Goal: Information Seeking & Learning: Find specific fact

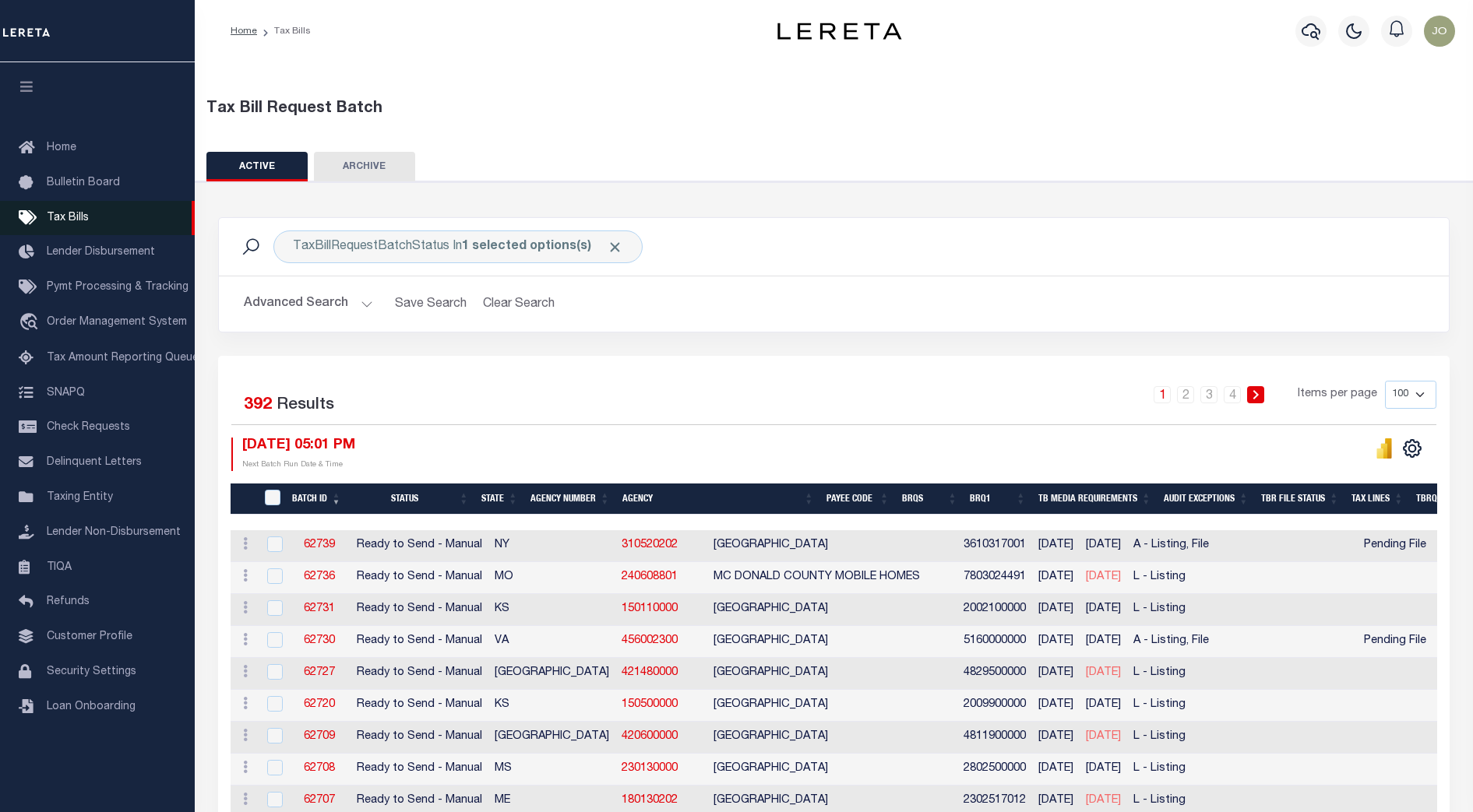
click at [86, 216] on span "Tax Bills" at bounding box center [68, 218] width 42 height 11
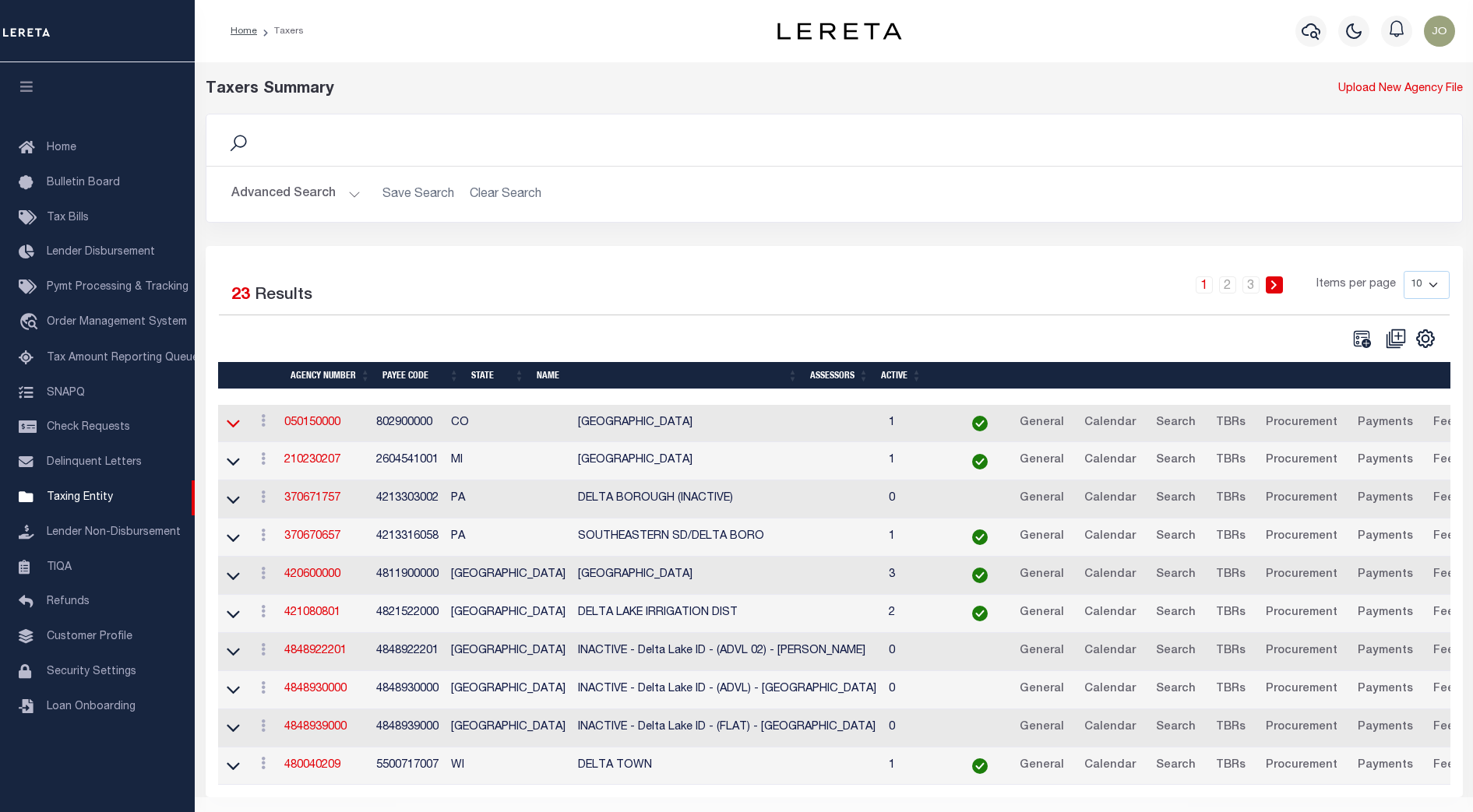
click at [235, 429] on icon at bounding box center [233, 424] width 13 height 7
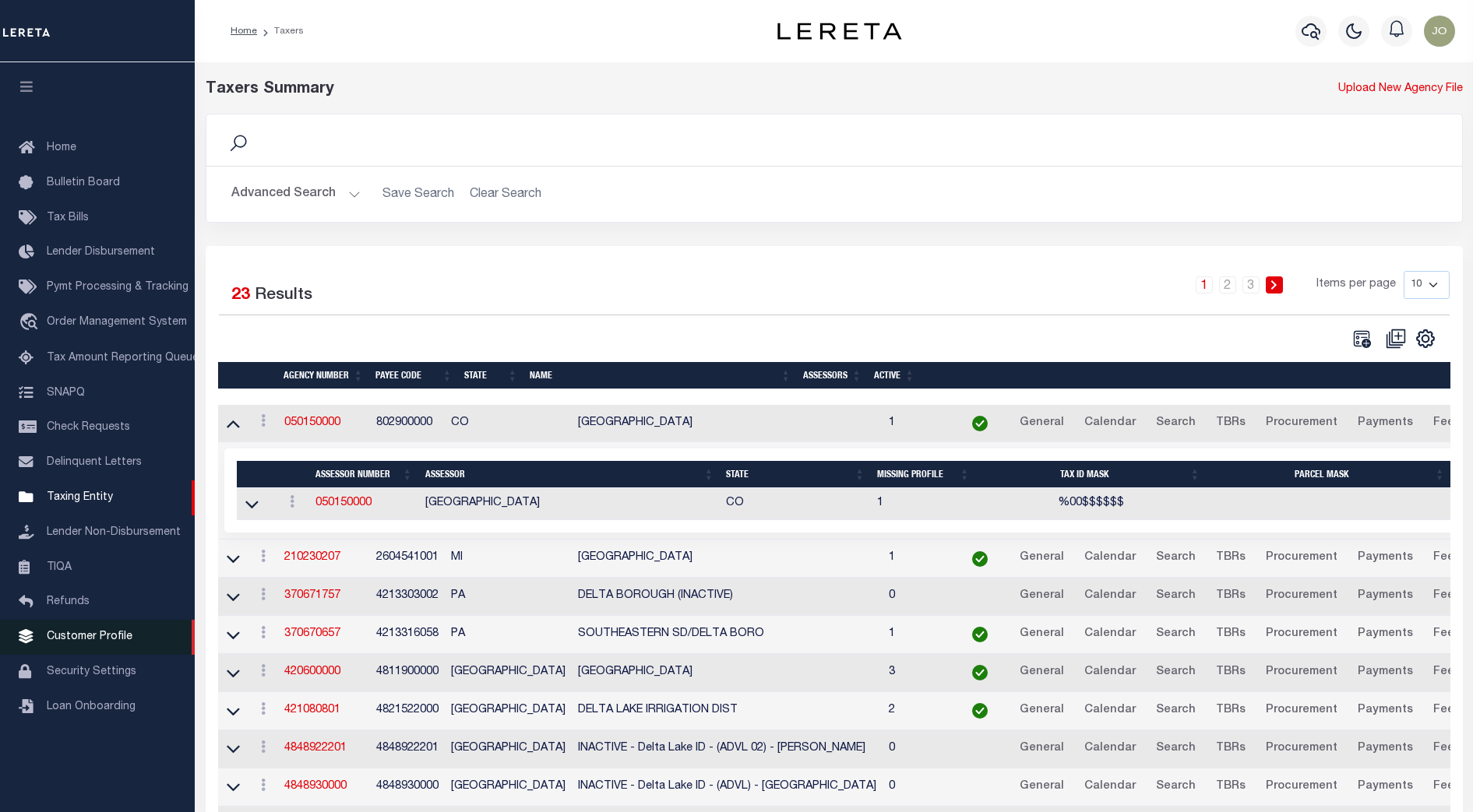
click at [99, 640] on span "Customer Profile" at bounding box center [89, 637] width 86 height 11
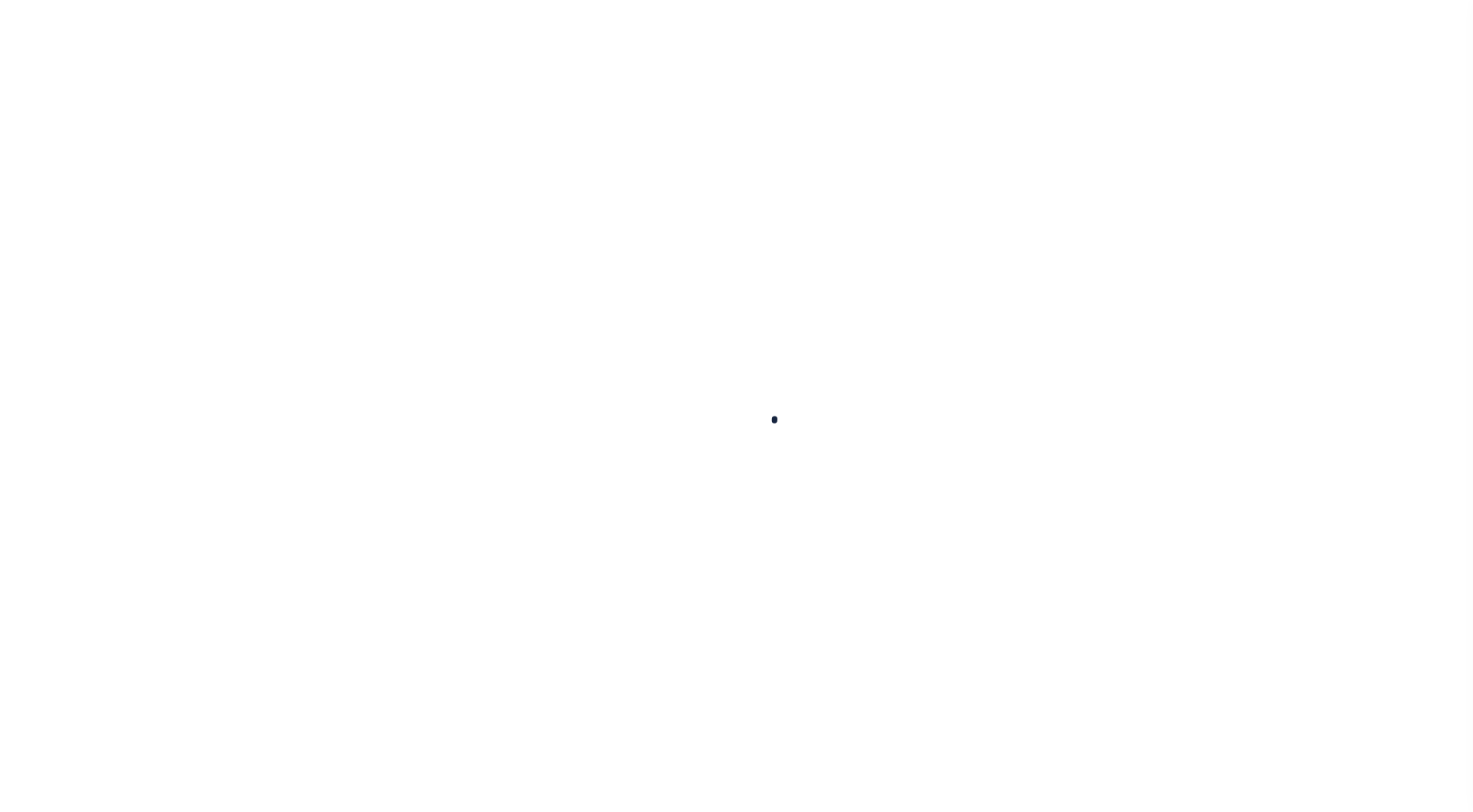
select select
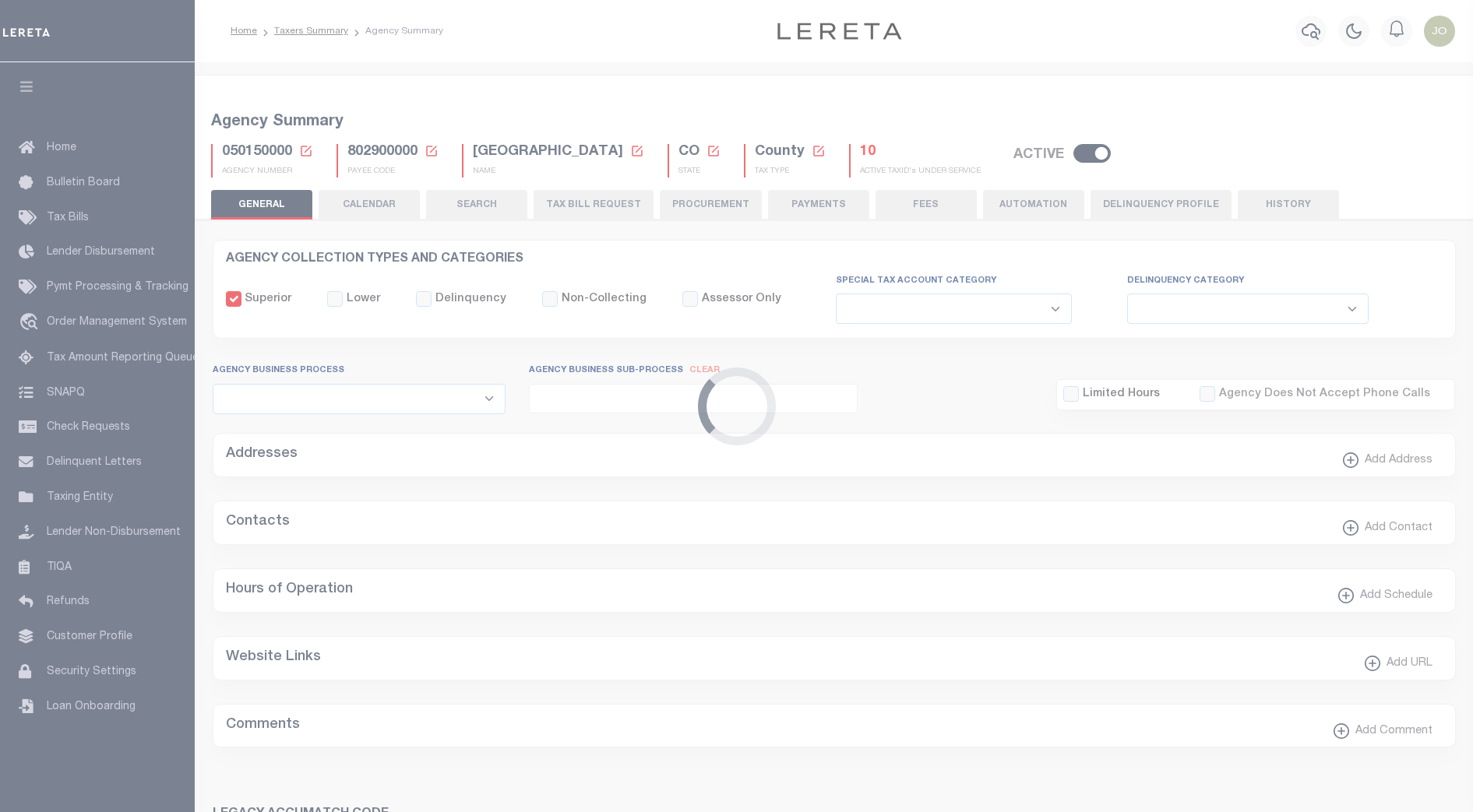
checkbox input "false"
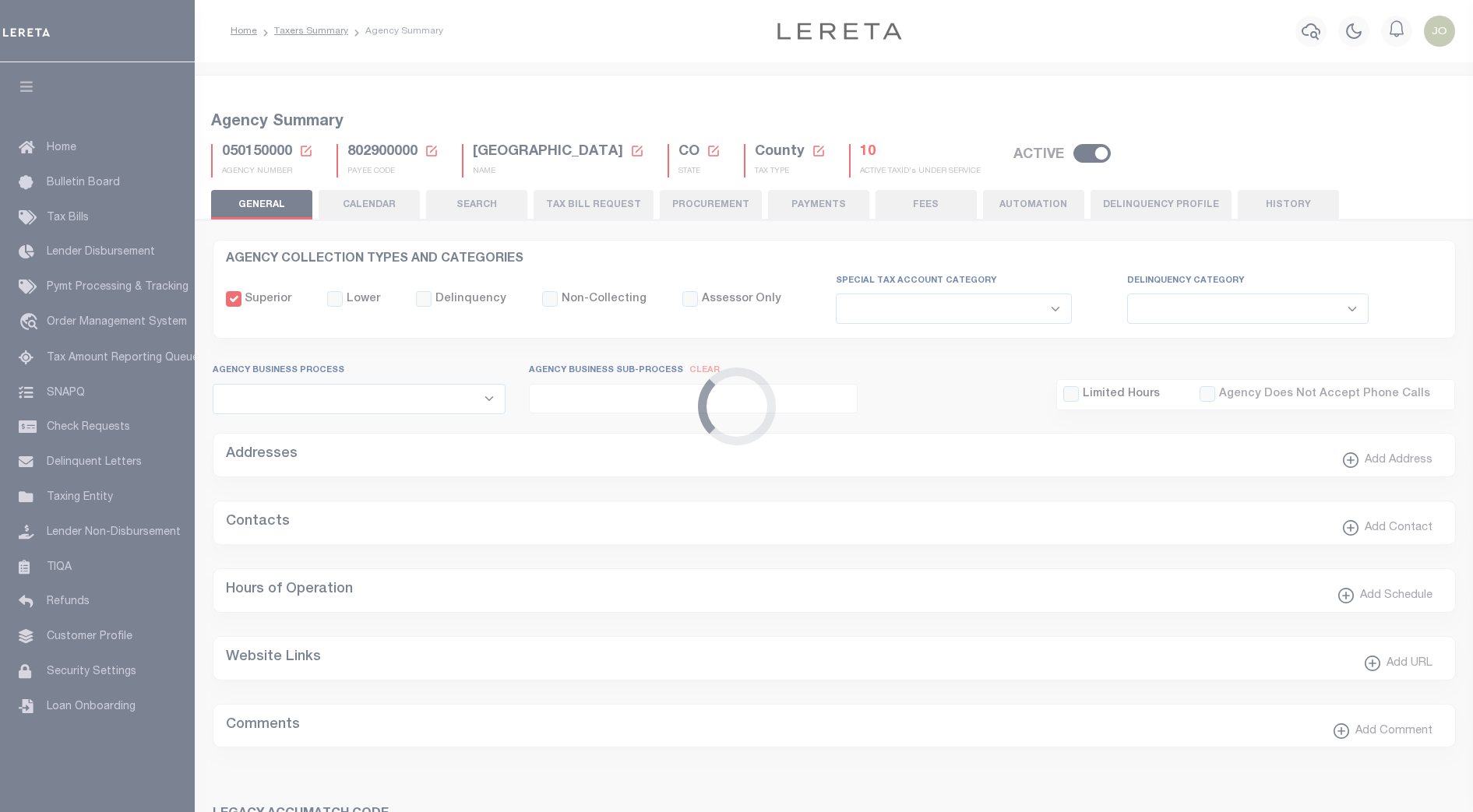
type input "802900000"
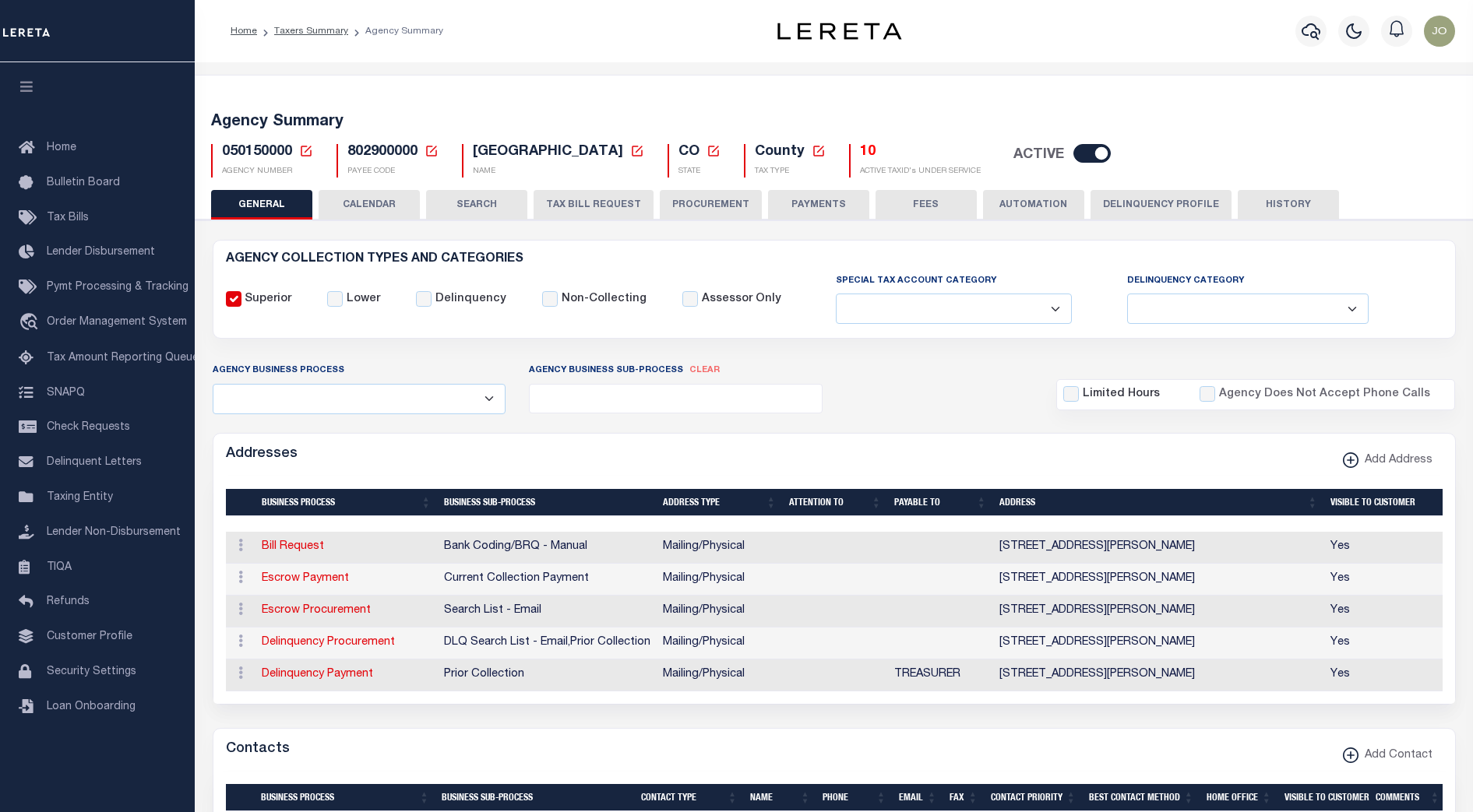
click at [385, 213] on button "CALENDAR" at bounding box center [369, 205] width 101 height 29
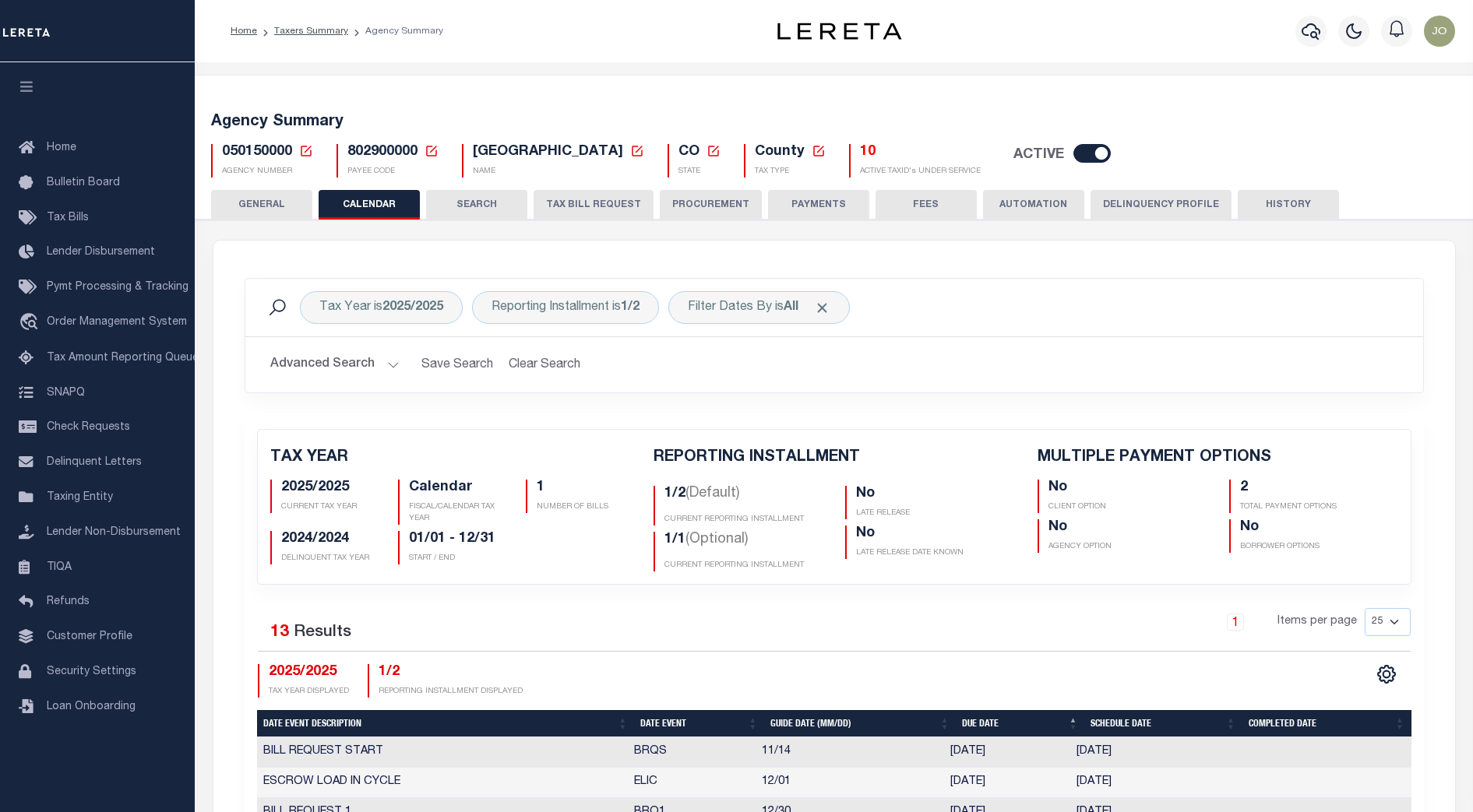
checkbox input "false"
type input "2"
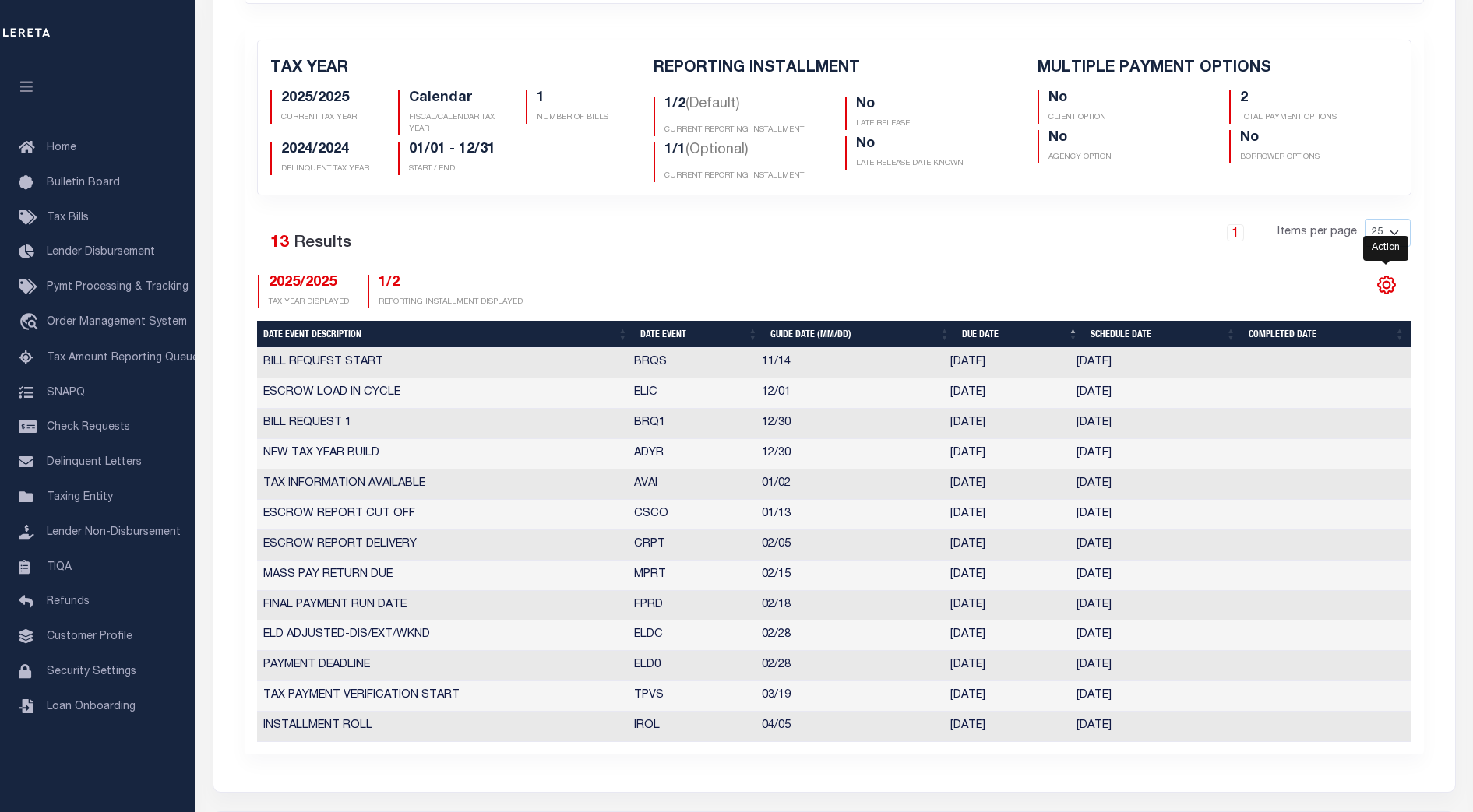
click at [1389, 280] on icon "" at bounding box center [1387, 285] width 17 height 17
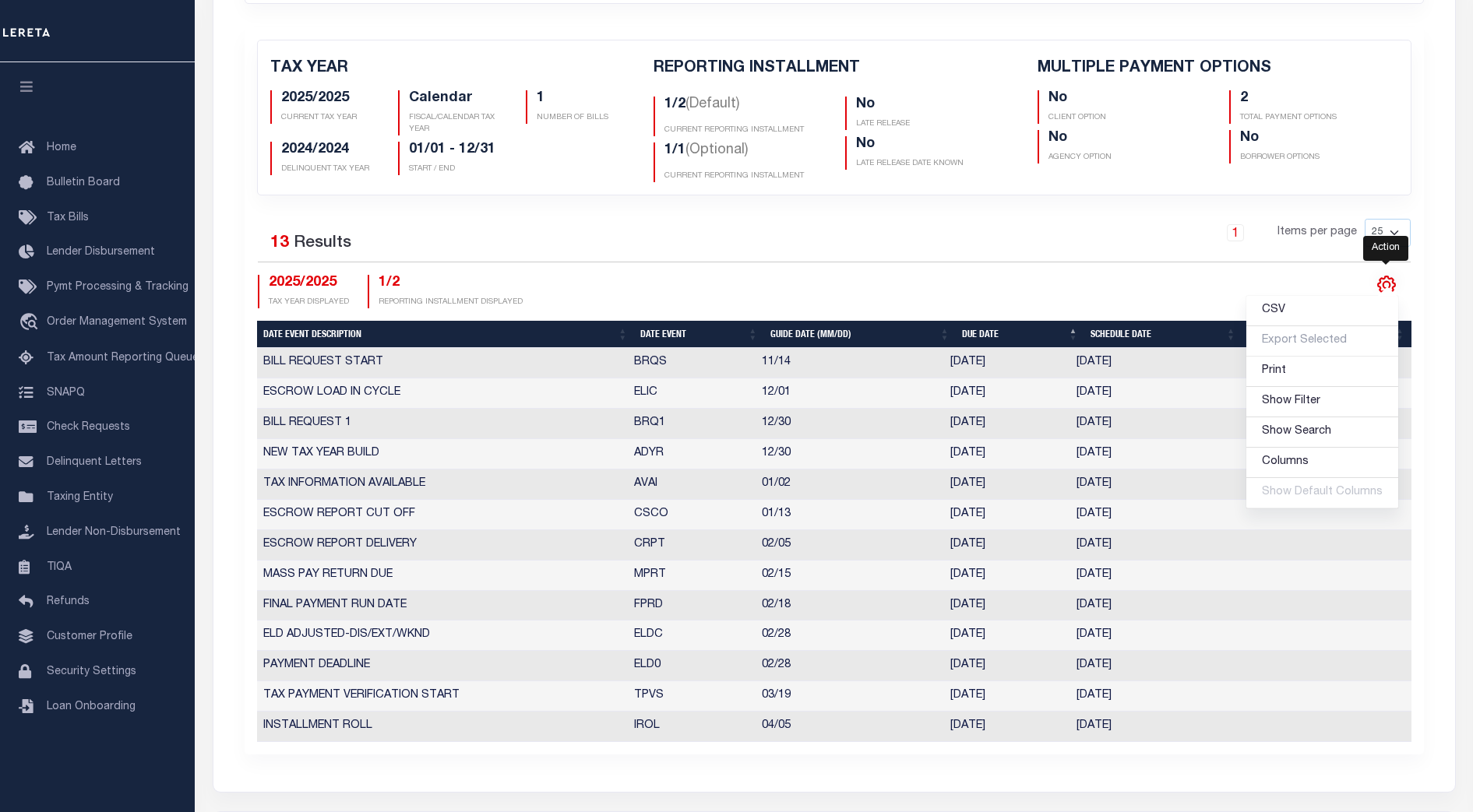
click at [1389, 280] on icon "" at bounding box center [1387, 285] width 17 height 17
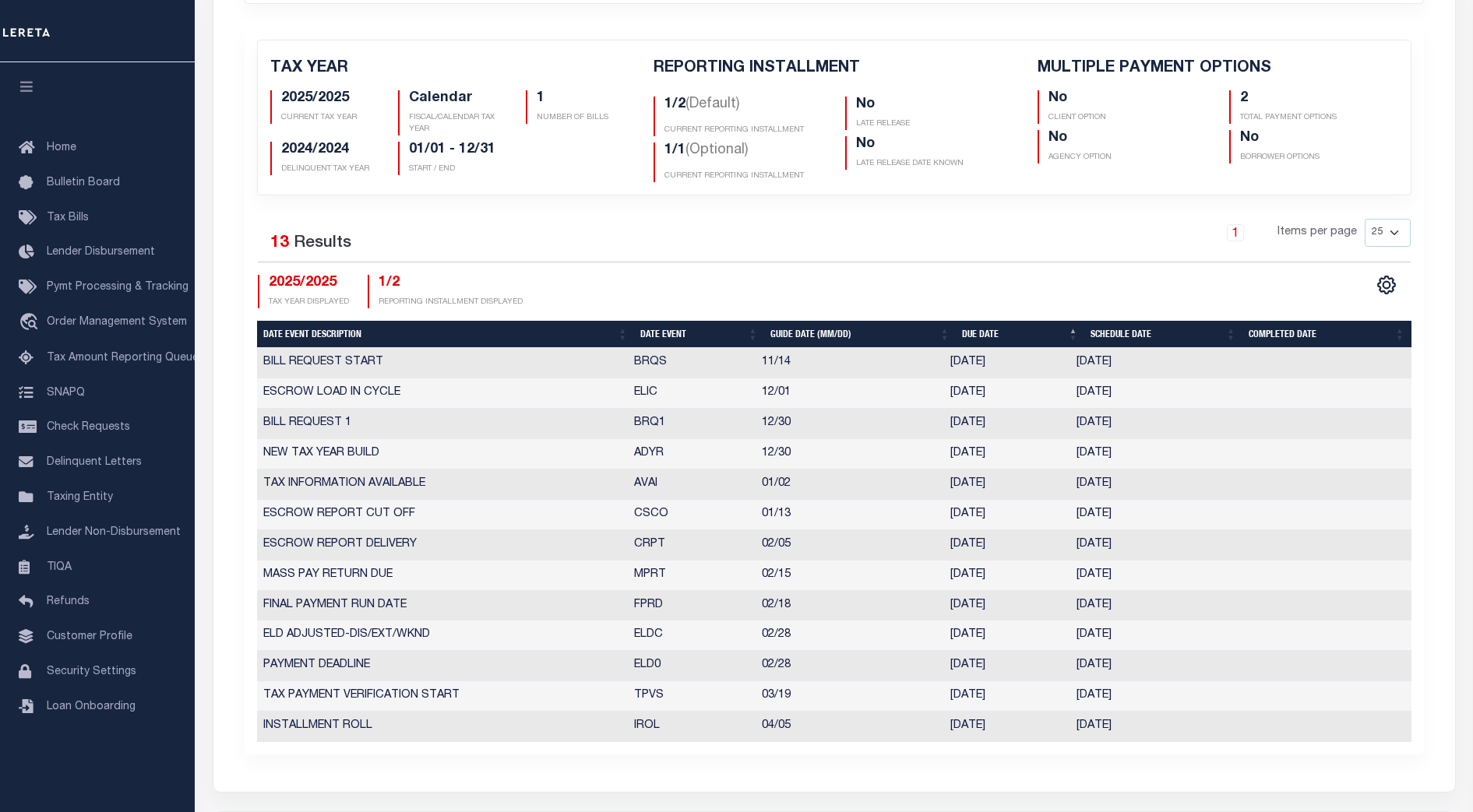
click at [1140, 296] on div "CSV Export Selected Print Show Filter Show Search Columns 5: Date Event Descrip…" at bounding box center [1122, 292] width 577 height 33
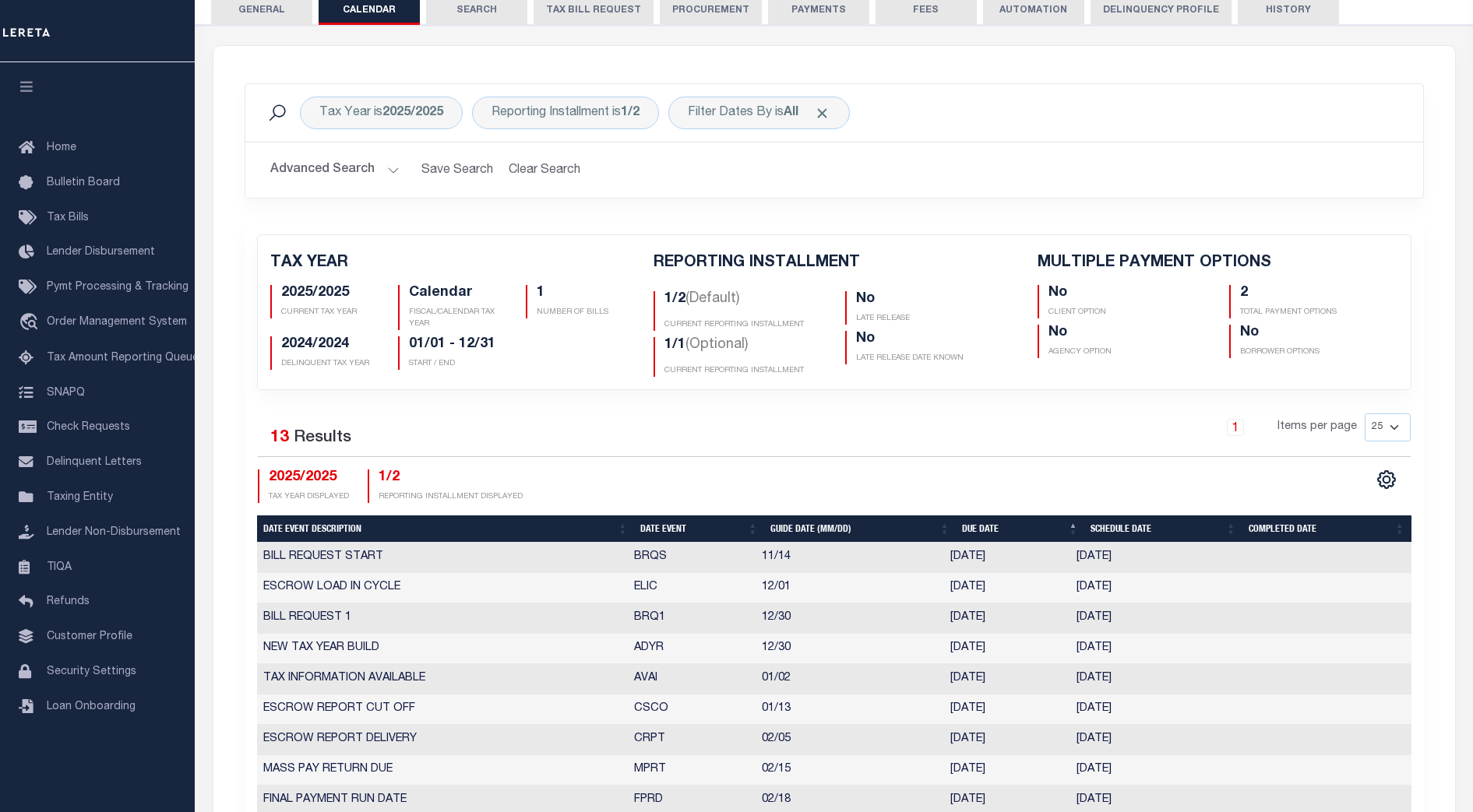
scroll to position [97, 0]
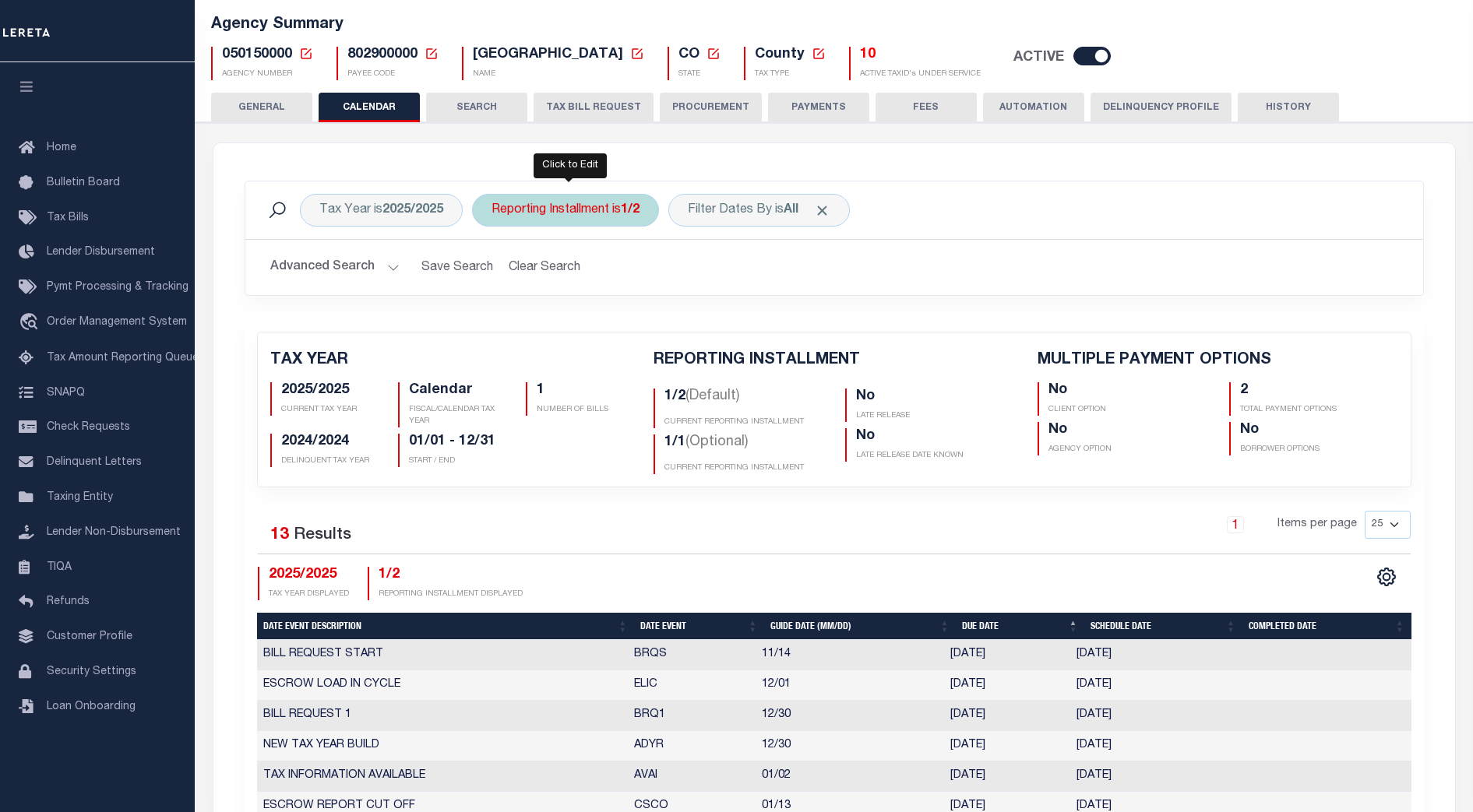
click at [588, 212] on div "Reporting Installment is 1/2" at bounding box center [565, 211] width 187 height 33
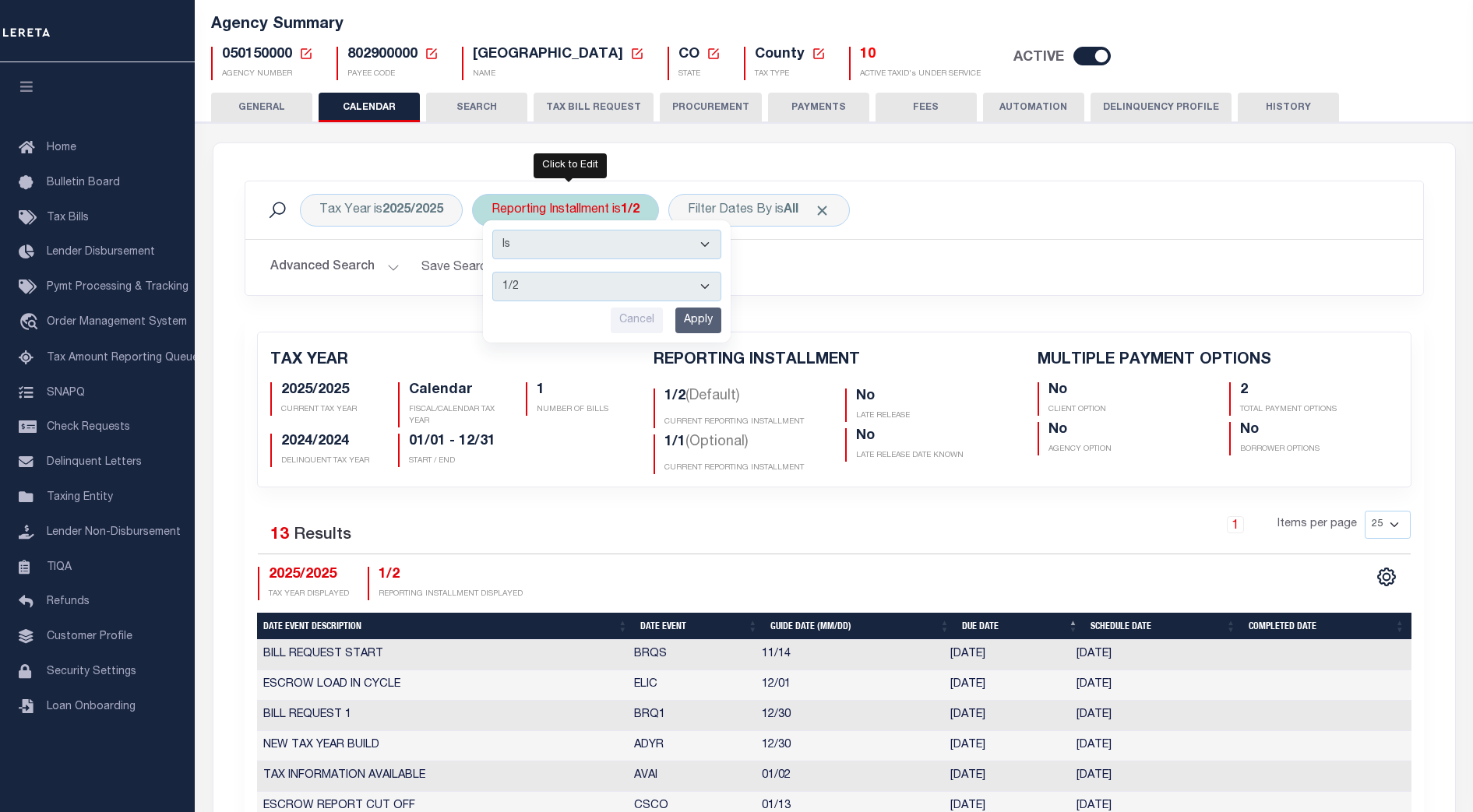
click at [673, 286] on select "1/2 2/2 1/1" at bounding box center [606, 286] width 229 height 29
click at [493, 271] on select "1/2 2/2 1/1" at bounding box center [606, 286] width 229 height 29
click at [698, 287] on select "1/2 2/2 1/1" at bounding box center [606, 286] width 229 height 29
select select "1/2"
click at [493, 271] on select "1/2 2/2 1/1" at bounding box center [606, 286] width 229 height 29
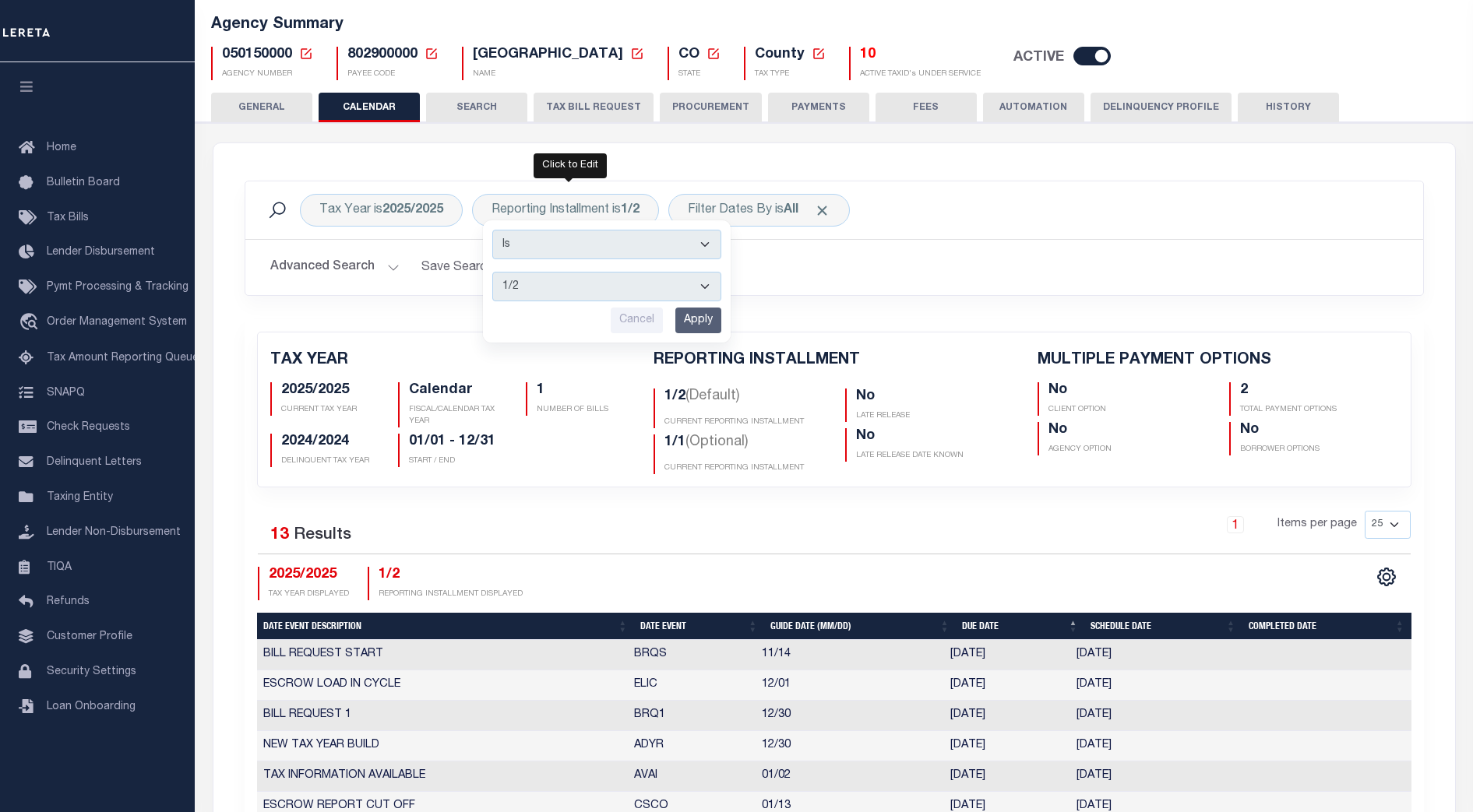
click at [805, 275] on h2 "Advanced Search Save Search Clear Search" at bounding box center [834, 267] width 1153 height 30
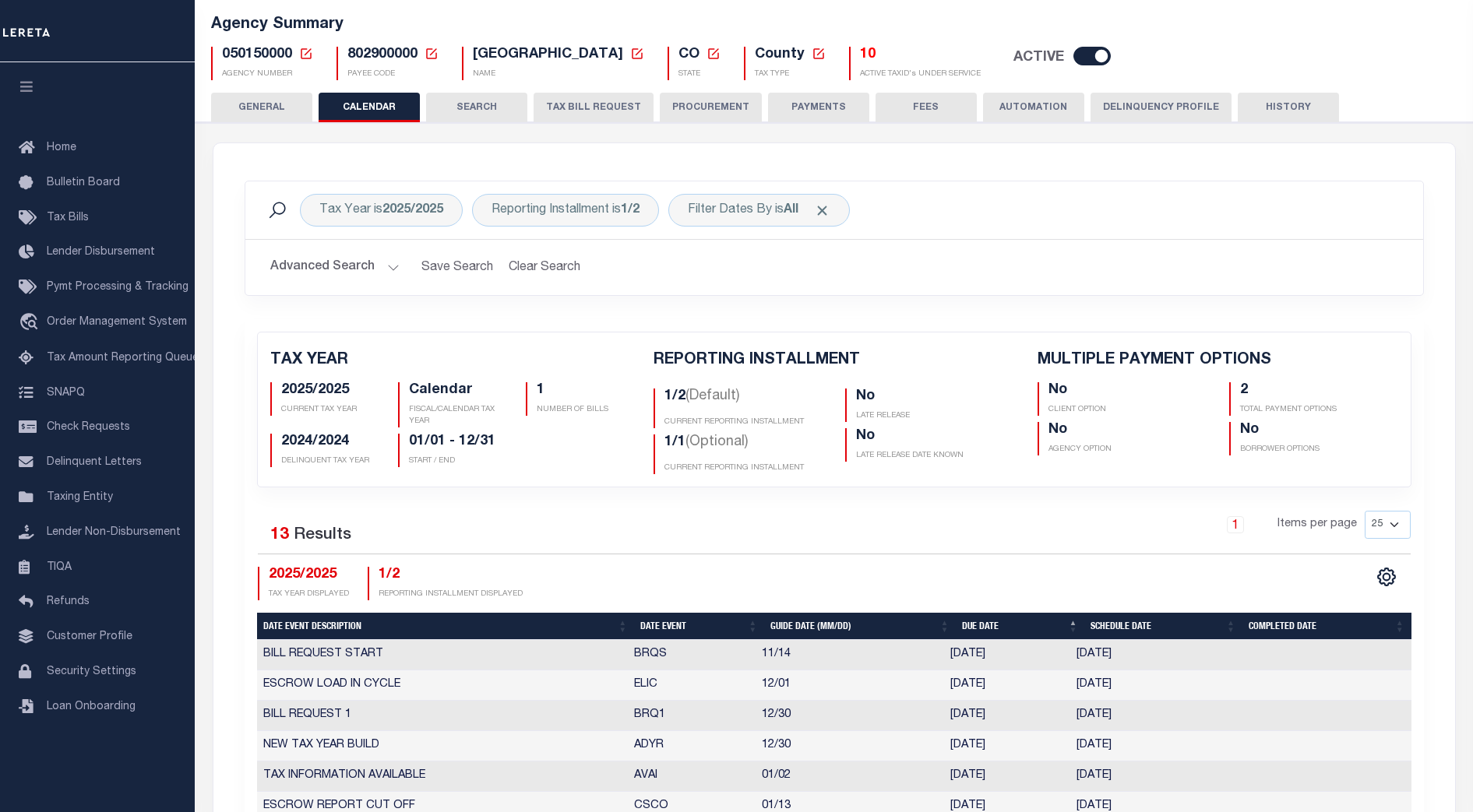
click at [864, 537] on div "1 Items per page 25 50 125 150 175 200" at bounding box center [981, 531] width 859 height 40
click at [620, 205] on div "Reporting Installment is 1/2 Is Contains 1/2 2/2 1/1 Cancel Apply" at bounding box center [565, 211] width 187 height 33
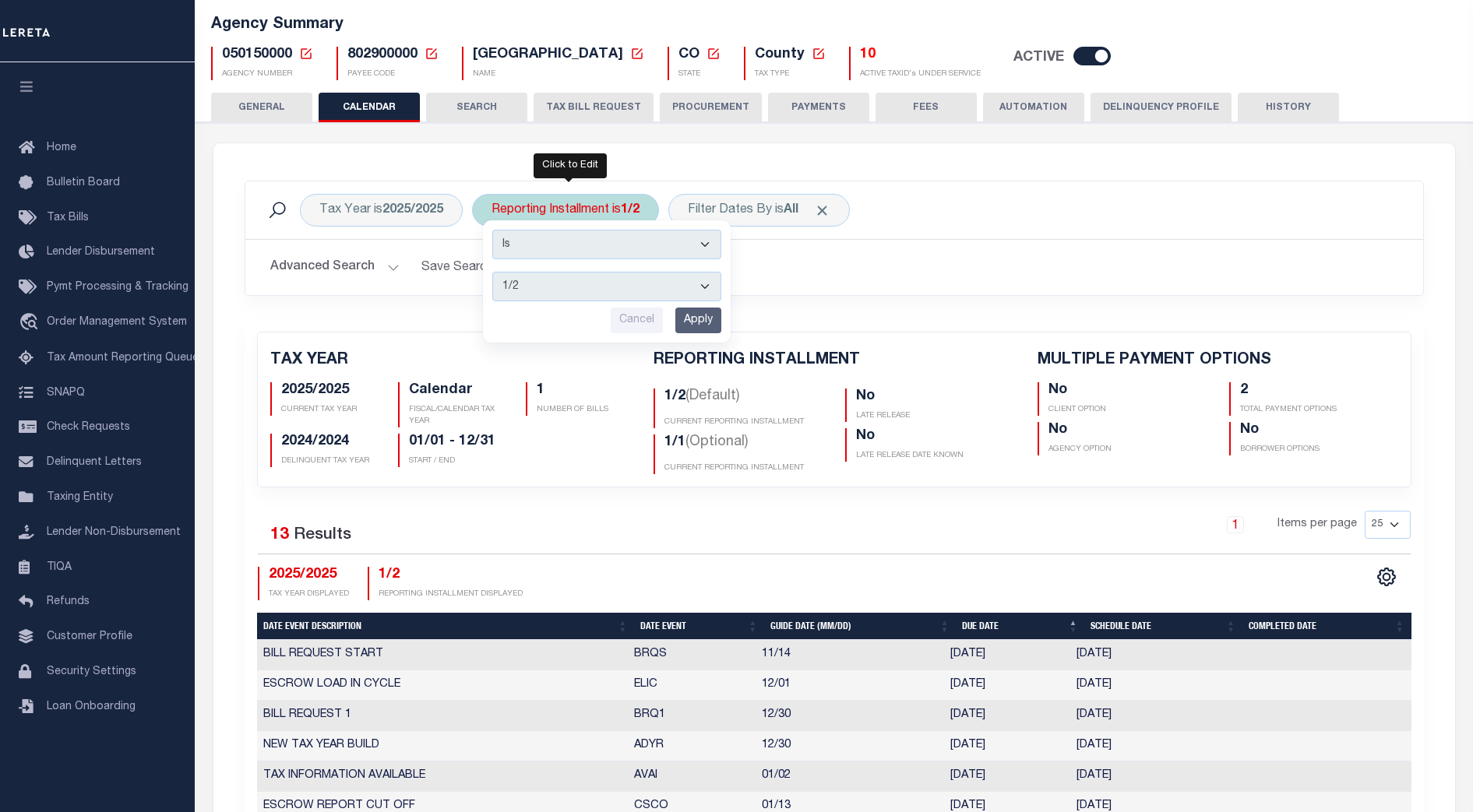
click at [572, 292] on select "1/2 2/2 1/1" at bounding box center [606, 286] width 229 height 29
select select "2/2"
click at [493, 271] on select "1/2 2/2 1/1" at bounding box center [606, 286] width 229 height 29
click at [696, 317] on input "Apply" at bounding box center [698, 320] width 46 height 26
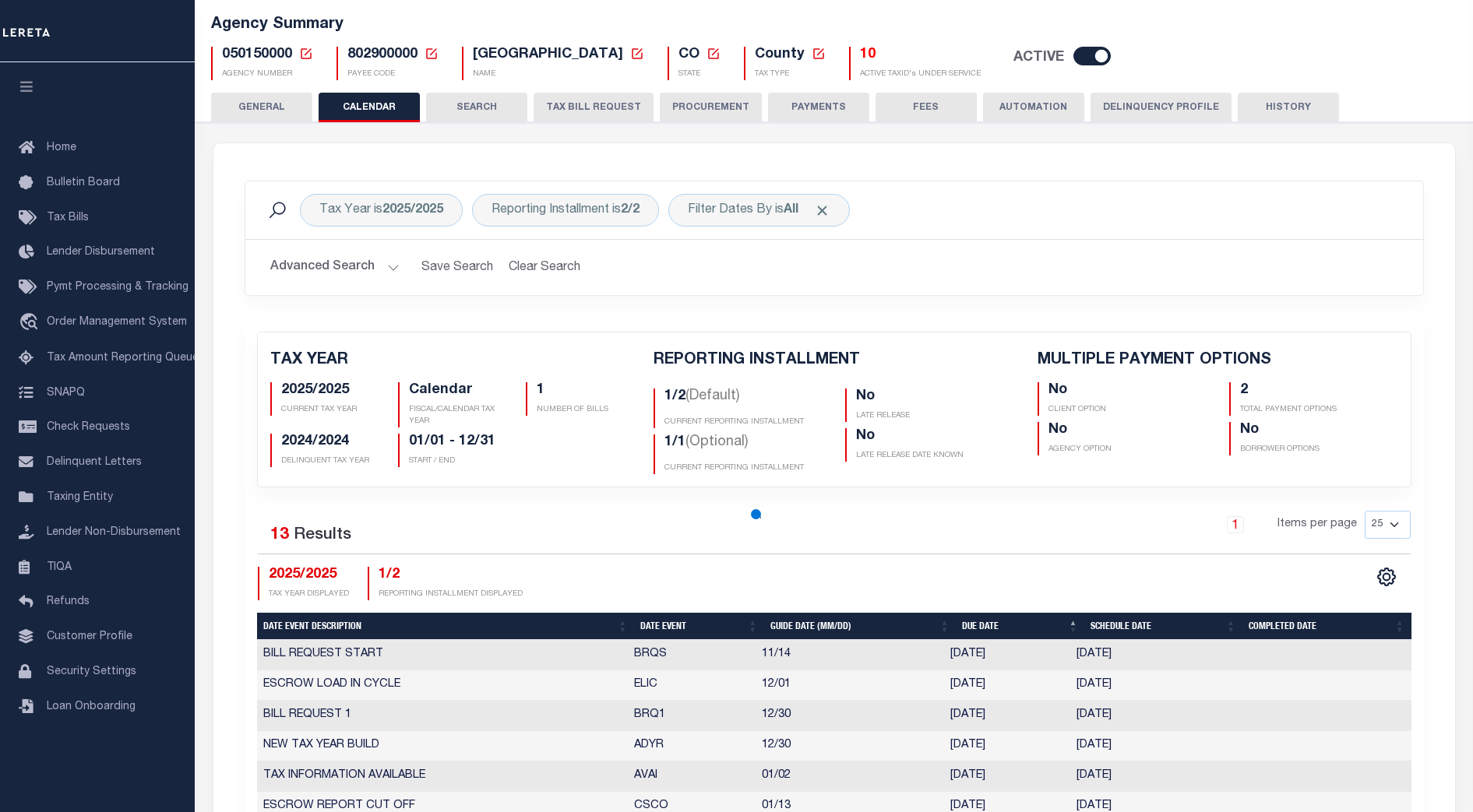
checkbox input "false"
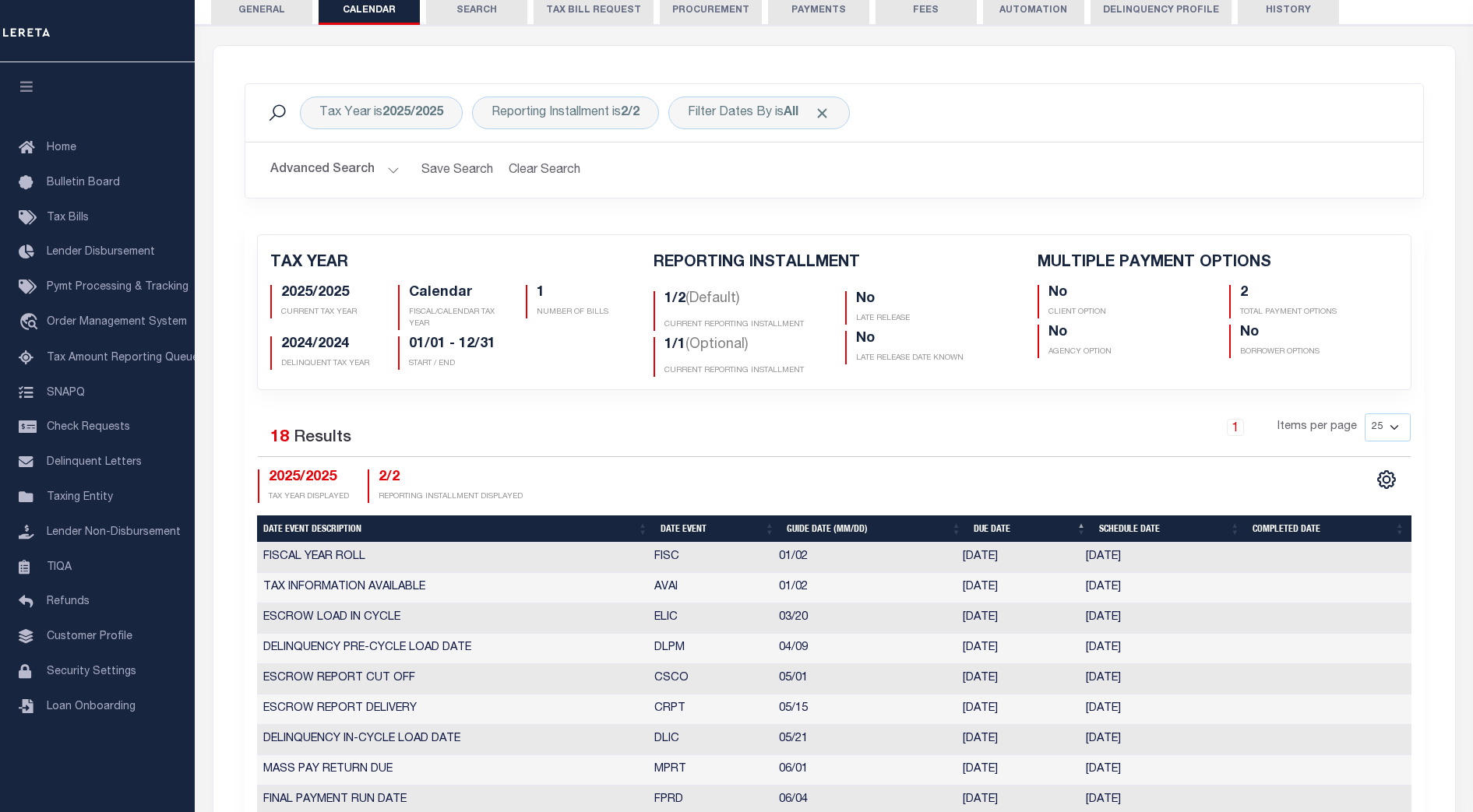
scroll to position [0, 0]
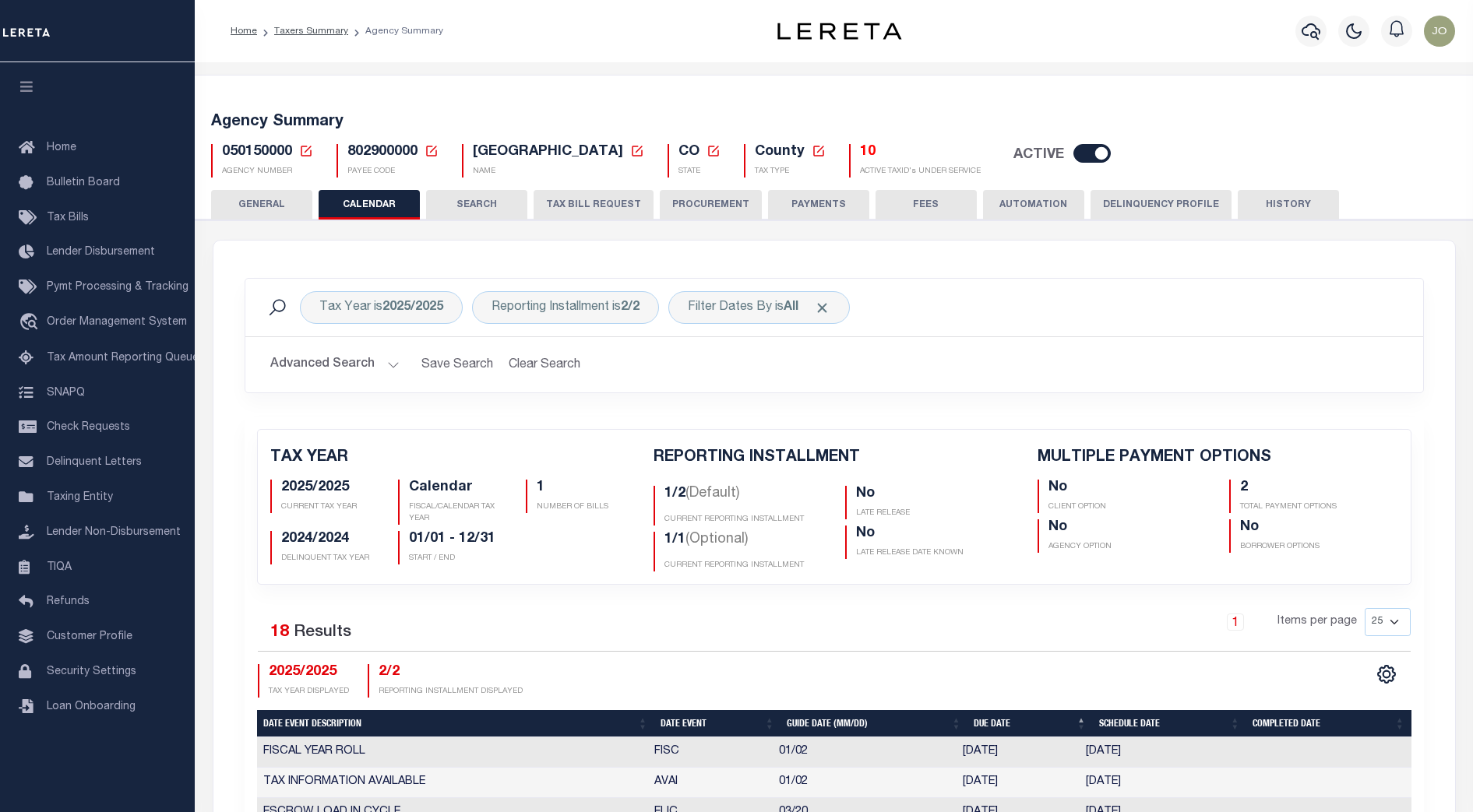
click at [584, 326] on div "Tax Year is 2025/2025 Reporting Installment is 2/2 Filter Dates By is All Search" at bounding box center [834, 307] width 1178 height 58
click at [594, 307] on div "Reporting Installment is 2/2" at bounding box center [565, 308] width 187 height 33
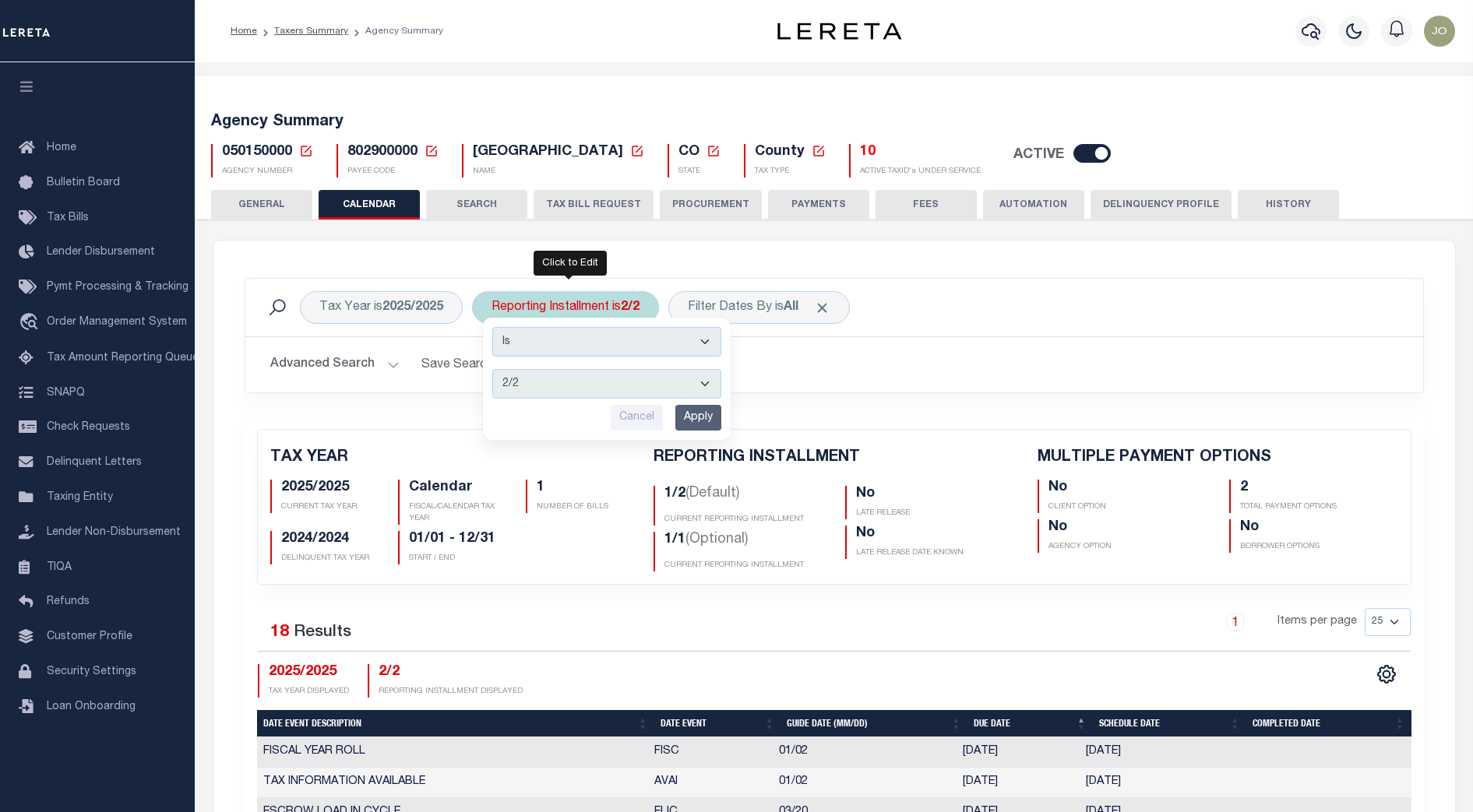
click at [580, 389] on select "1/2 2/2 1/1" at bounding box center [606, 383] width 229 height 29
select select "1/2"
click at [493, 369] on select "1/2 2/2 1/1" at bounding box center [606, 383] width 229 height 29
click at [699, 426] on input "Apply" at bounding box center [698, 417] width 46 height 26
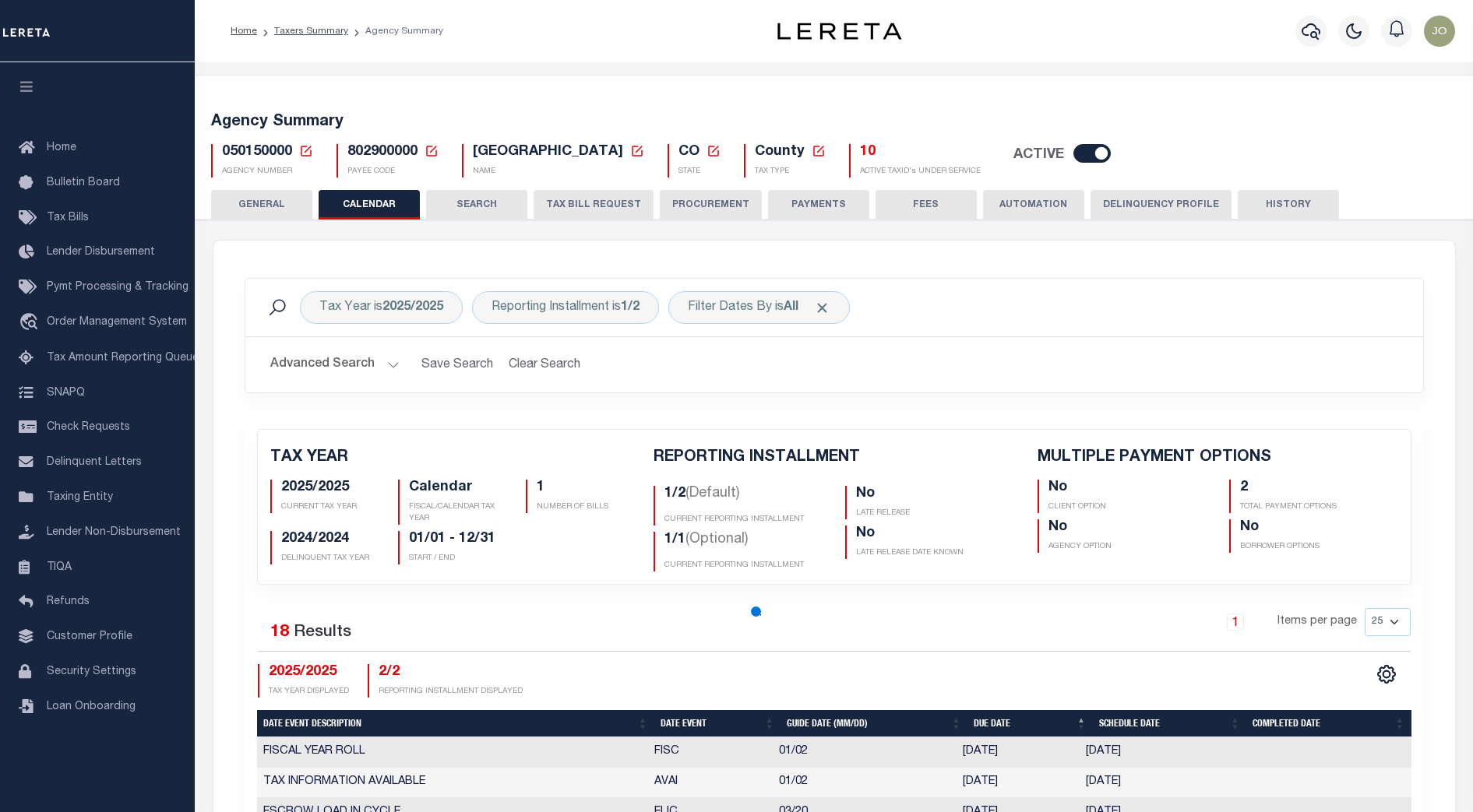
checkbox input "false"
click at [752, 408] on div "Tax Year is 2025/2025 Reporting Installment is 1/2 Filter Dates By is All Searc…" at bounding box center [834, 347] width 1203 height 139
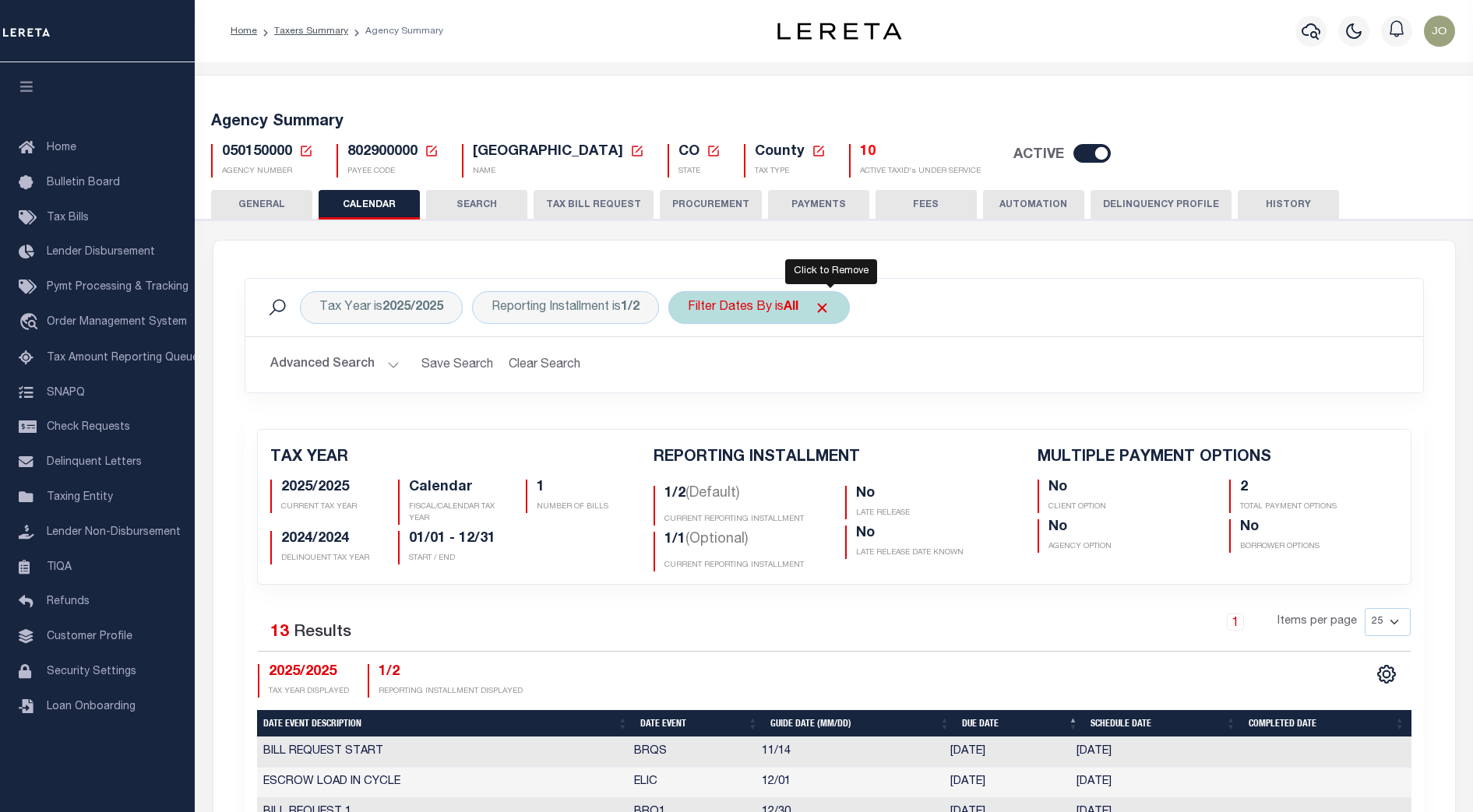
click at [831, 307] on span "Click to Remove" at bounding box center [823, 308] width 17 height 17
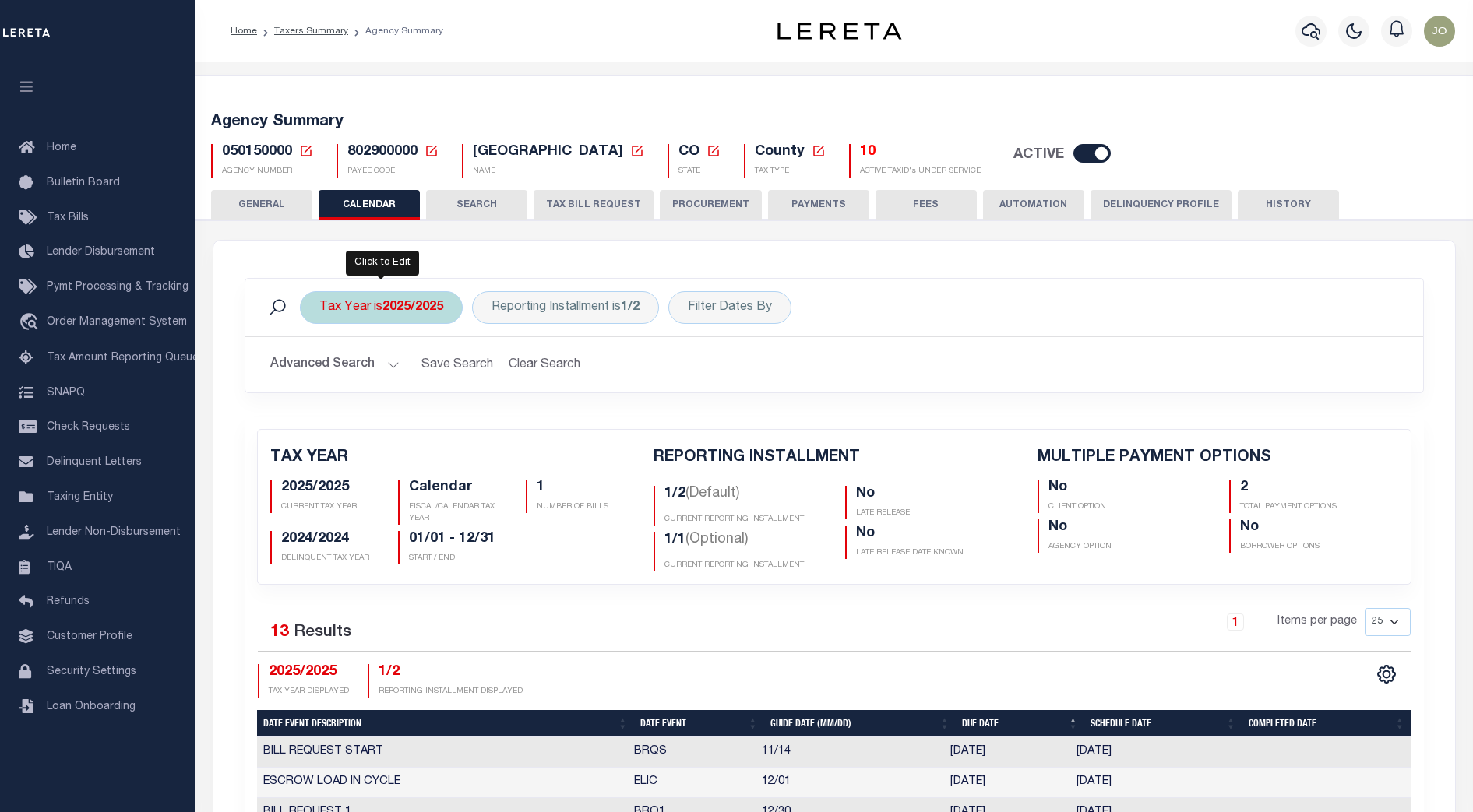
click at [413, 307] on b "2025/2025" at bounding box center [413, 308] width 61 height 13
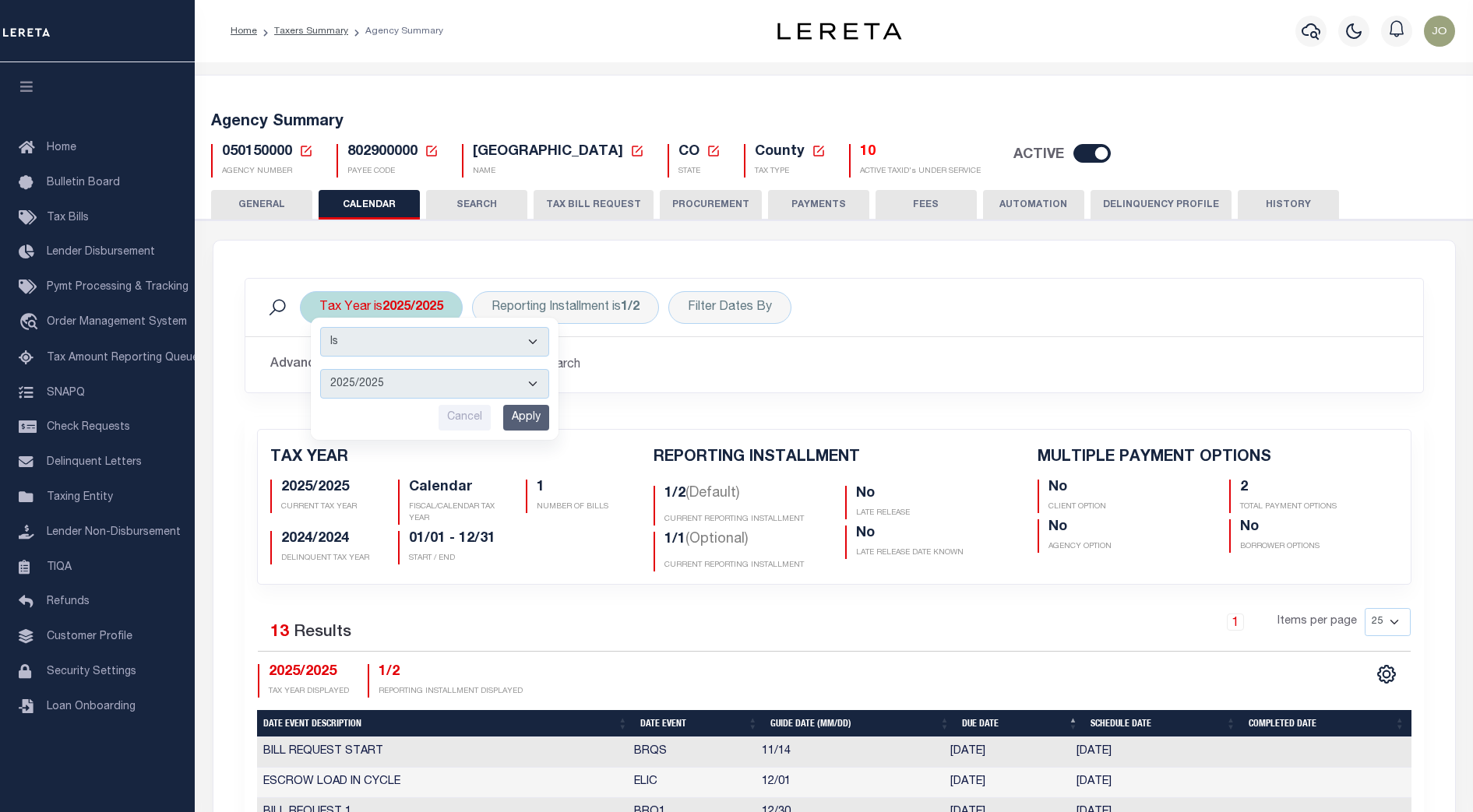
click at [413, 307] on b "2025/2025" at bounding box center [413, 308] width 61 height 13
click at [592, 306] on div "Reporting Installment is 1/2" at bounding box center [565, 308] width 187 height 33
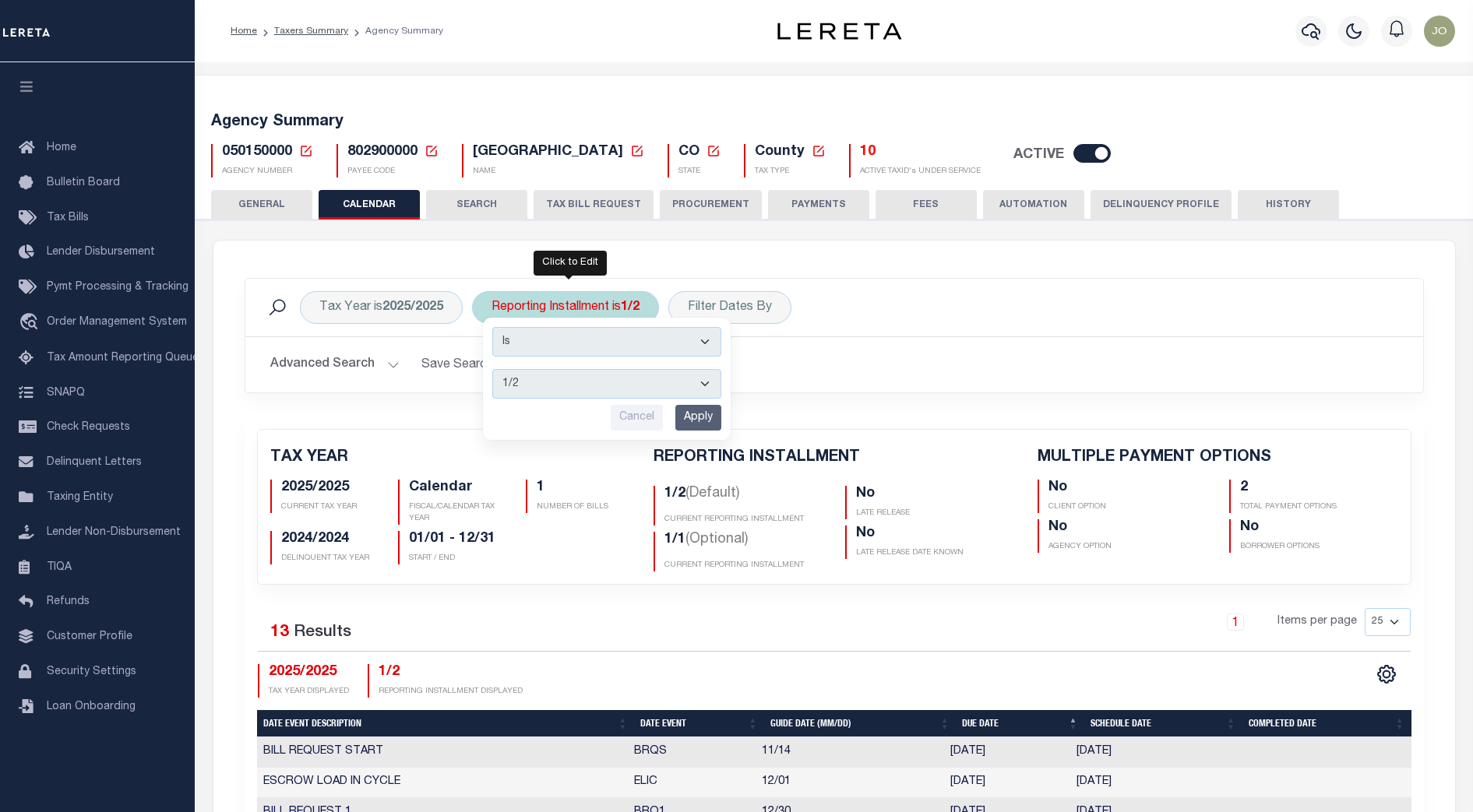
click at [597, 306] on div "Reporting Installment is 1/2 Is Contains 1/2 2/2 1/1 Cancel Apply" at bounding box center [565, 308] width 187 height 33
click at [925, 346] on div "Advanced Search Save Search Clear Search PayeeReportingEventDatesGridWrapper_dy…" at bounding box center [834, 365] width 1178 height 55
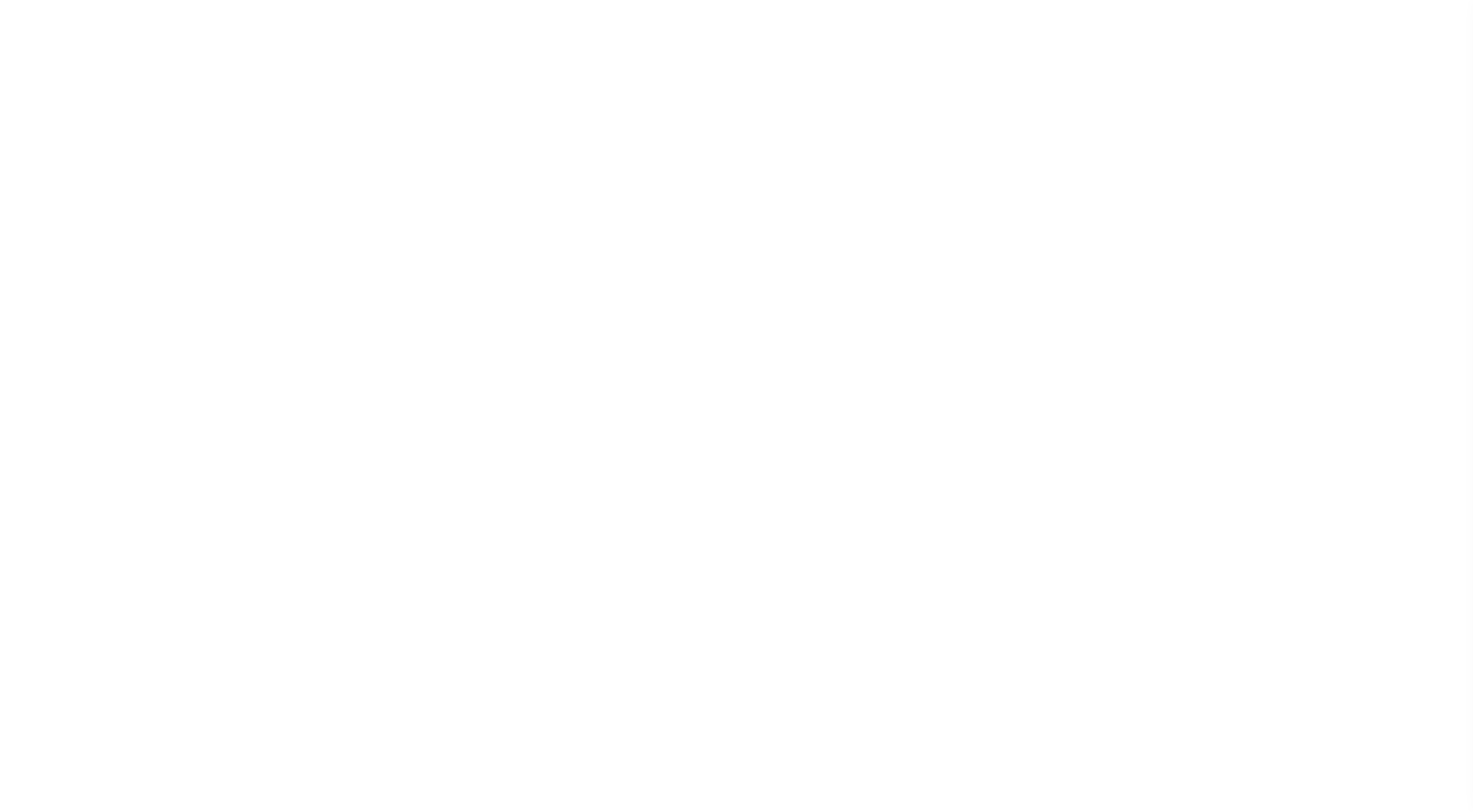
select select
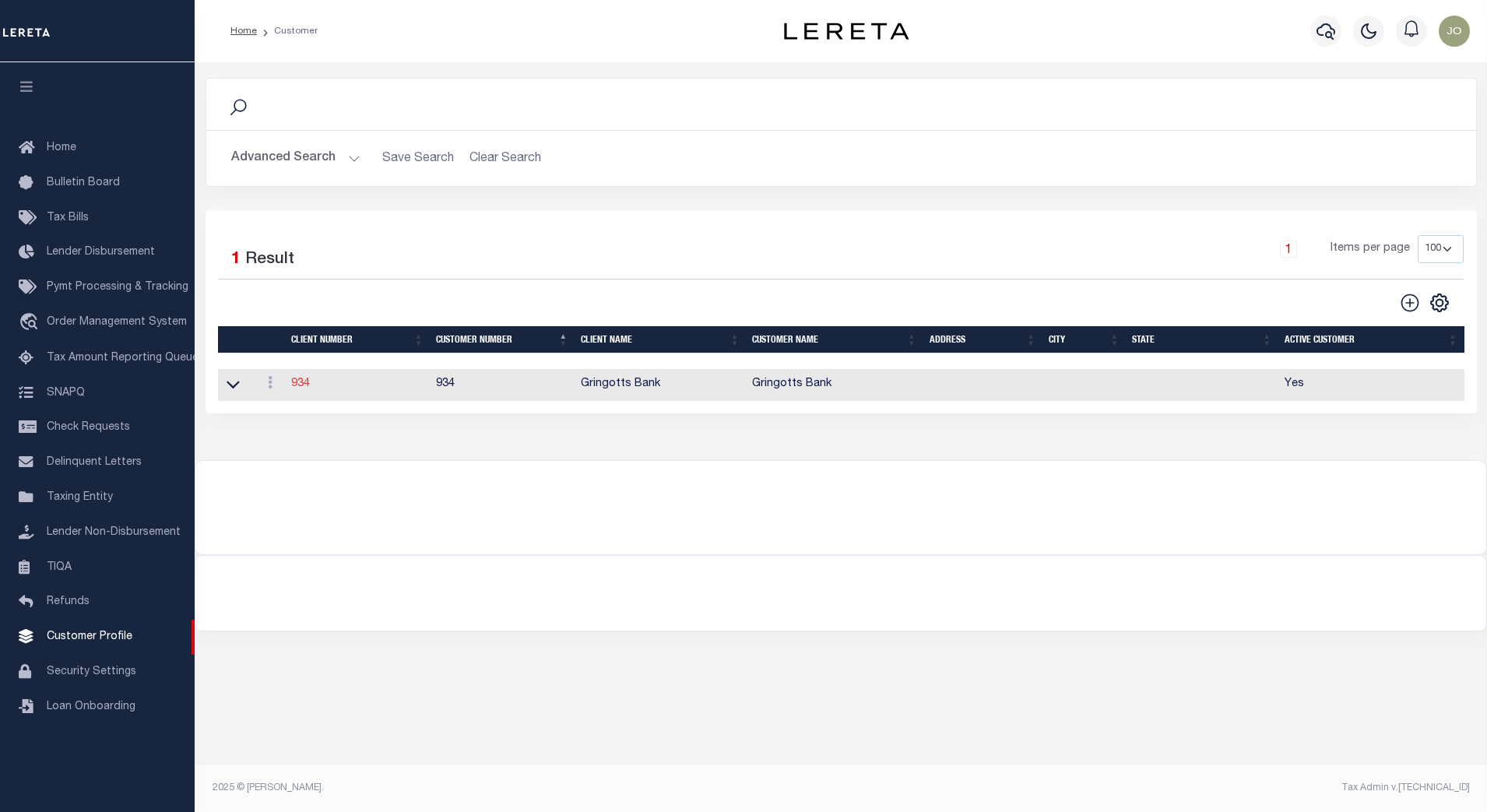
click at [302, 383] on link "934" at bounding box center [301, 383] width 18 height 11
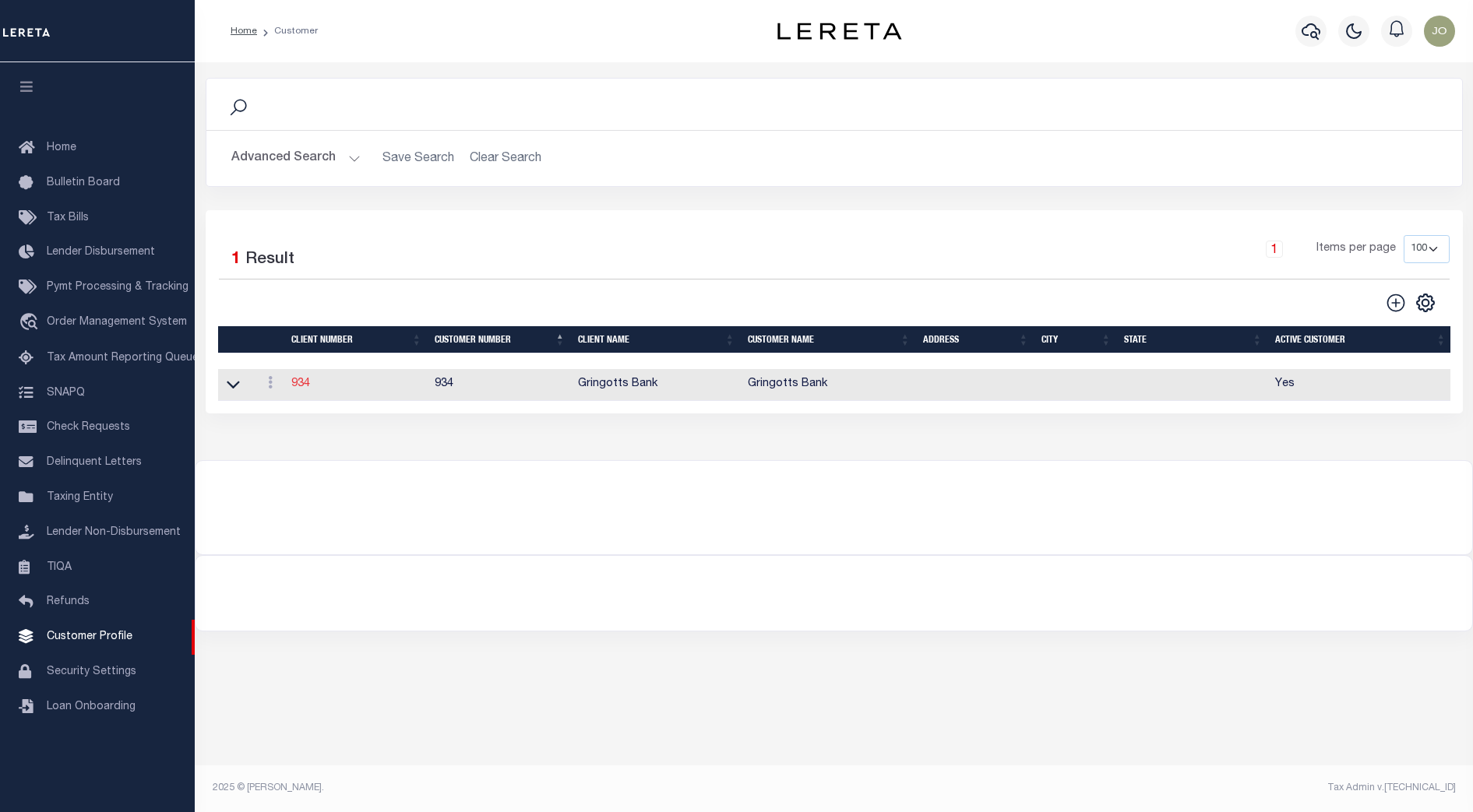
select select
type input "Gringotts Bank"
select select "Mixed Portfolio"
type input "[PERSON_NAME]"
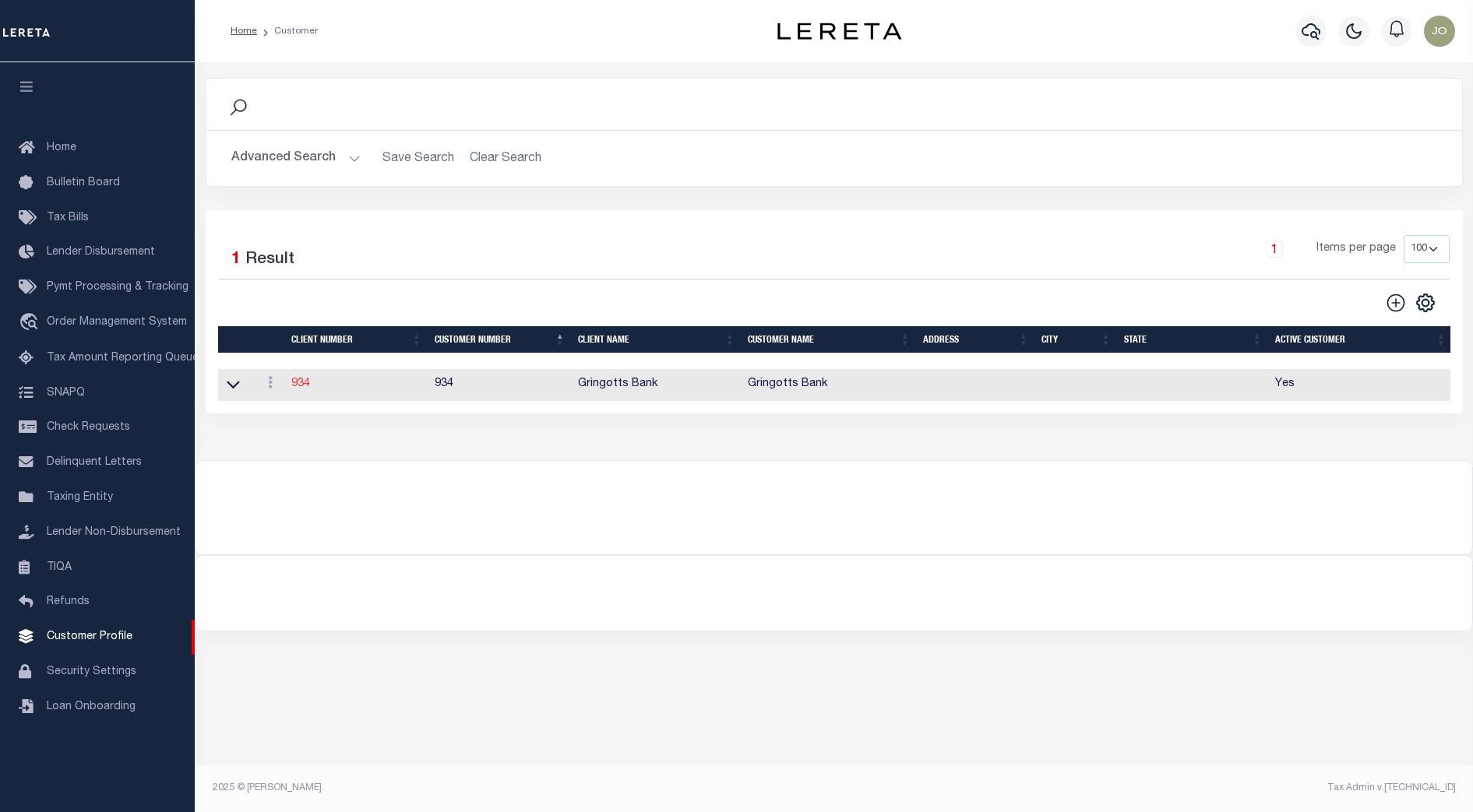
type input "08/22/2025"
select select "Tier 1"
select select "FIC"
checkbox input "true"
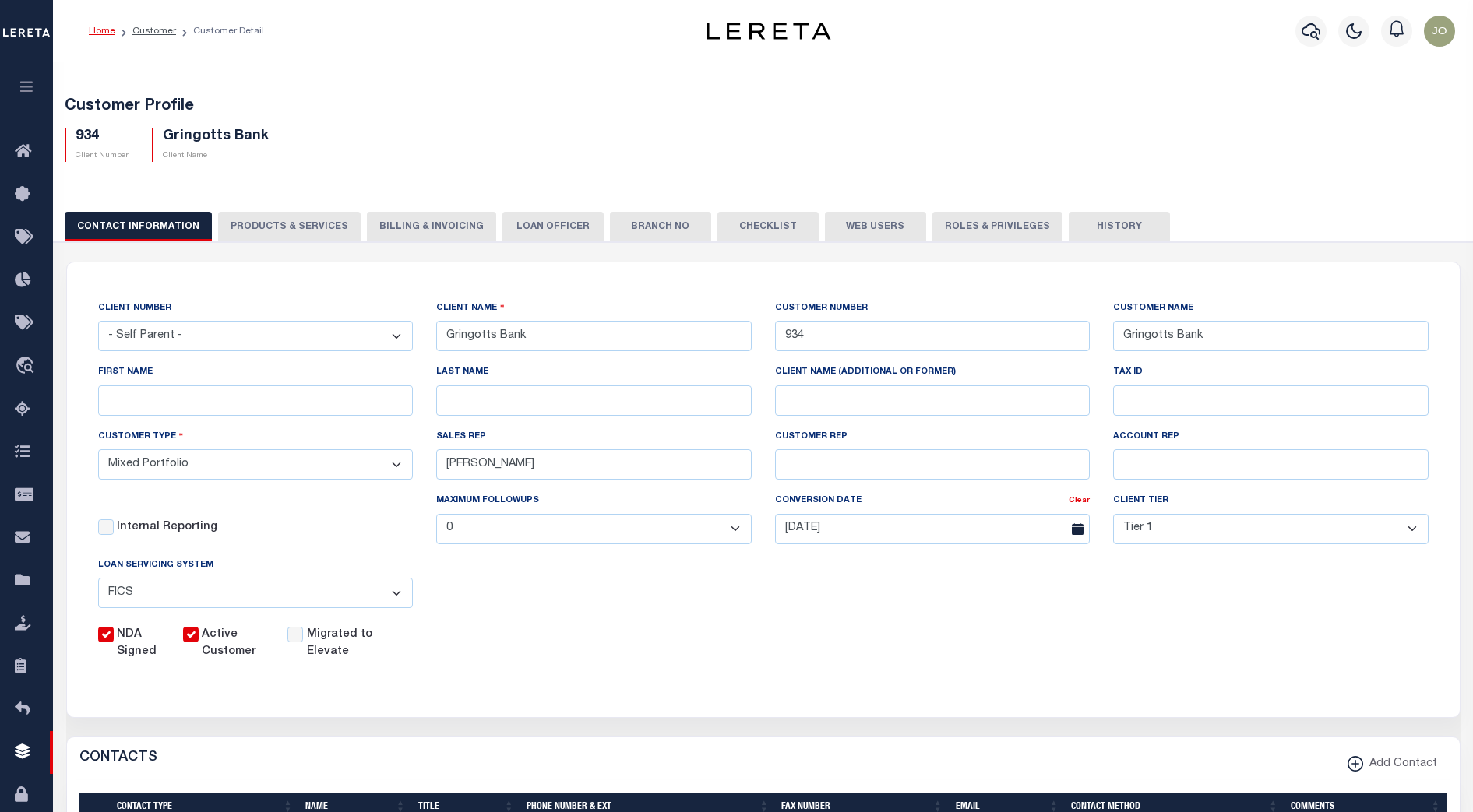
click at [875, 49] on div "Home Customer Customer Detail Profile Sign out" at bounding box center [763, 31] width 1420 height 63
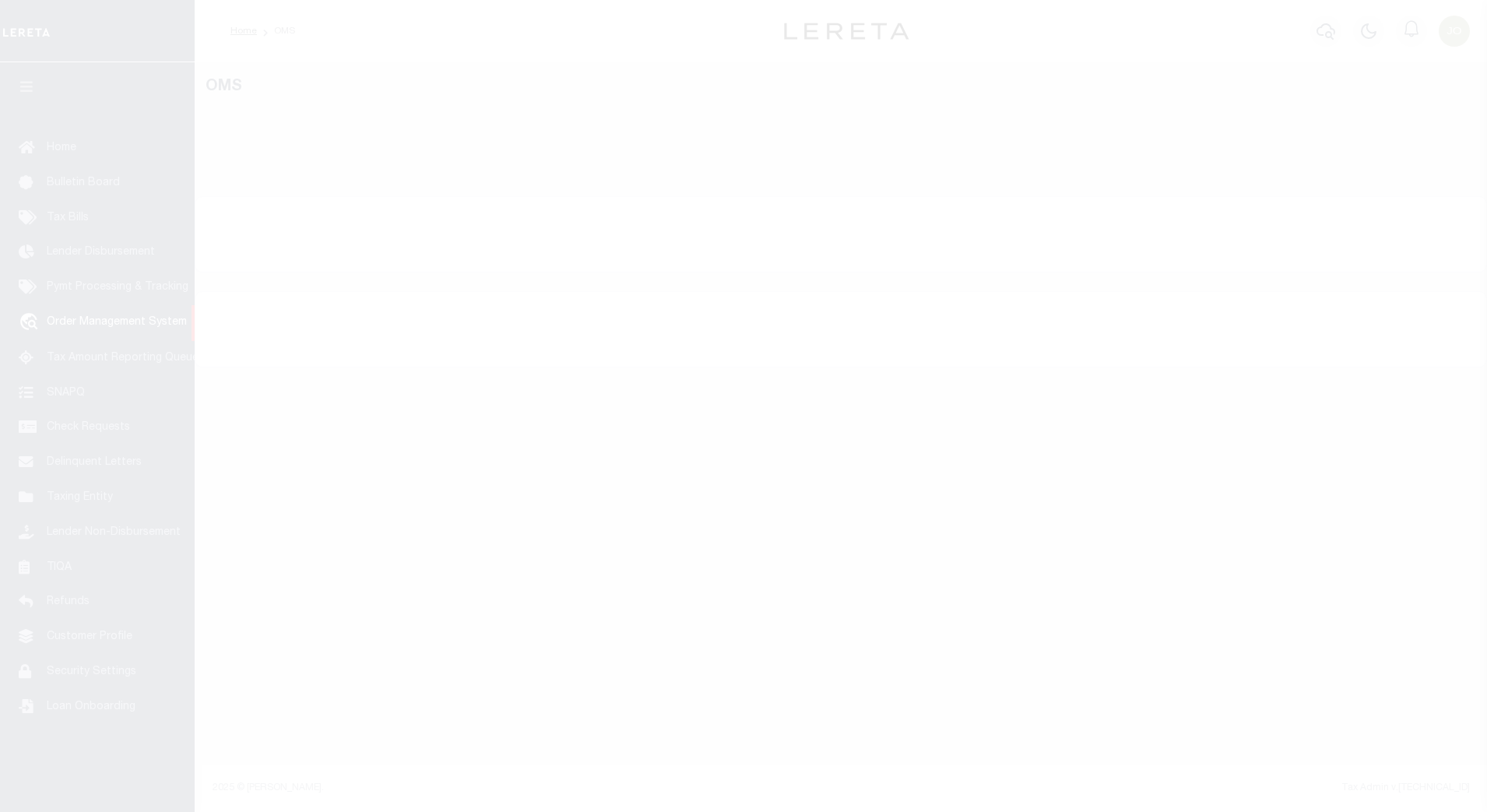
select select "200"
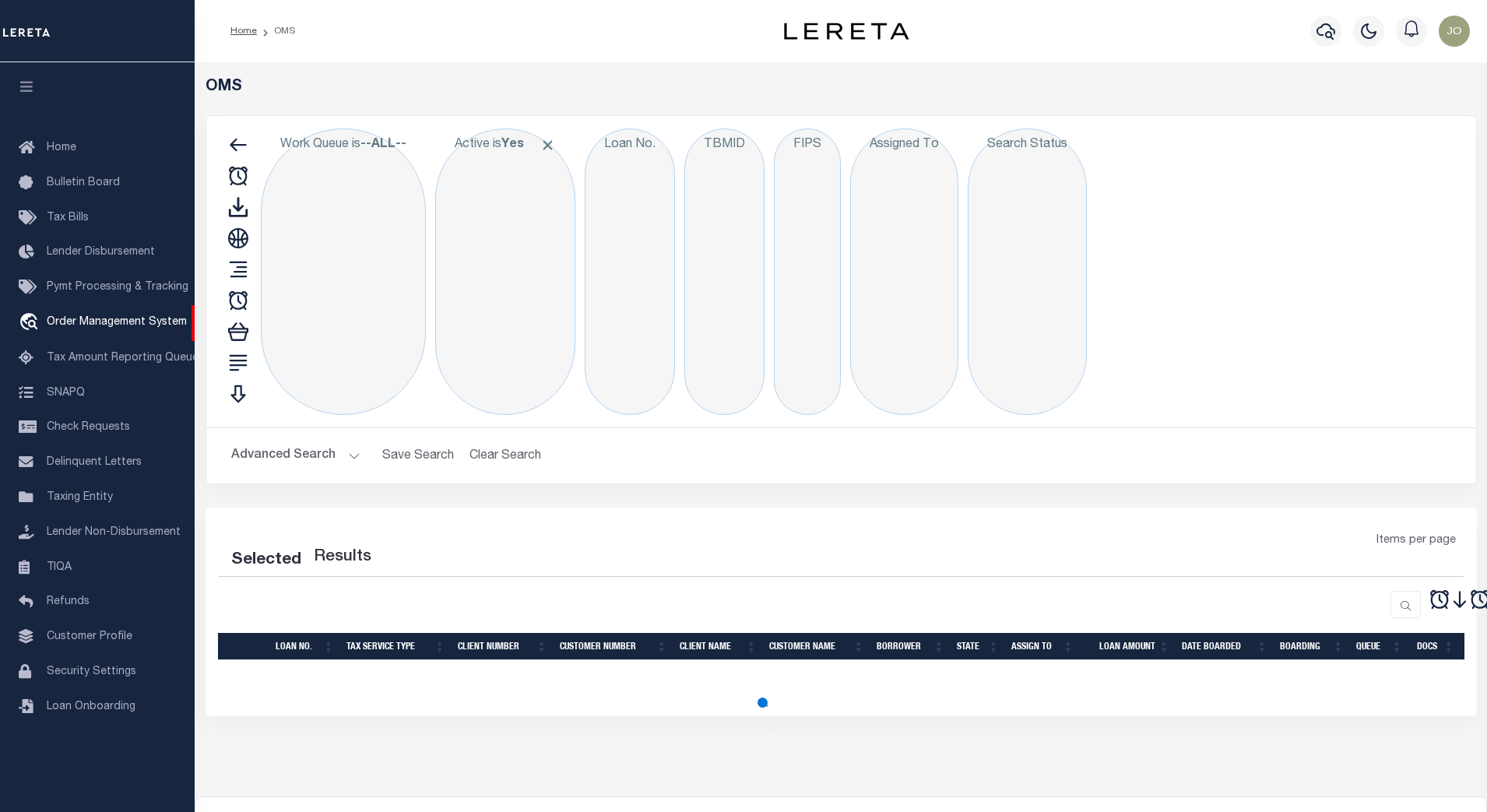
select select "200"
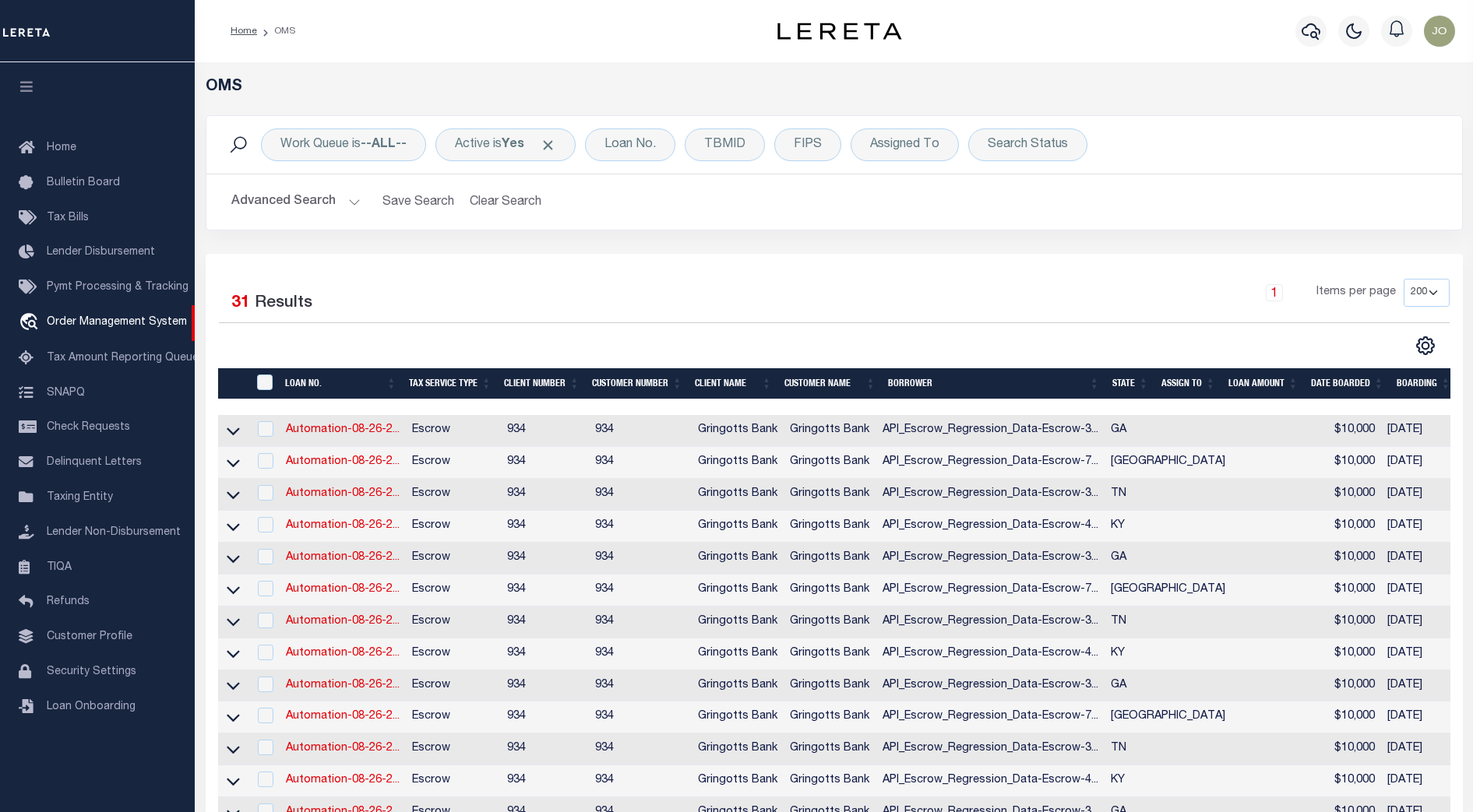
click at [562, 323] on div "Selected 31 Results 1 Items per page 10 25 50 100 200" at bounding box center [834, 301] width 1231 height 44
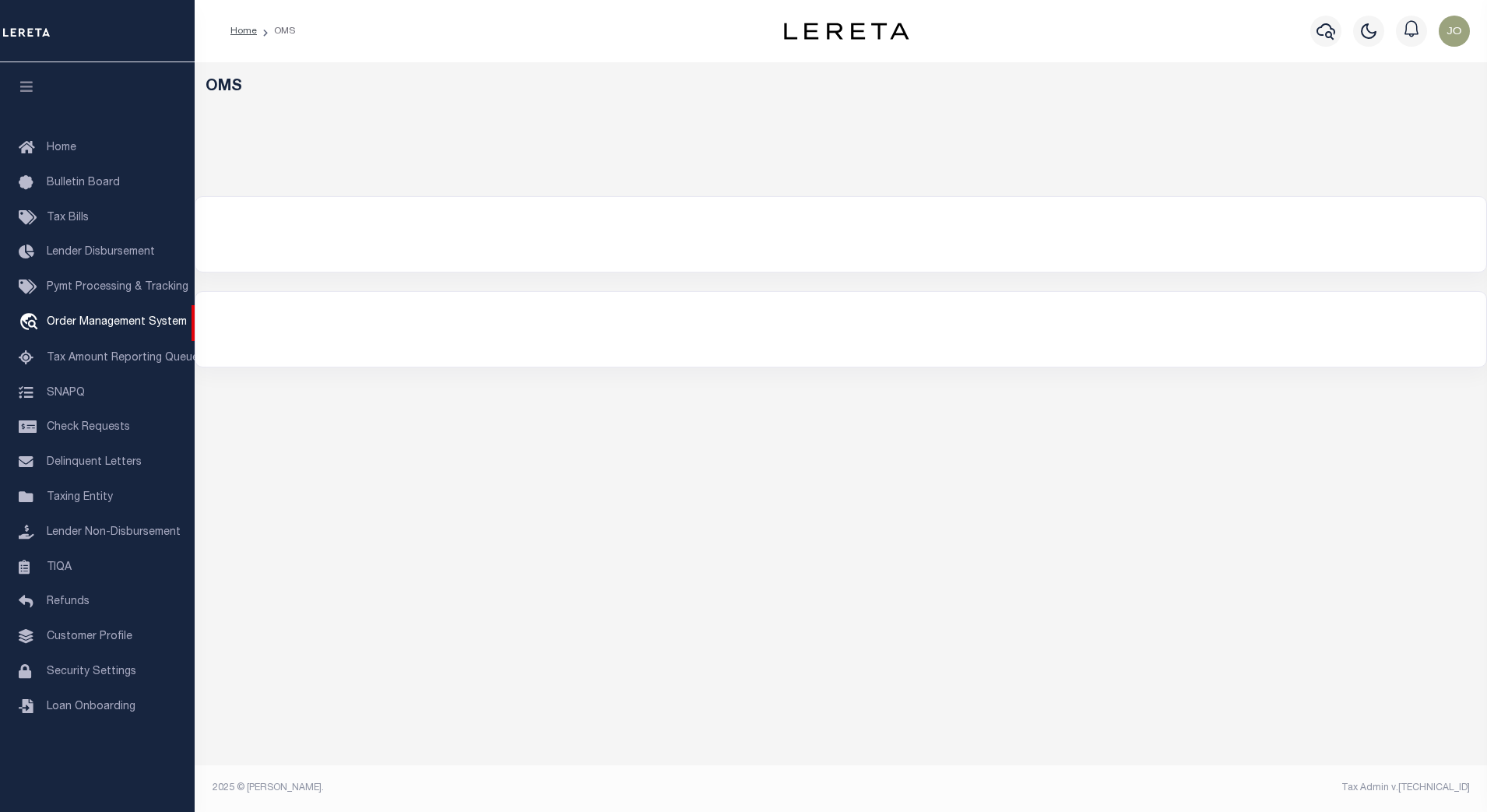
select select "200"
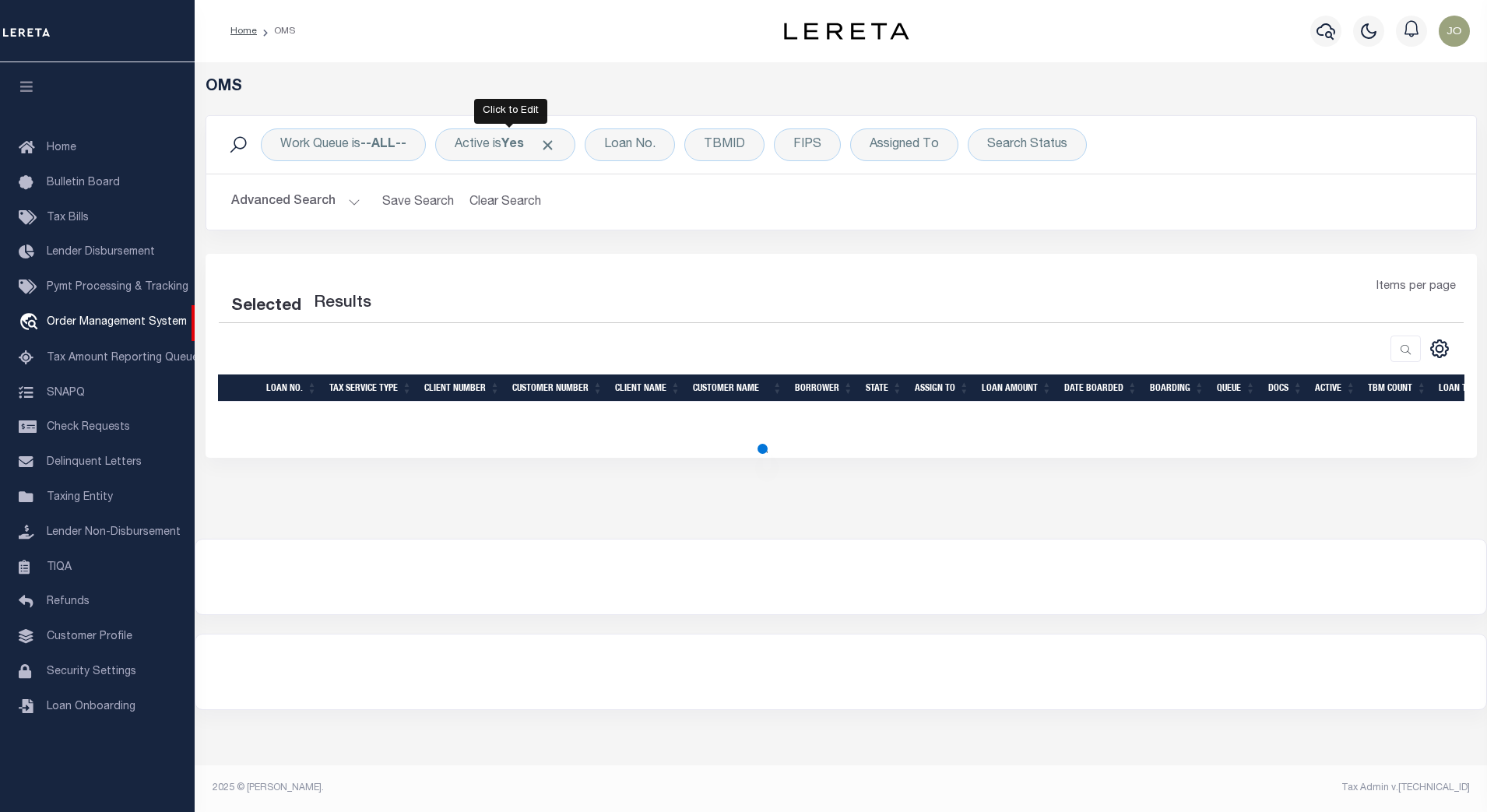
select select "200"
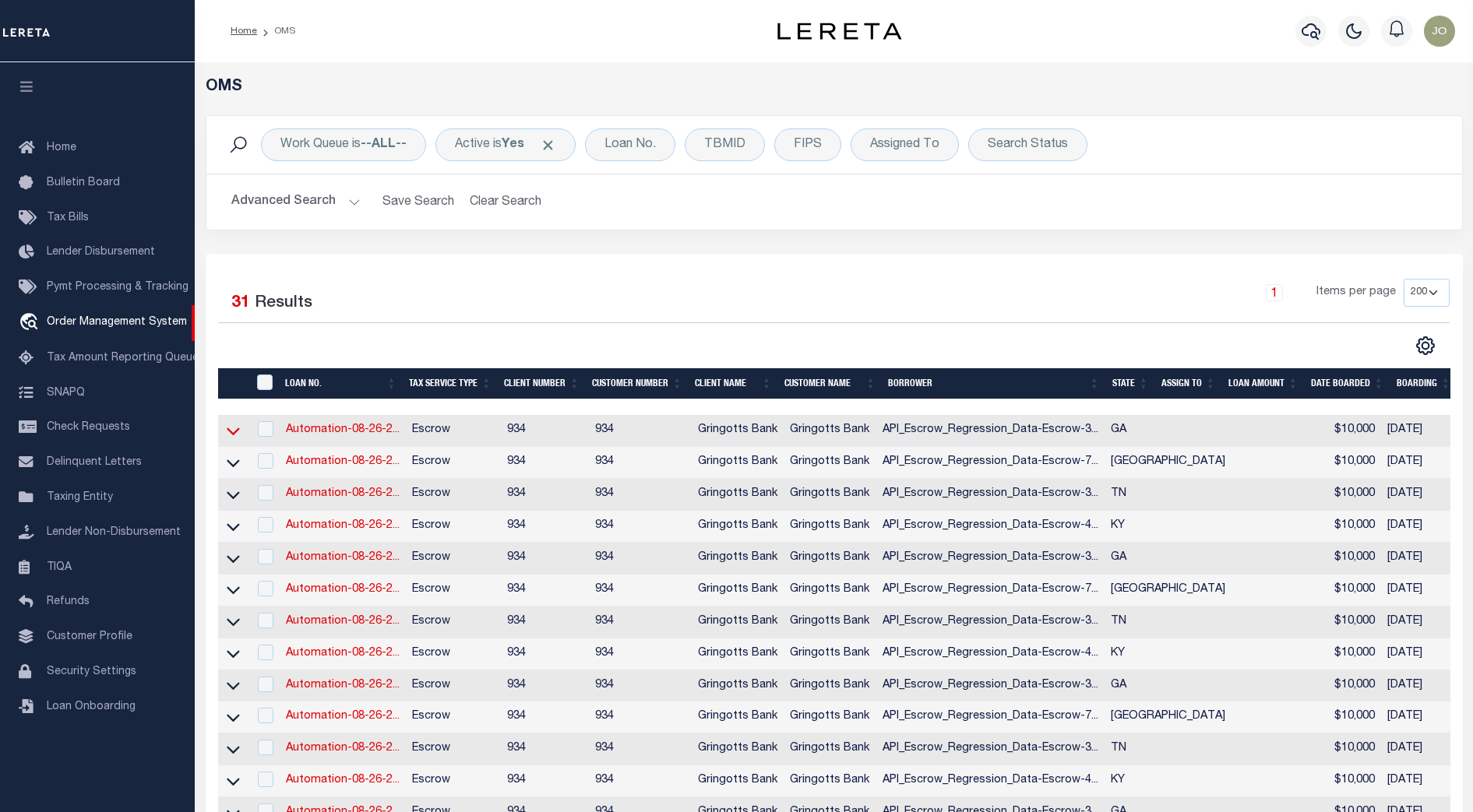
click at [232, 434] on icon at bounding box center [233, 432] width 13 height 7
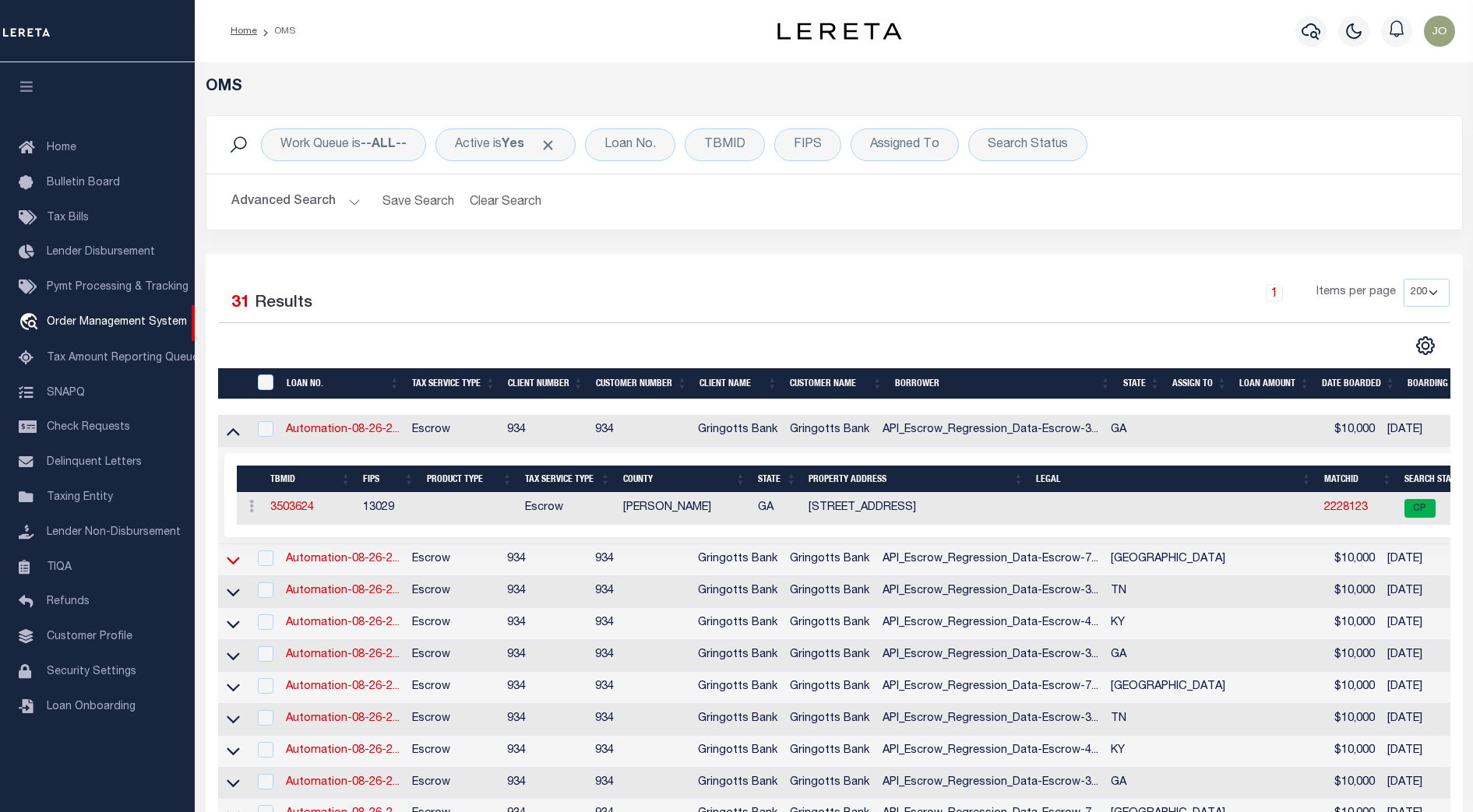
click at [231, 566] on icon at bounding box center [233, 560] width 13 height 17
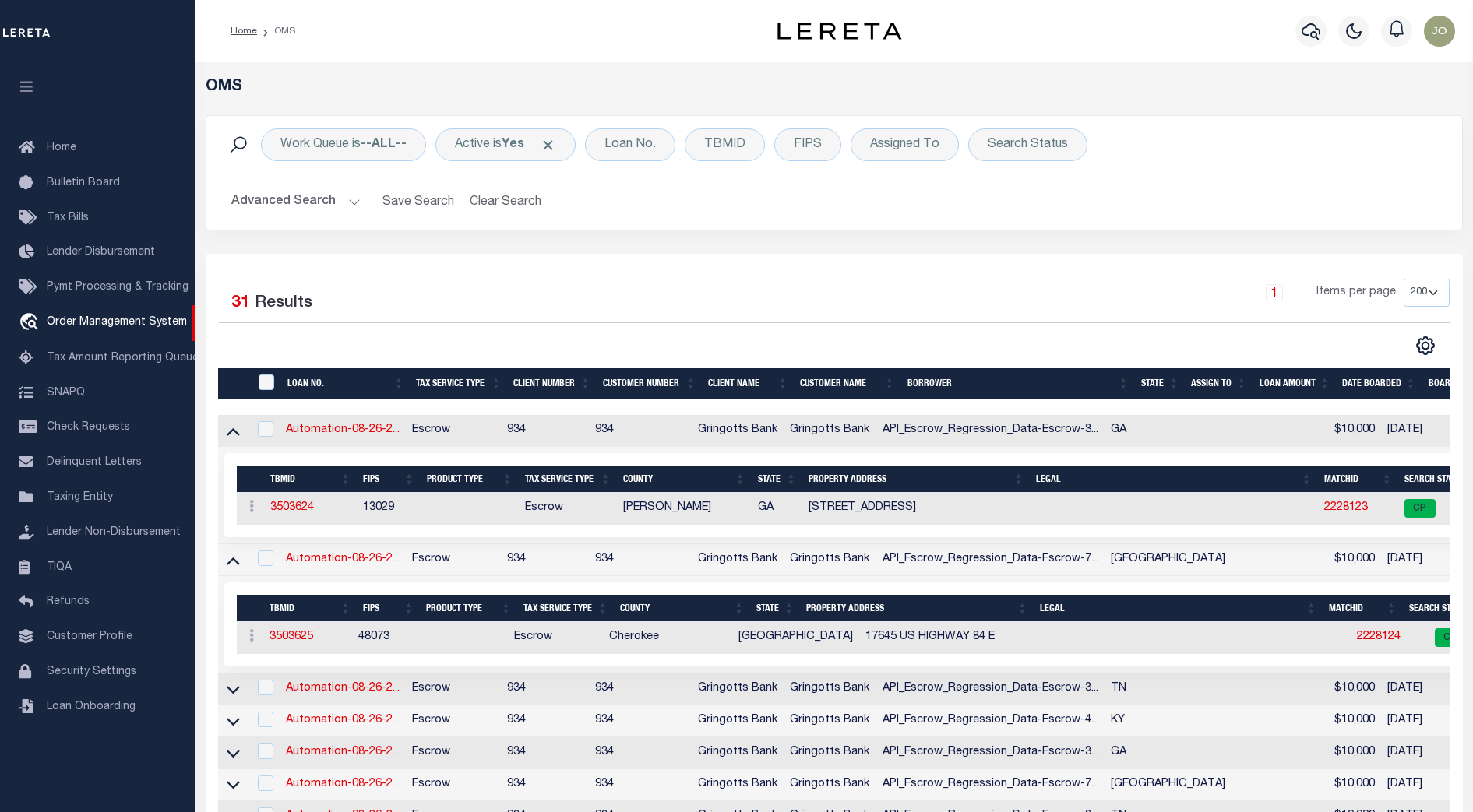
scroll to position [195, 0]
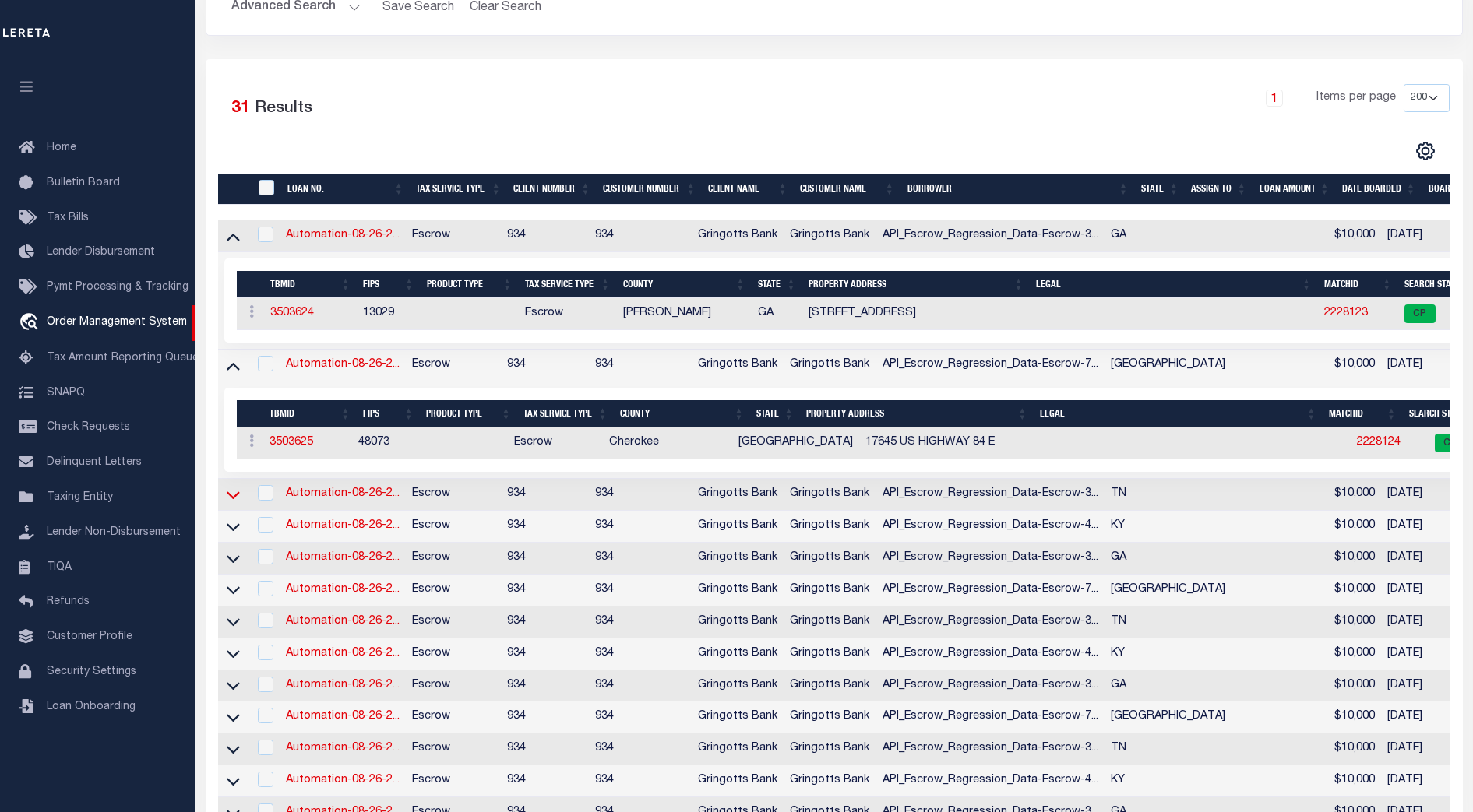
click at [235, 494] on icon at bounding box center [233, 495] width 13 height 17
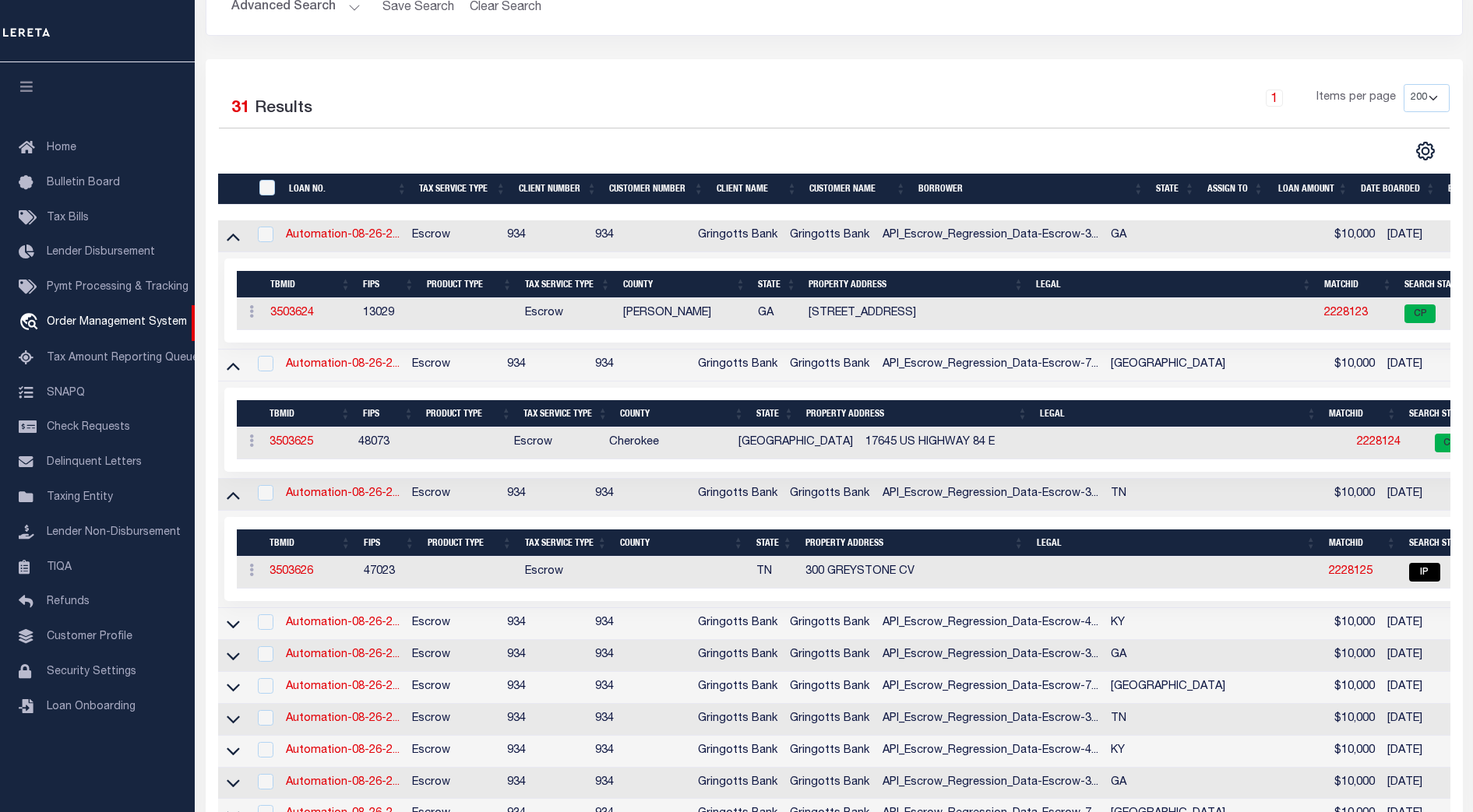
scroll to position [292, 0]
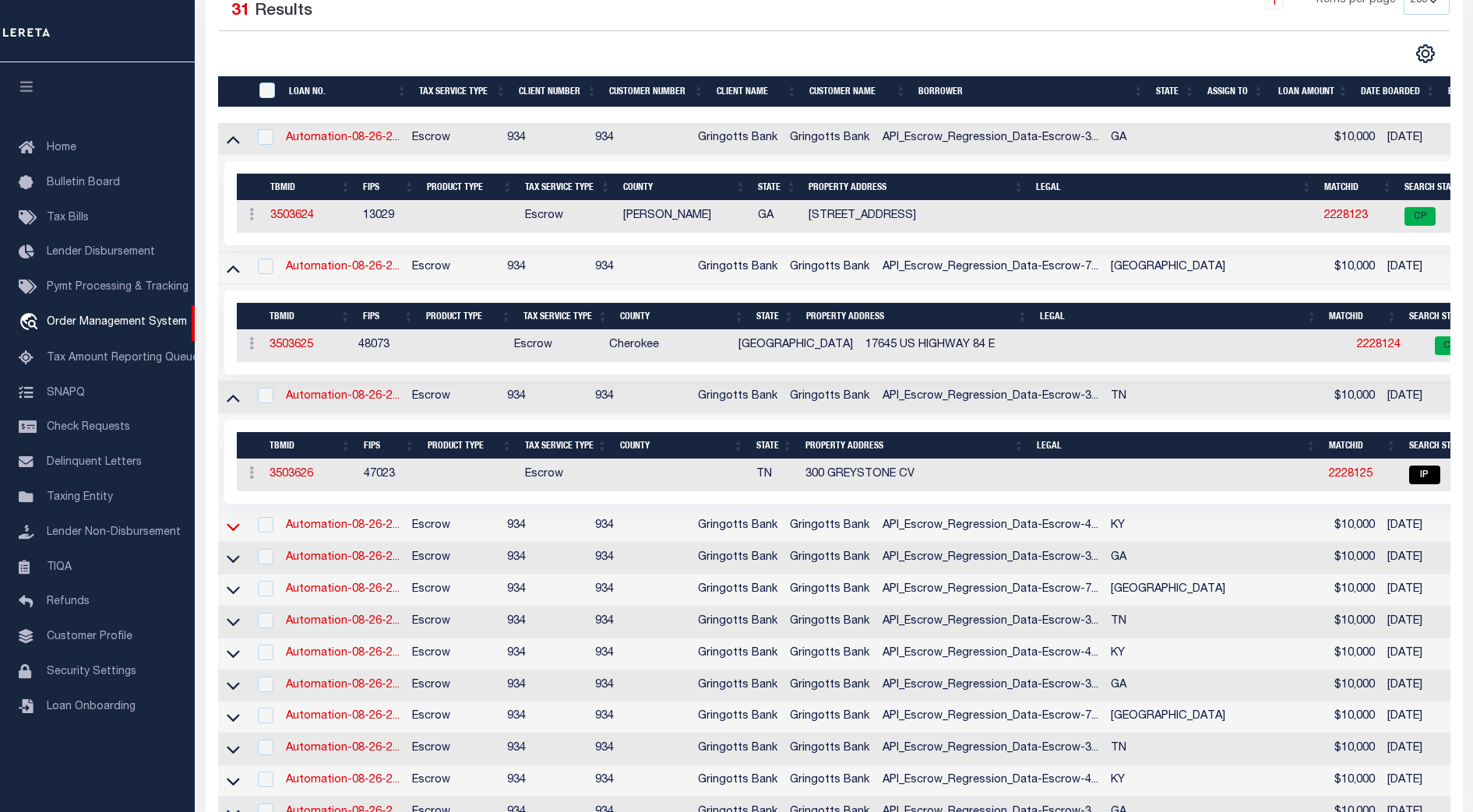
click at [227, 534] on icon at bounding box center [233, 527] width 13 height 17
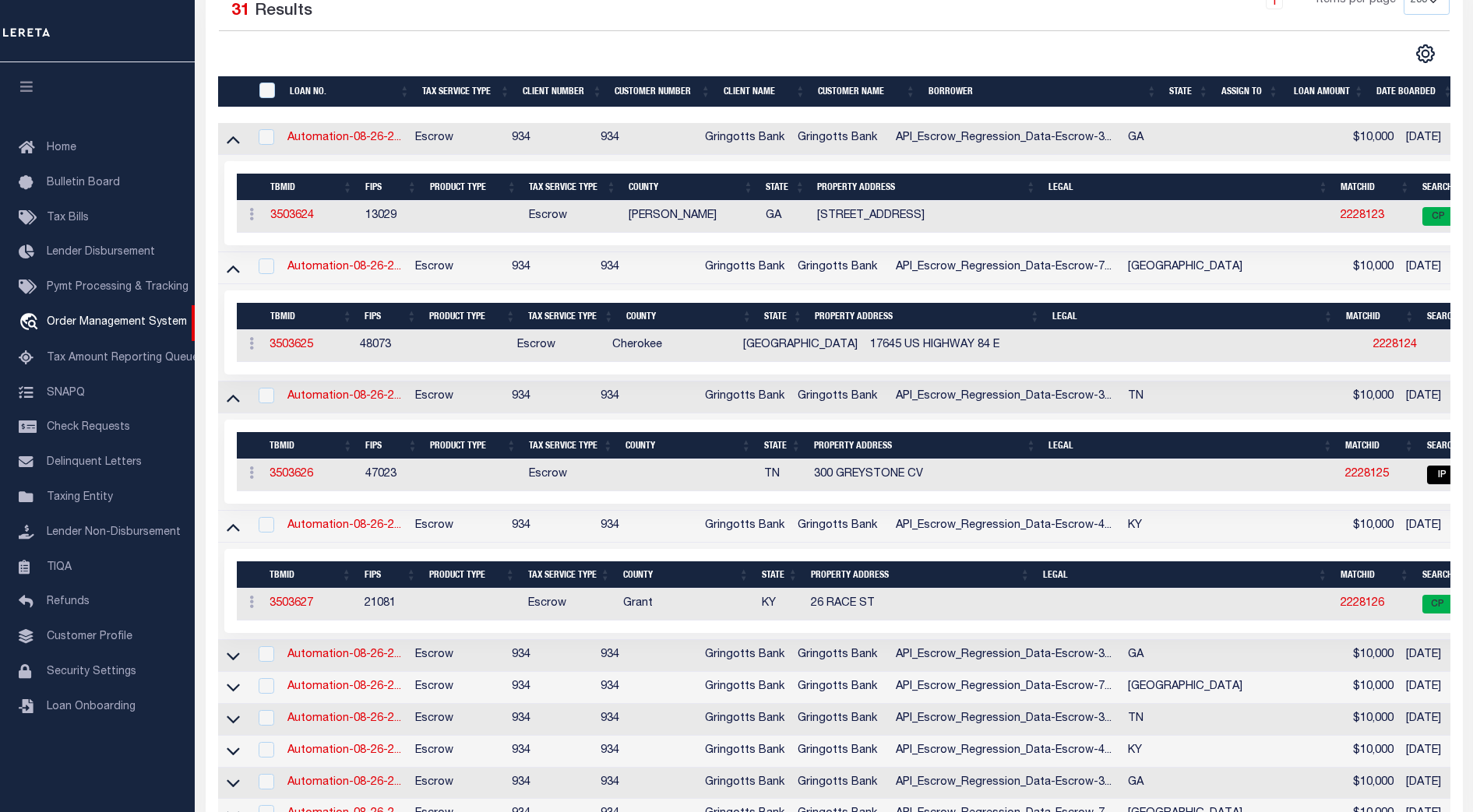
click at [224, 660] on link at bounding box center [233, 655] width 17 height 11
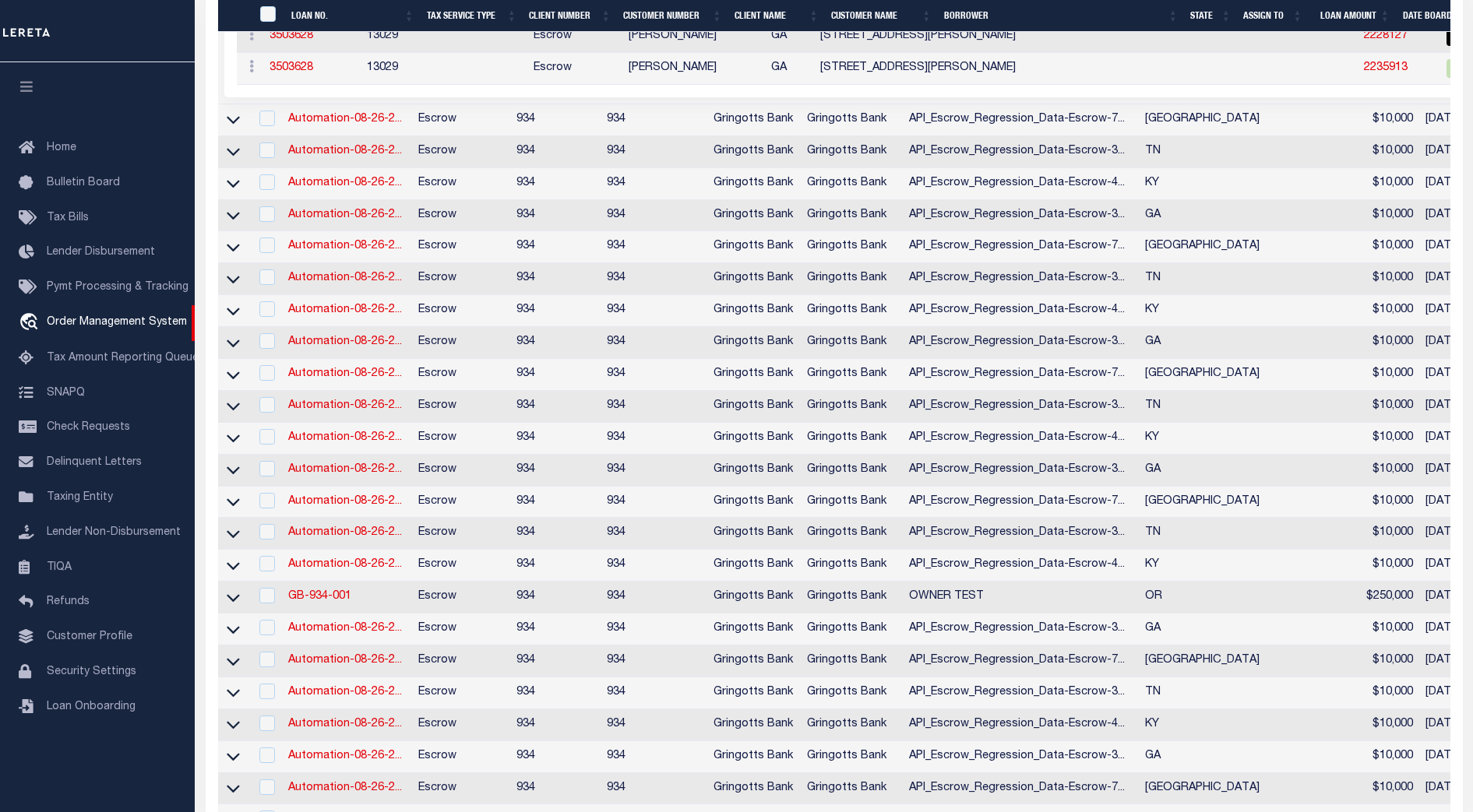
scroll to position [1409, 0]
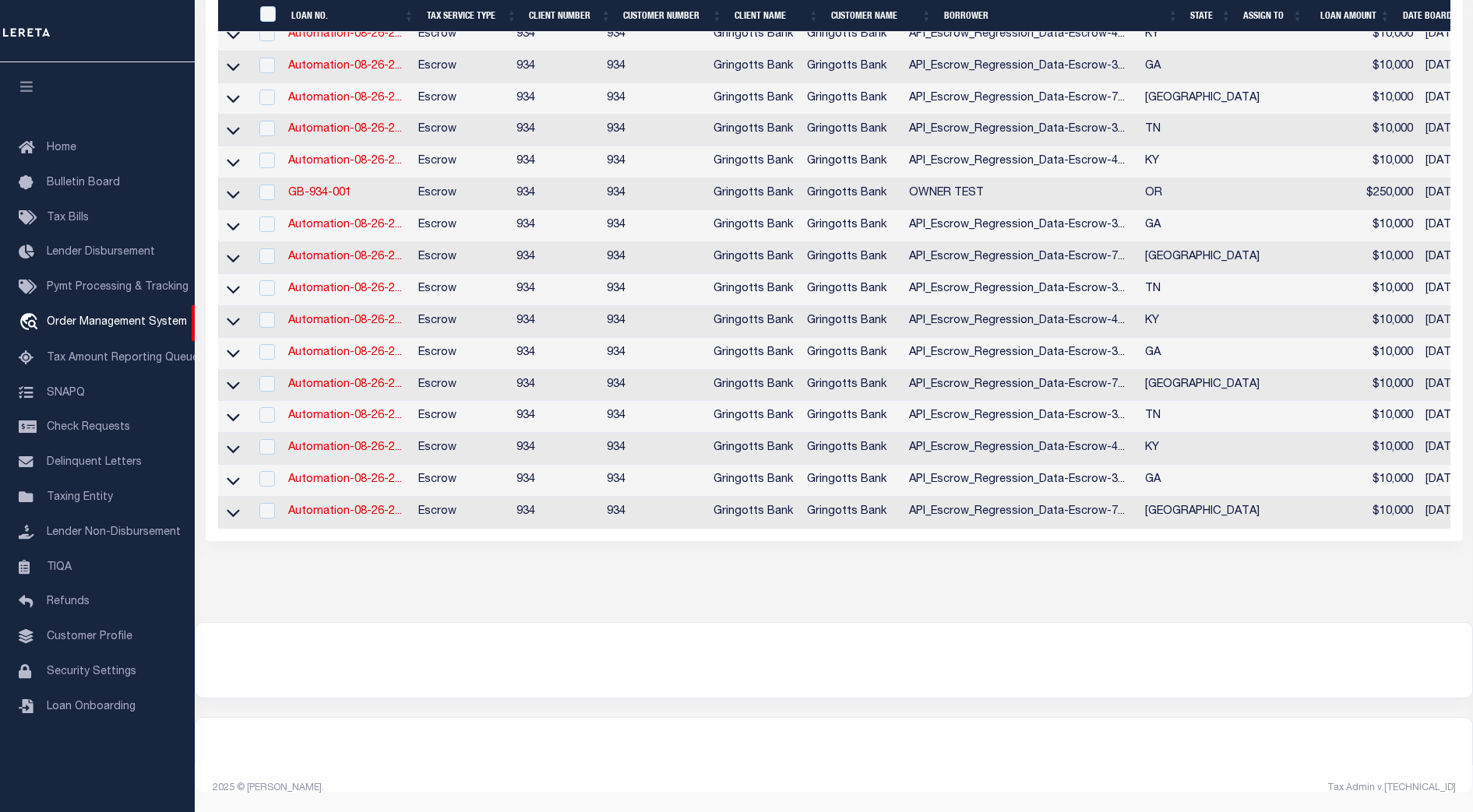
click at [465, 626] on div at bounding box center [834, 659] width 1277 height 74
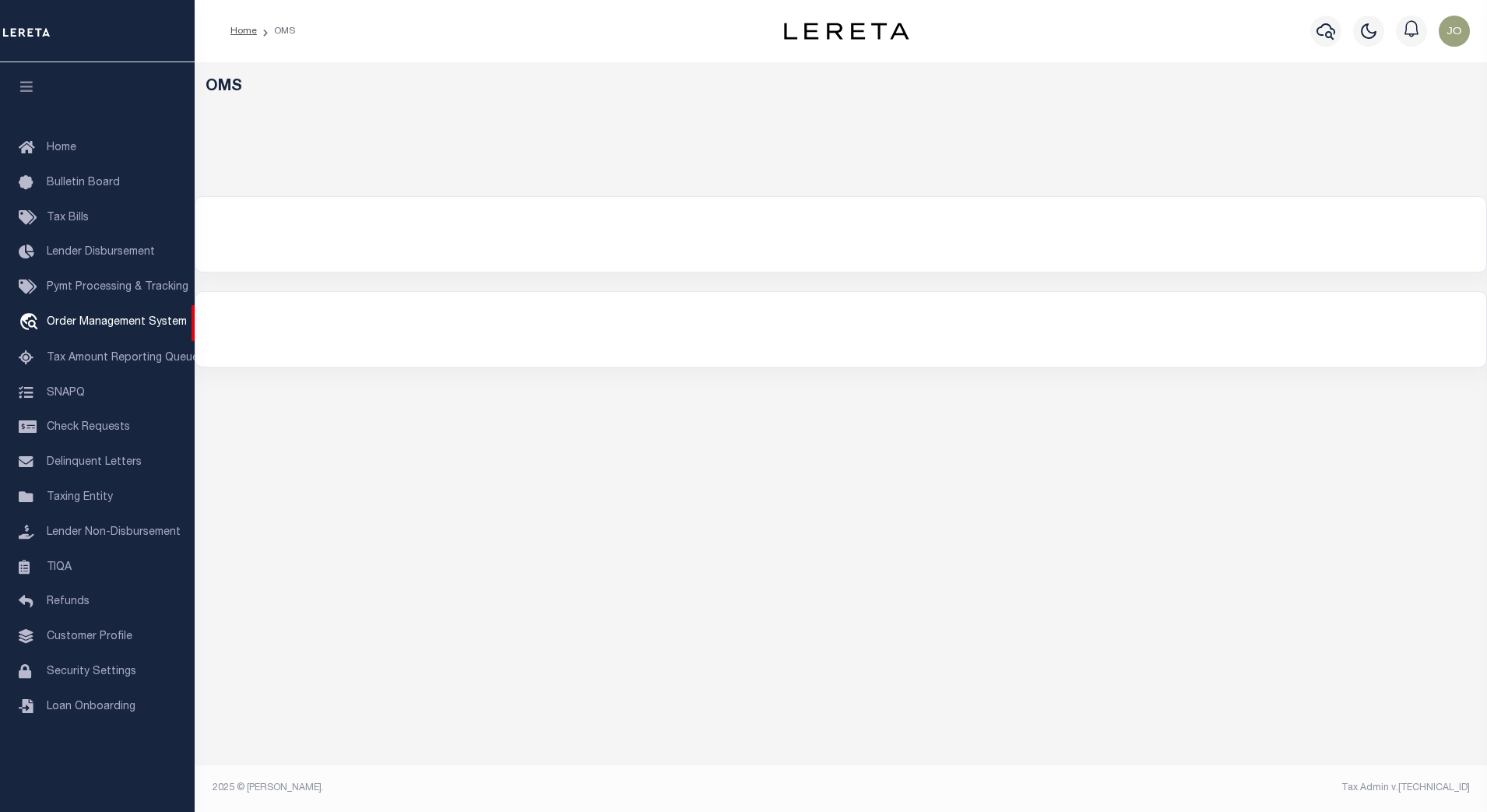
select select "200"
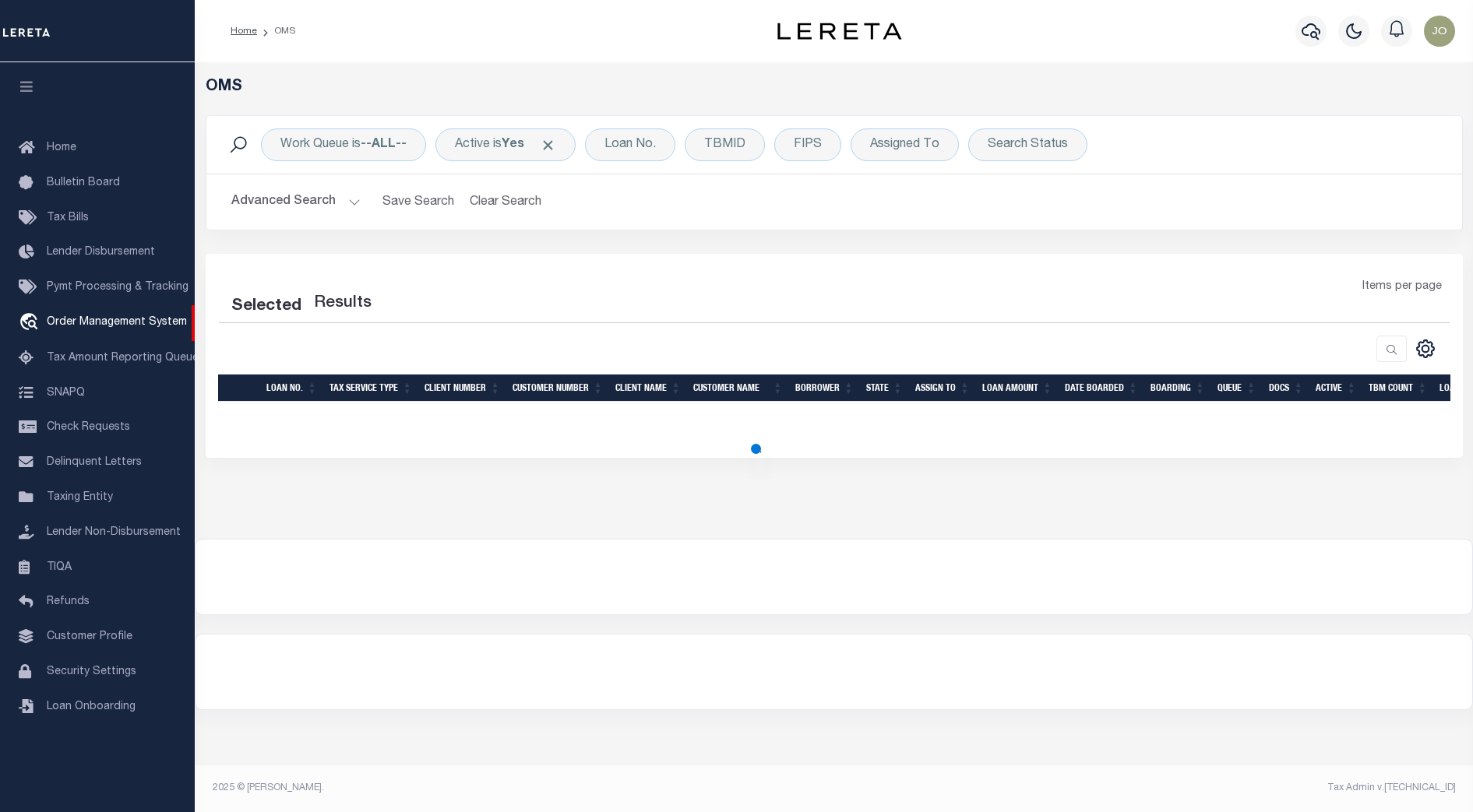
select select "200"
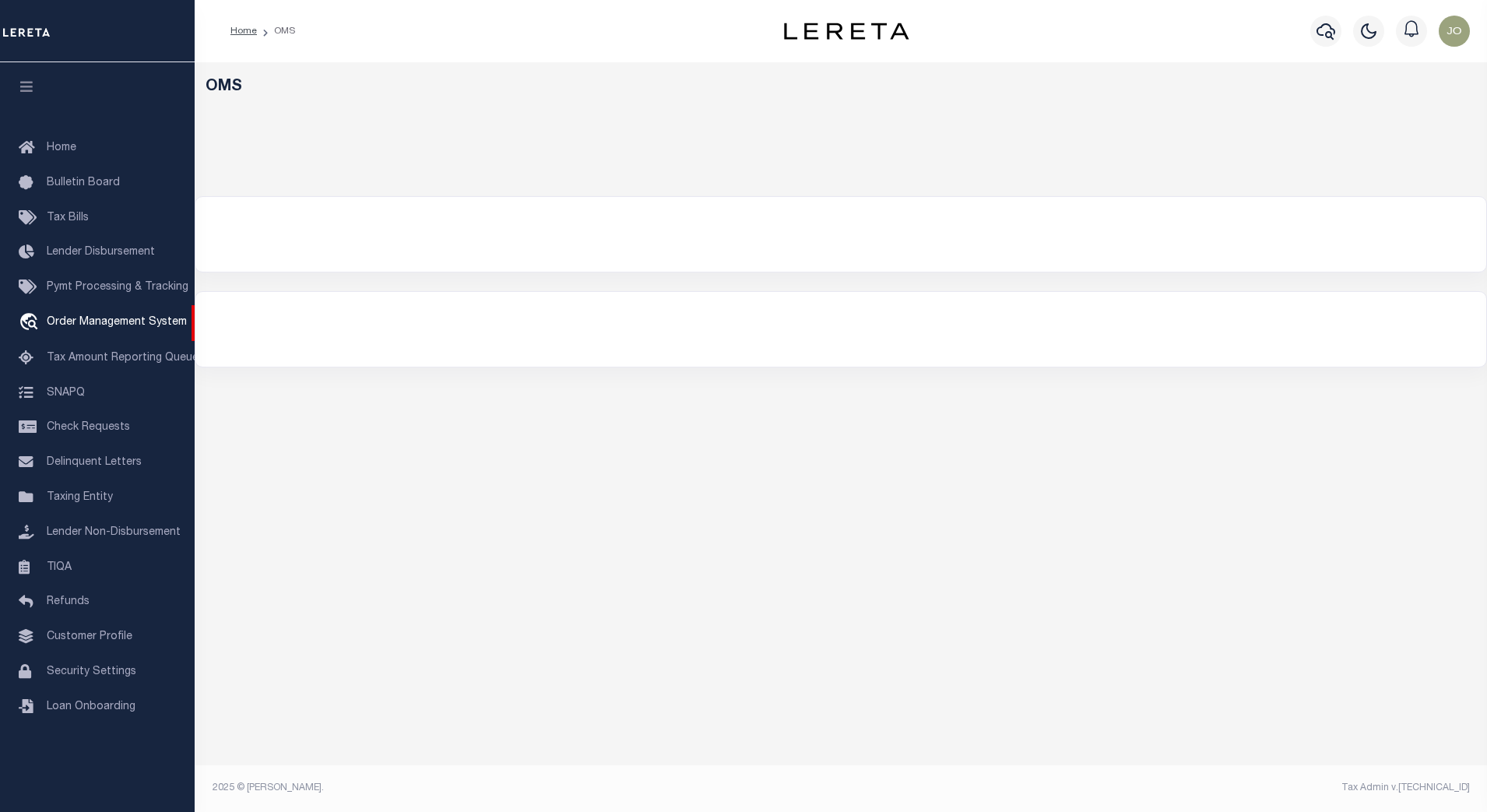
select select "200"
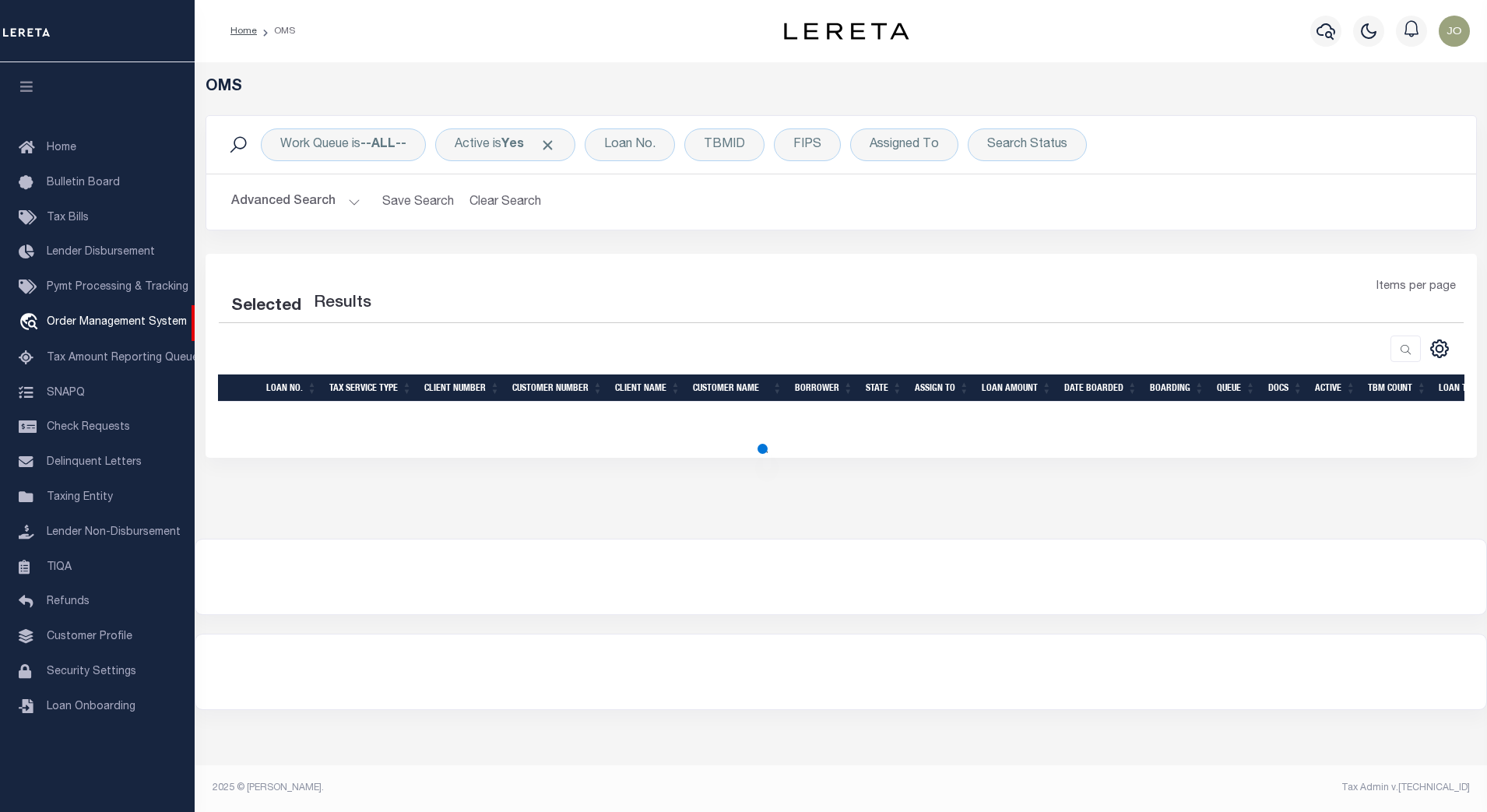
select select "200"
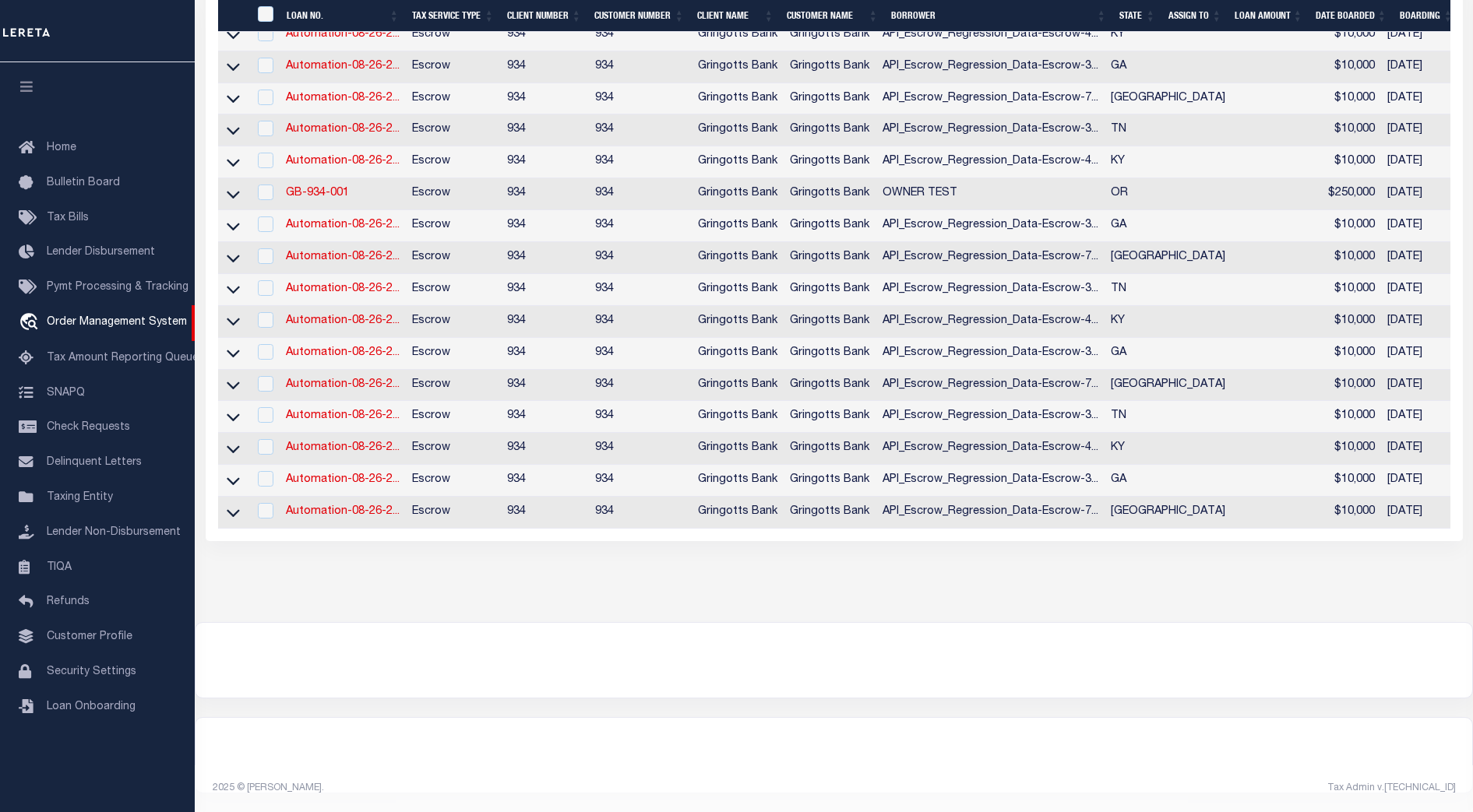
scroll to position [210, 0]
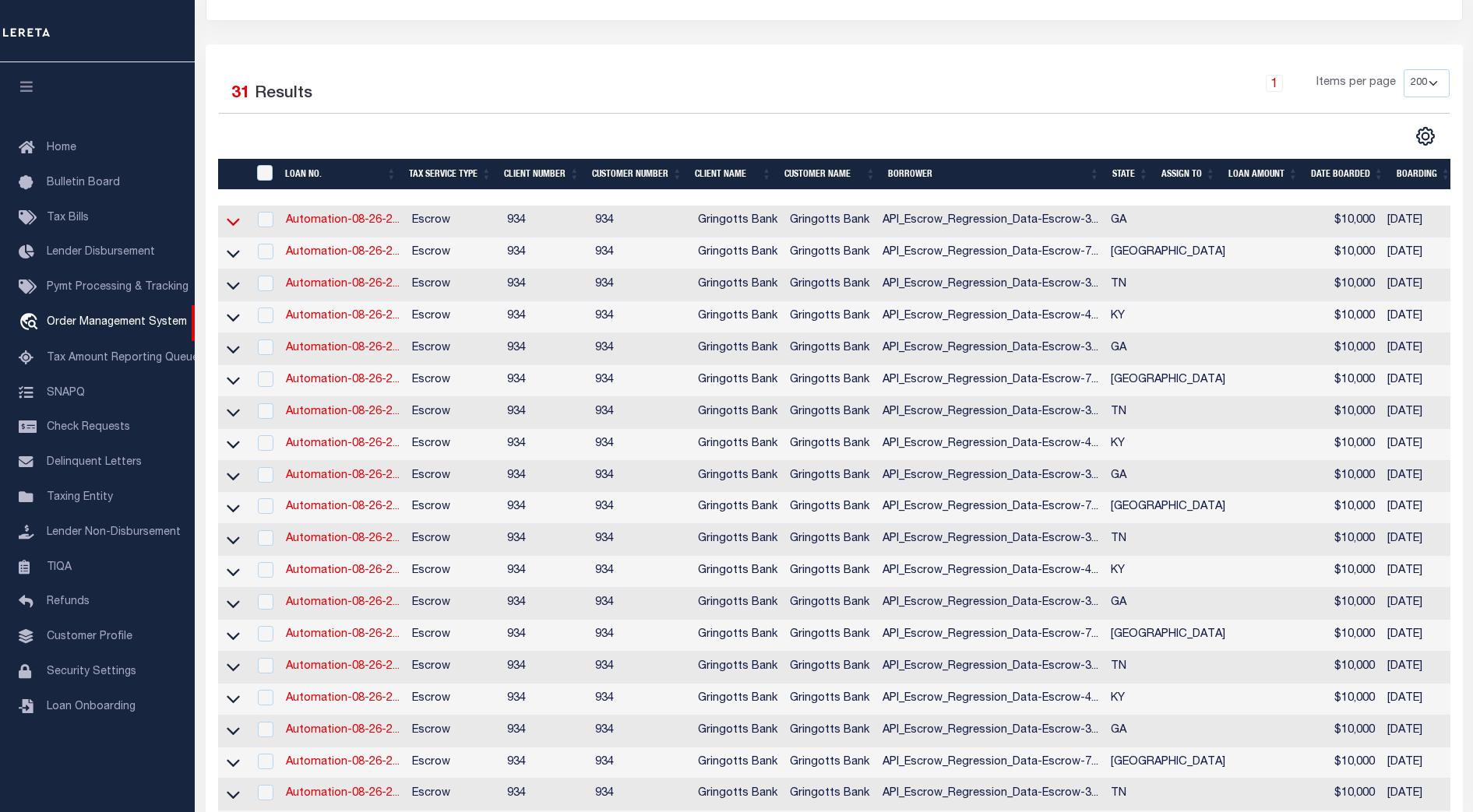
click at [233, 223] on icon at bounding box center [233, 222] width 13 height 17
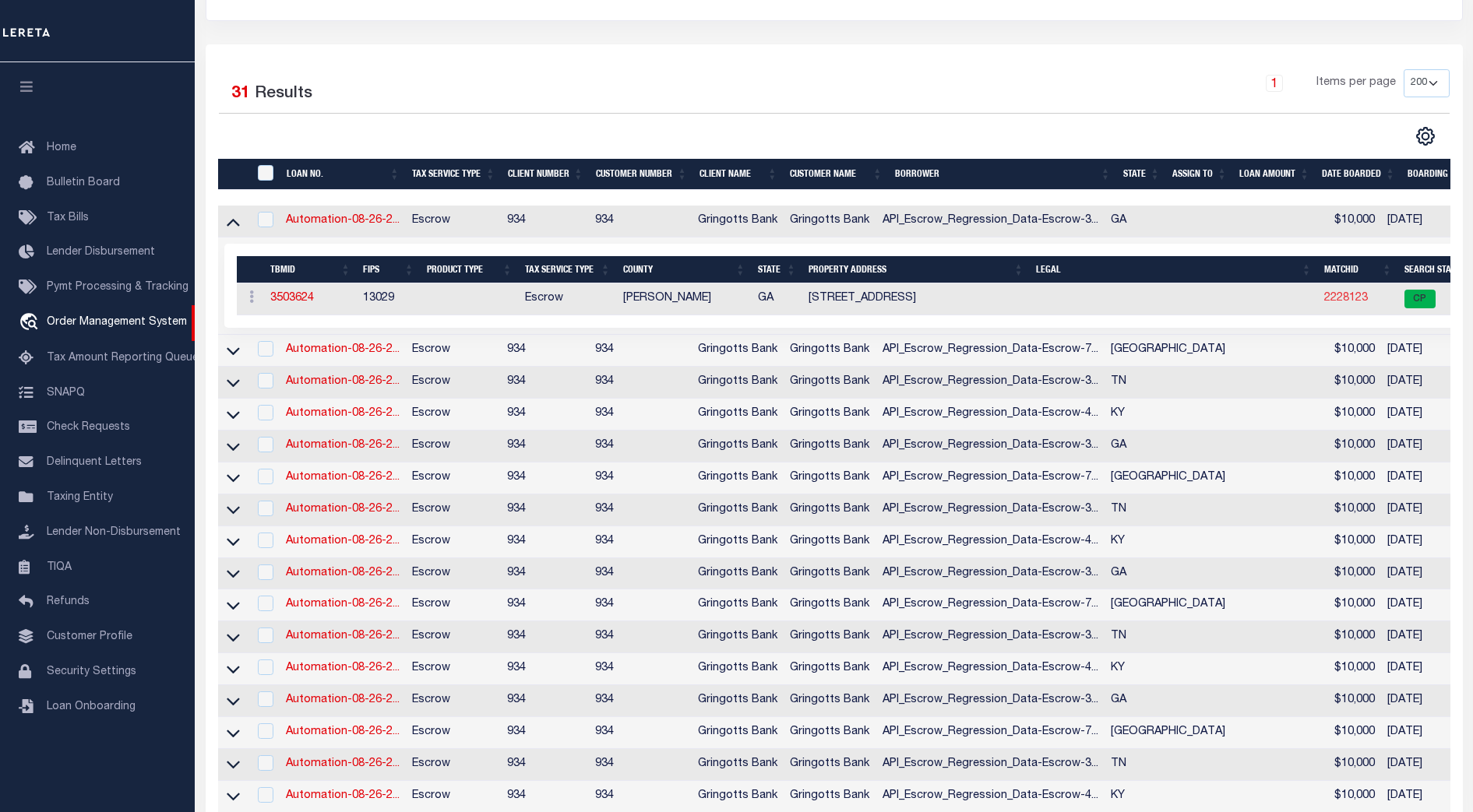
click at [1324, 298] on link "2228123" at bounding box center [1345, 298] width 43 height 11
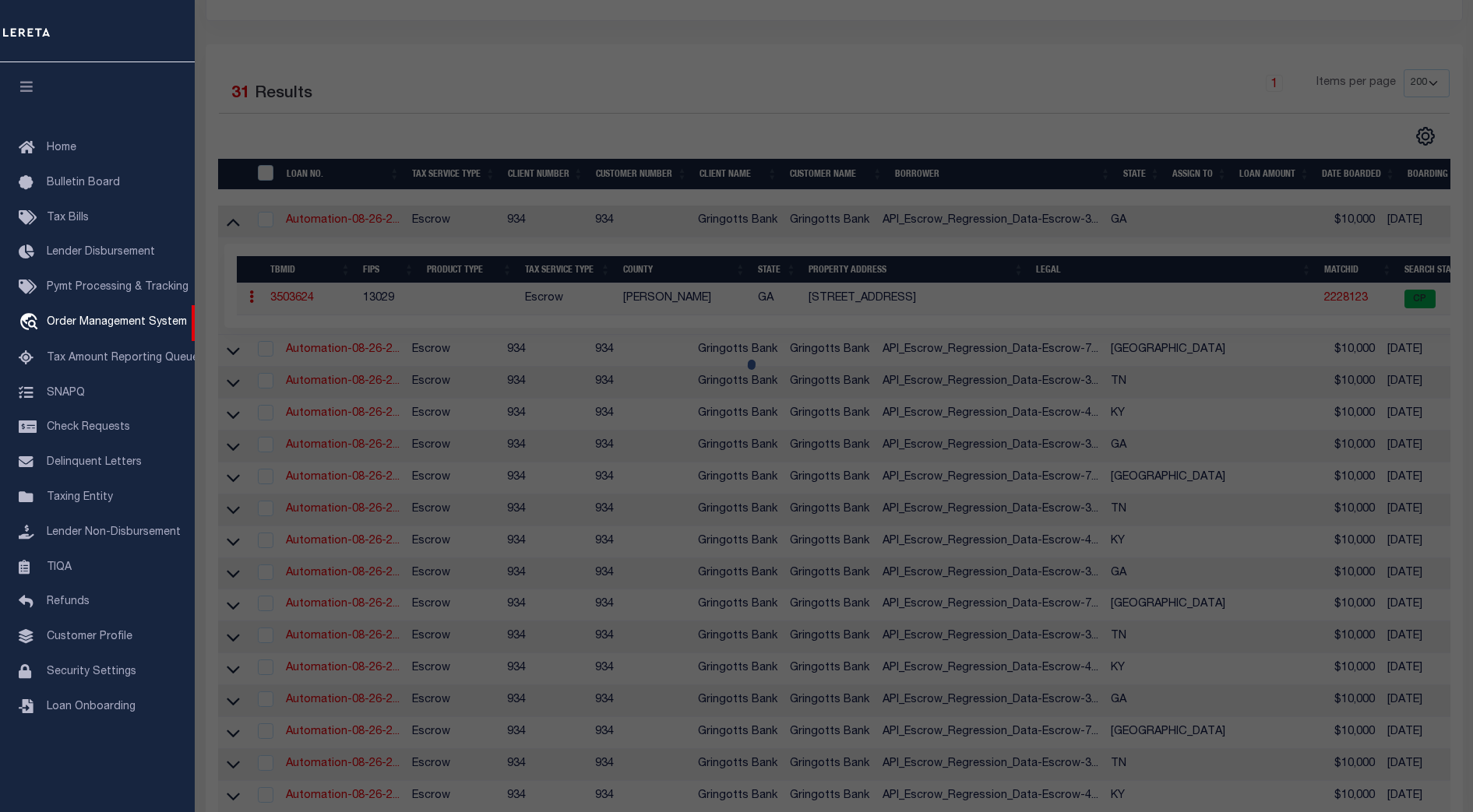
checkbox input "false"
select select "CP"
type input "LEROY,GORDON & MART,LINDA"
select select "ATL"
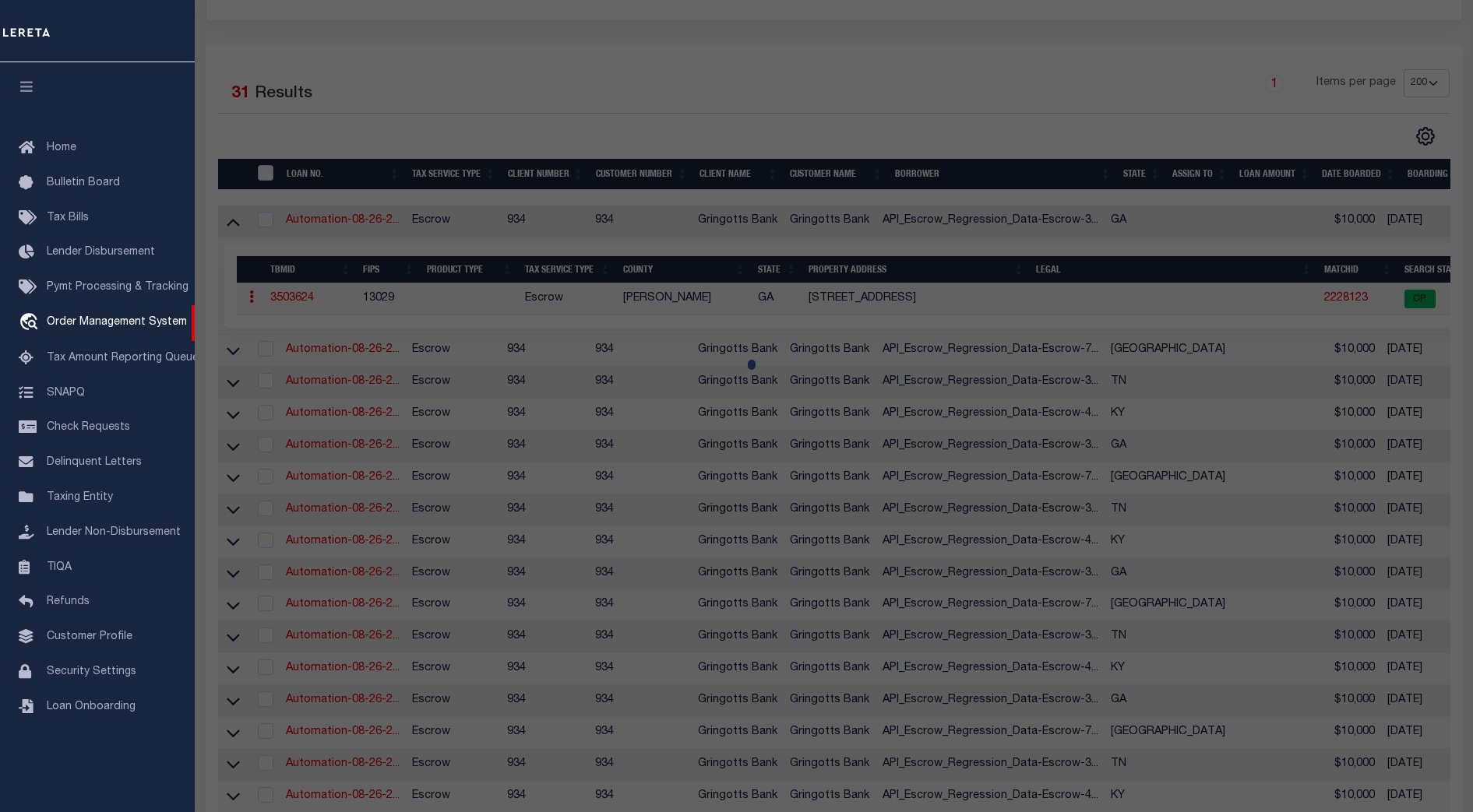
select select
type input "351 S POPLAR ST"
checkbox input "false"
type input "PEMBROKE, GA 31321"
type textarea "19GMD PS451:8 SPLIT '97"
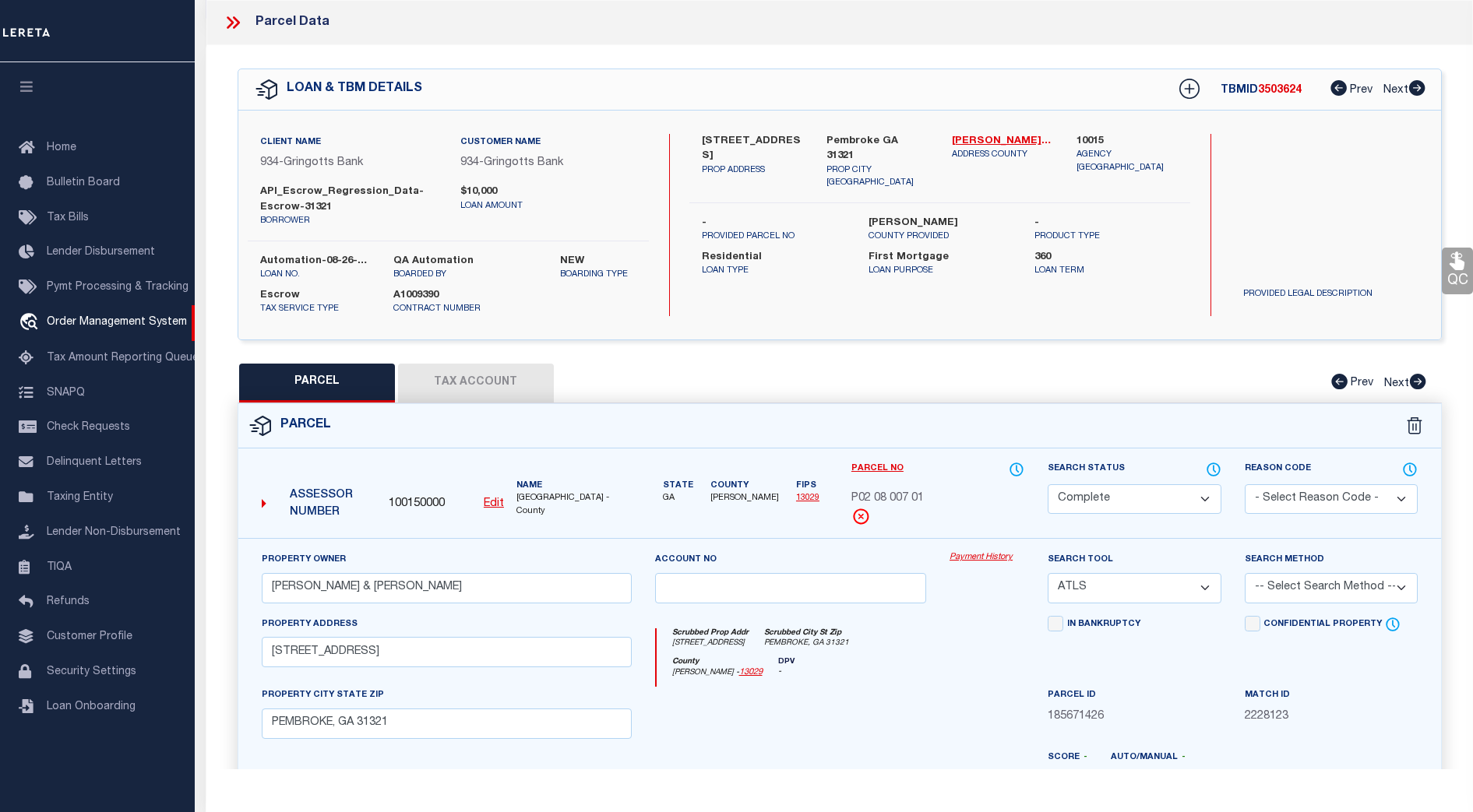
click at [502, 384] on button "Tax Account" at bounding box center [476, 383] width 155 height 39
select select "100"
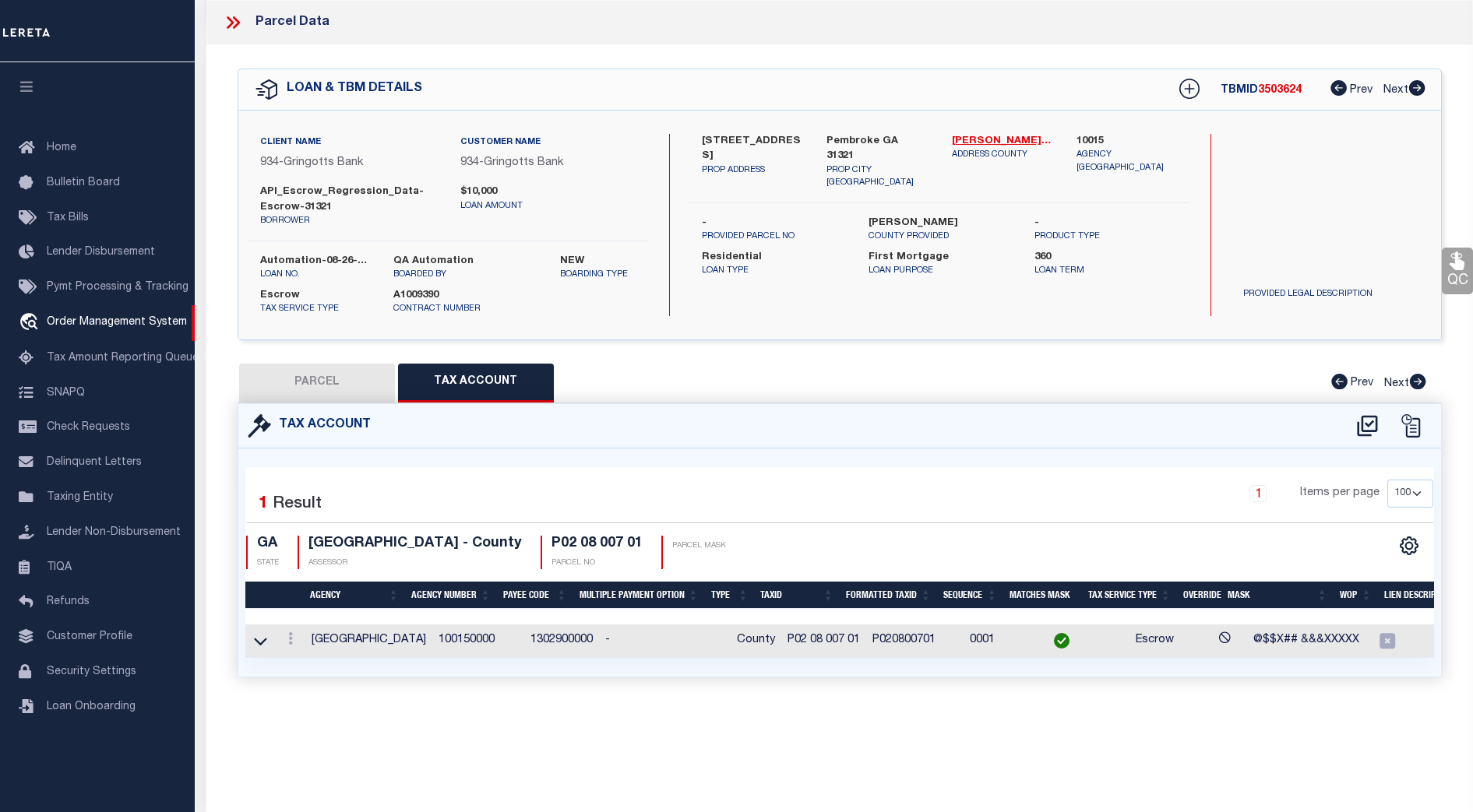
click at [341, 386] on button "PARCEL" at bounding box center [316, 383] width 155 height 39
select select "AS"
select select
checkbox input "false"
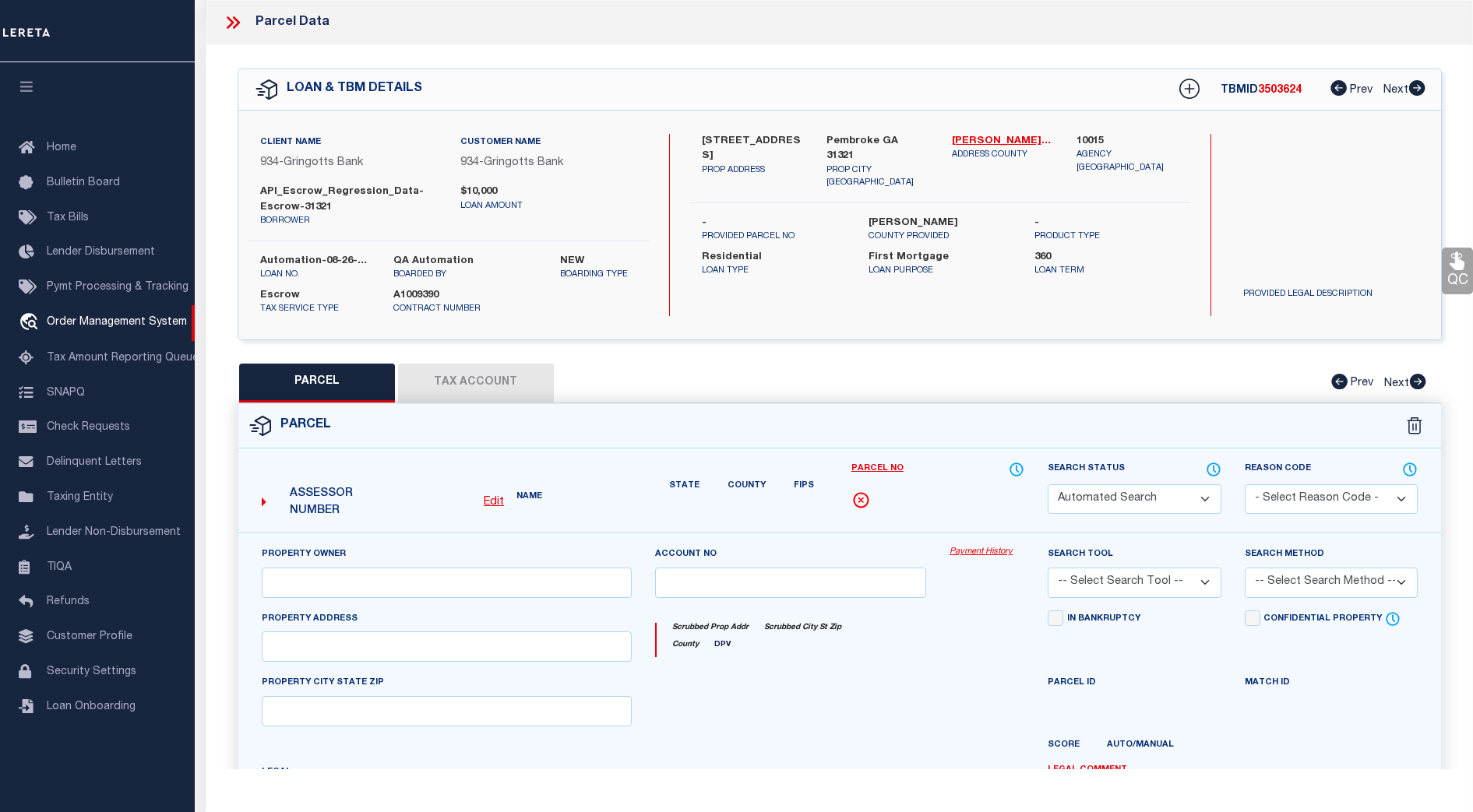
select select "CP"
type input "LEROY,GORDON & MART,LINDA"
select select "ATL"
select select
type input "351 S POPLAR ST"
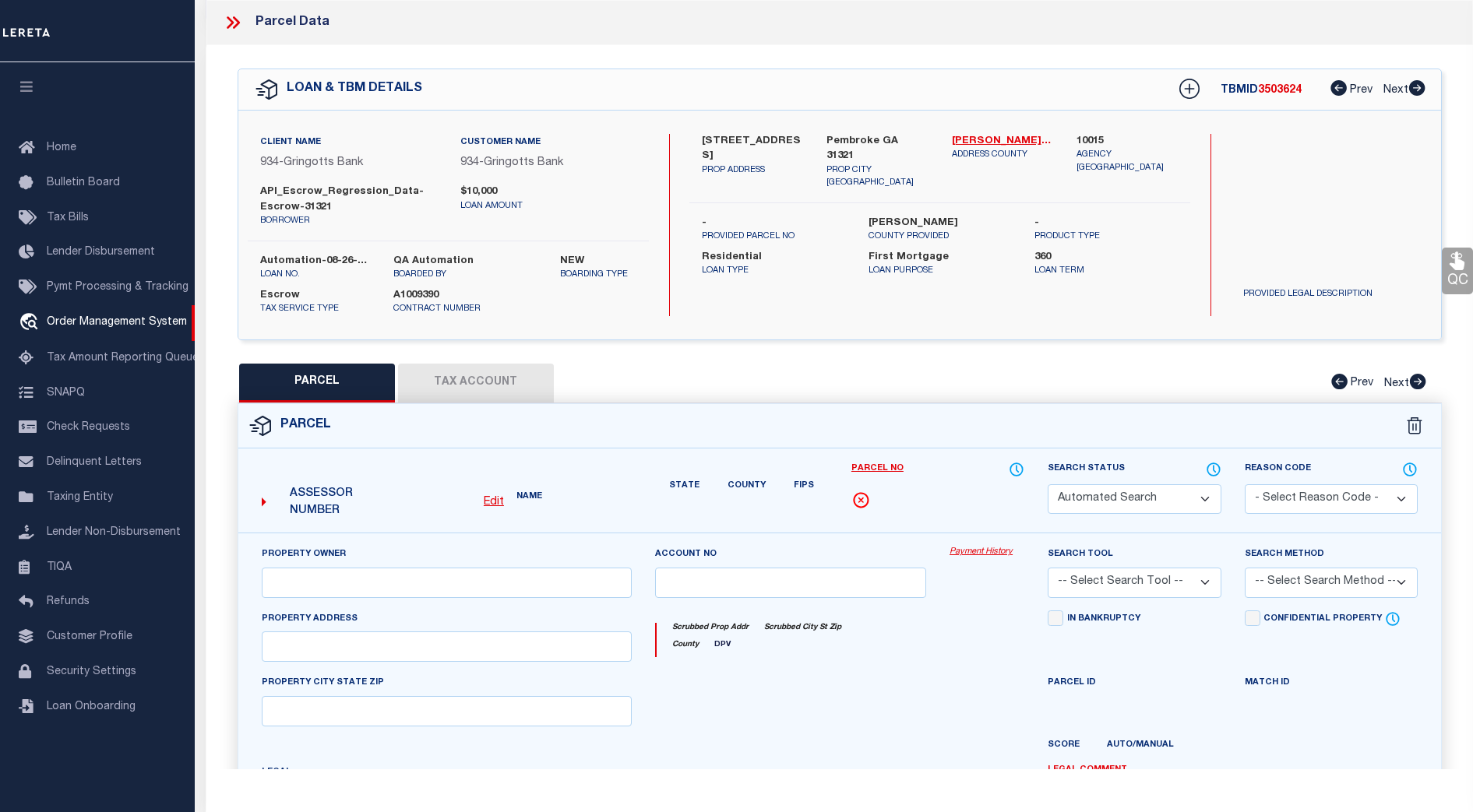
checkbox input "false"
type input "PEMBROKE, GA 31321"
type textarea "19GMD PS451:8 SPLIT '97"
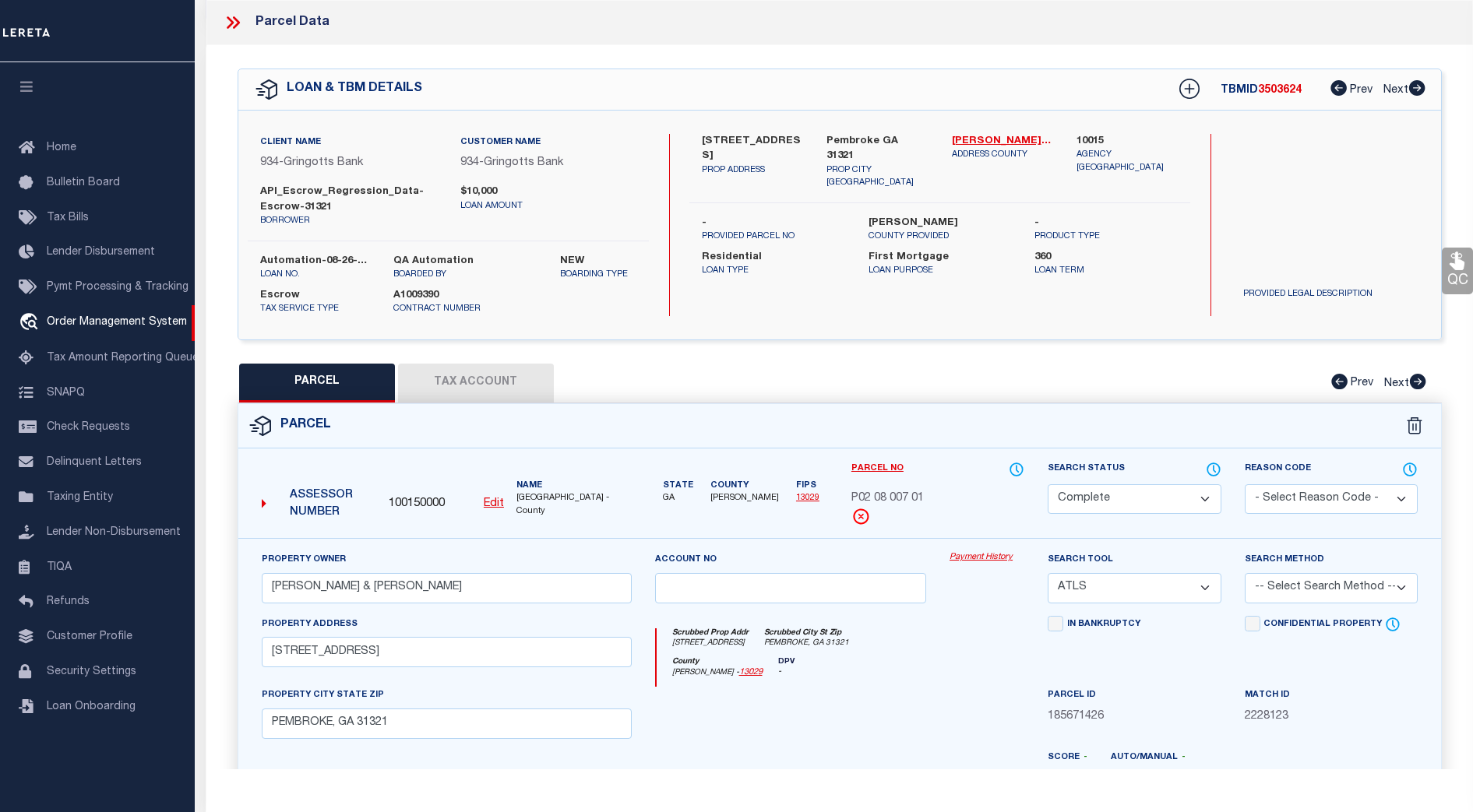
click at [475, 383] on button "Tax Account" at bounding box center [476, 383] width 155 height 39
select select "100"
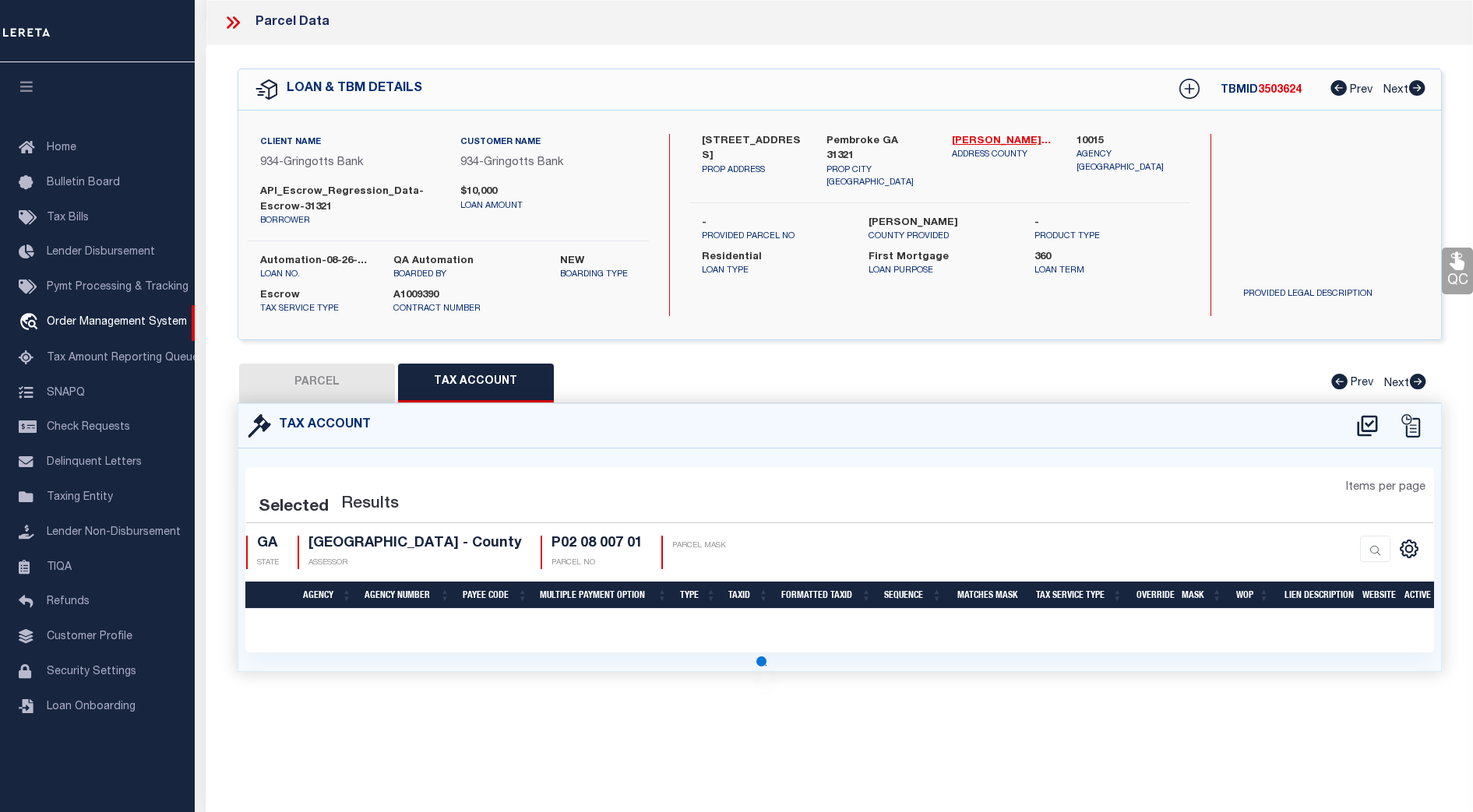
select select "100"
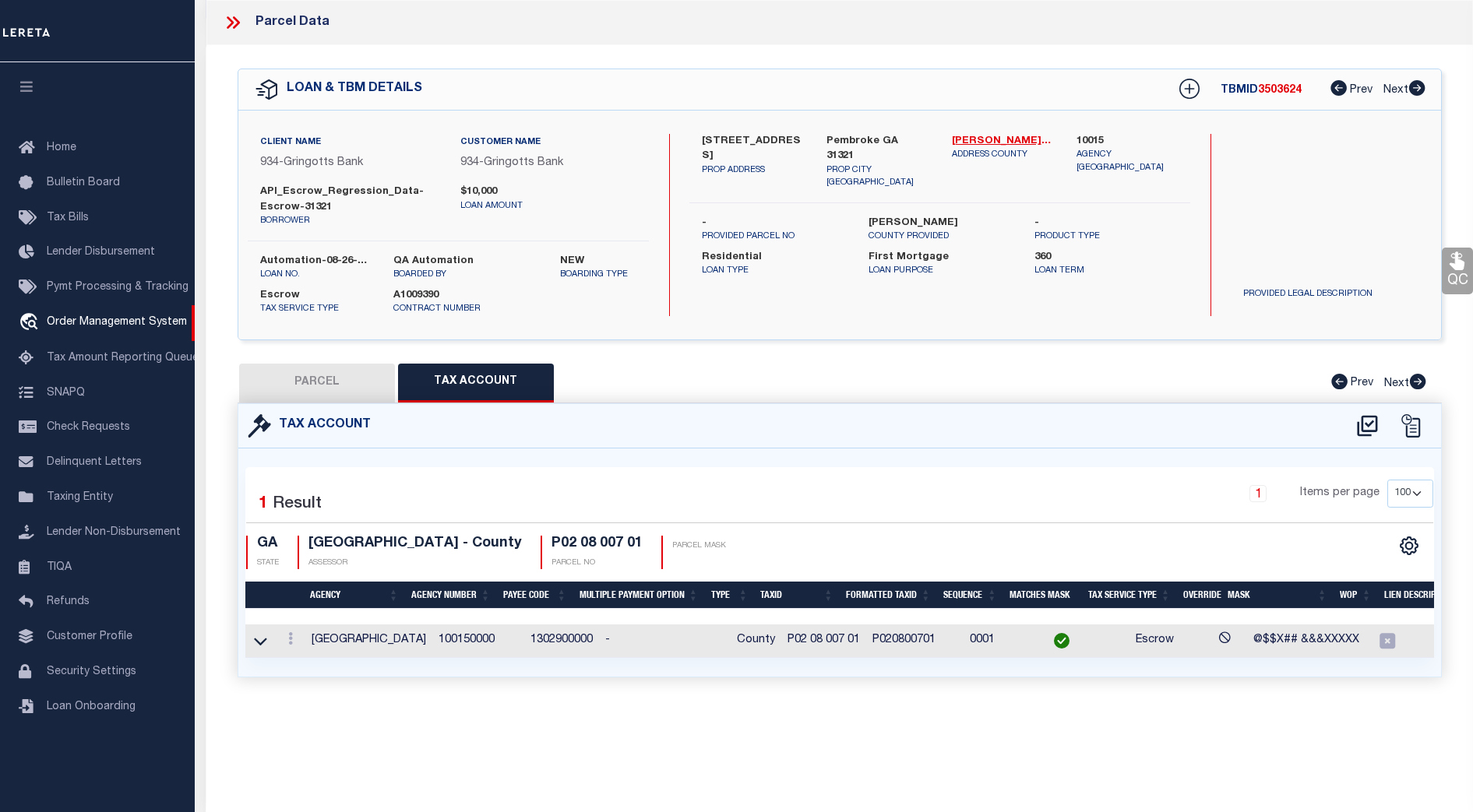
click at [802, 383] on div "PARCEL Tax Account Prev Next" at bounding box center [839, 383] width 1204 height 39
click at [835, 640] on td "P02 08 007 01" at bounding box center [823, 641] width 85 height 33
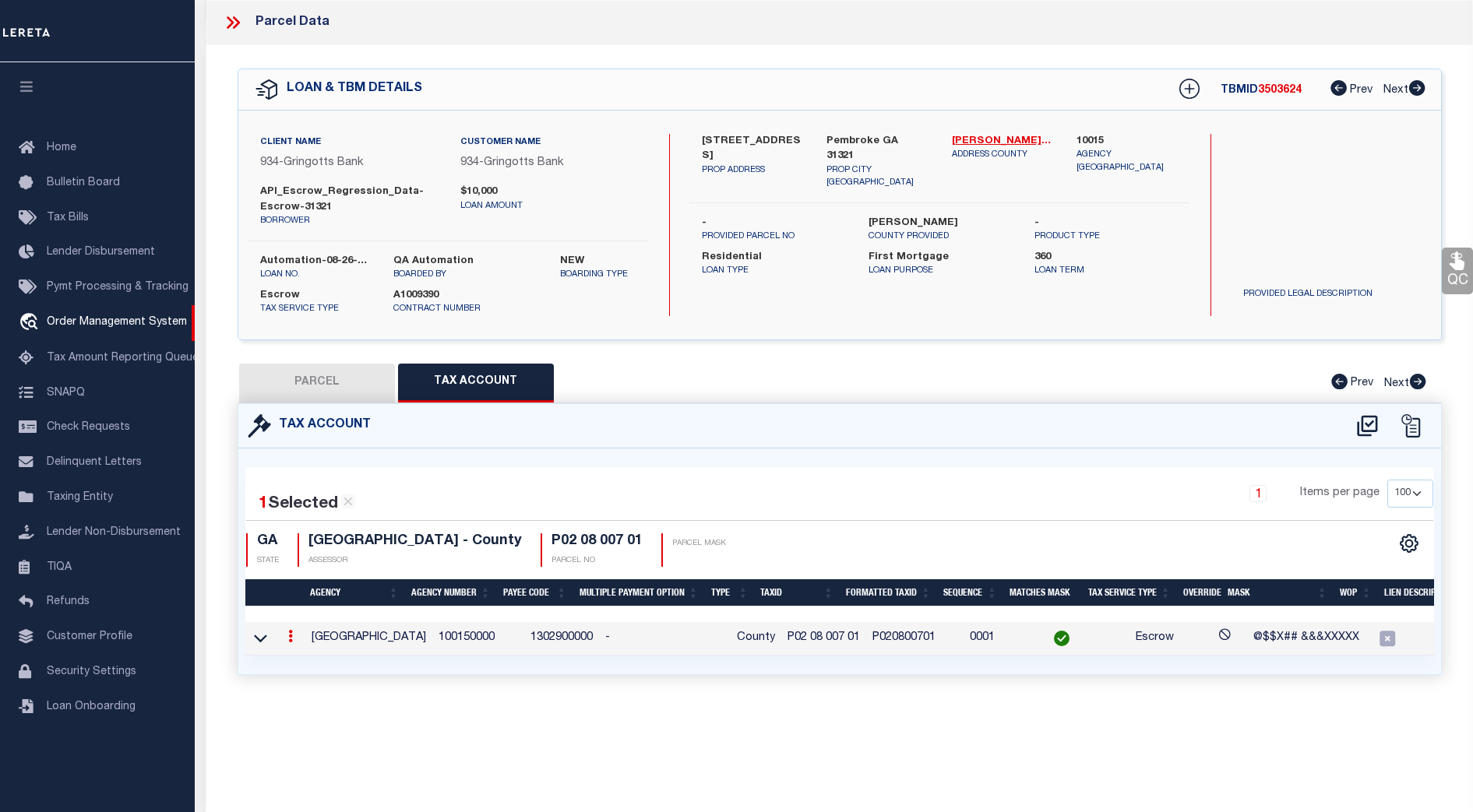
click at [866, 637] on td "P020800701" at bounding box center [915, 638] width 98 height 33
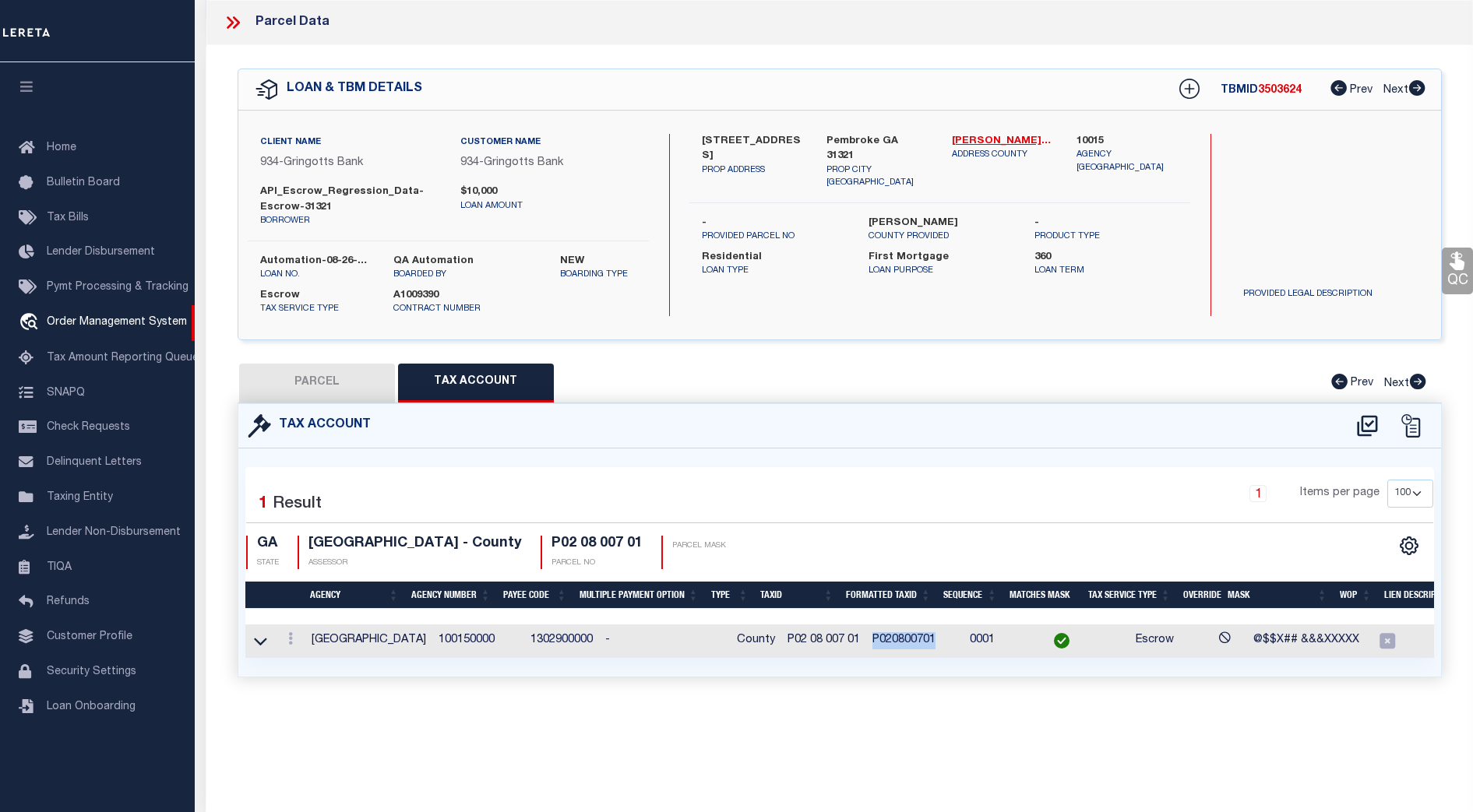
click at [866, 637] on td "P020800701" at bounding box center [915, 641] width 98 height 33
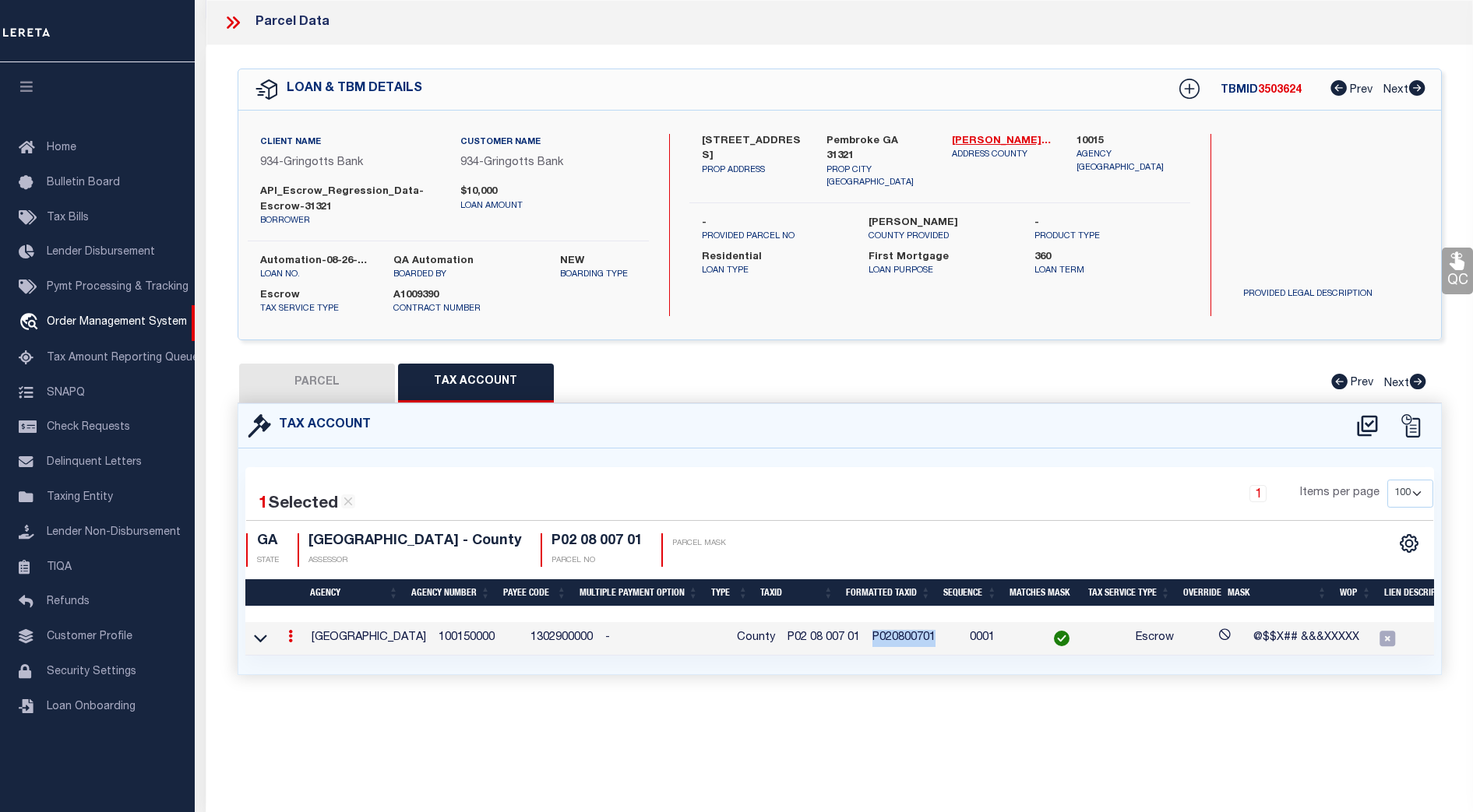
copy td "P020800701"
click at [259, 638] on icon at bounding box center [260, 638] width 13 height 17
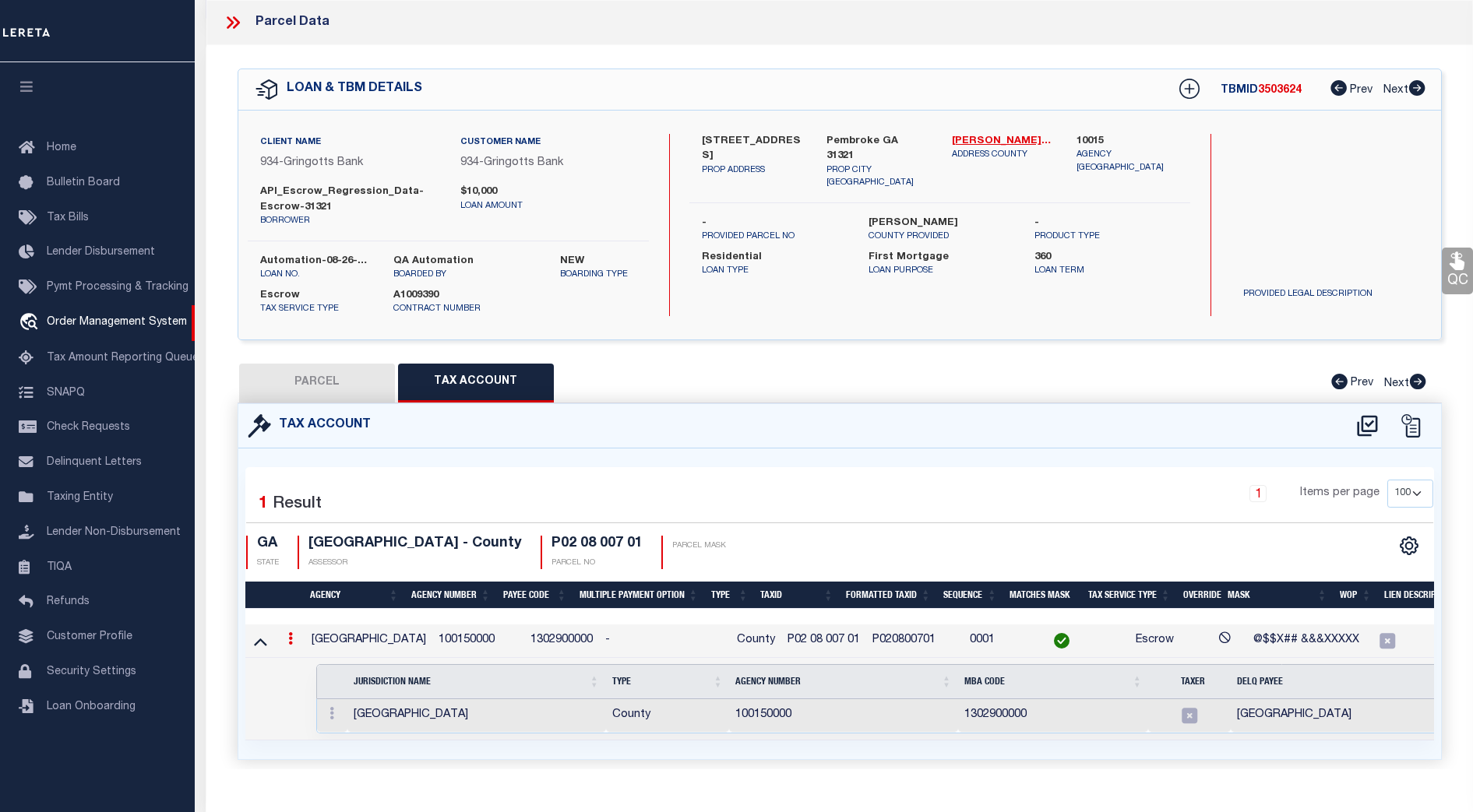
click at [759, 715] on td "100150000" at bounding box center [843, 715] width 229 height 33
copy td "100150000"
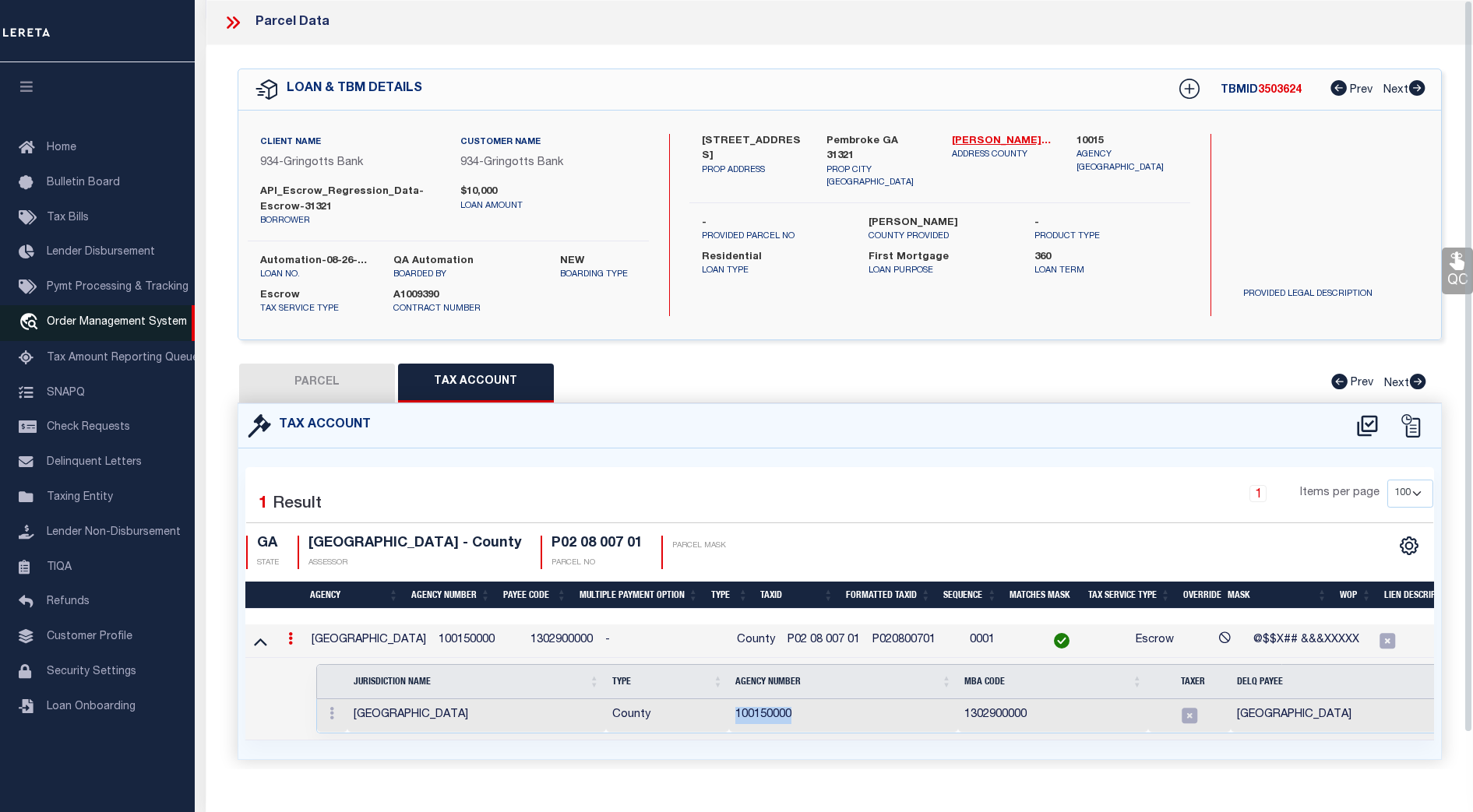
click at [122, 327] on span "Order Management System" at bounding box center [117, 323] width 140 height 11
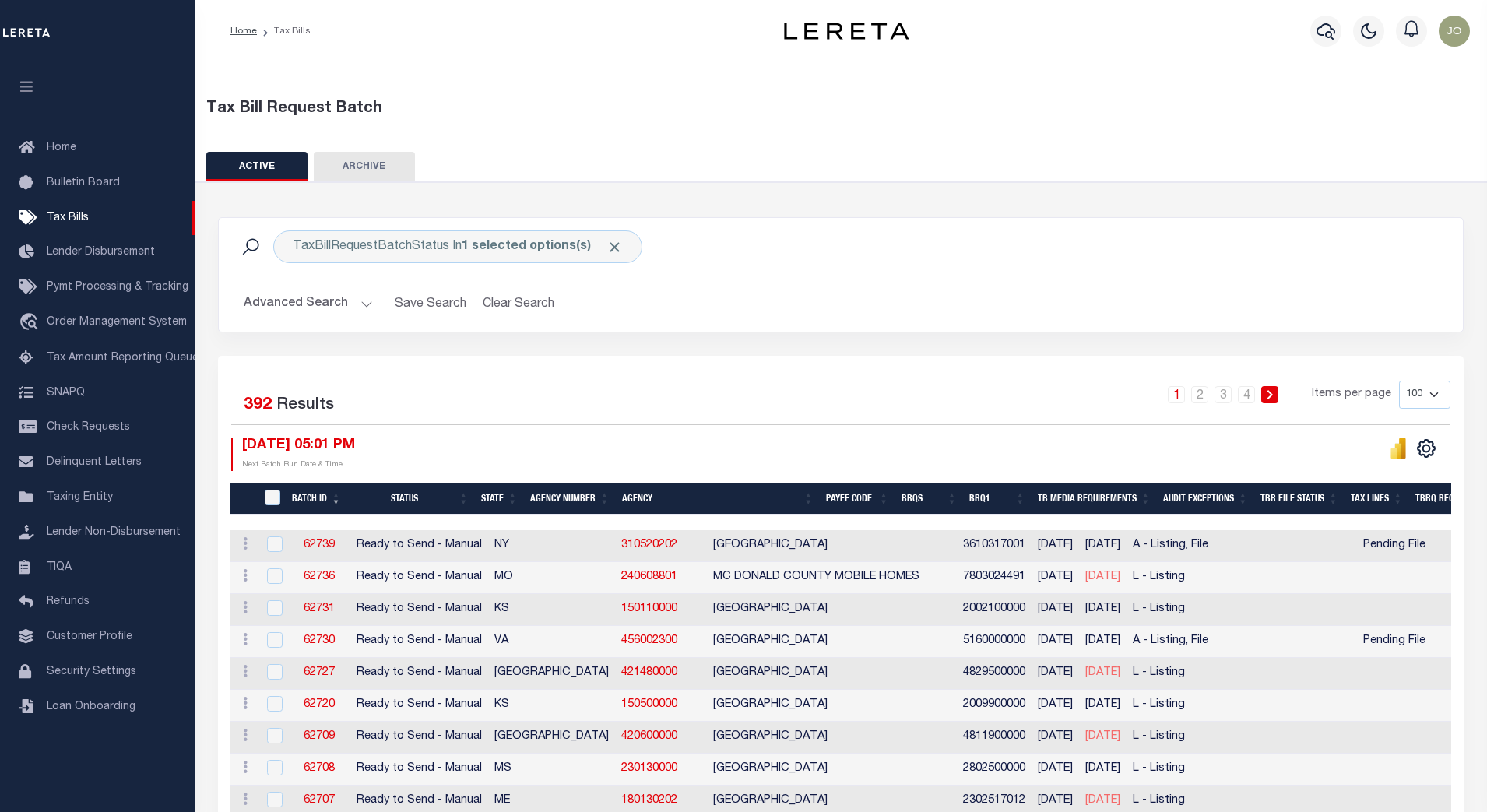
select select
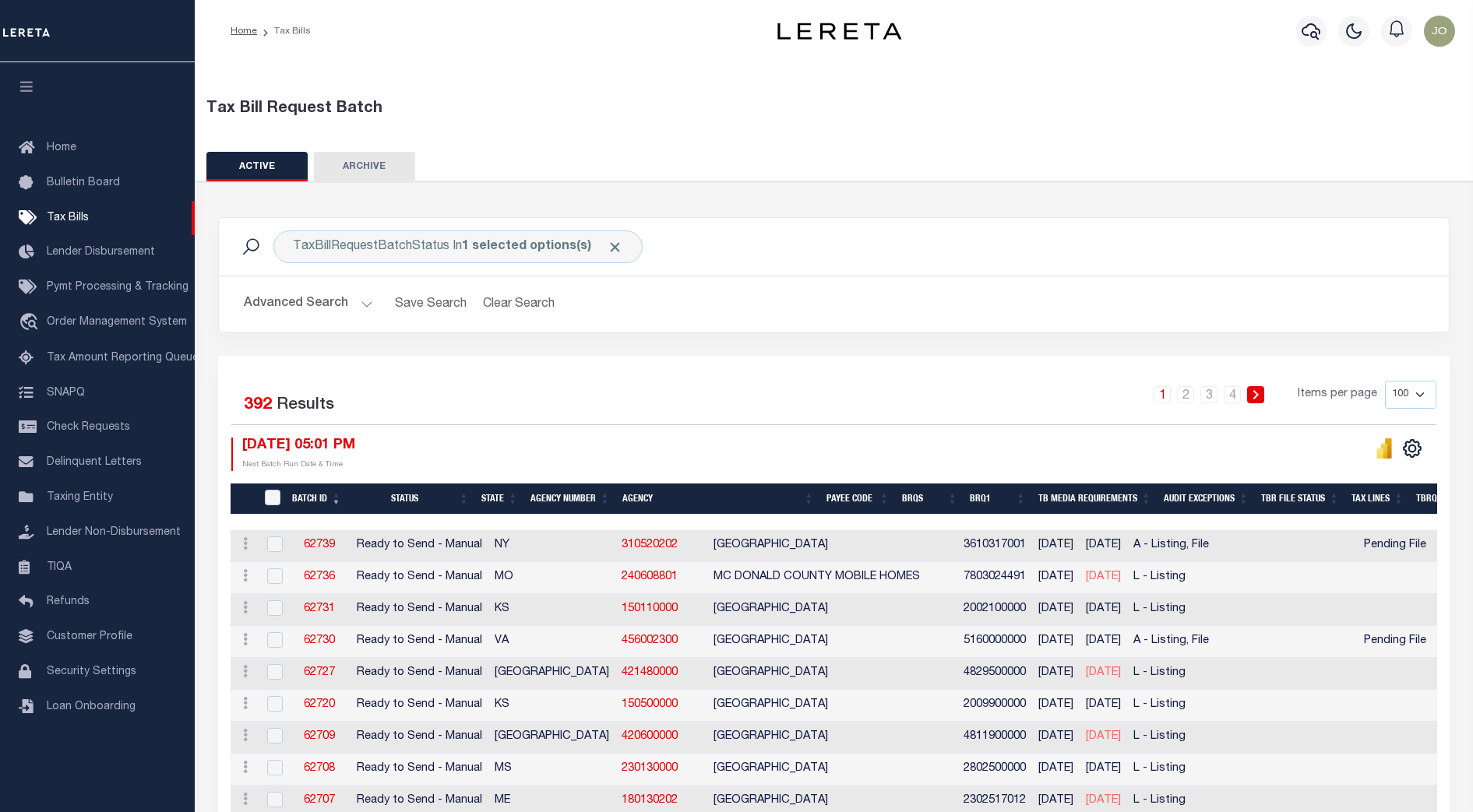
click at [348, 307] on button "Advanced Search" at bounding box center [308, 303] width 130 height 30
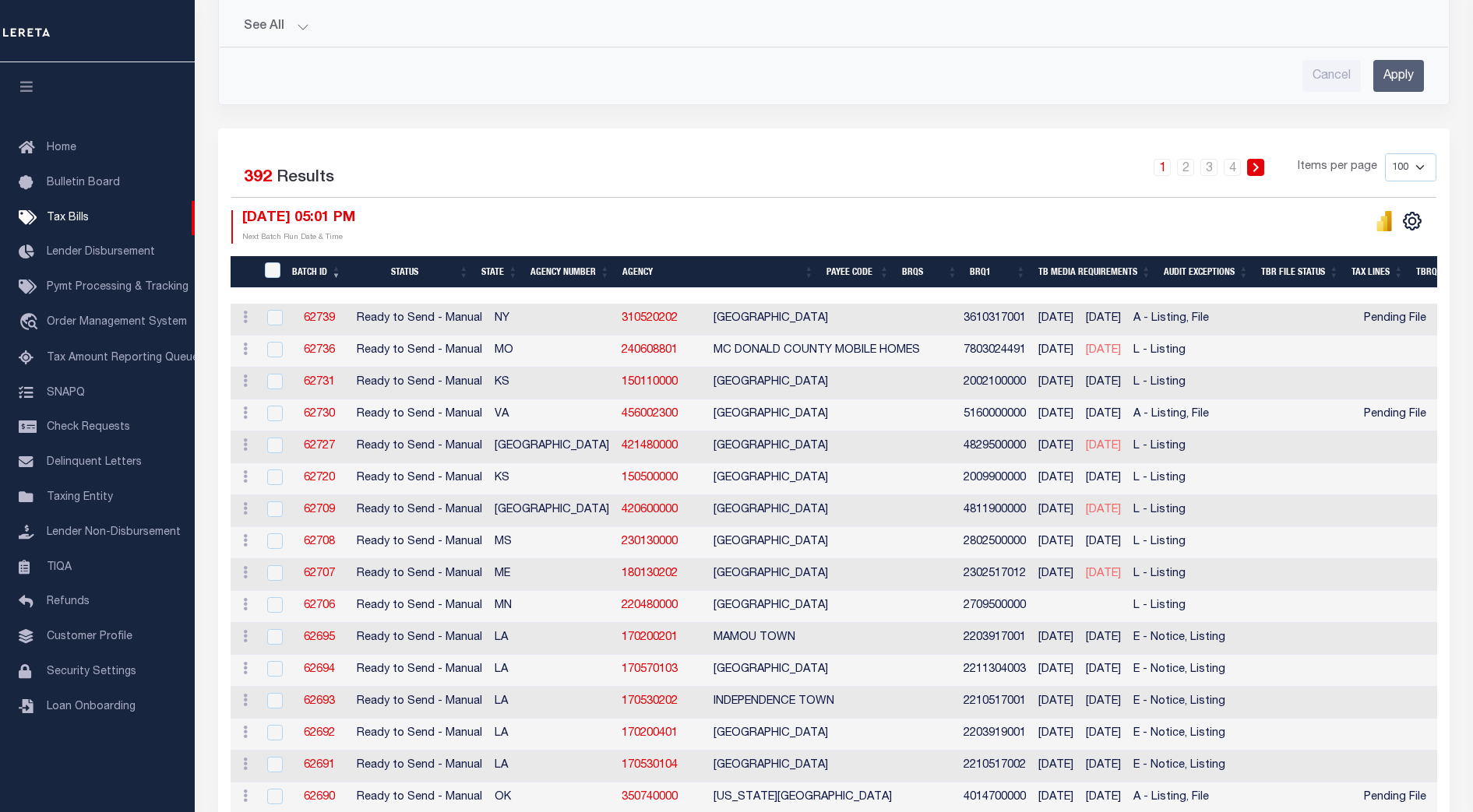
scroll to position [97, 0]
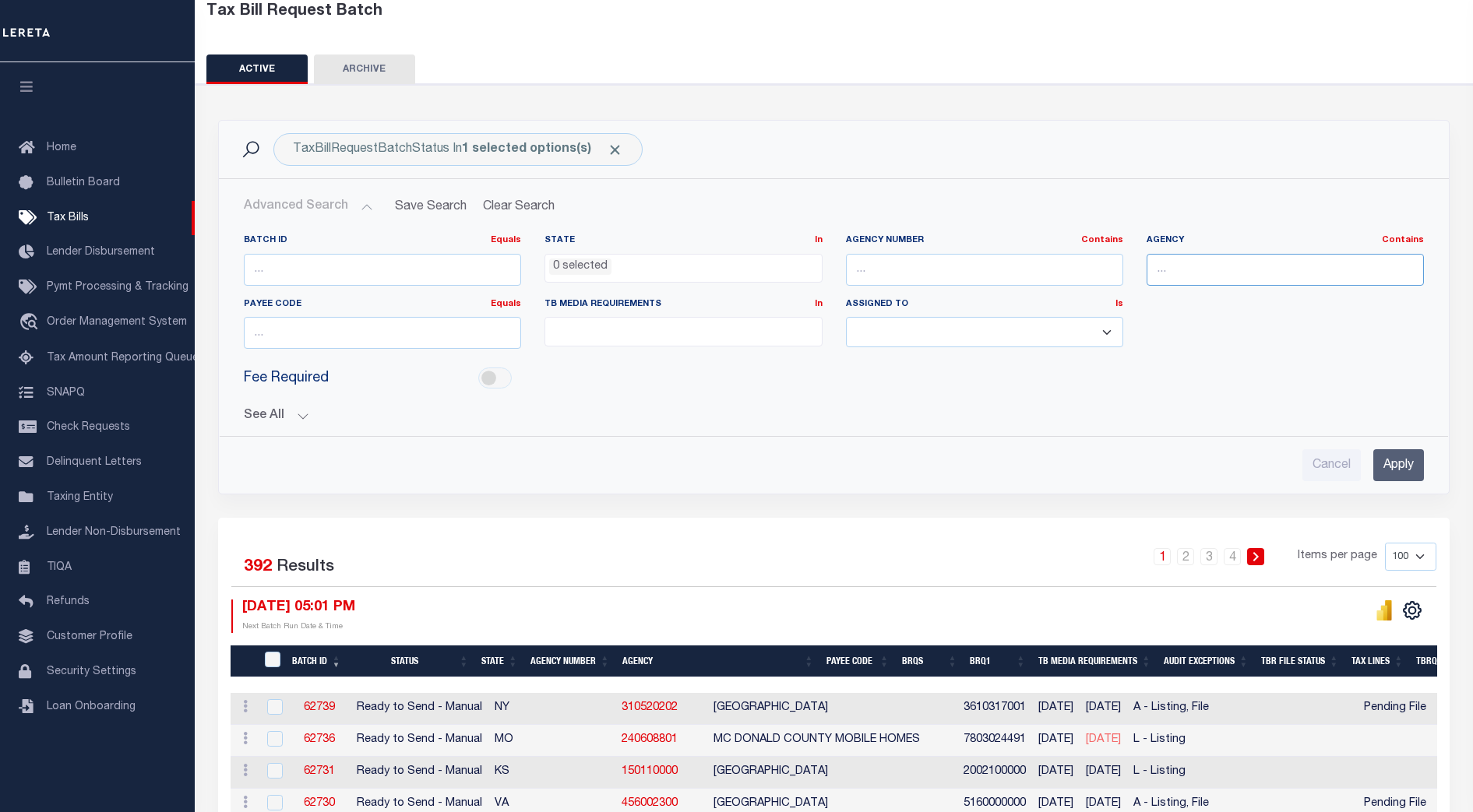
click at [1167, 277] on input "text" at bounding box center [1284, 269] width 277 height 32
click at [1399, 460] on input "Apply" at bounding box center [1398, 465] width 51 height 32
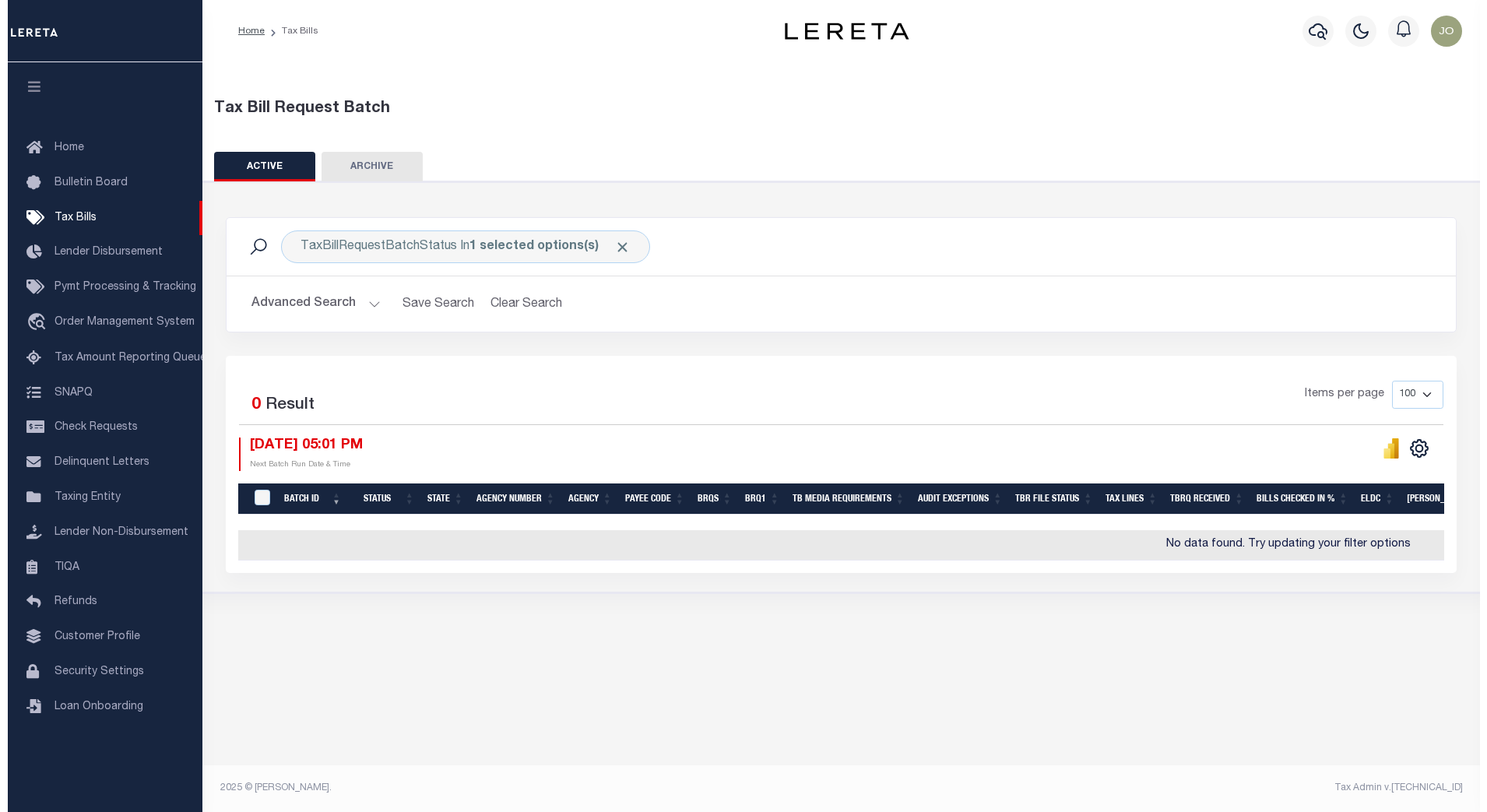
scroll to position [0, 0]
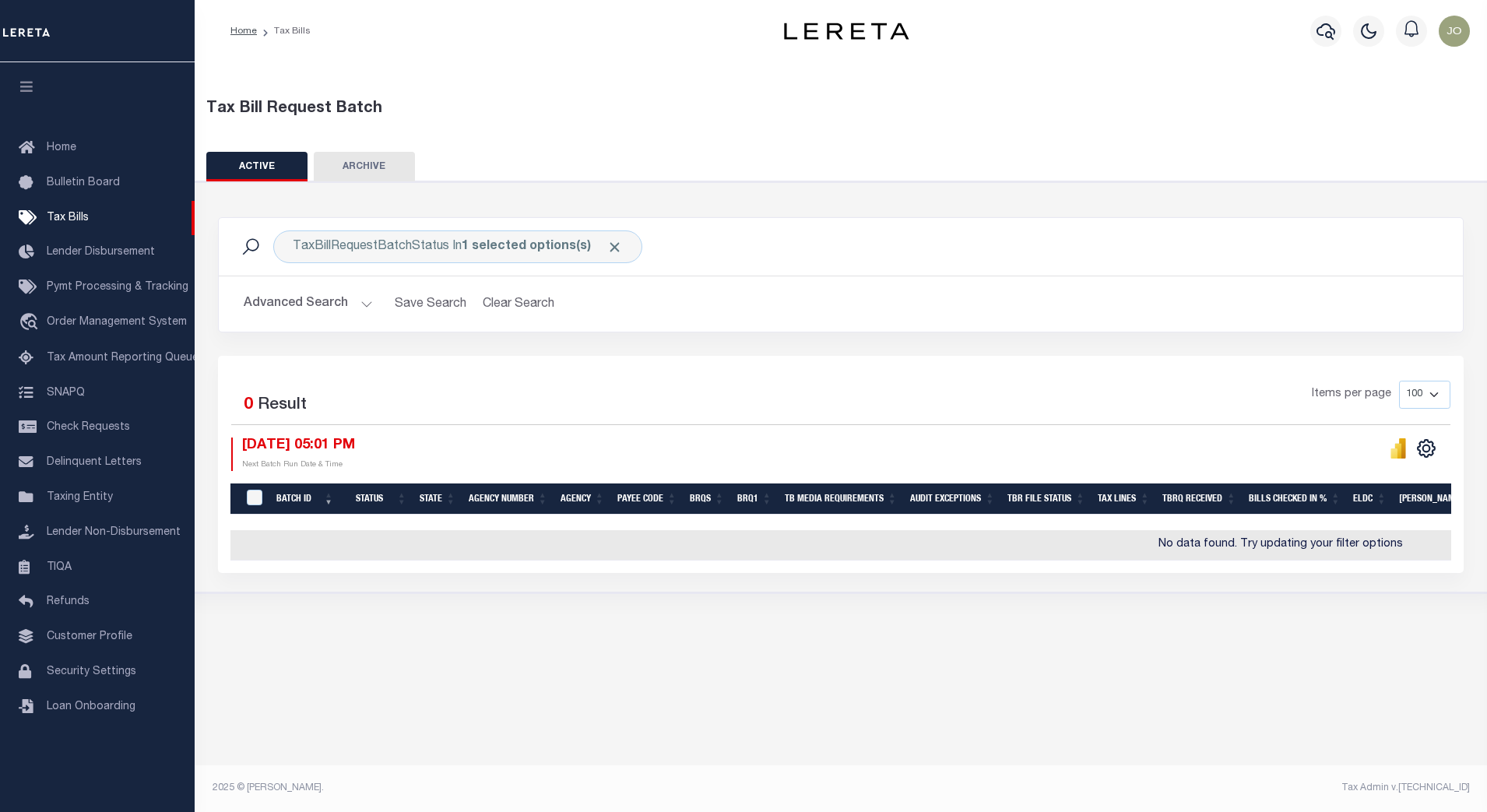
click at [352, 313] on button "Advanced Search" at bounding box center [308, 303] width 130 height 30
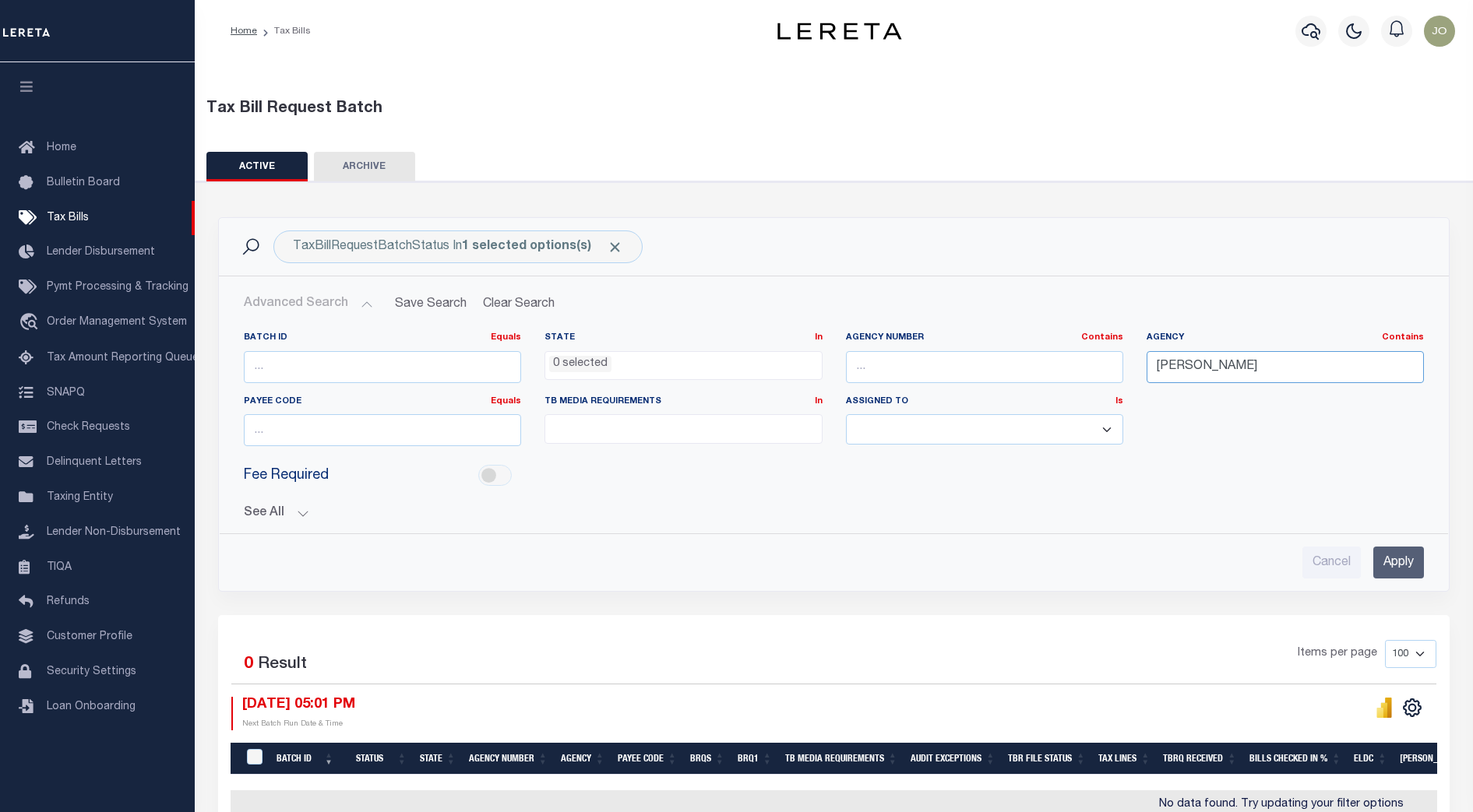
click at [1232, 365] on input "BRYAN" at bounding box center [1284, 367] width 277 height 32
type input "B"
paste input "100150000"
type input "100150000"
click at [1080, 364] on input "text" at bounding box center [984, 367] width 277 height 32
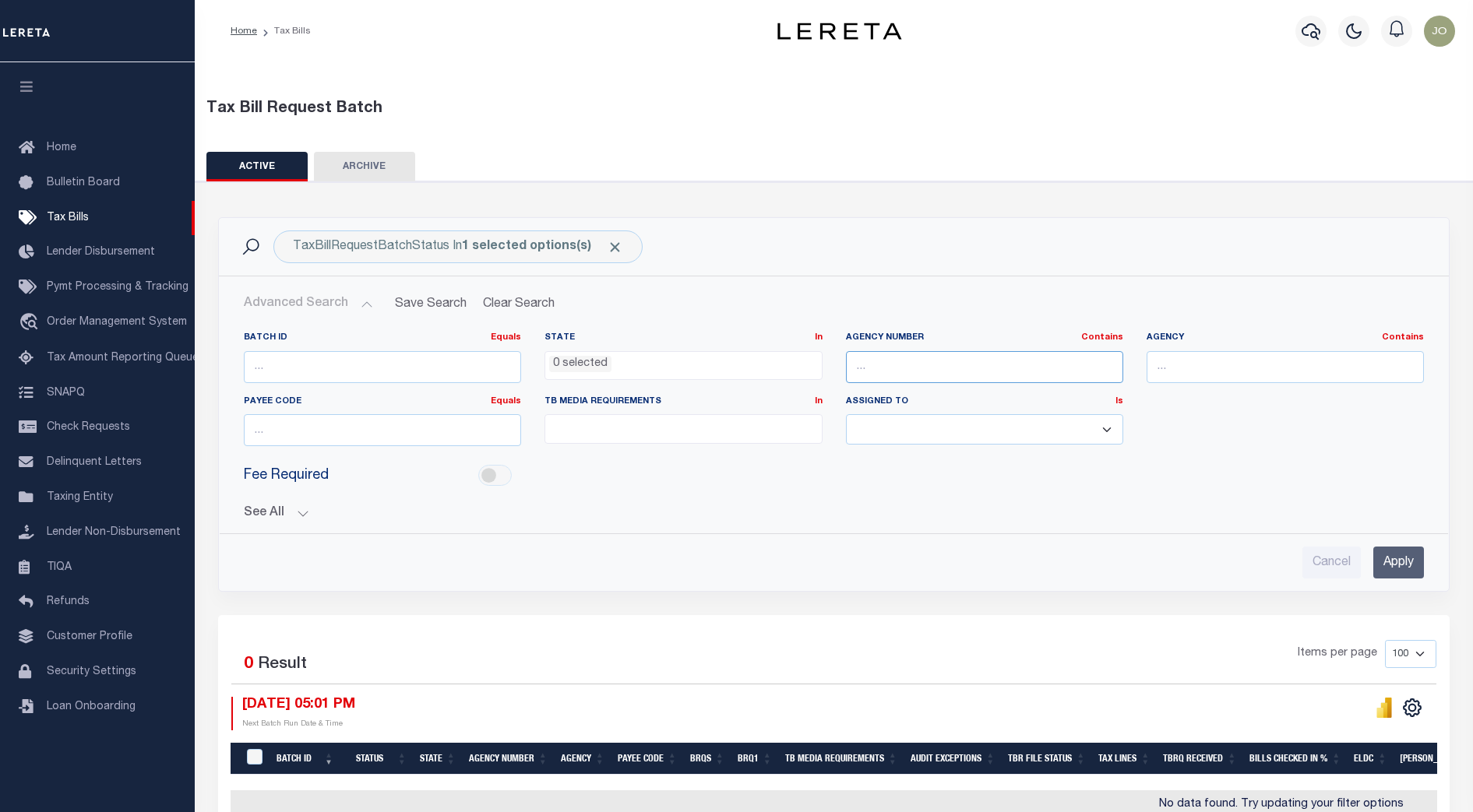
paste input "100150000"
type input "100150000"
click at [1410, 557] on input "Apply" at bounding box center [1398, 562] width 51 height 32
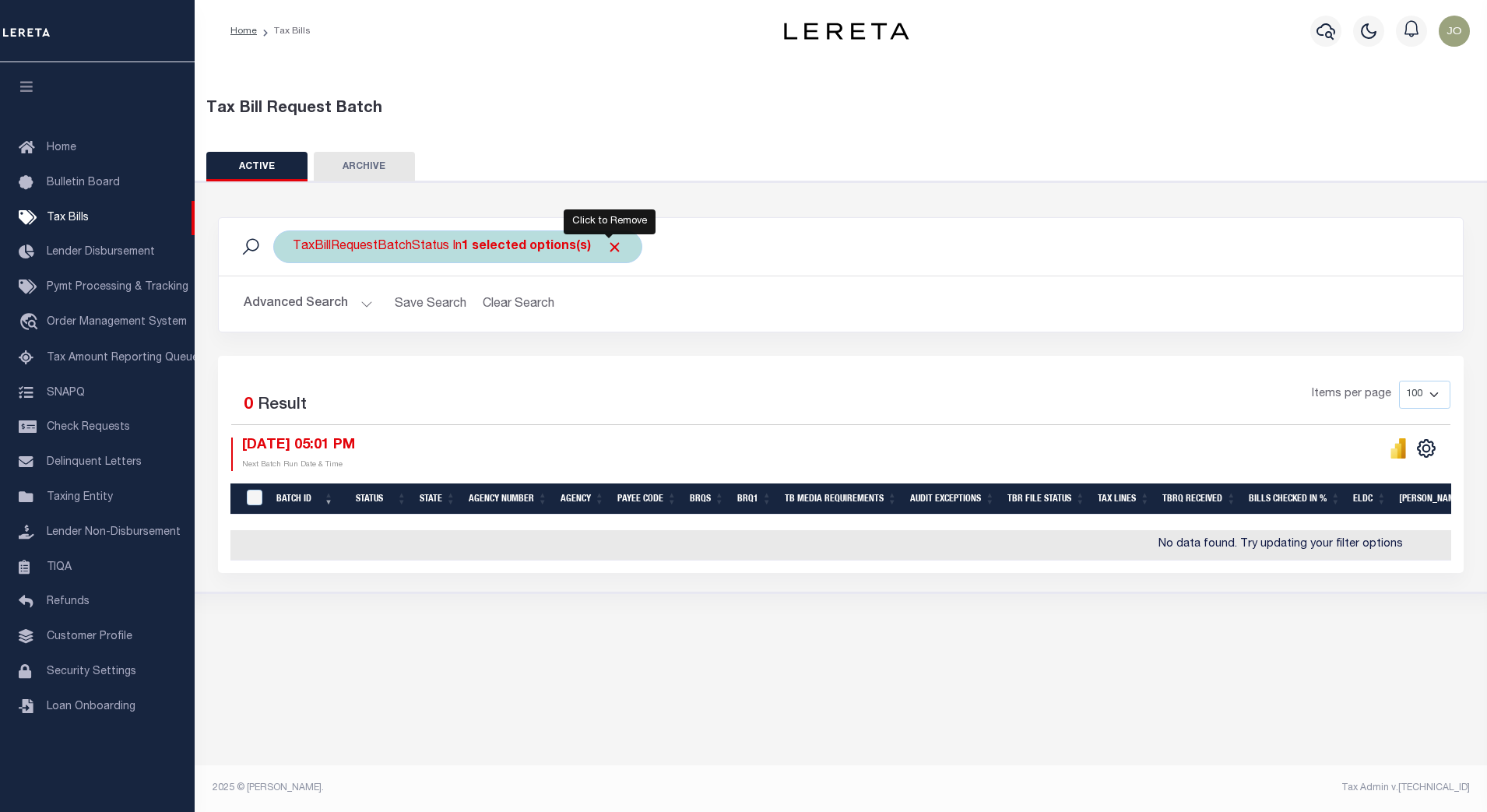
click at [613, 247] on span "Click to Remove" at bounding box center [615, 247] width 17 height 17
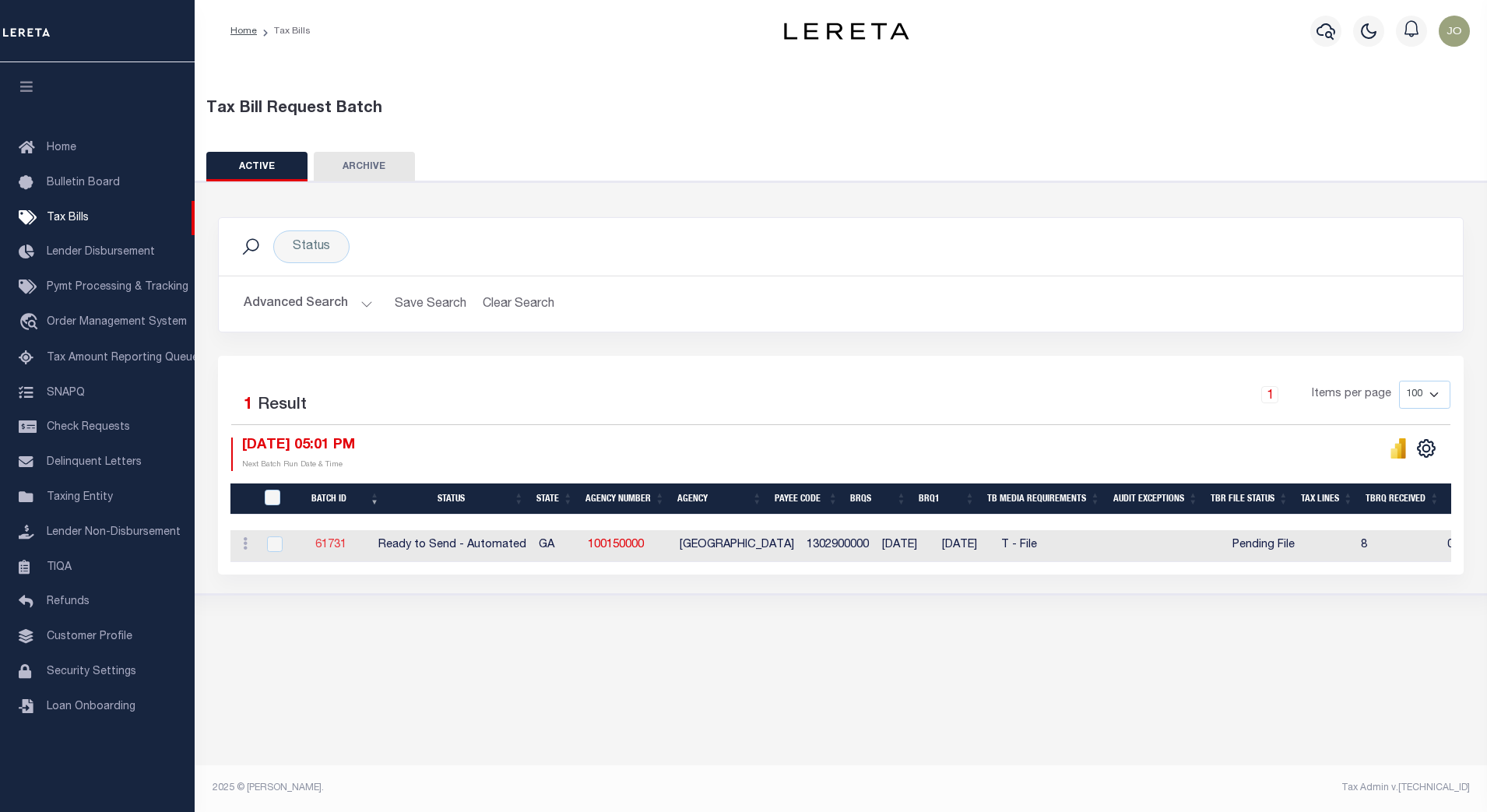
click at [334, 543] on link "61731" at bounding box center [331, 545] width 31 height 11
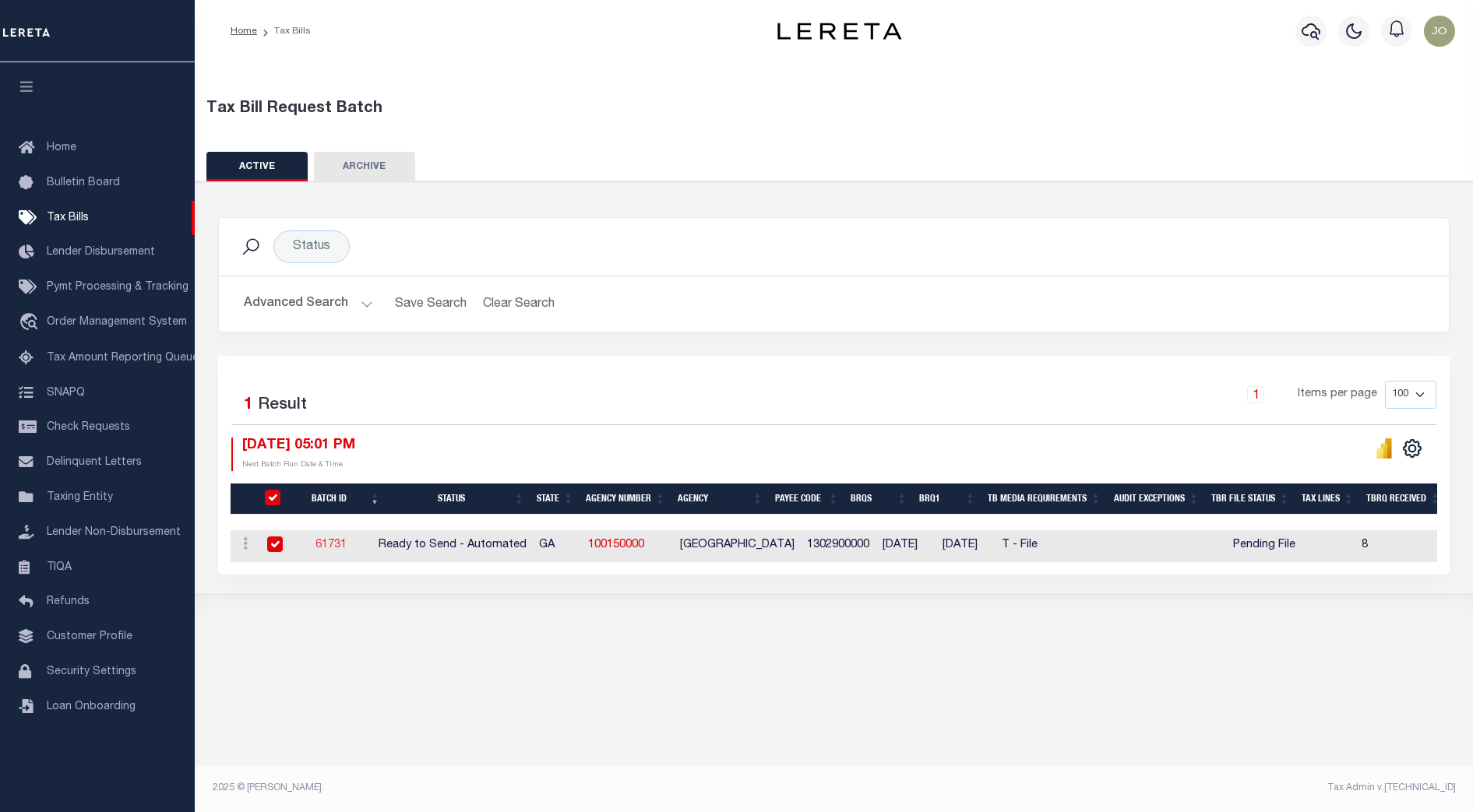
select select "RTA"
type input "No"
type input "Yes"
select select "29"
select select "22"
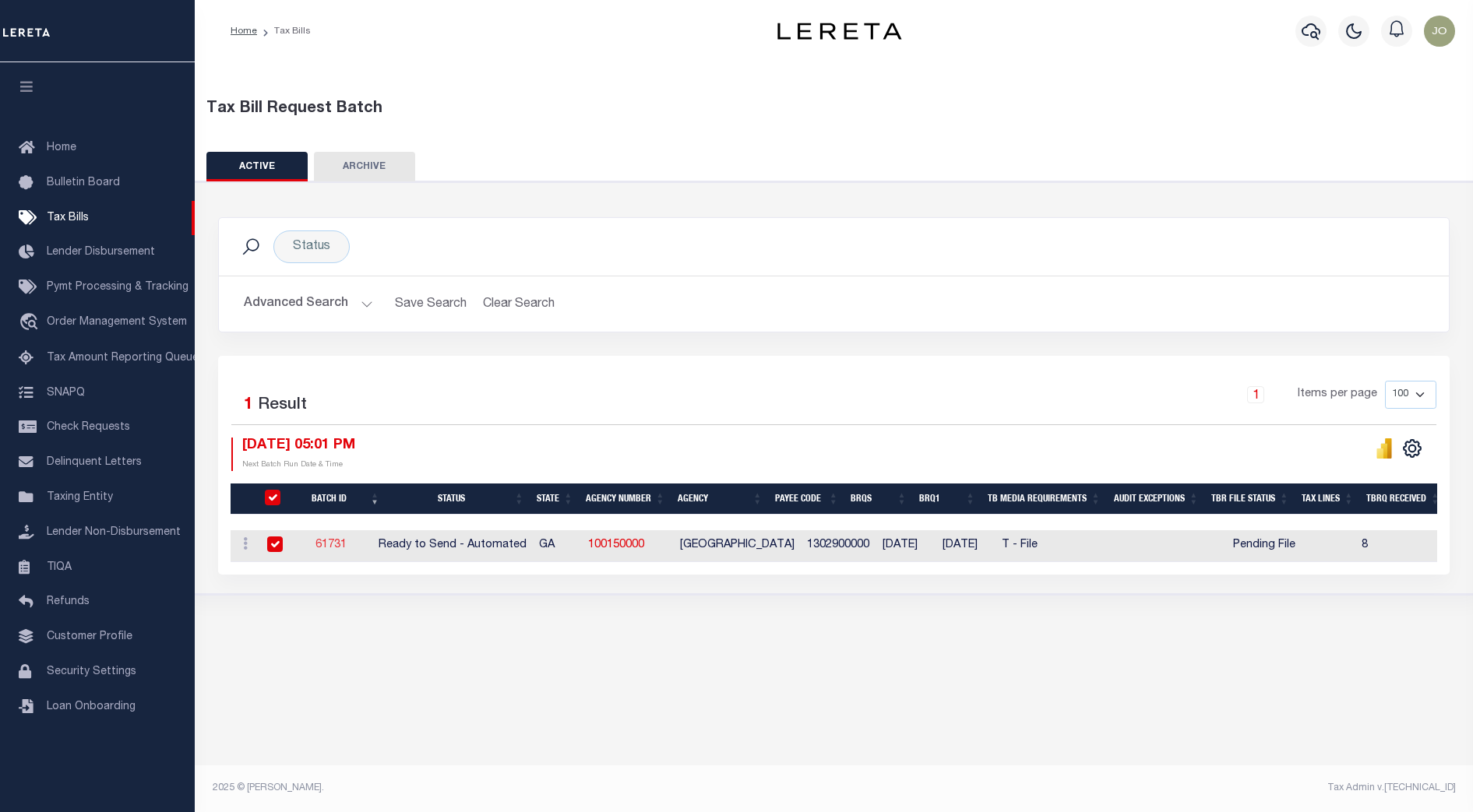
select select "1"
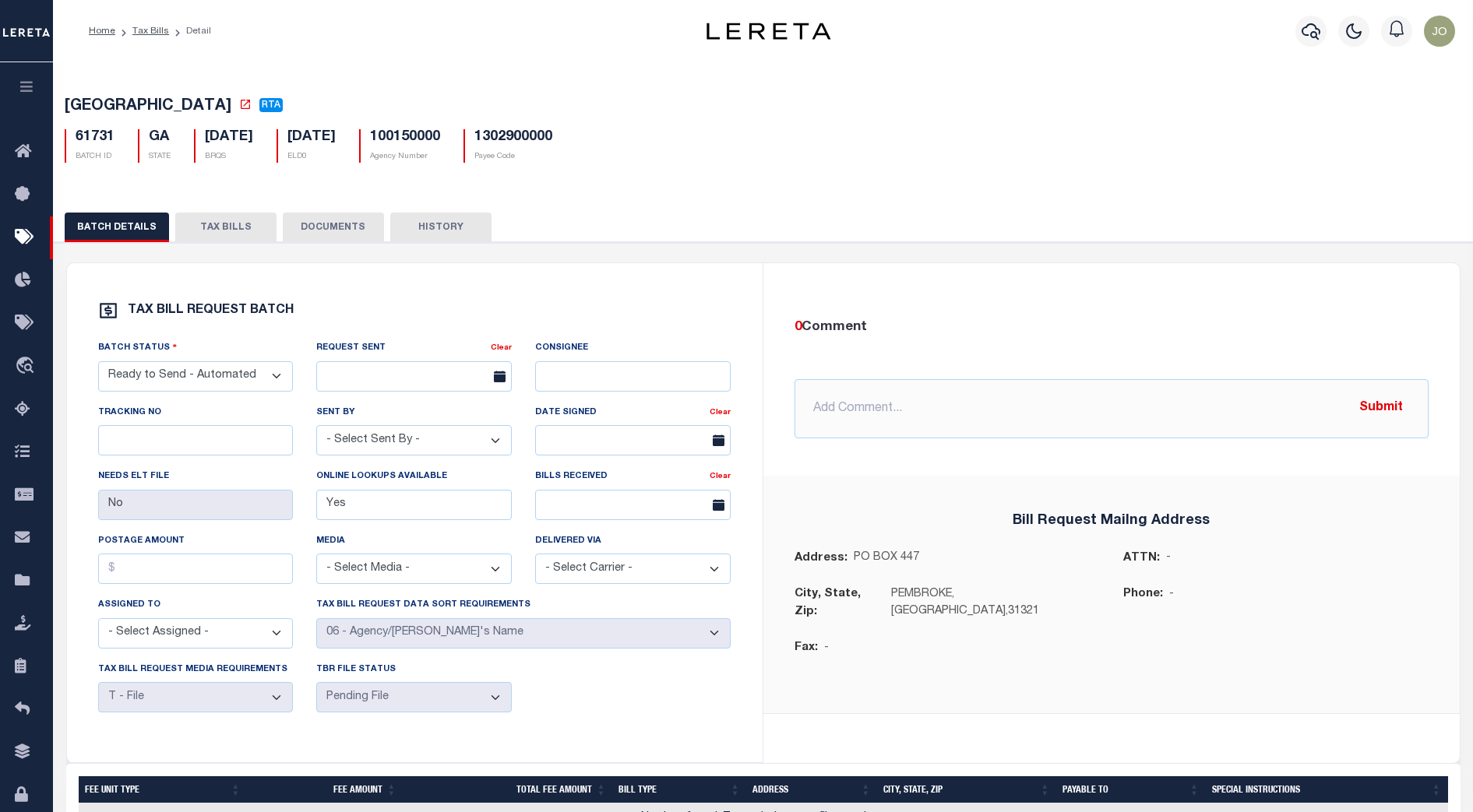
click at [232, 228] on button "TAX BILLS" at bounding box center [225, 227] width 101 height 29
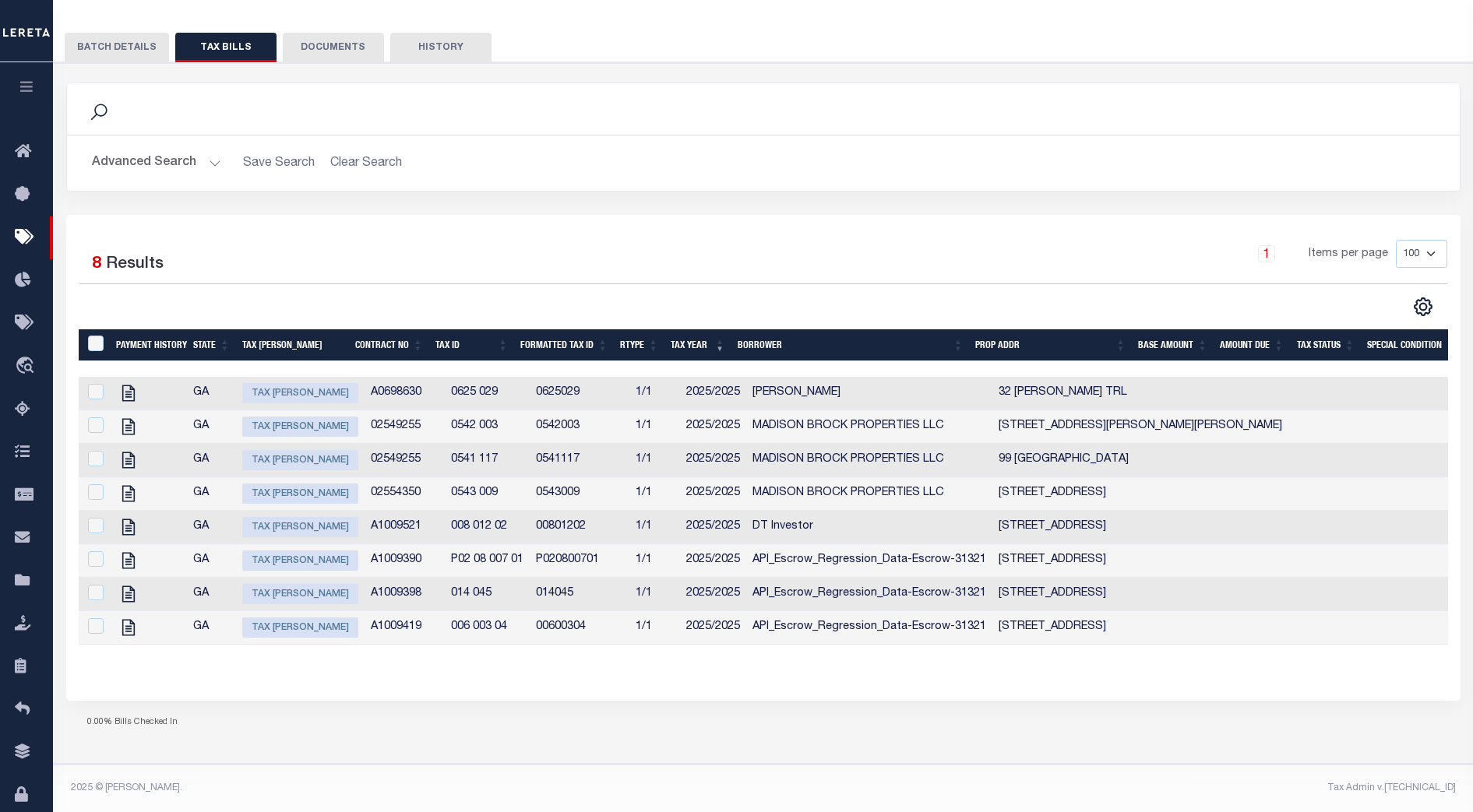
click at [1072, 652] on div "Payment History State Tax Bill Amount Contract No Tax Id Formatted Tax Id Rtype…" at bounding box center [764, 499] width 1369 height 340
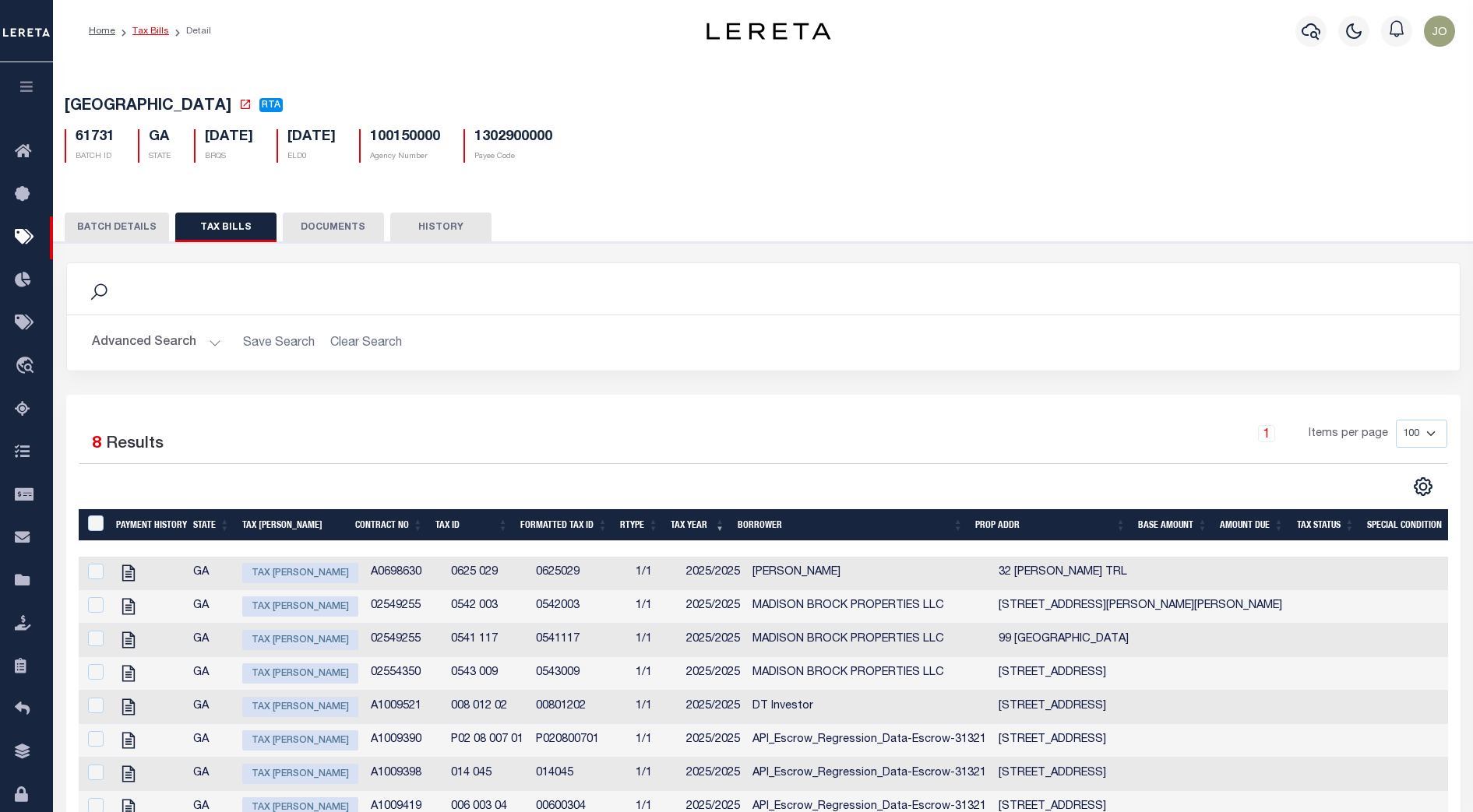
click at [150, 27] on link "Tax Bills" at bounding box center [151, 31] width 37 height 9
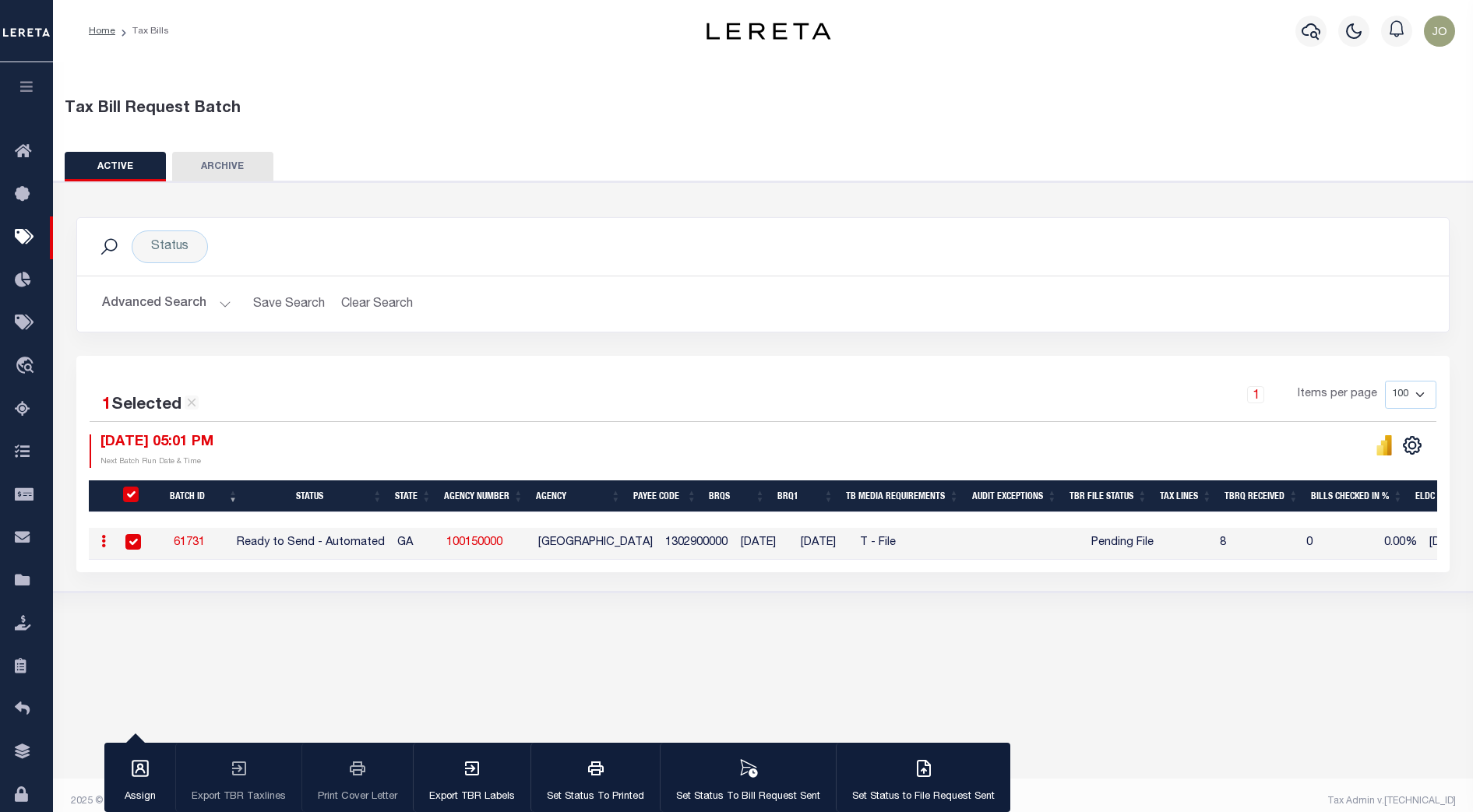
click at [173, 307] on button "Advanced Search" at bounding box center [167, 303] width 130 height 30
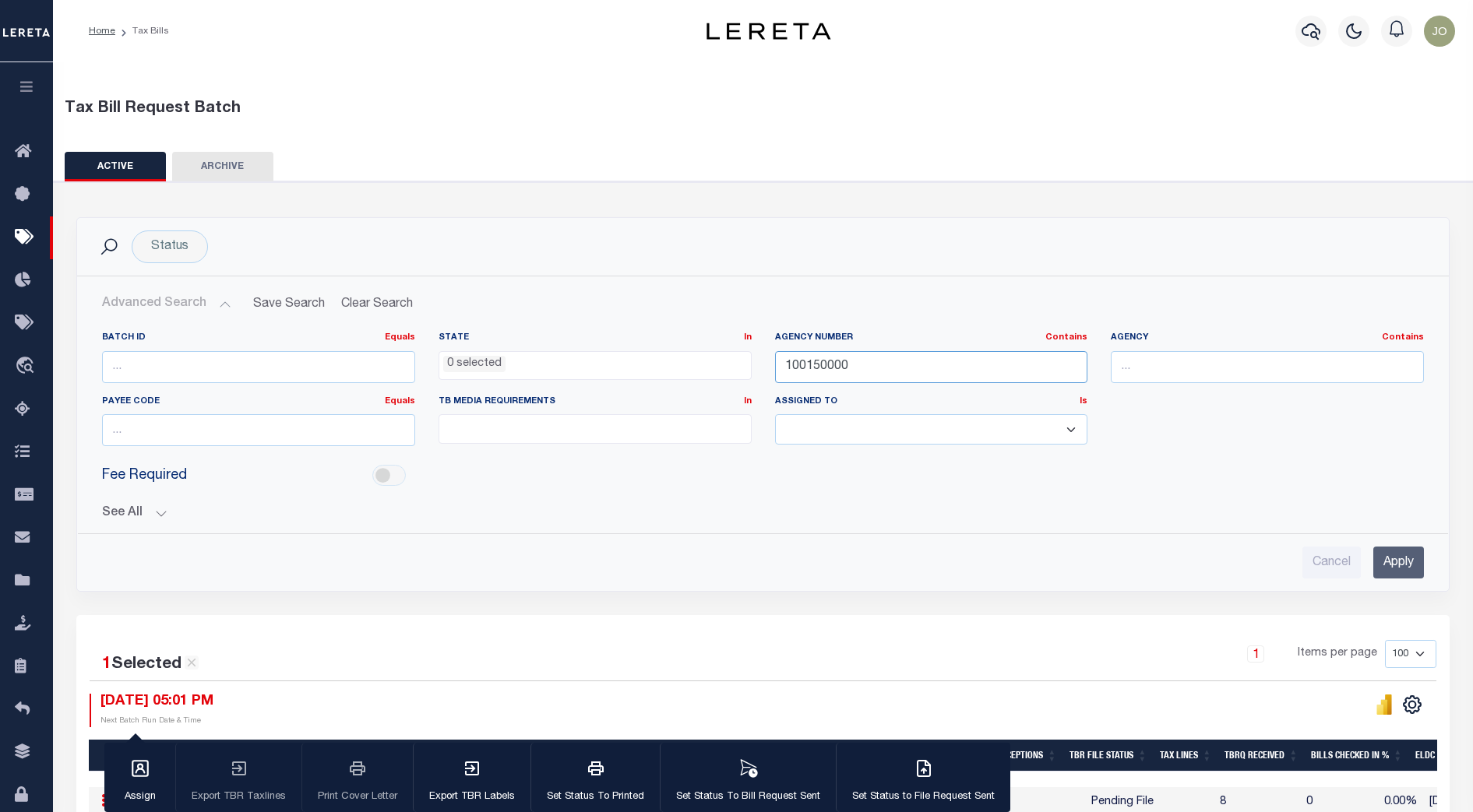
click at [831, 368] on input "100150000" at bounding box center [931, 367] width 313 height 32
paste input "42037"
type input "420370000"
click at [1387, 555] on input "Apply" at bounding box center [1398, 562] width 51 height 32
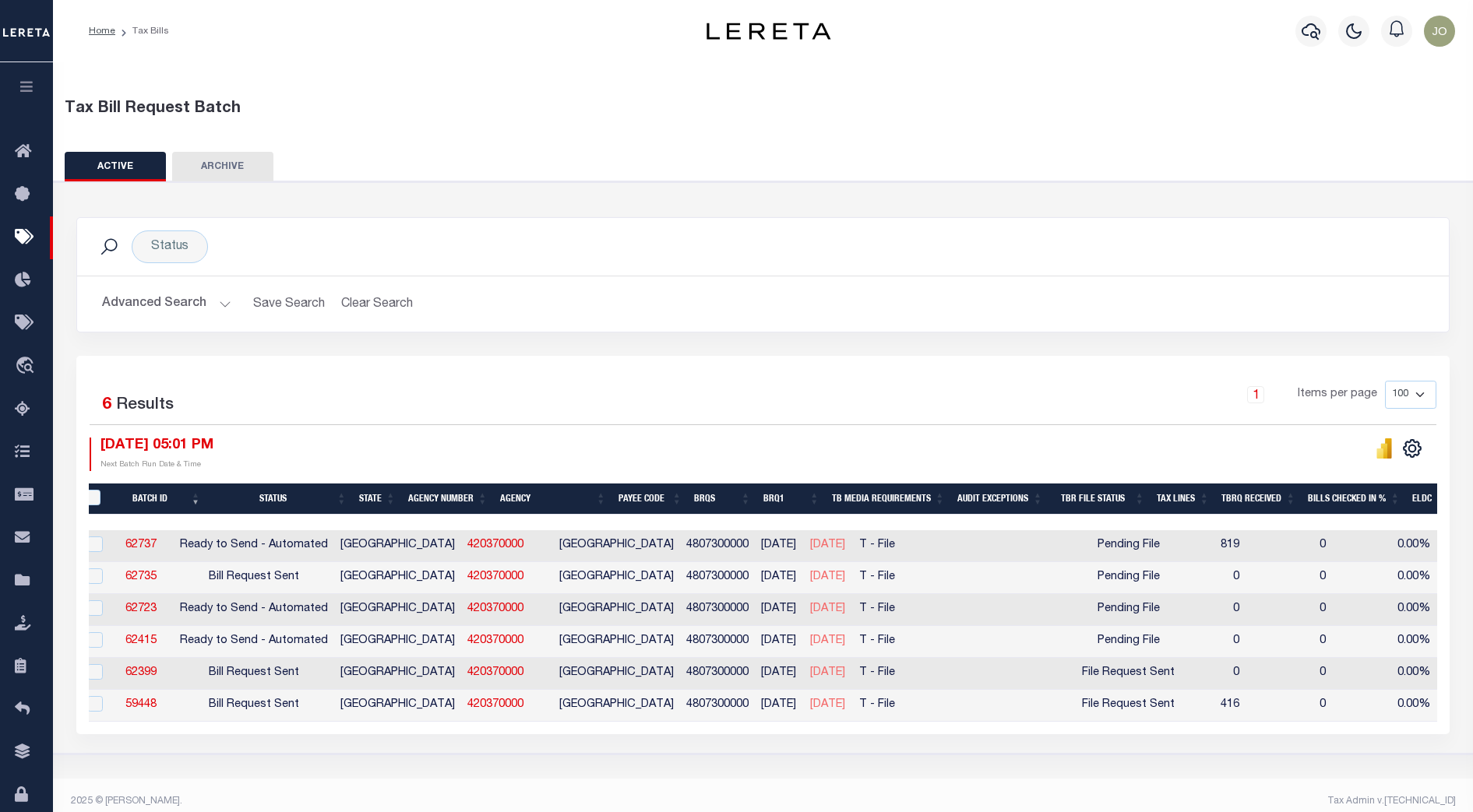
scroll to position [0, 88]
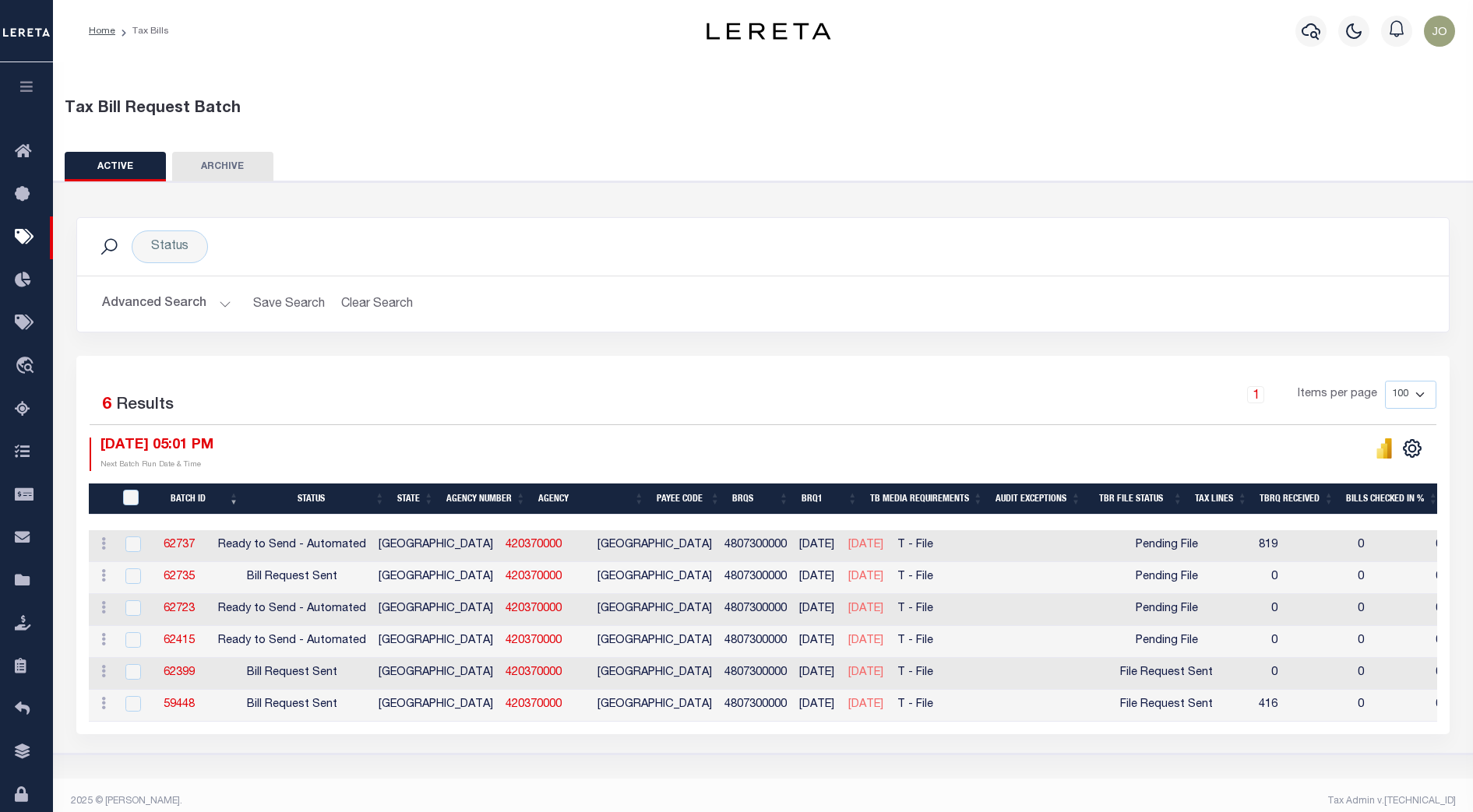
click at [1011, 335] on div "Status Search Advanced Search Save Search Clear Search TaxBillBatches_dynamicta…" at bounding box center [763, 286] width 1397 height 139
click at [938, 400] on div "1 Items per page 100 200 500 1000" at bounding box center [934, 401] width 1004 height 40
click at [938, 400] on div "1 Items per page 100 200 500 1000" at bounding box center [934, 401] width 1004 height 40
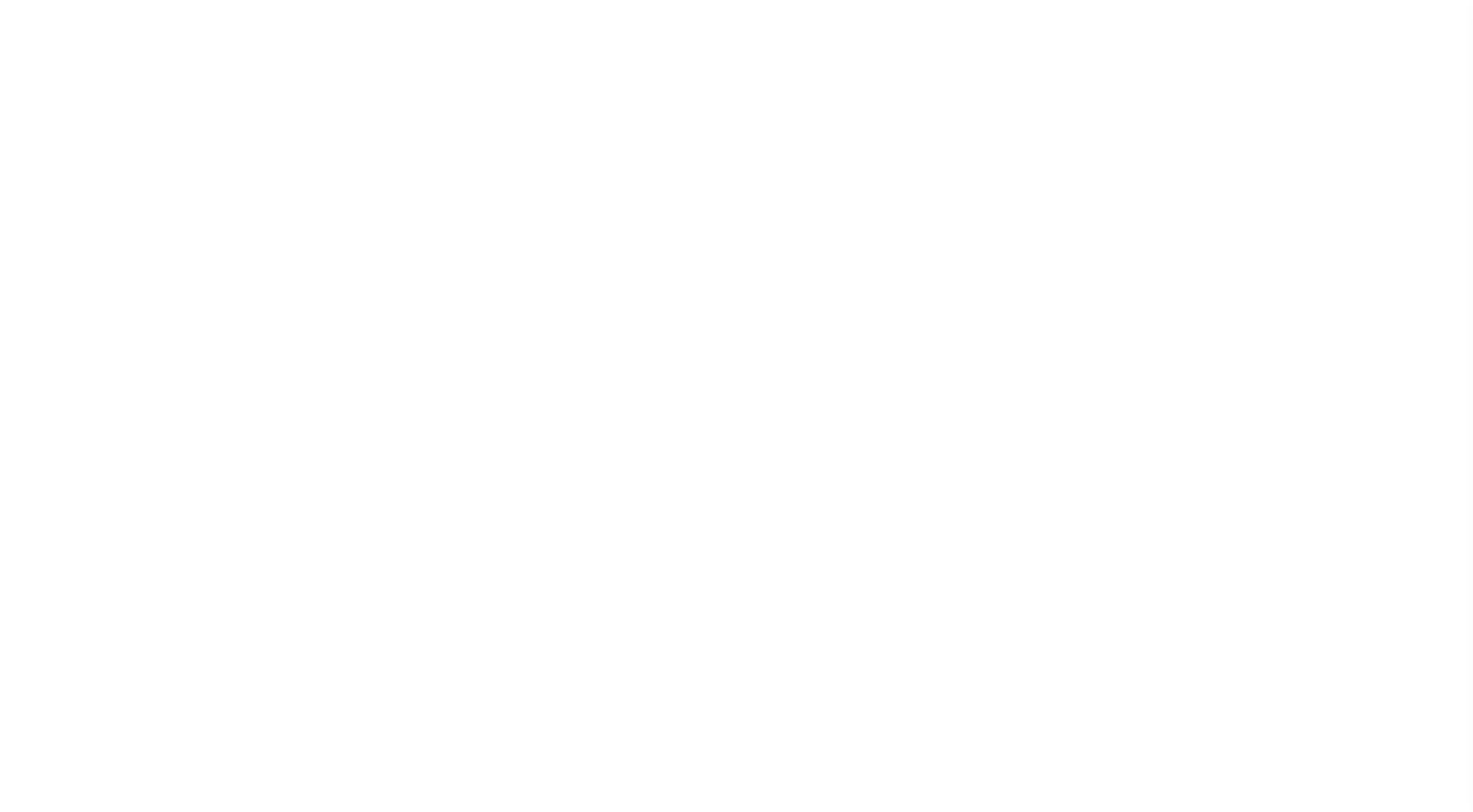
select select "RTA"
select select "29"
select select "22"
select select "1"
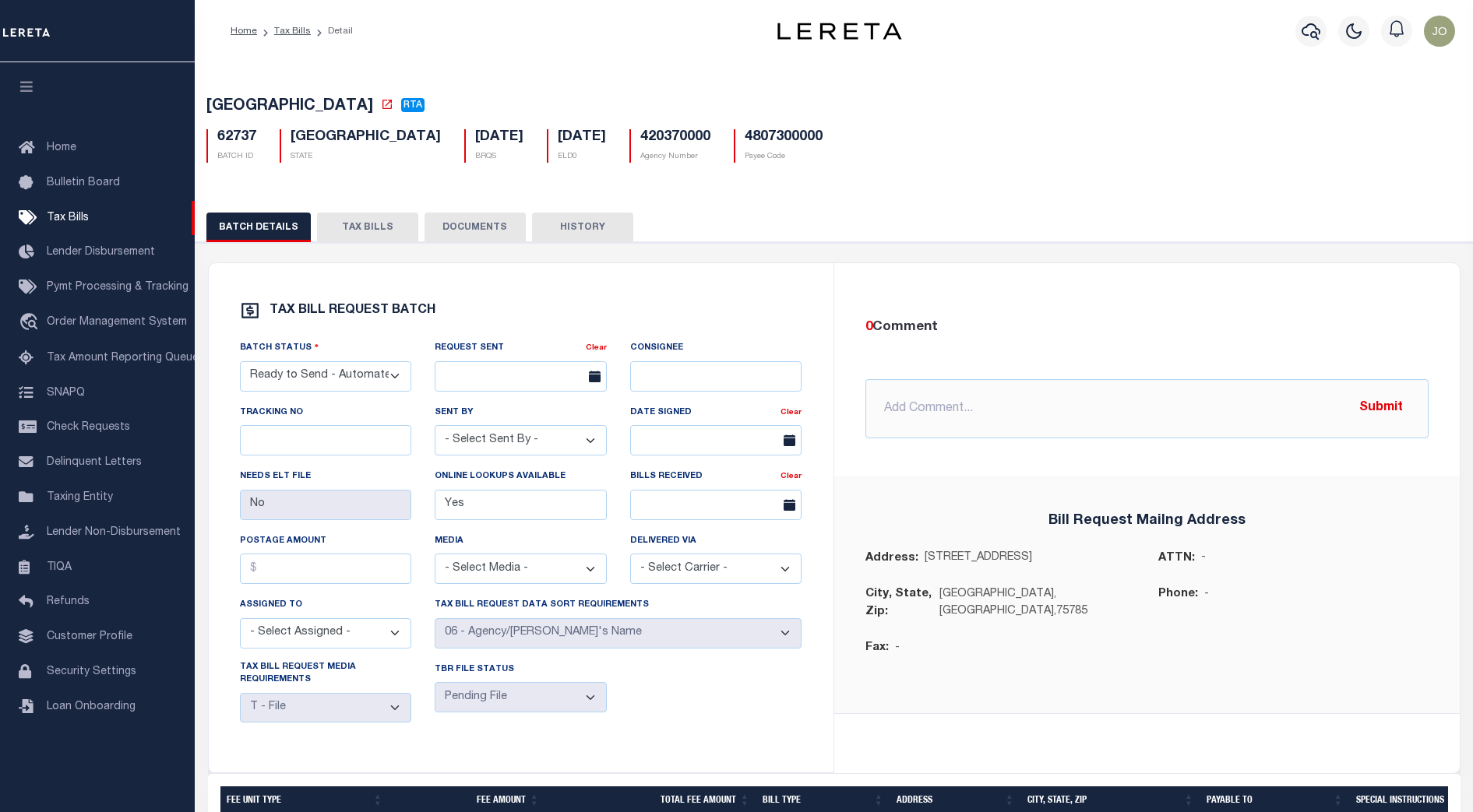
click at [366, 233] on button "TAX BILLS" at bounding box center [368, 227] width 101 height 29
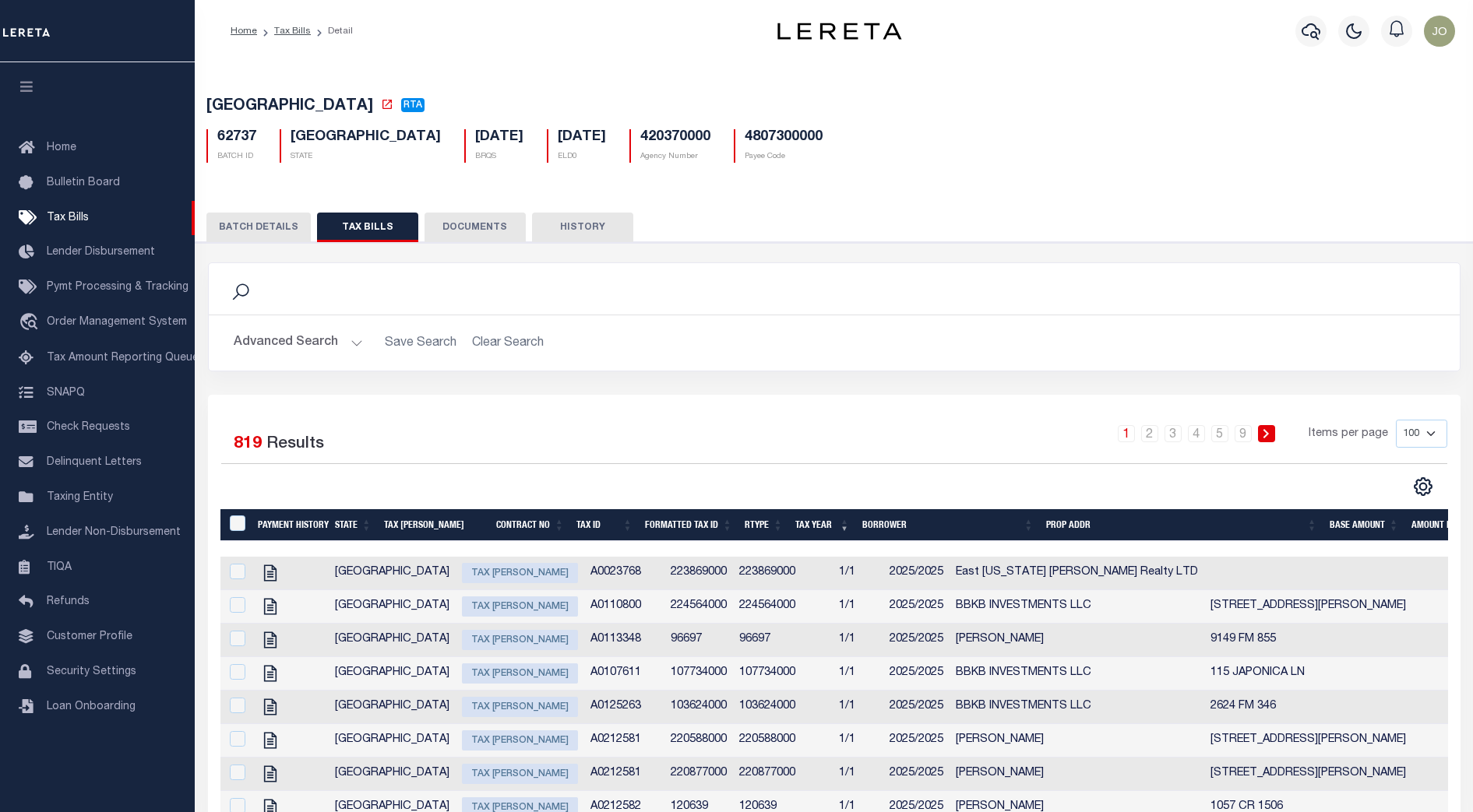
click at [835, 467] on div "Selected 819 Results 1 2 3 4 5 … 9 Items per page 100 200 500 1000" at bounding box center [834, 458] width 1251 height 77
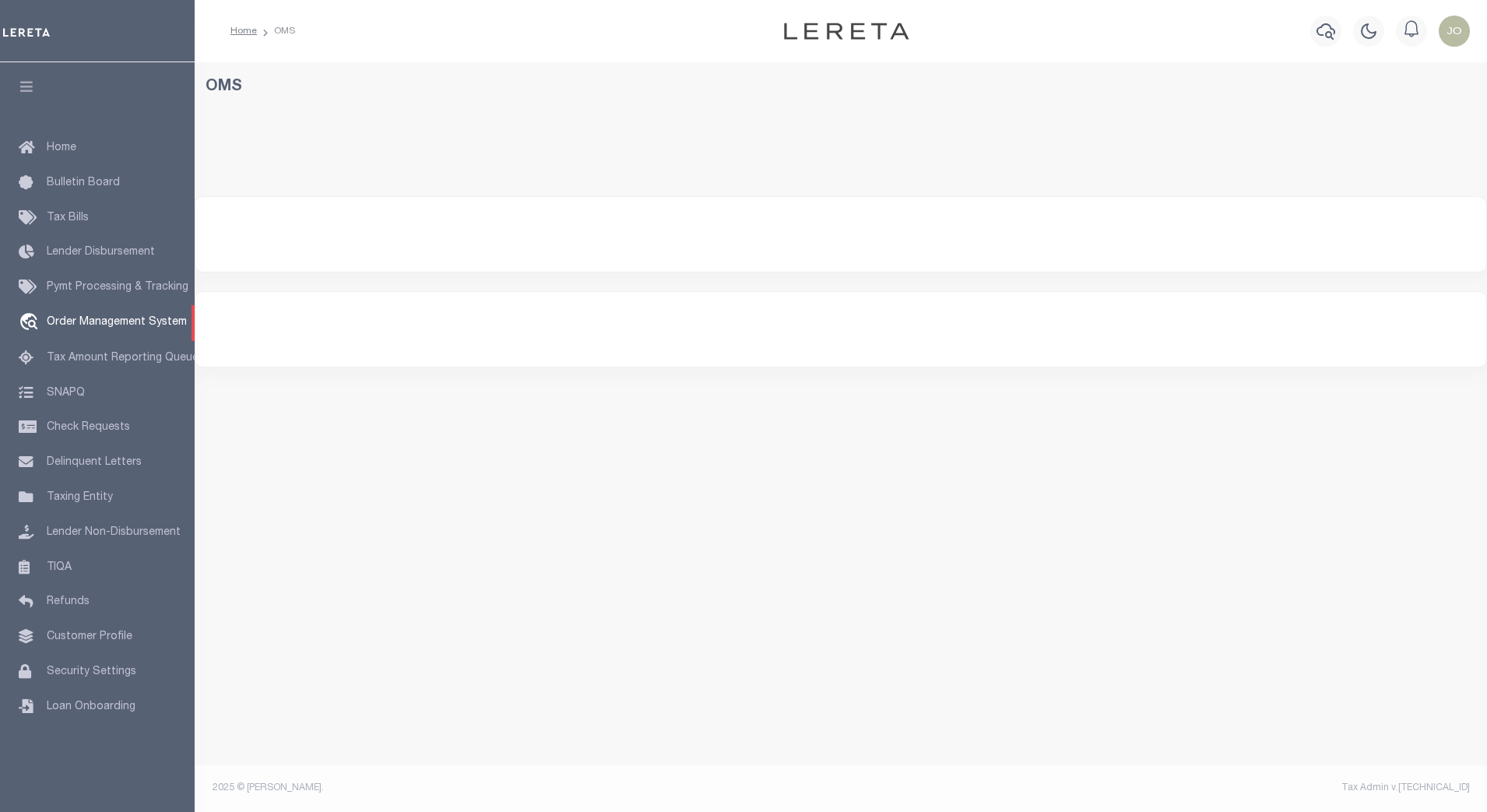
select select "200"
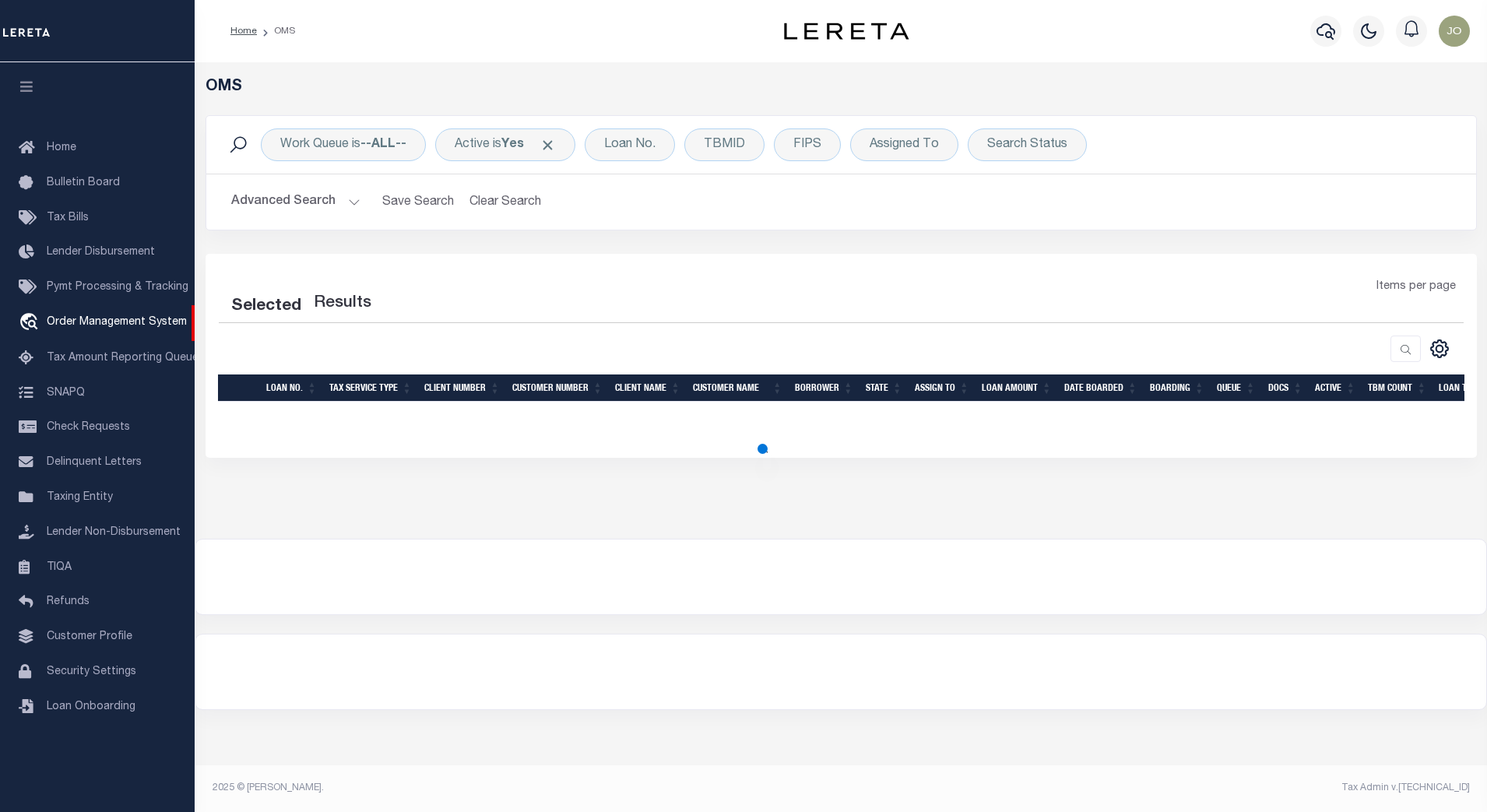
select select "200"
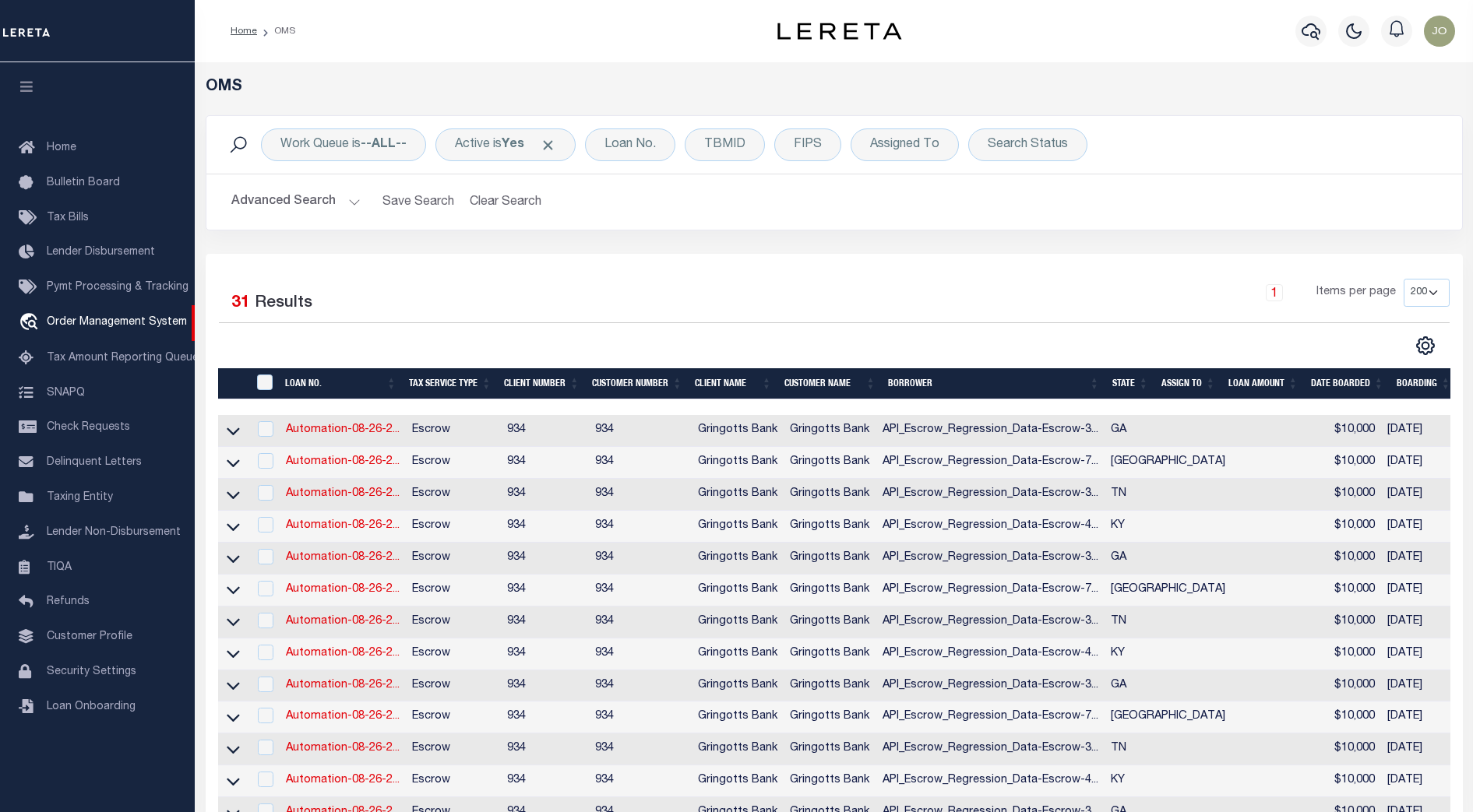
click at [404, 319] on div "Selected 31 Results" at bounding box center [364, 300] width 291 height 43
click at [350, 204] on button "Advanced Search" at bounding box center [295, 201] width 130 height 30
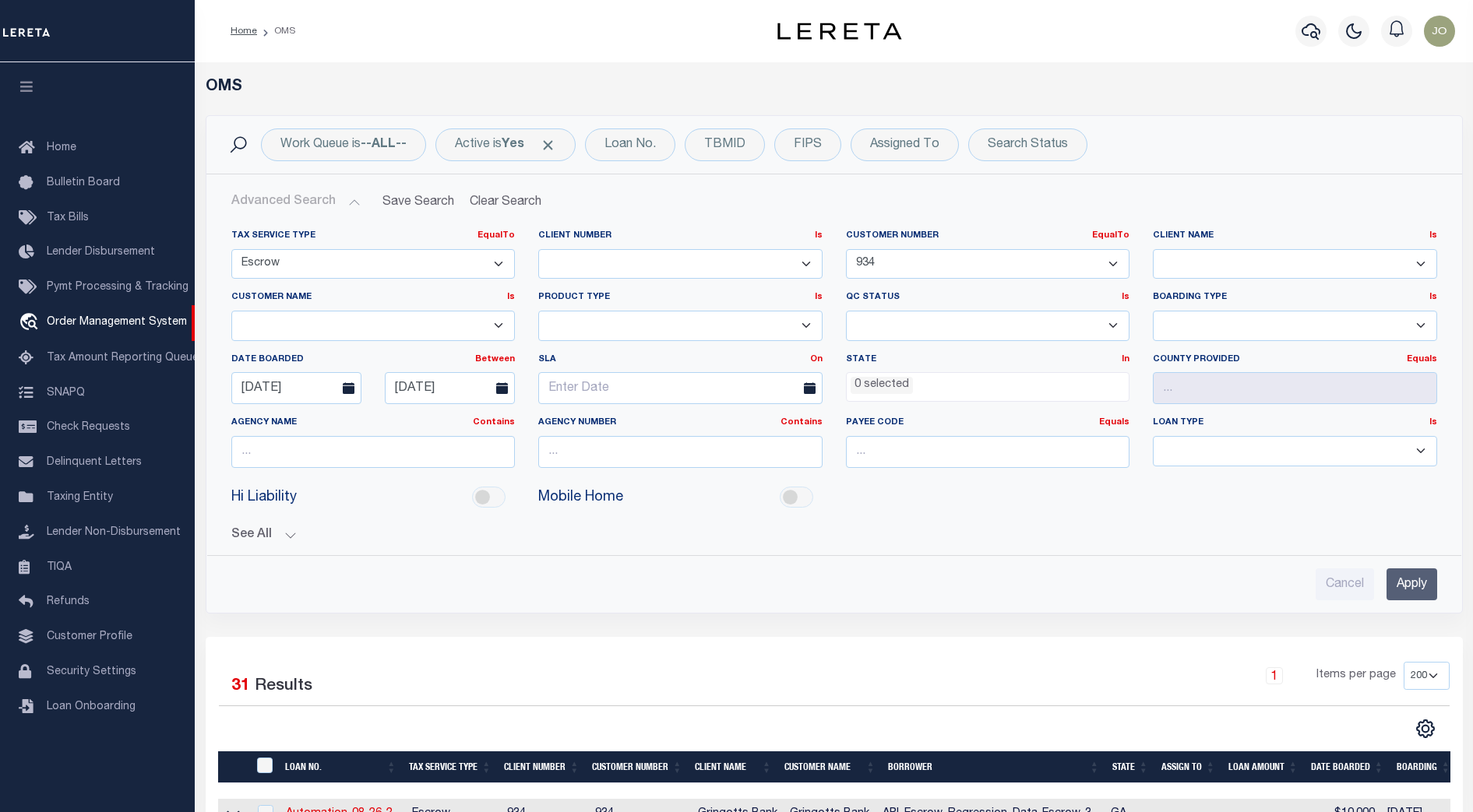
click at [502, 388] on icon at bounding box center [501, 388] width 12 height 12
click at [471, 387] on input "08-25-2025" at bounding box center [449, 388] width 130 height 32
click at [483, 480] on span "2" at bounding box center [469, 475] width 30 height 30
type input "09-02-2025"
click at [1410, 587] on input "Apply" at bounding box center [1411, 584] width 51 height 32
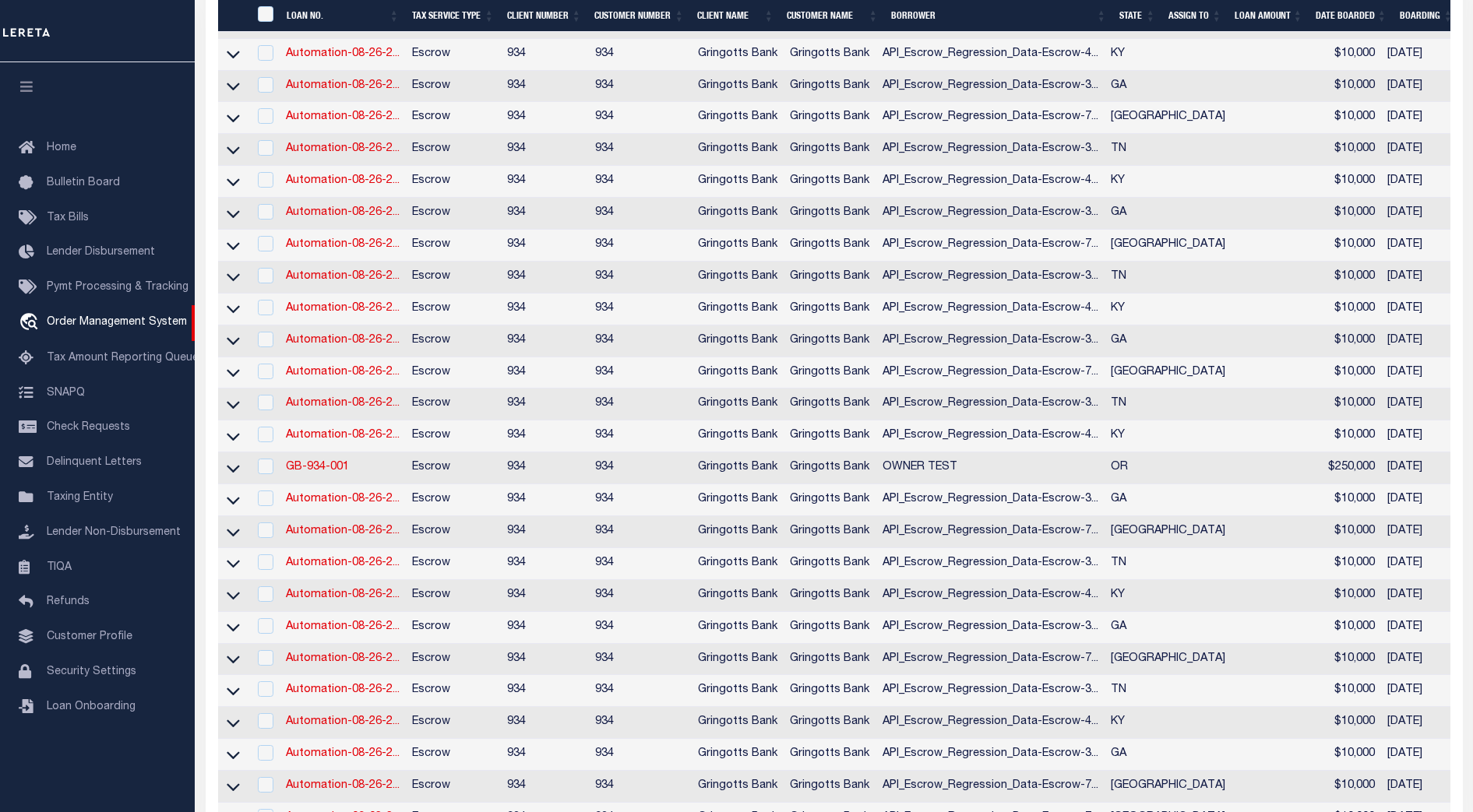
scroll to position [1150, 0]
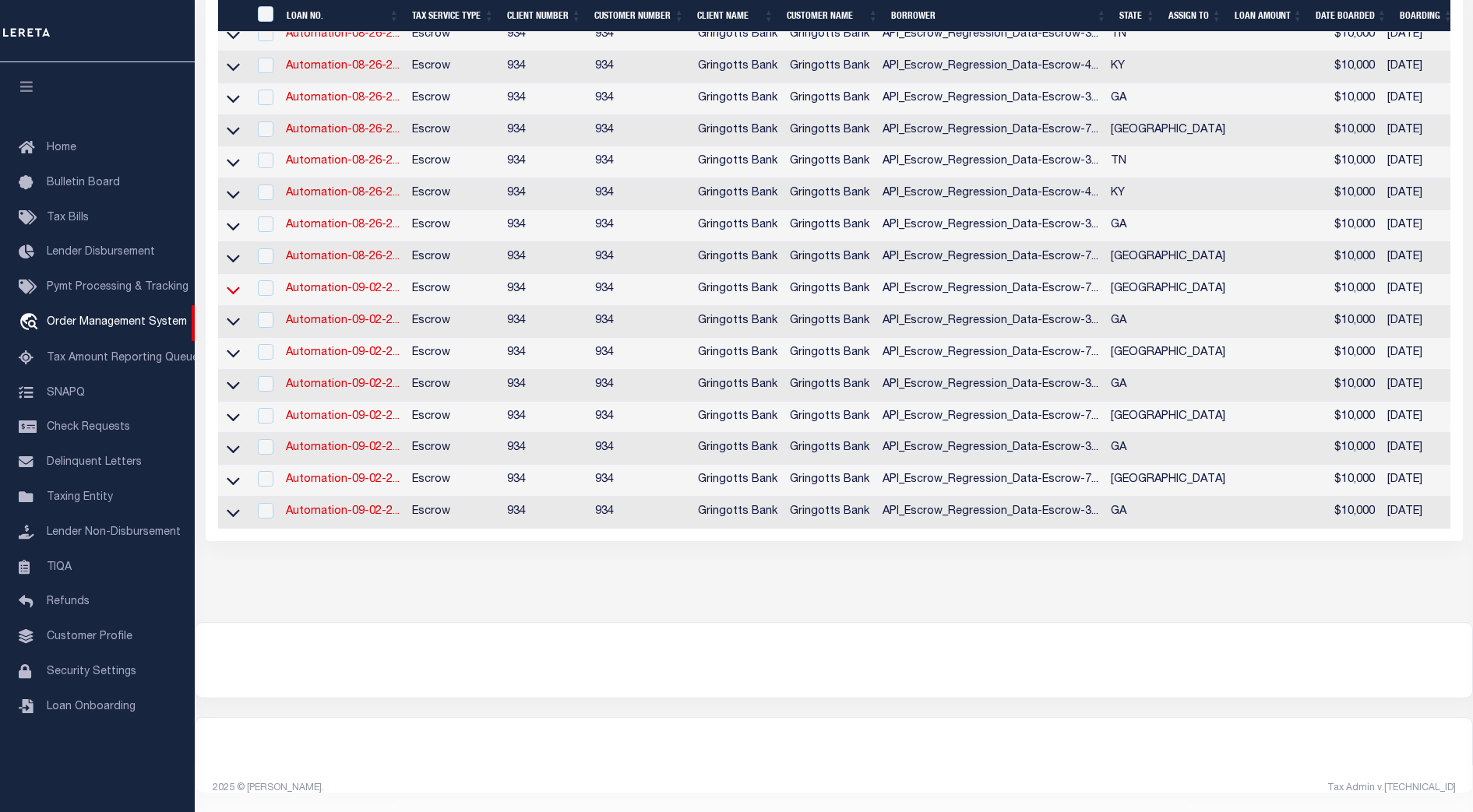
click at [236, 287] on icon at bounding box center [233, 291] width 13 height 7
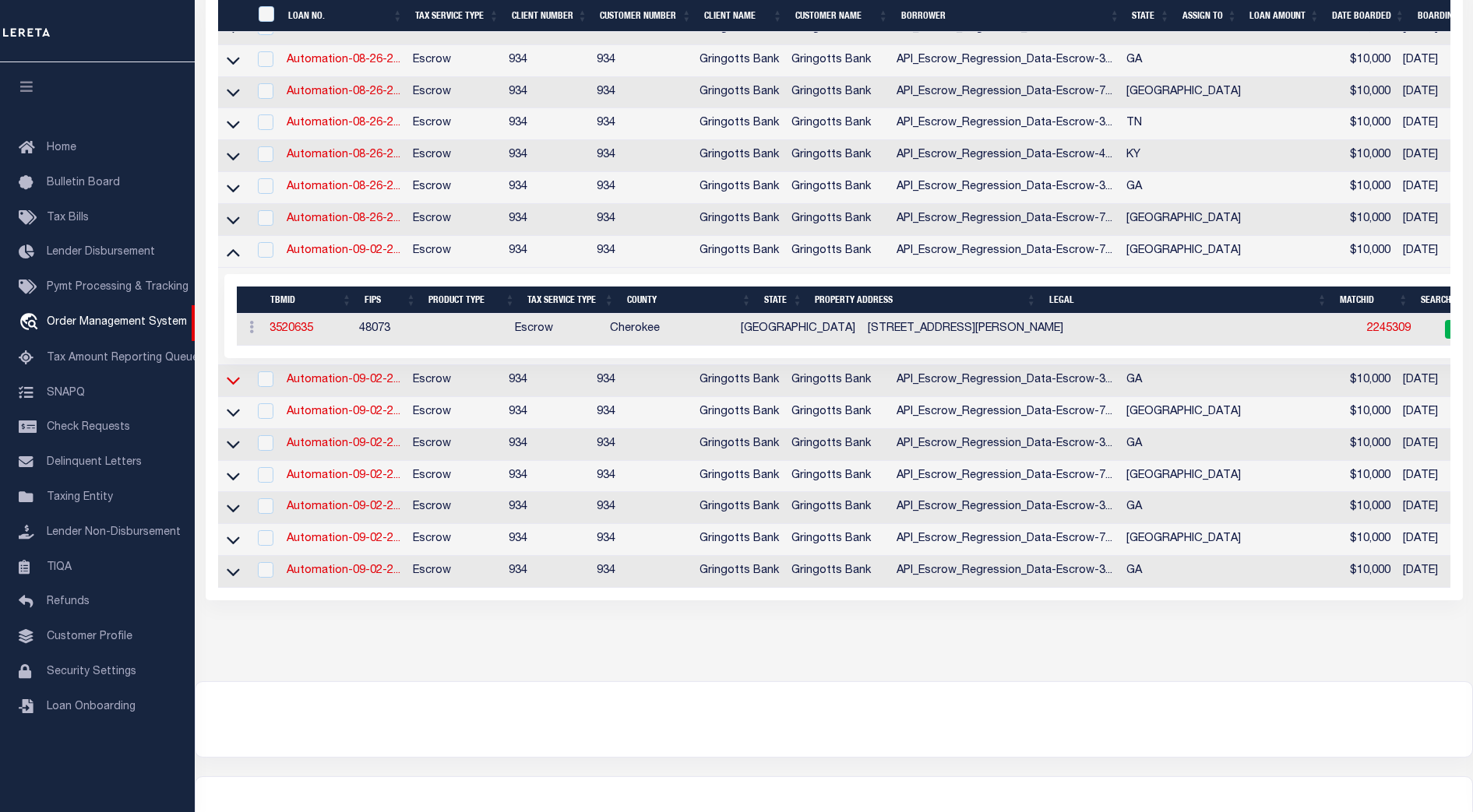
click at [235, 385] on icon at bounding box center [233, 382] width 13 height 7
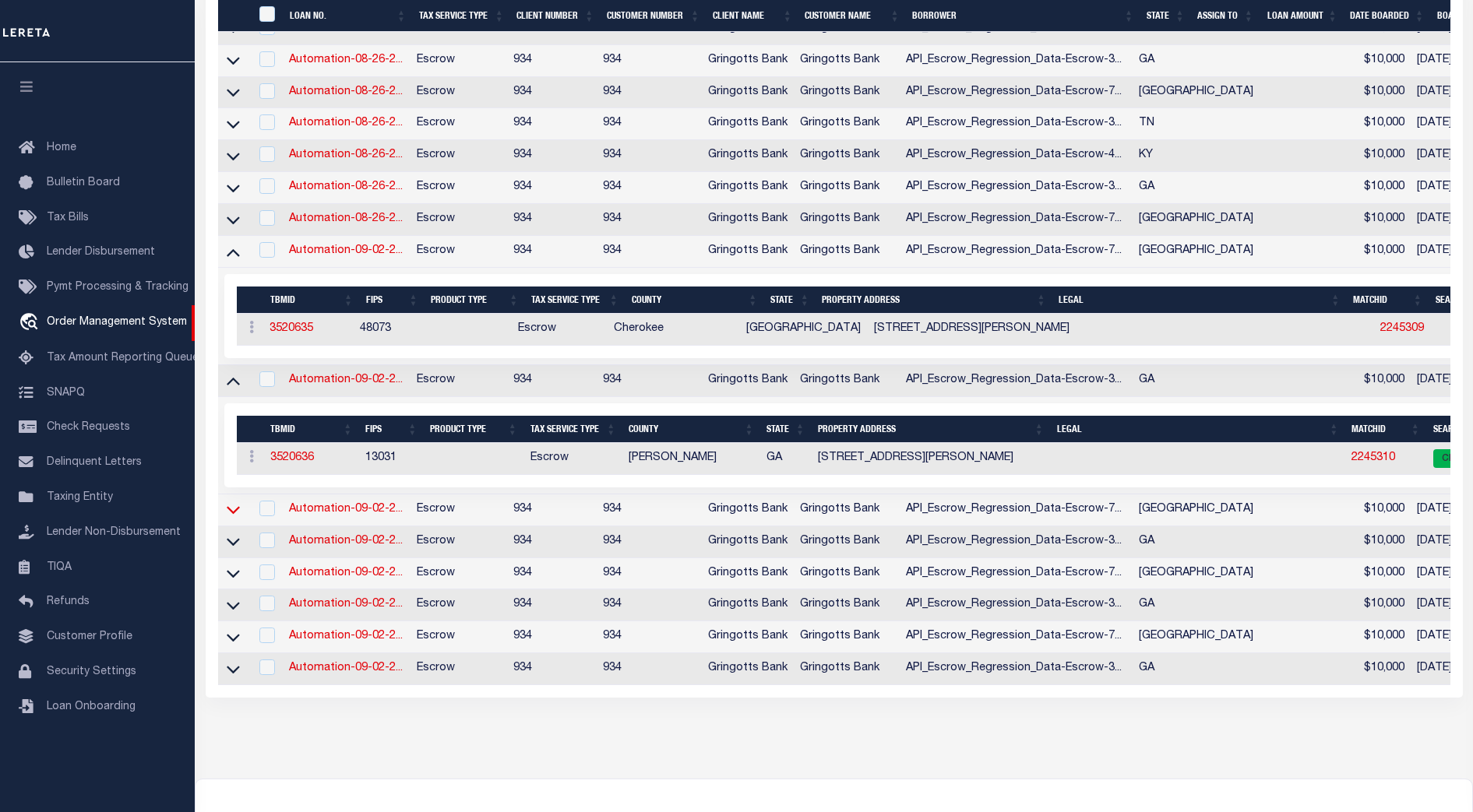
click at [238, 518] on icon at bounding box center [233, 509] width 13 height 17
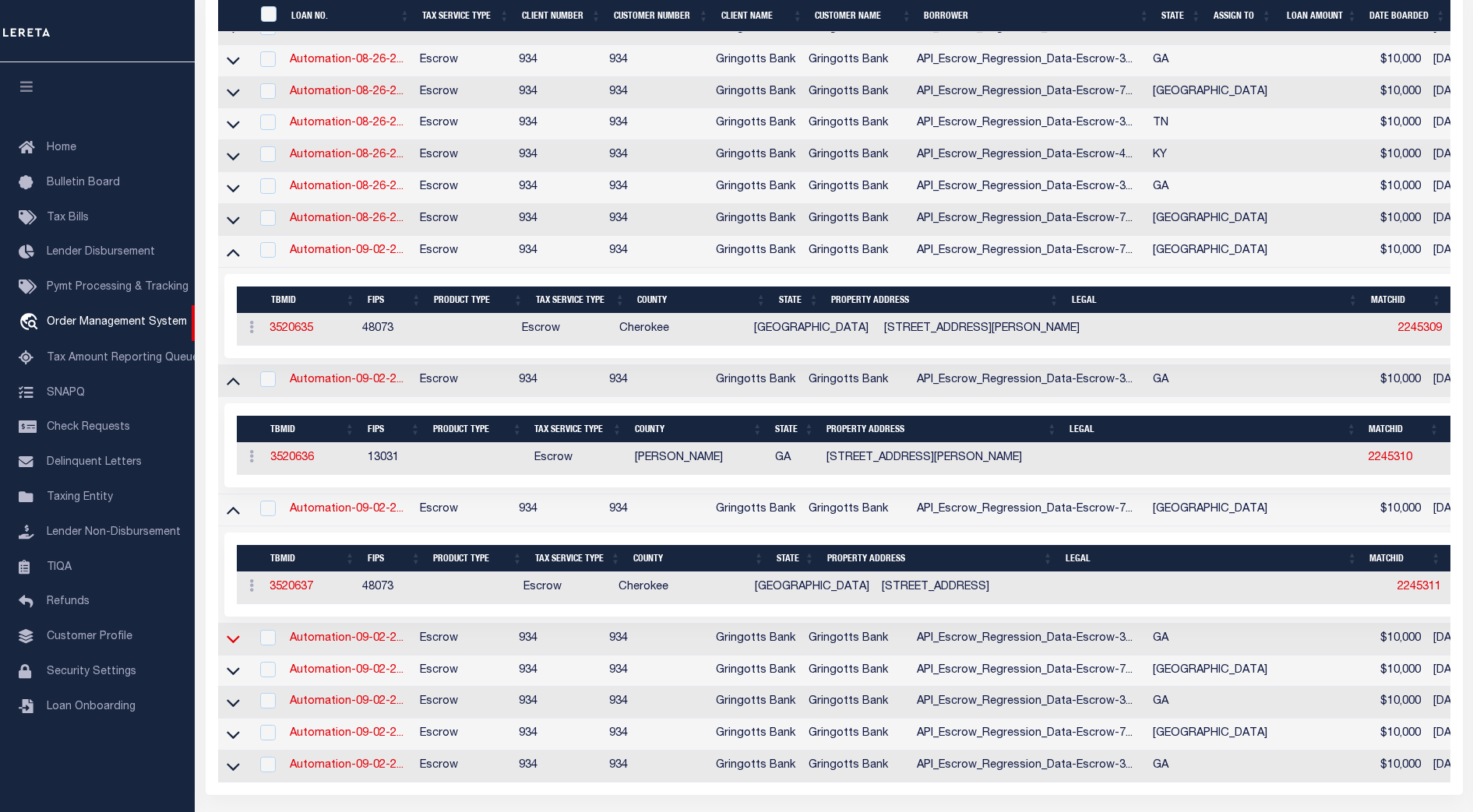
click at [231, 647] on icon at bounding box center [233, 639] width 13 height 17
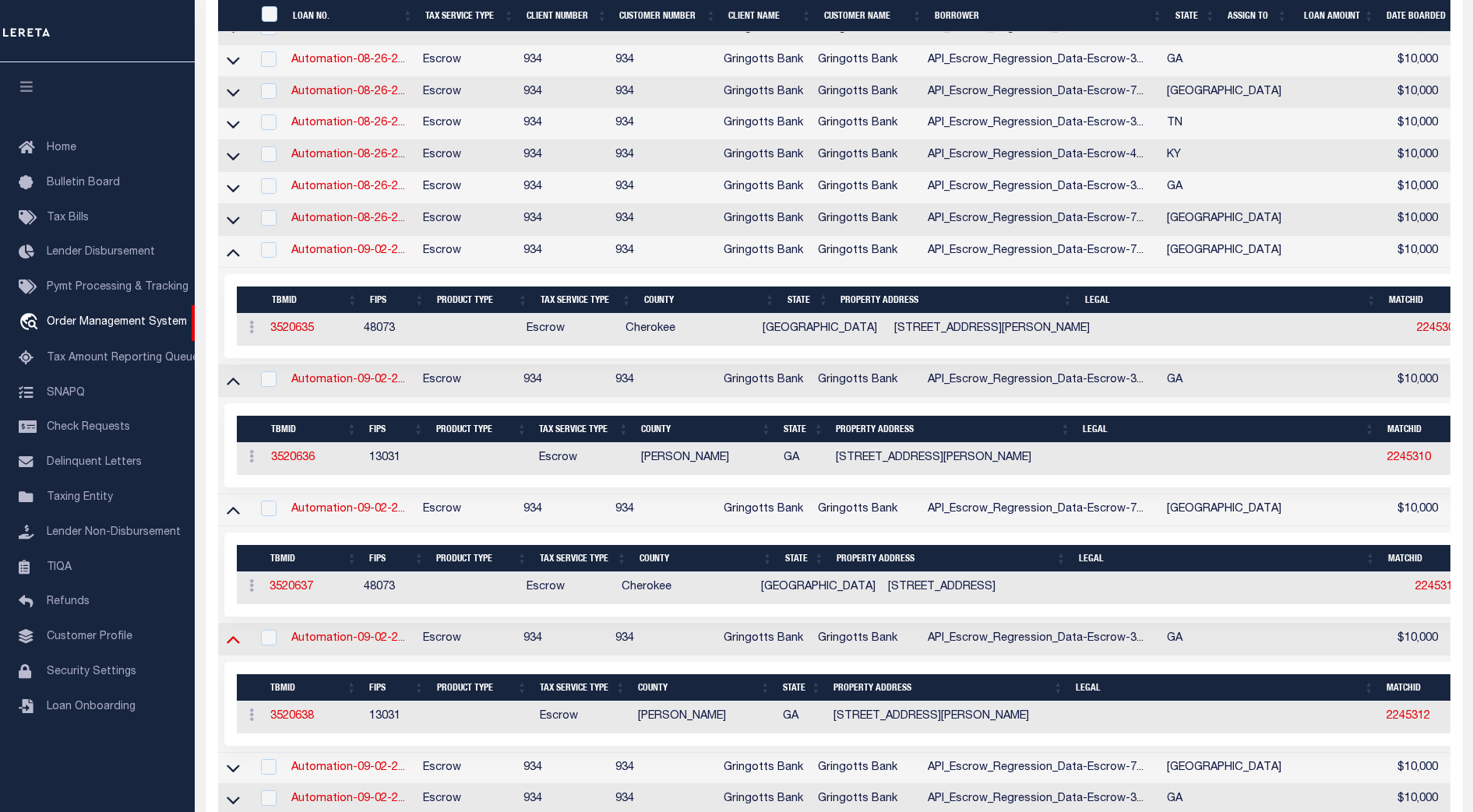
scroll to position [1345, 0]
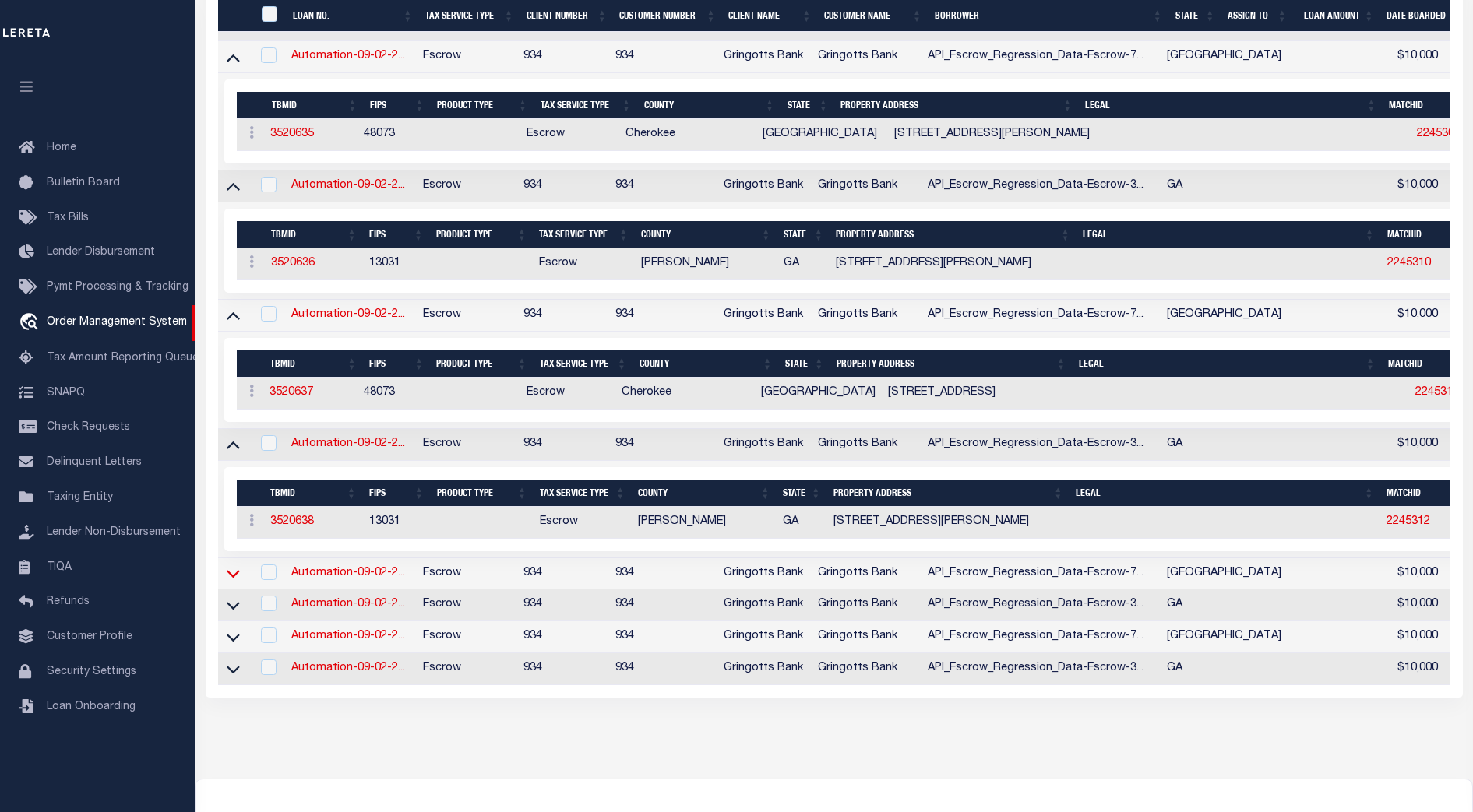
click at [231, 581] on icon at bounding box center [233, 574] width 13 height 17
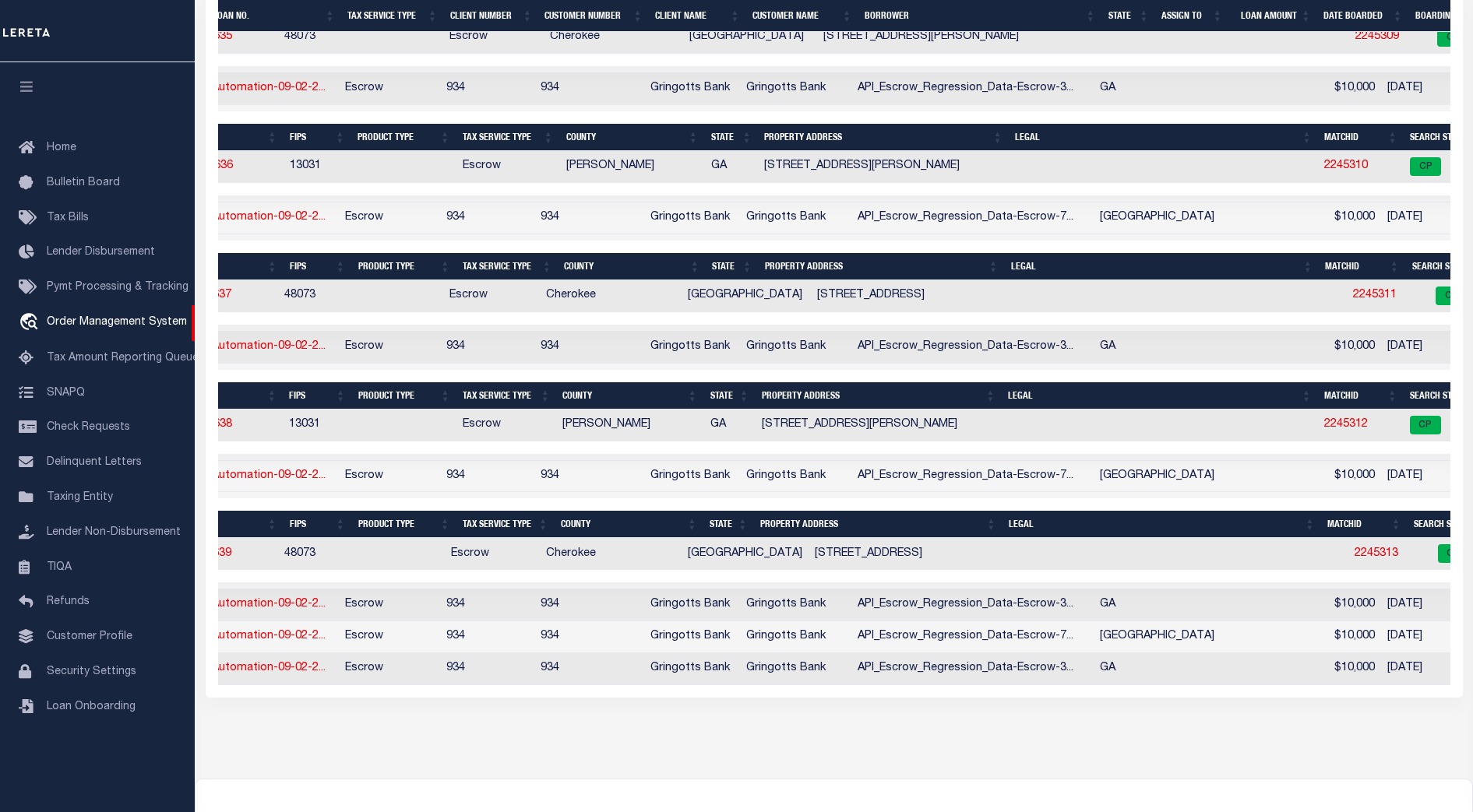
scroll to position [0, 0]
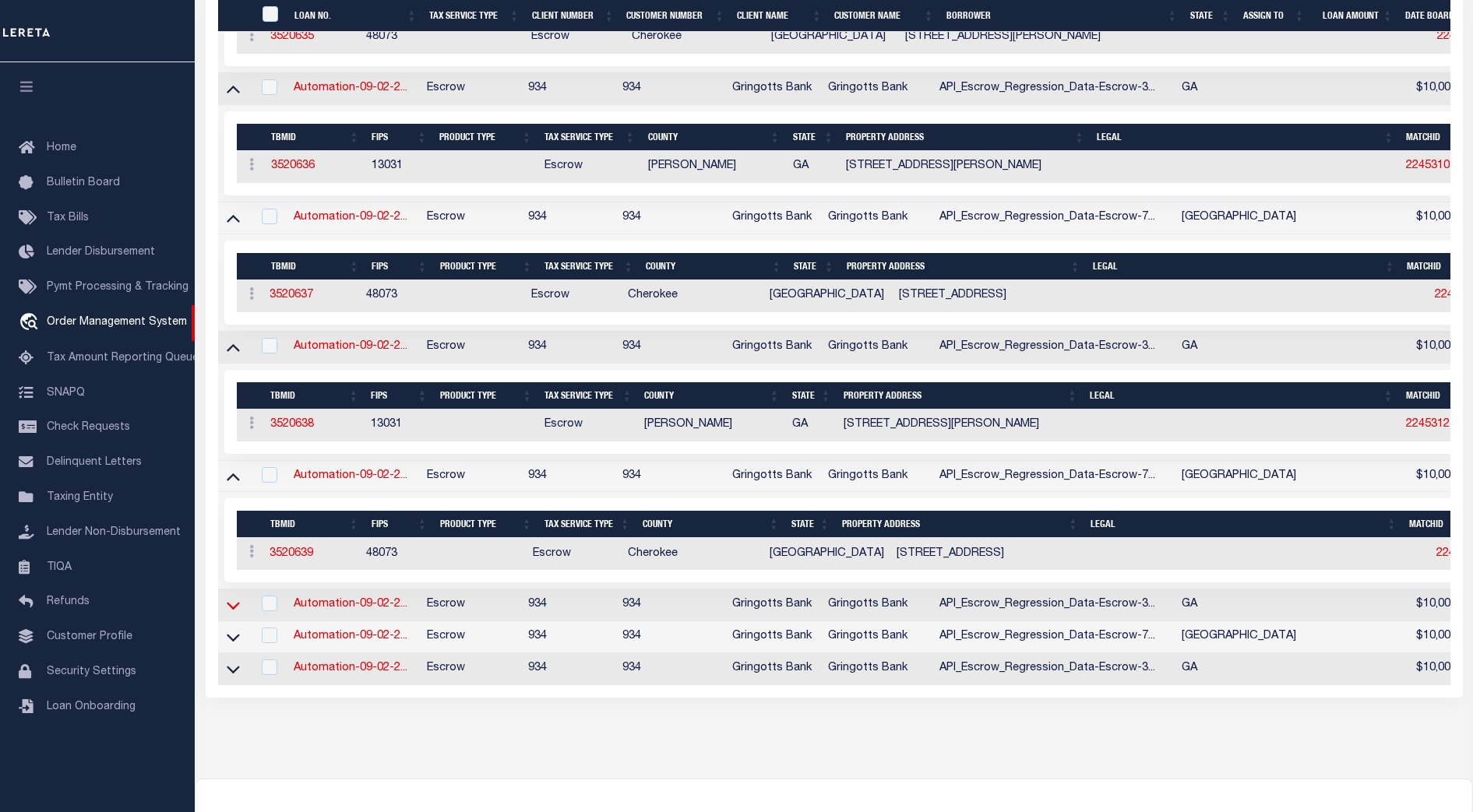
click at [232, 613] on icon at bounding box center [233, 605] width 13 height 17
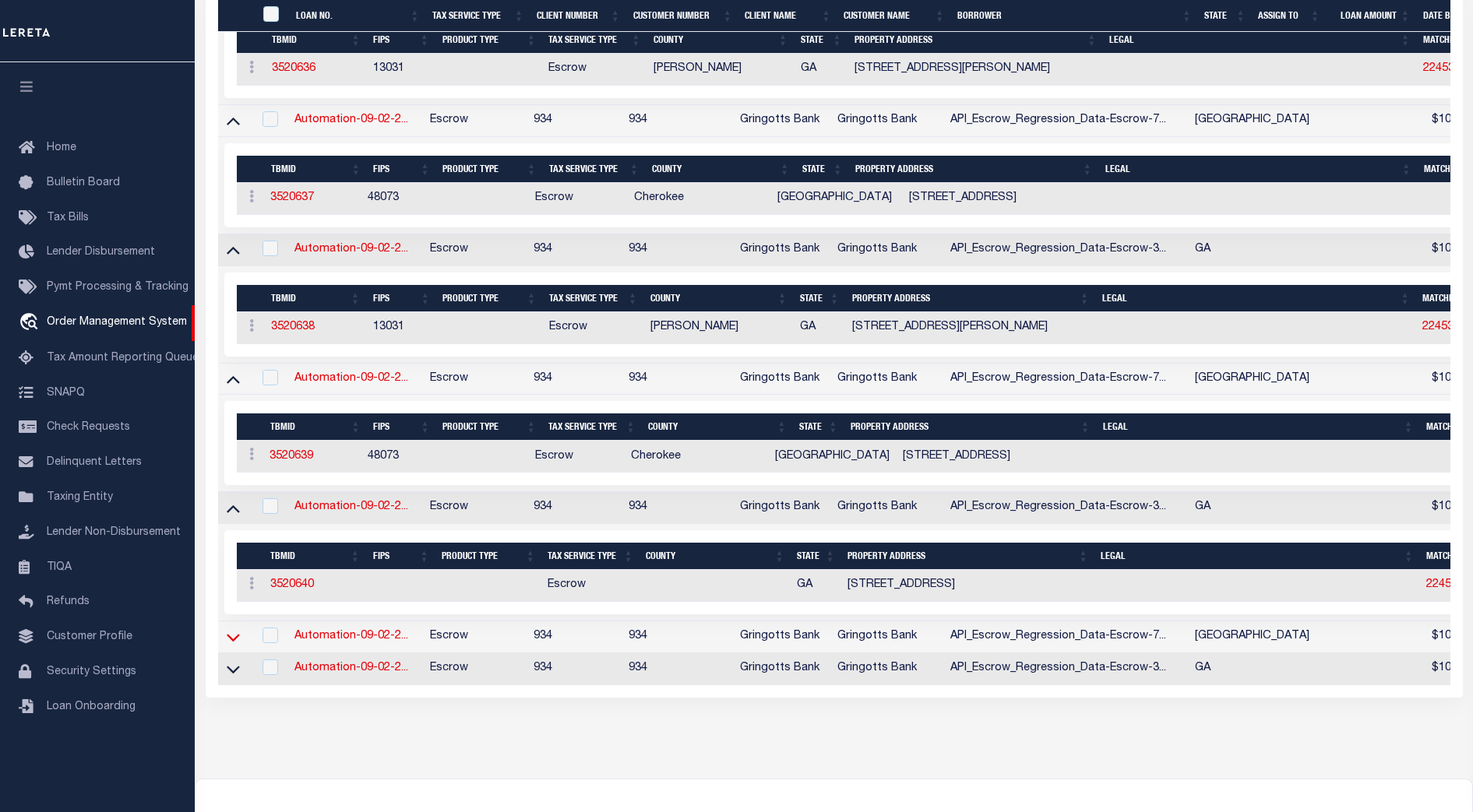
click at [231, 646] on icon at bounding box center [233, 637] width 13 height 17
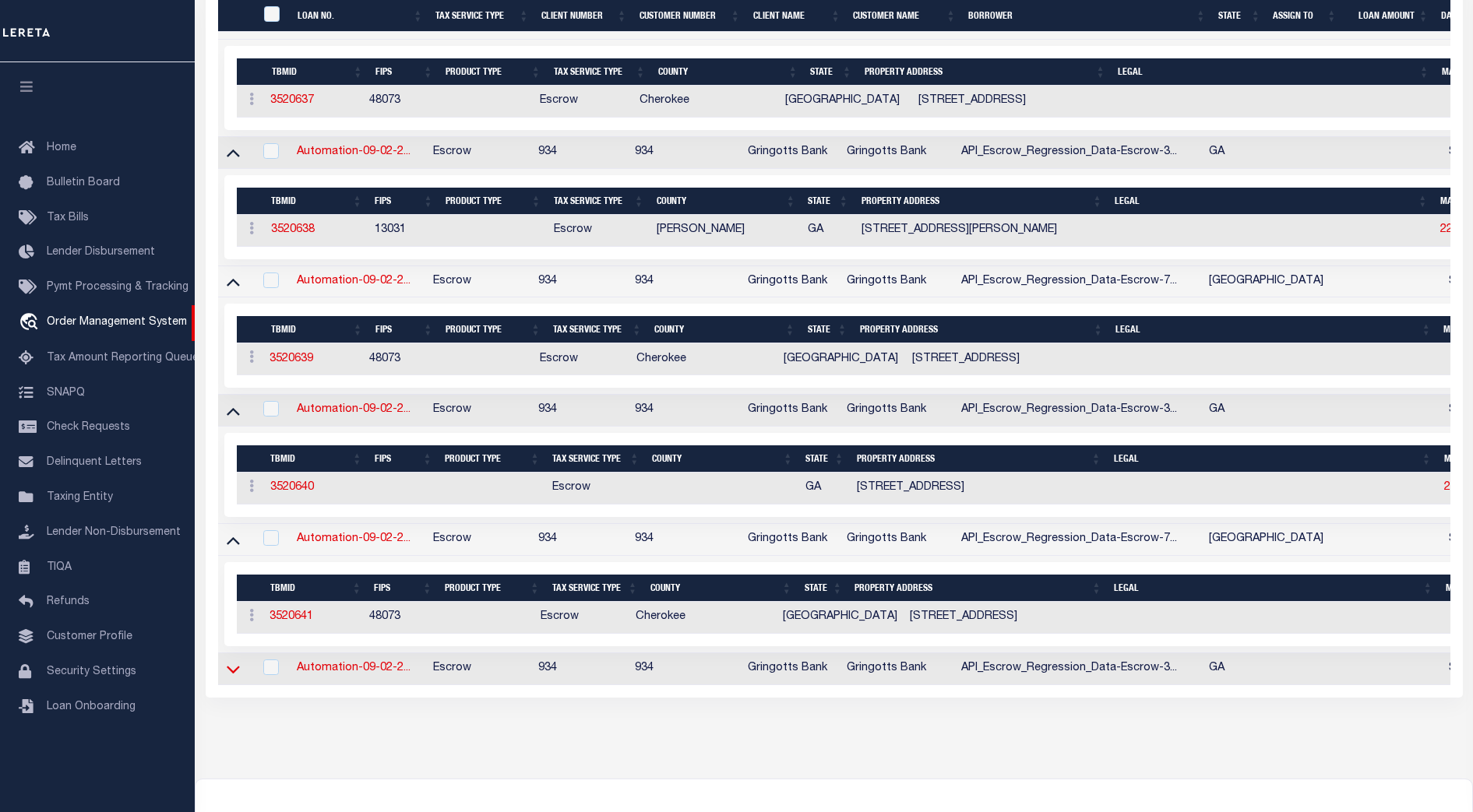
click at [235, 678] on icon at bounding box center [233, 669] width 13 height 17
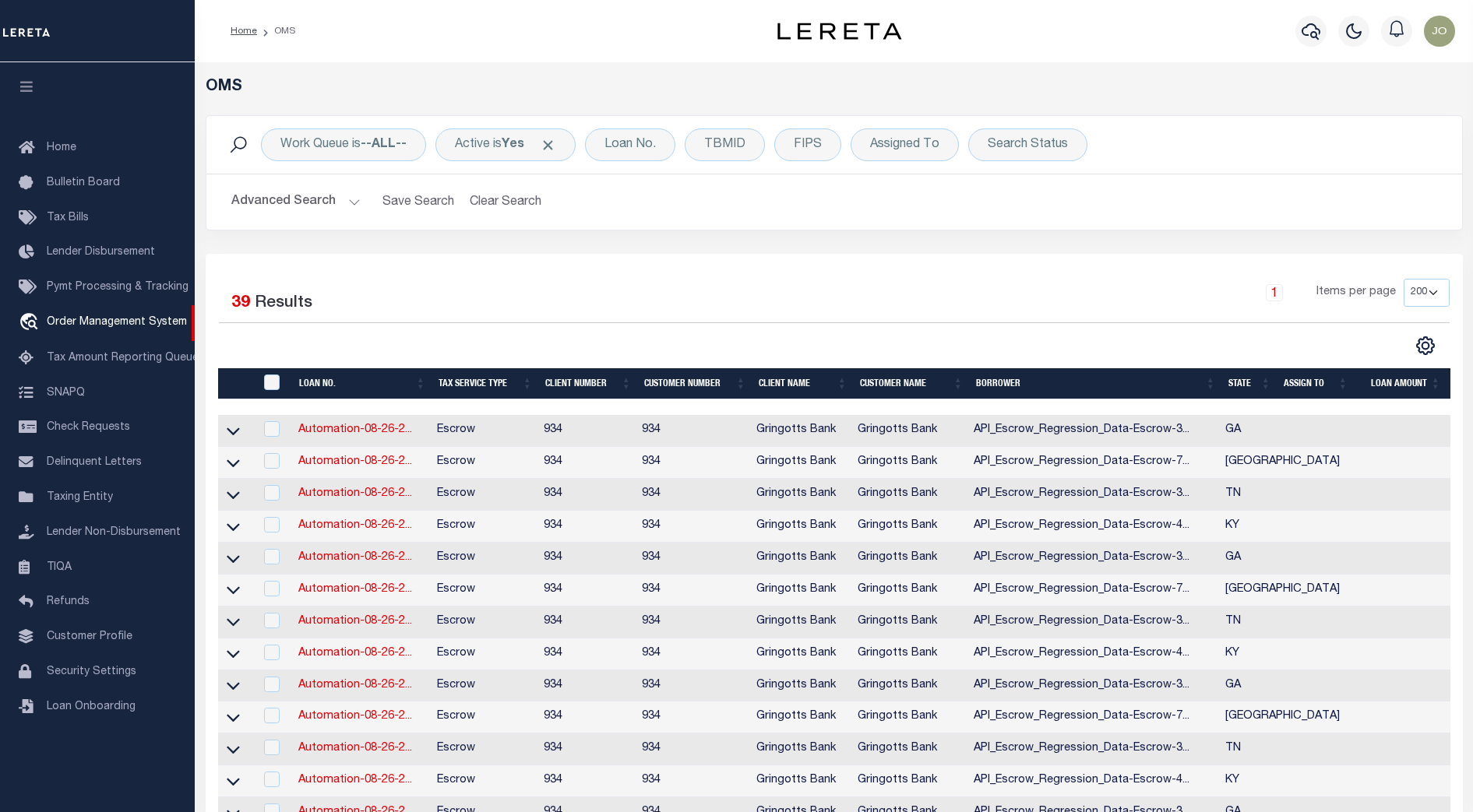
click at [714, 337] on div at bounding box center [526, 346] width 616 height 20
click at [95, 215] on link "Tax Bills" at bounding box center [98, 218] width 195 height 35
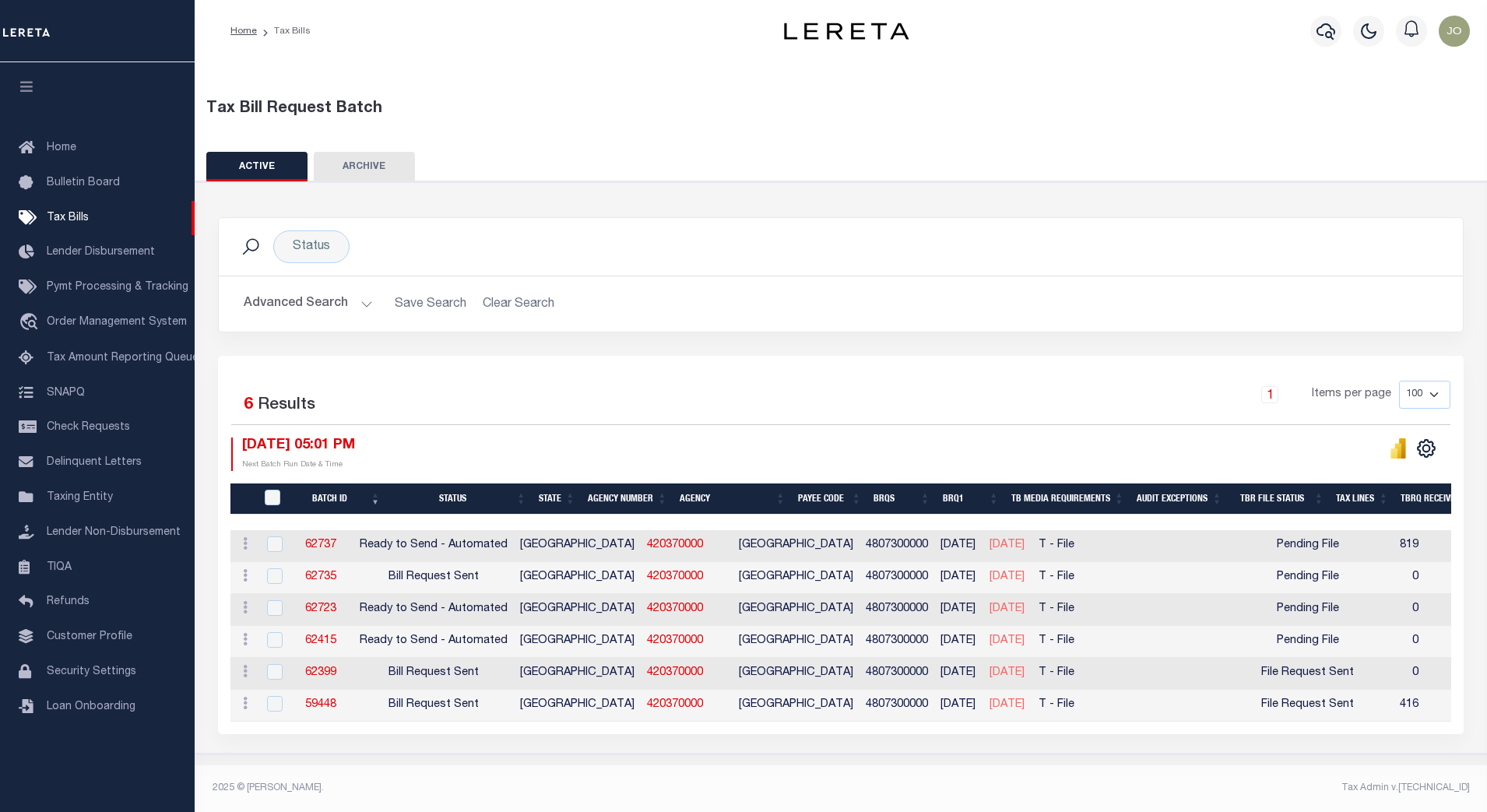
click at [640, 454] on div "09/02/2025 05:01 PM Next Batch Run Date & Time" at bounding box center [535, 454] width 610 height 33
click at [640, 452] on div "09/02/2025 05:01 PM Next Batch Run Date & Time" at bounding box center [535, 454] width 610 height 33
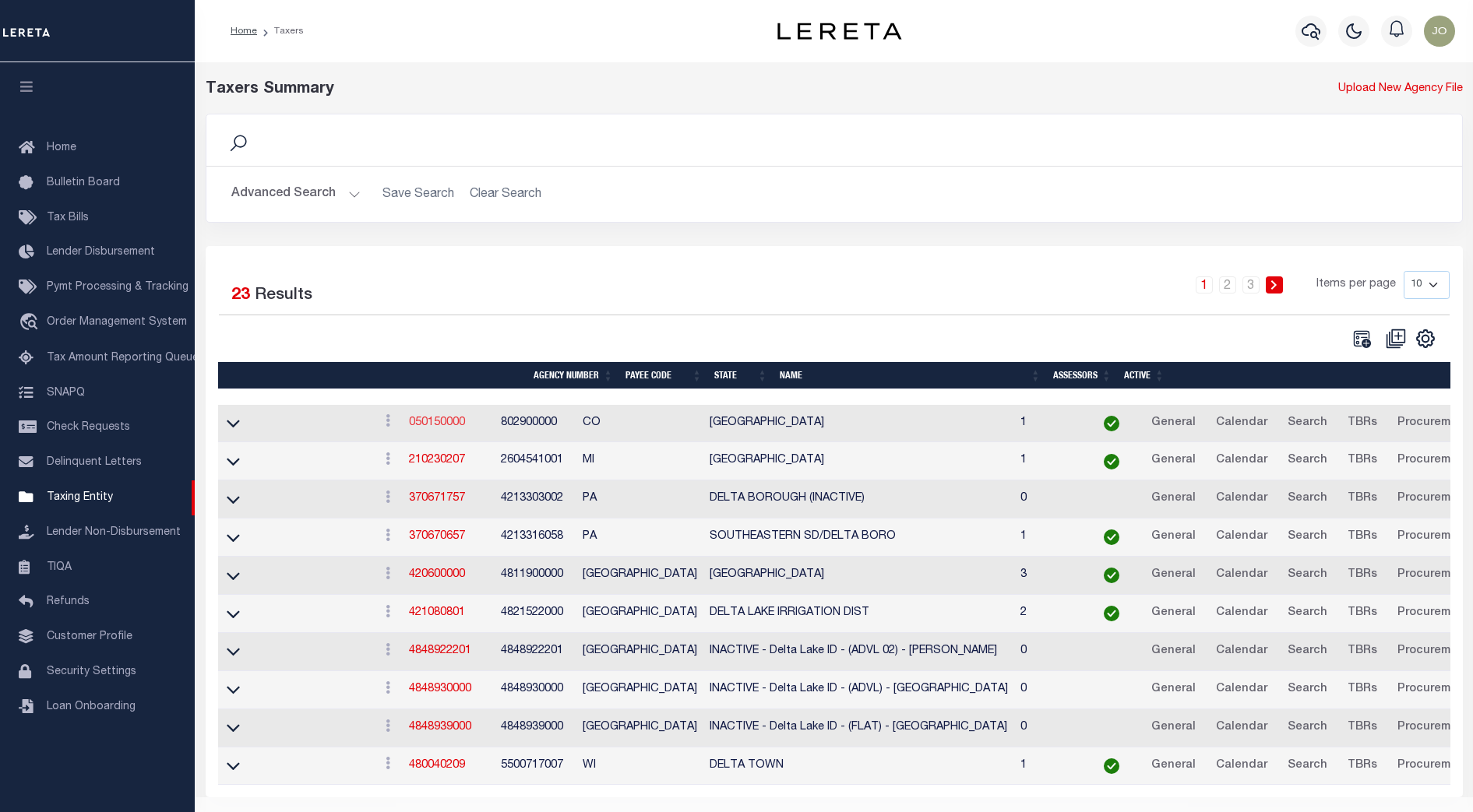
click at [465, 429] on link "050150000" at bounding box center [436, 423] width 56 height 11
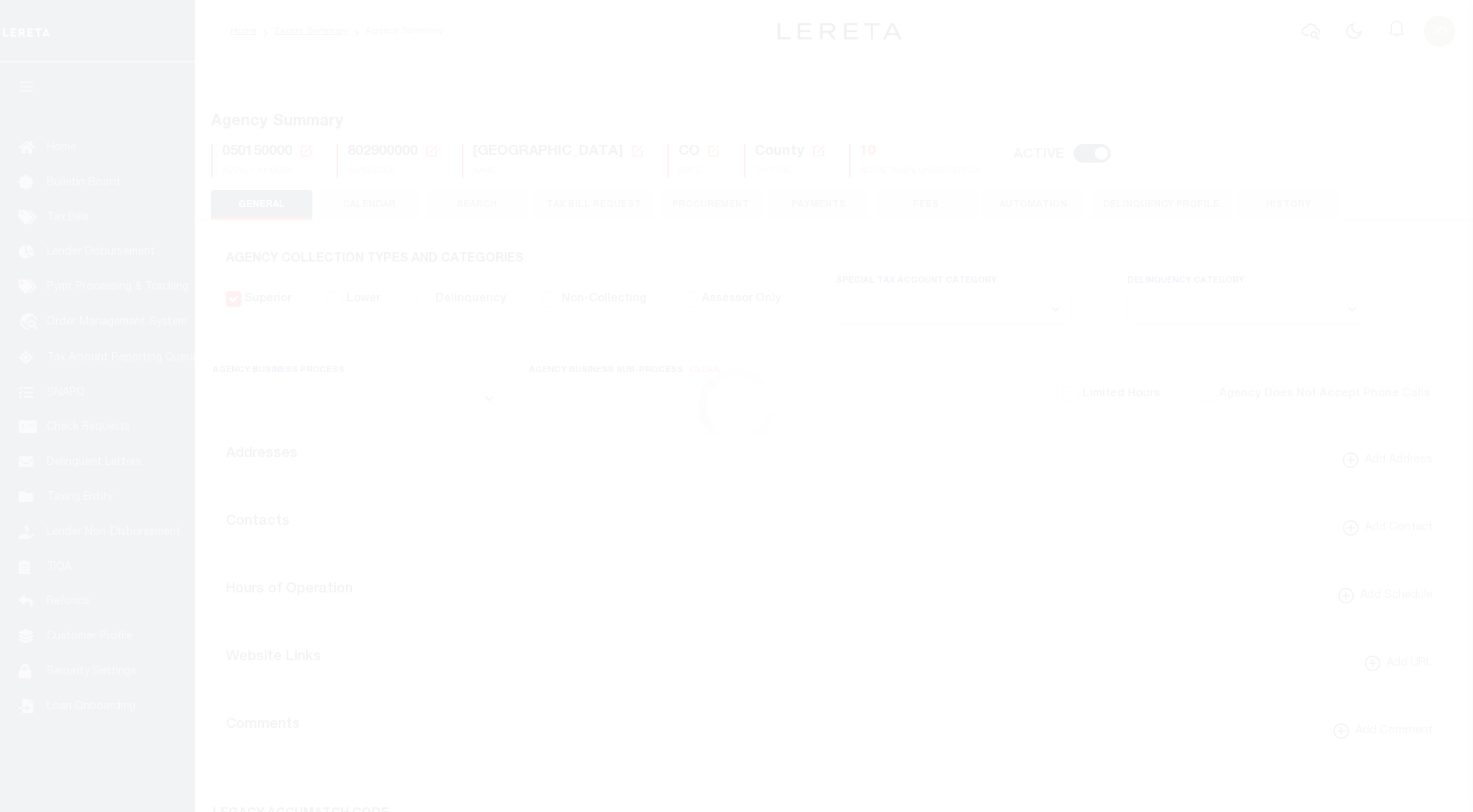
select select
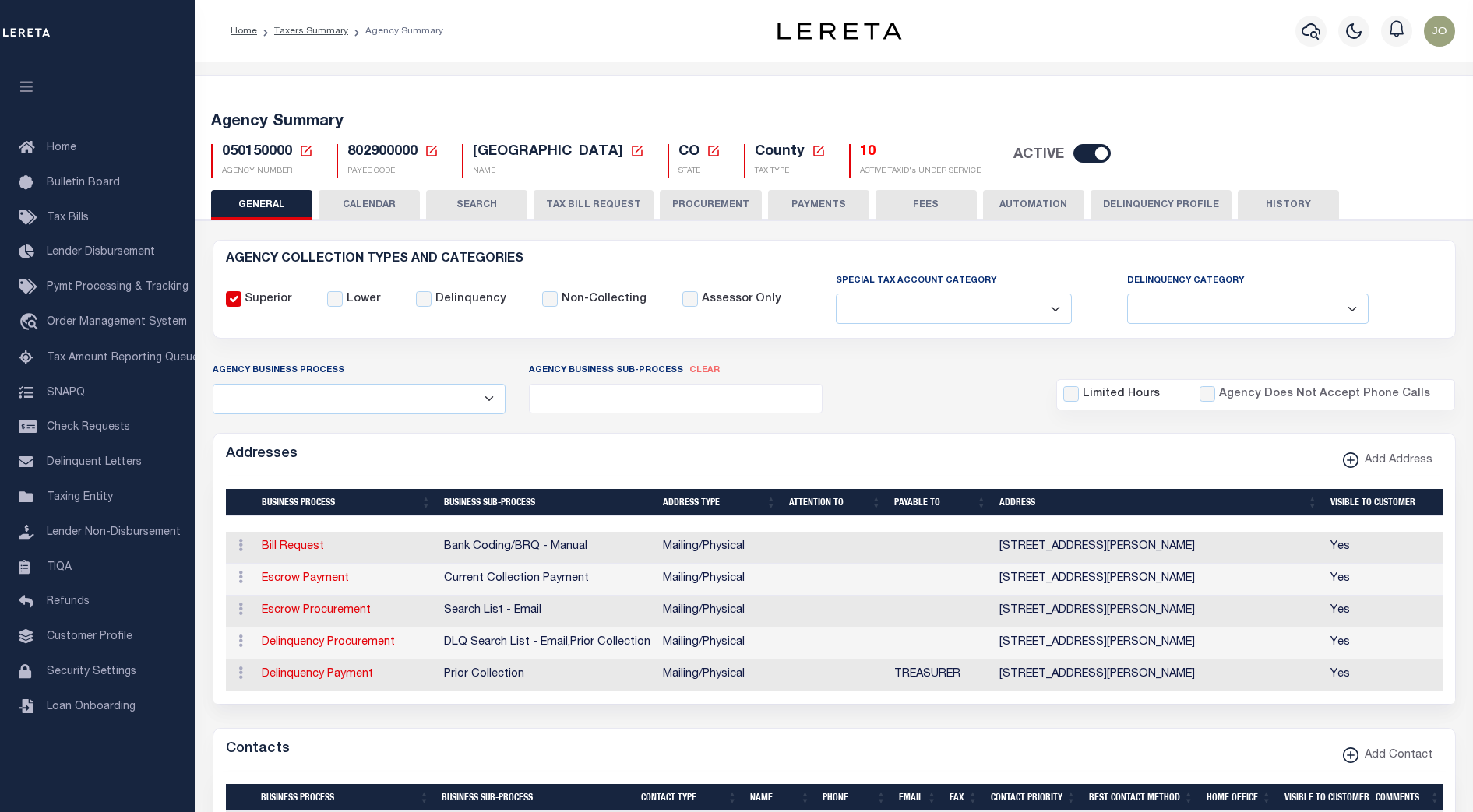
click at [384, 201] on button "CALENDAR" at bounding box center [369, 205] width 101 height 29
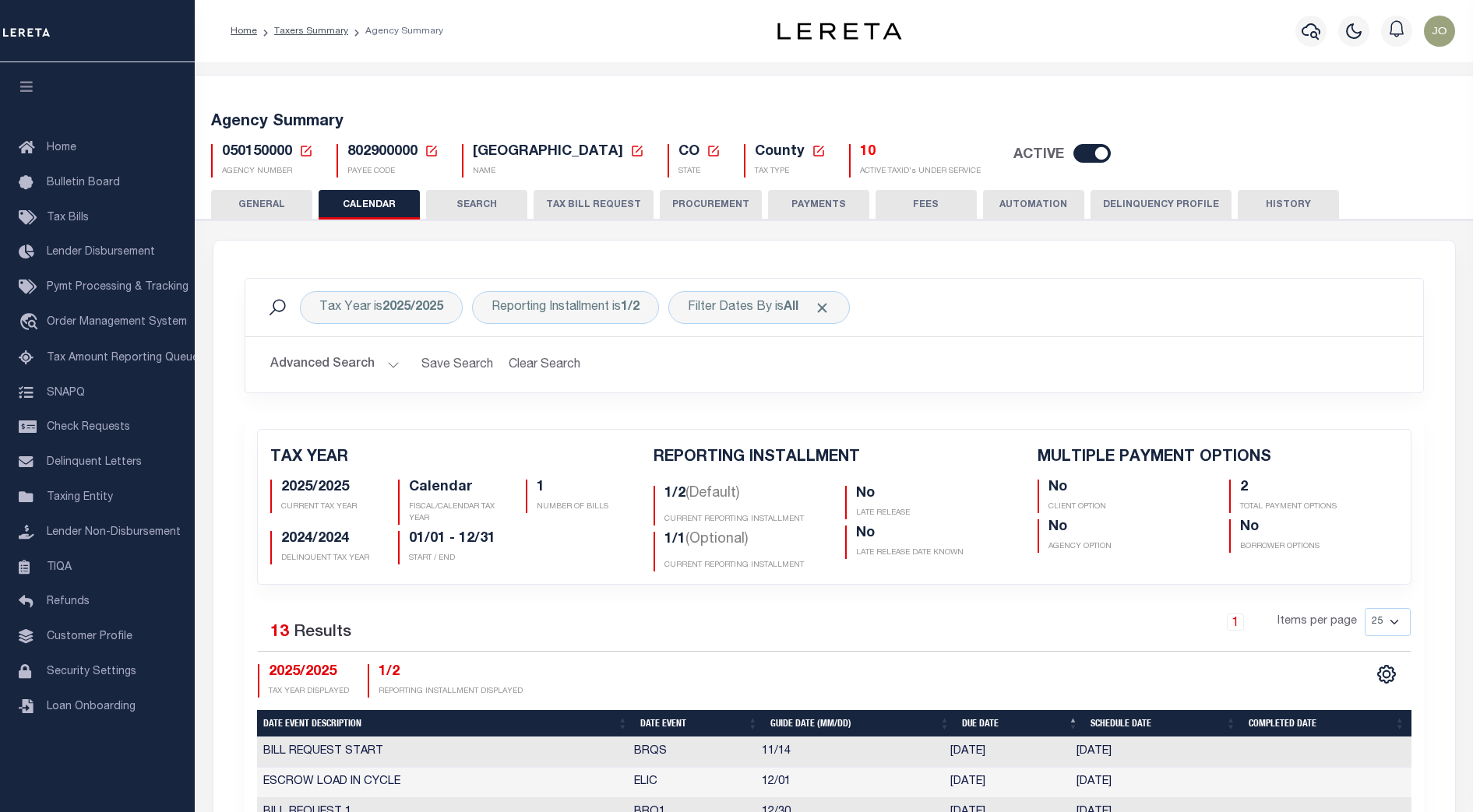
click at [581, 201] on button "TAX BILL REQUEST" at bounding box center [593, 205] width 120 height 29
select select "27"
checkbox input "false"
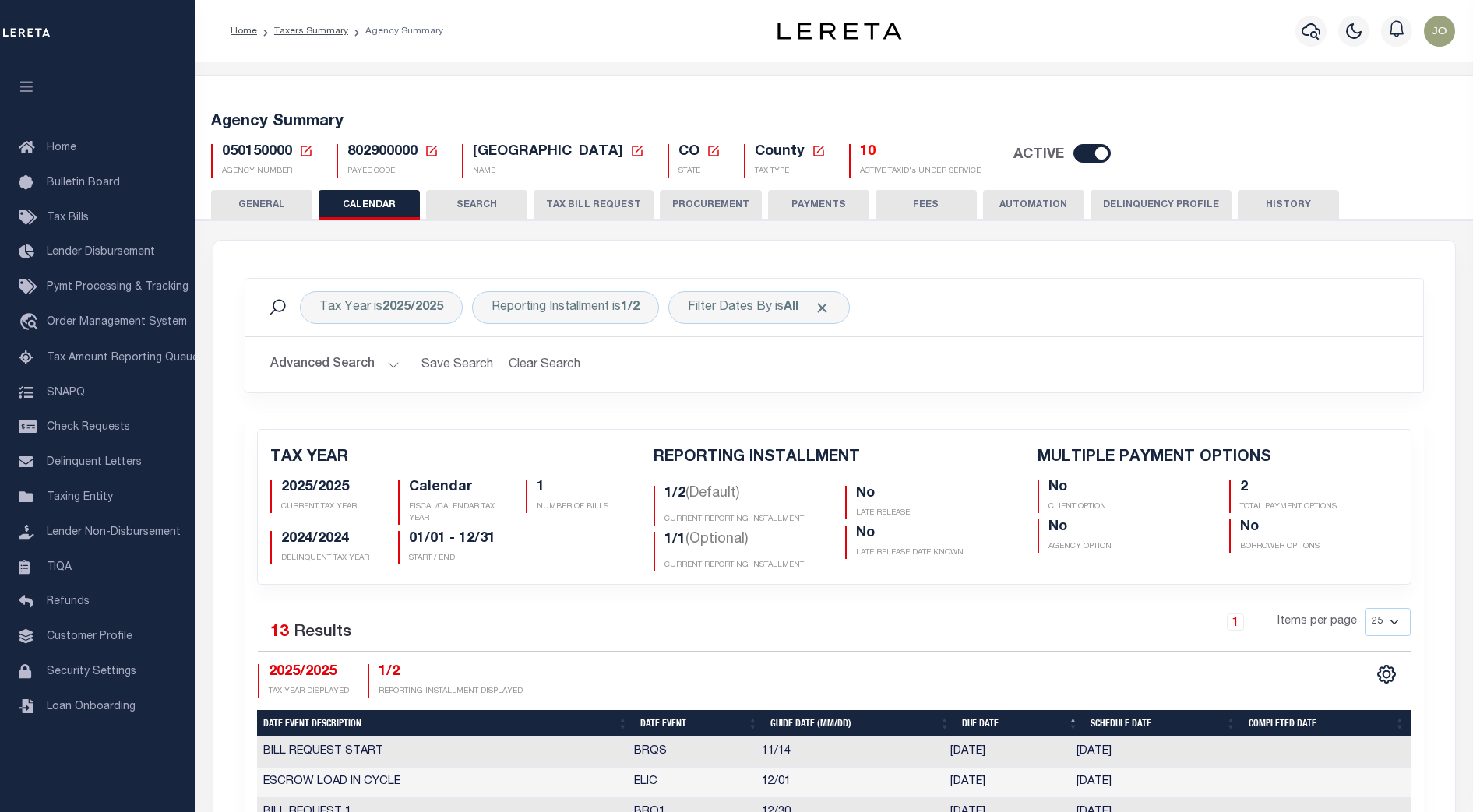
checkbox input "false"
select select "23"
select select "false"
select select
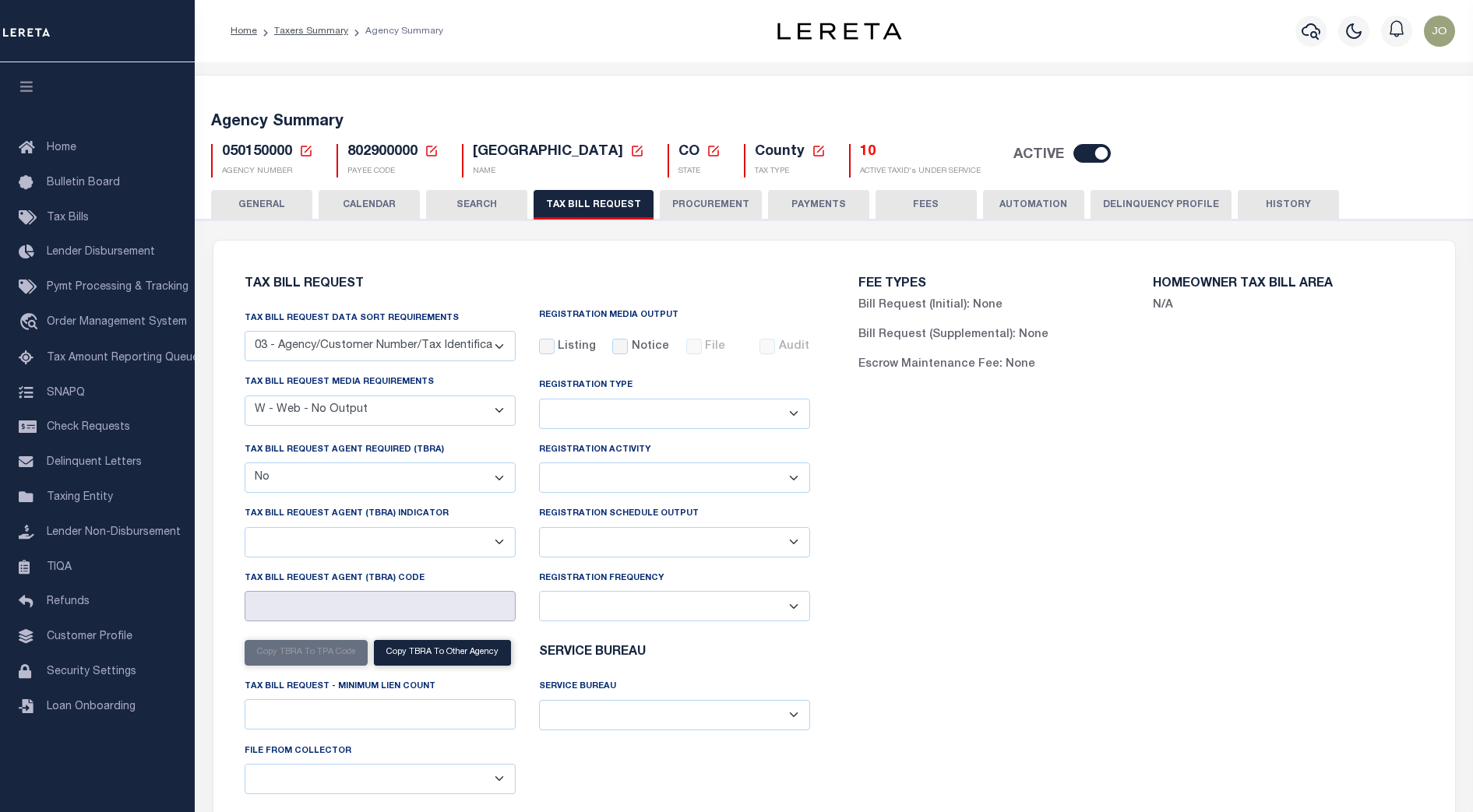
click at [458, 606] on input "Tax Bill Request Agent (TBRA) Code" at bounding box center [380, 606] width 271 height 30
click at [465, 543] on select "A - Agency requires both customer TBRA code and LERETA TBRA code. B - Agency re…" at bounding box center [380, 542] width 271 height 30
click at [891, 538] on div "FEE TYPES Bill Request (Initial): None Bill Request (Supplemental): None Escrow…" at bounding box center [1141, 552] width 614 height 585
click at [465, 546] on select "A - Agency requires both customer TBRA code and LERETA TBRA code. B - Agency re…" at bounding box center [380, 542] width 271 height 30
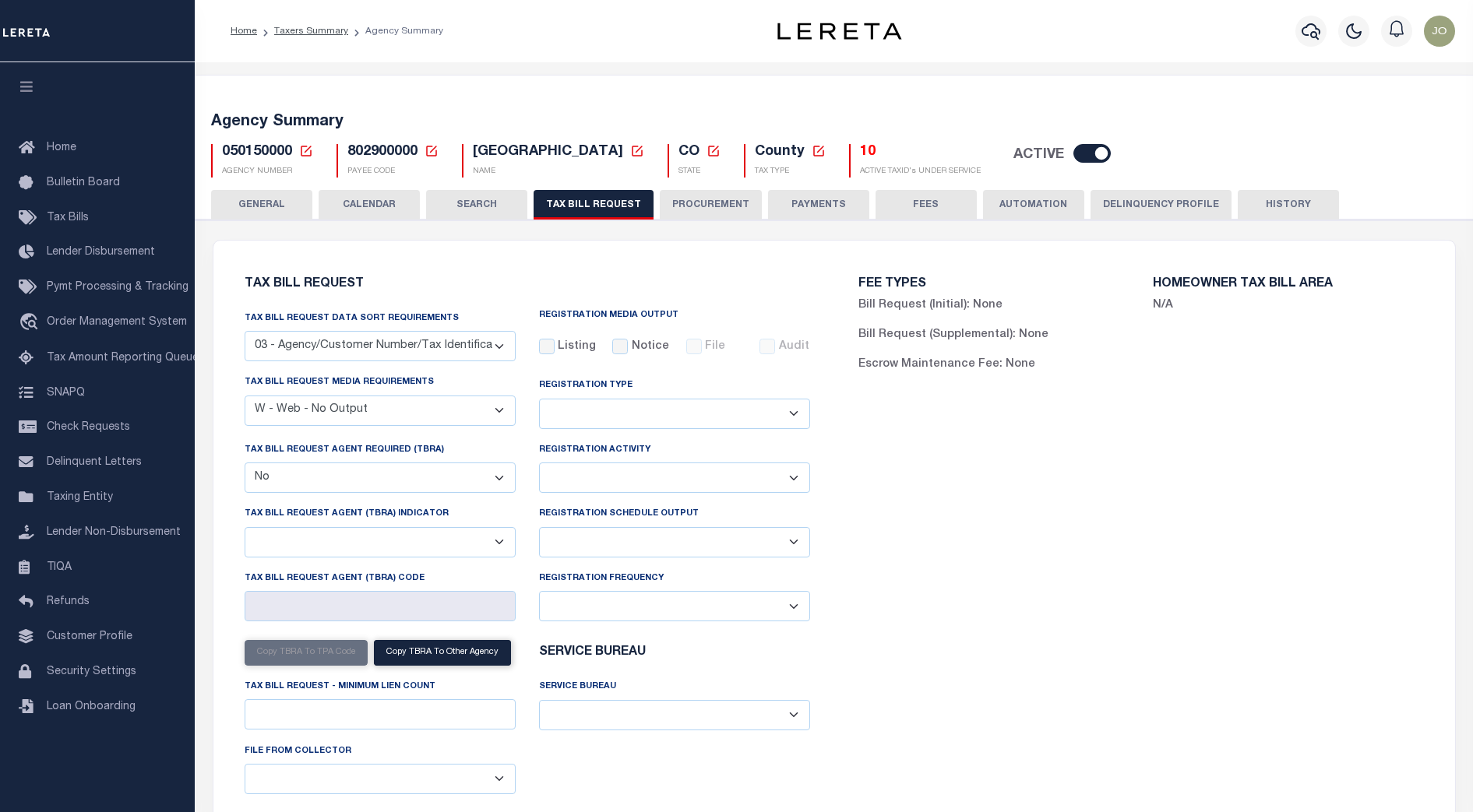
click at [465, 546] on select "A - Agency requires both customer TBRA code and LERETA TBRA code. B - Agency re…" at bounding box center [380, 542] width 271 height 30
click at [459, 482] on select "Yes No" at bounding box center [380, 477] width 271 height 30
click at [533, 454] on div "Registration Activity Installment Yearly" at bounding box center [674, 473] width 294 height 63
click at [830, 373] on div "Tax Bill Request Tax Bill Request Data Sort Requirements 01 - Agency/Tax Identi…" at bounding box center [527, 552] width 614 height 585
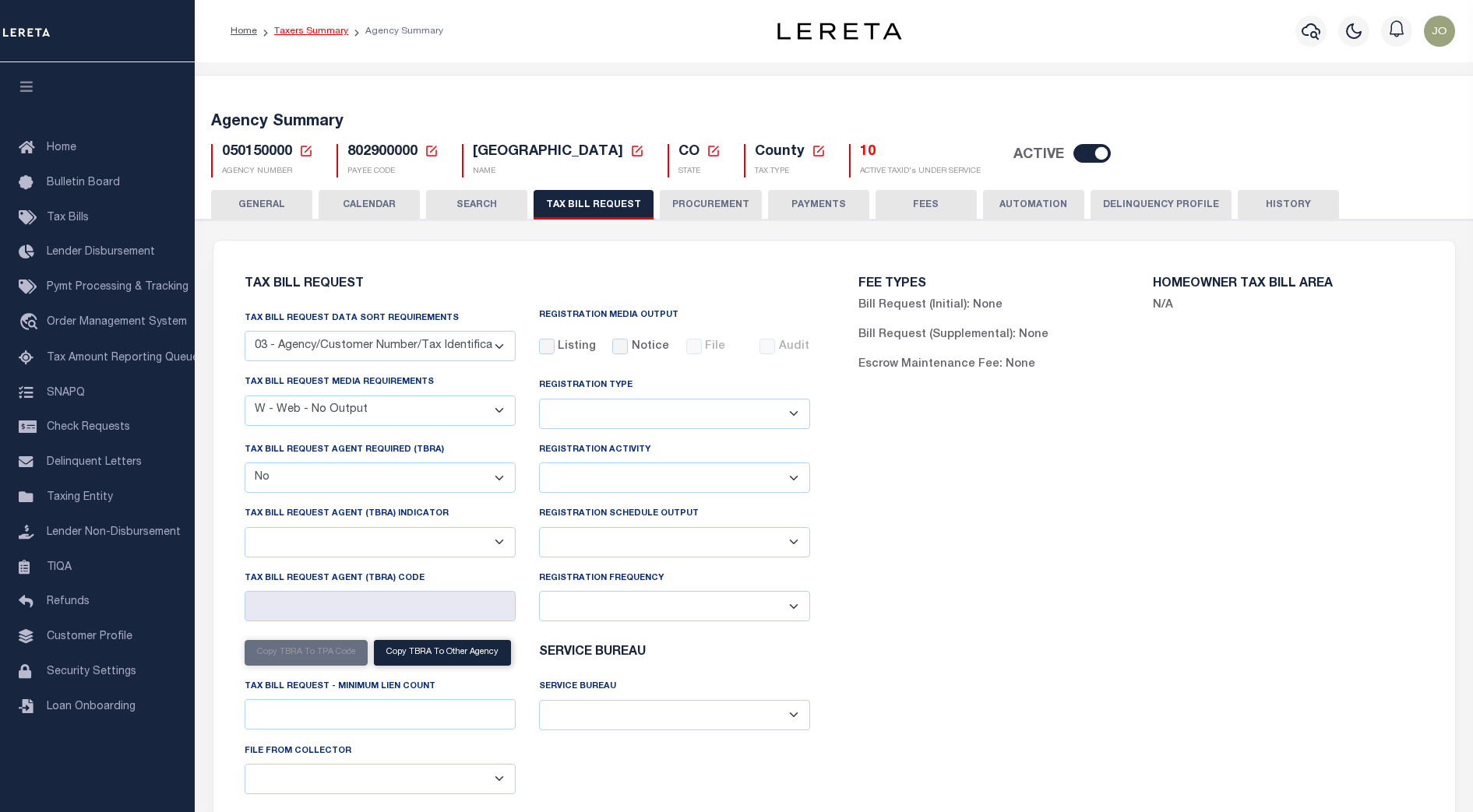
click at [314, 34] on link "Taxers Summary" at bounding box center [311, 31] width 74 height 9
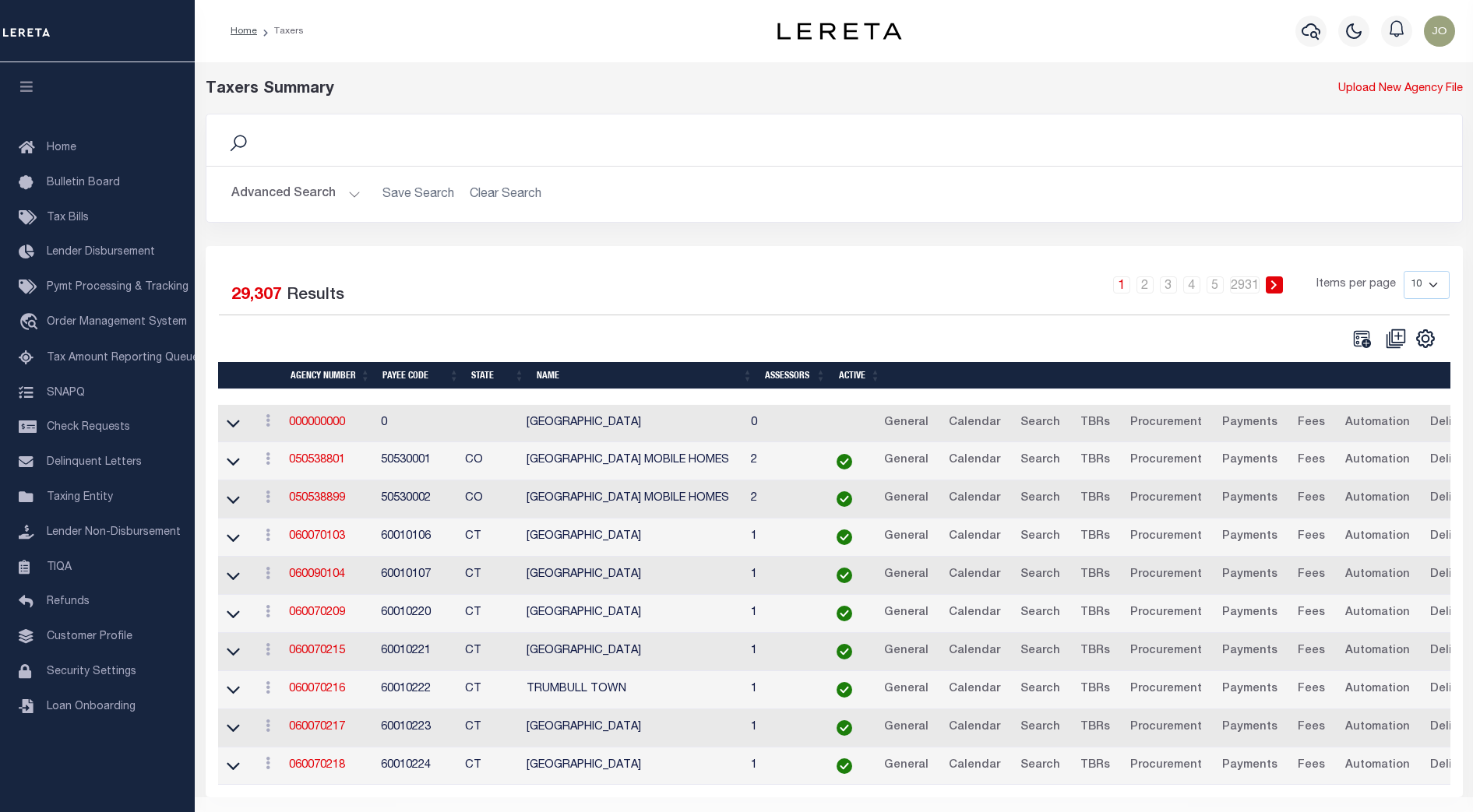
click at [345, 198] on button "Advanced Search" at bounding box center [295, 194] width 130 height 30
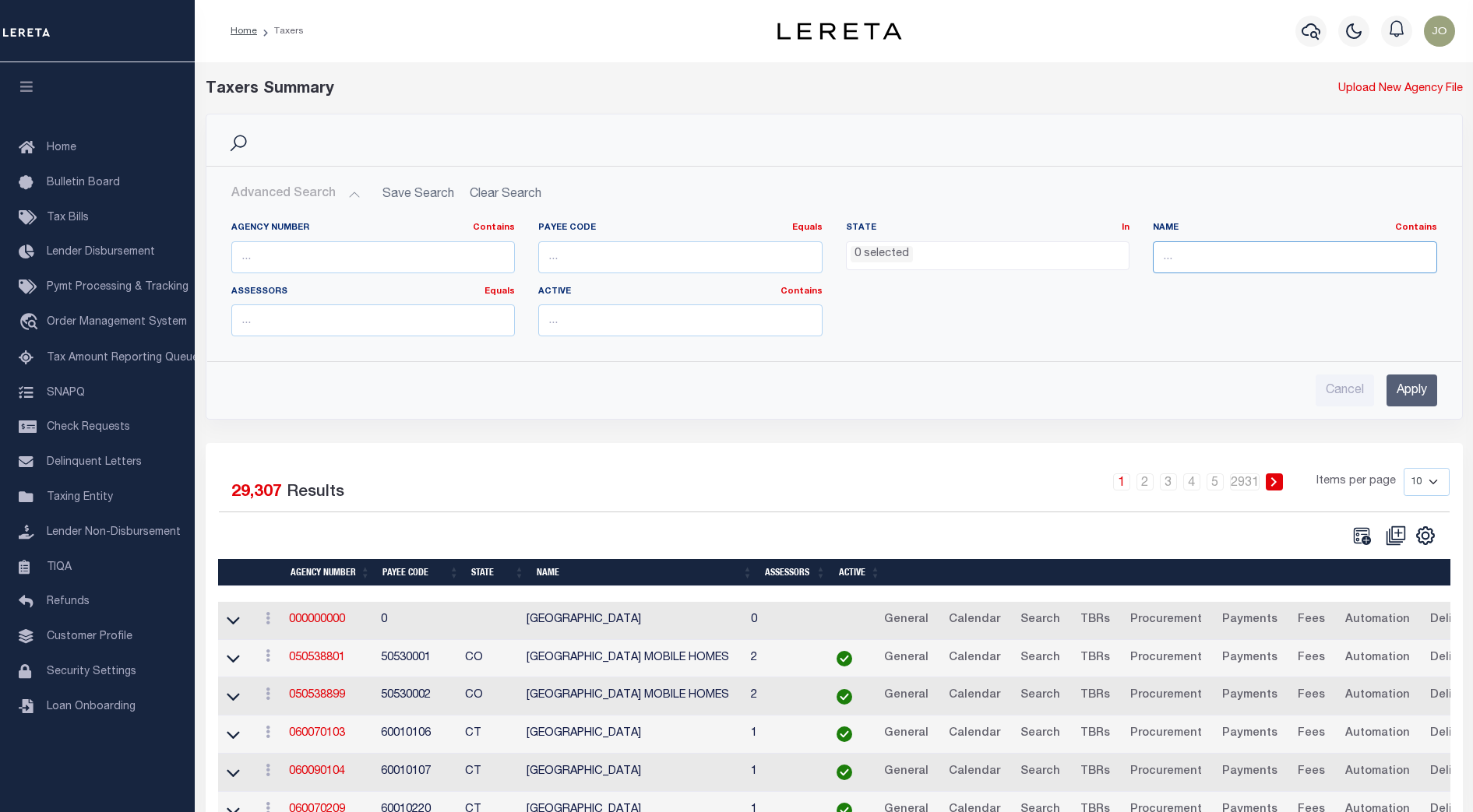
click at [1214, 264] on input "text" at bounding box center [1295, 257] width 284 height 32
type input "cherokee"
click at [1406, 389] on input "Apply" at bounding box center [1411, 390] width 51 height 32
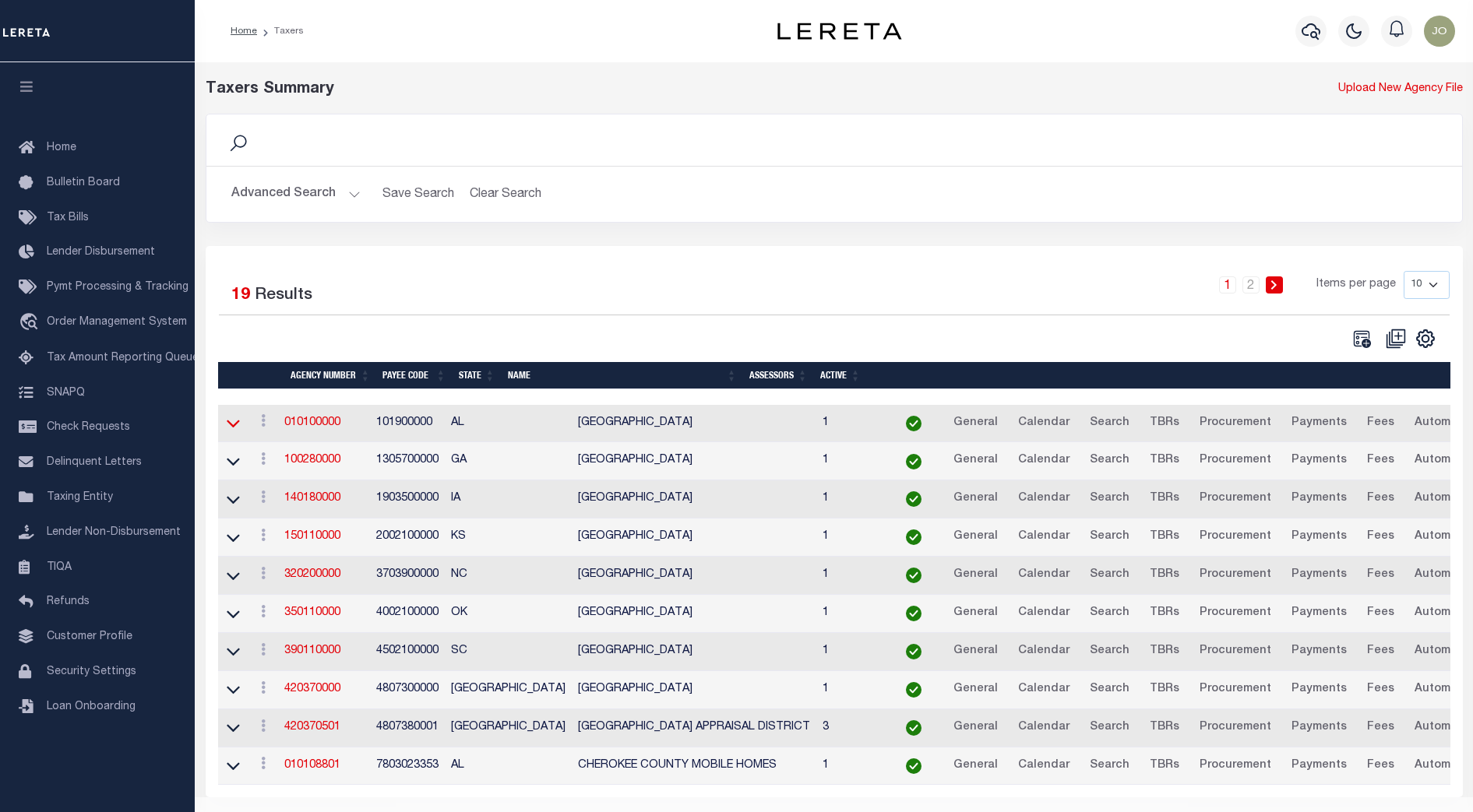
click at [238, 424] on icon at bounding box center [233, 424] width 13 height 7
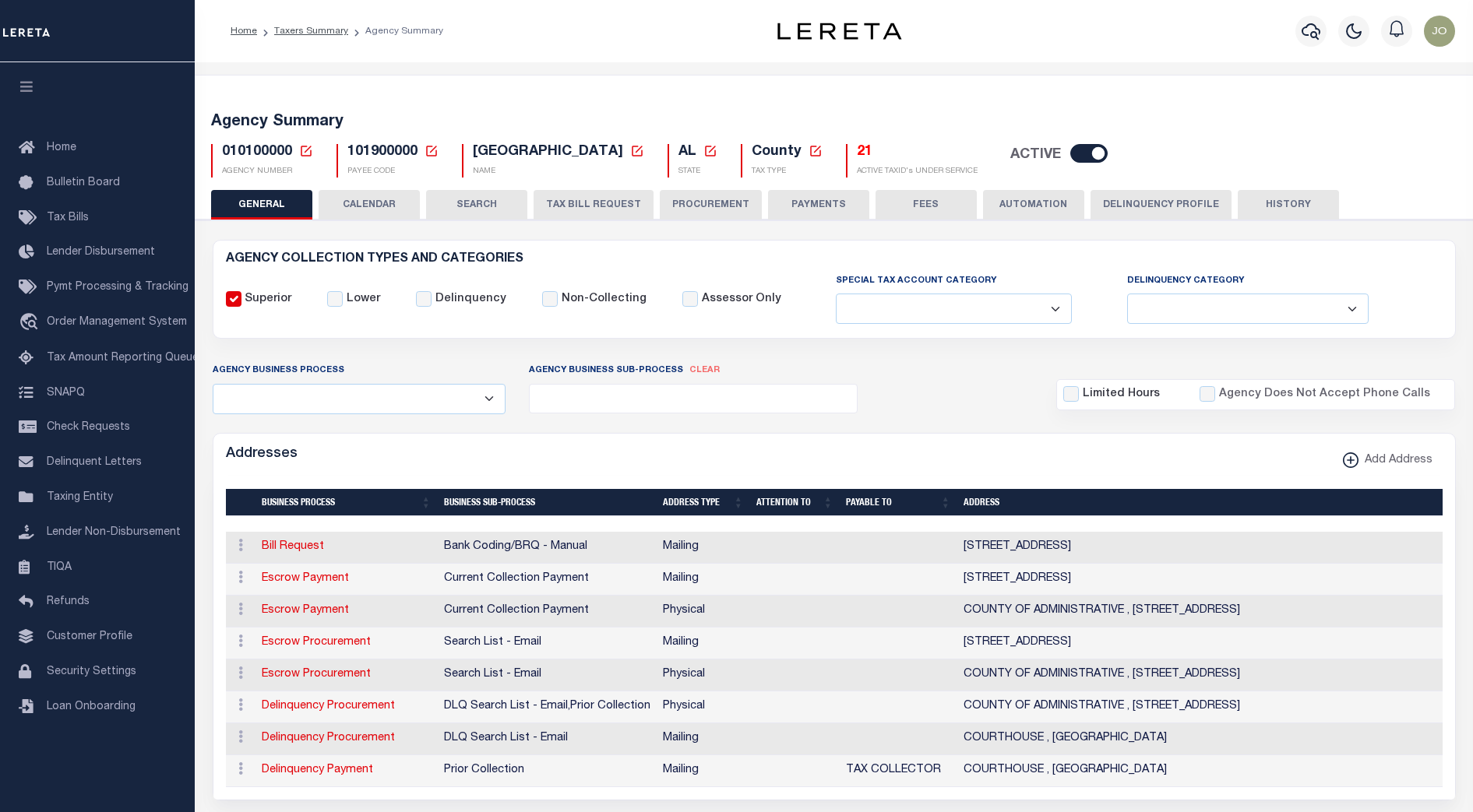
select select
click at [627, 211] on button "TAX BILL REQUEST" at bounding box center [593, 205] width 120 height 29
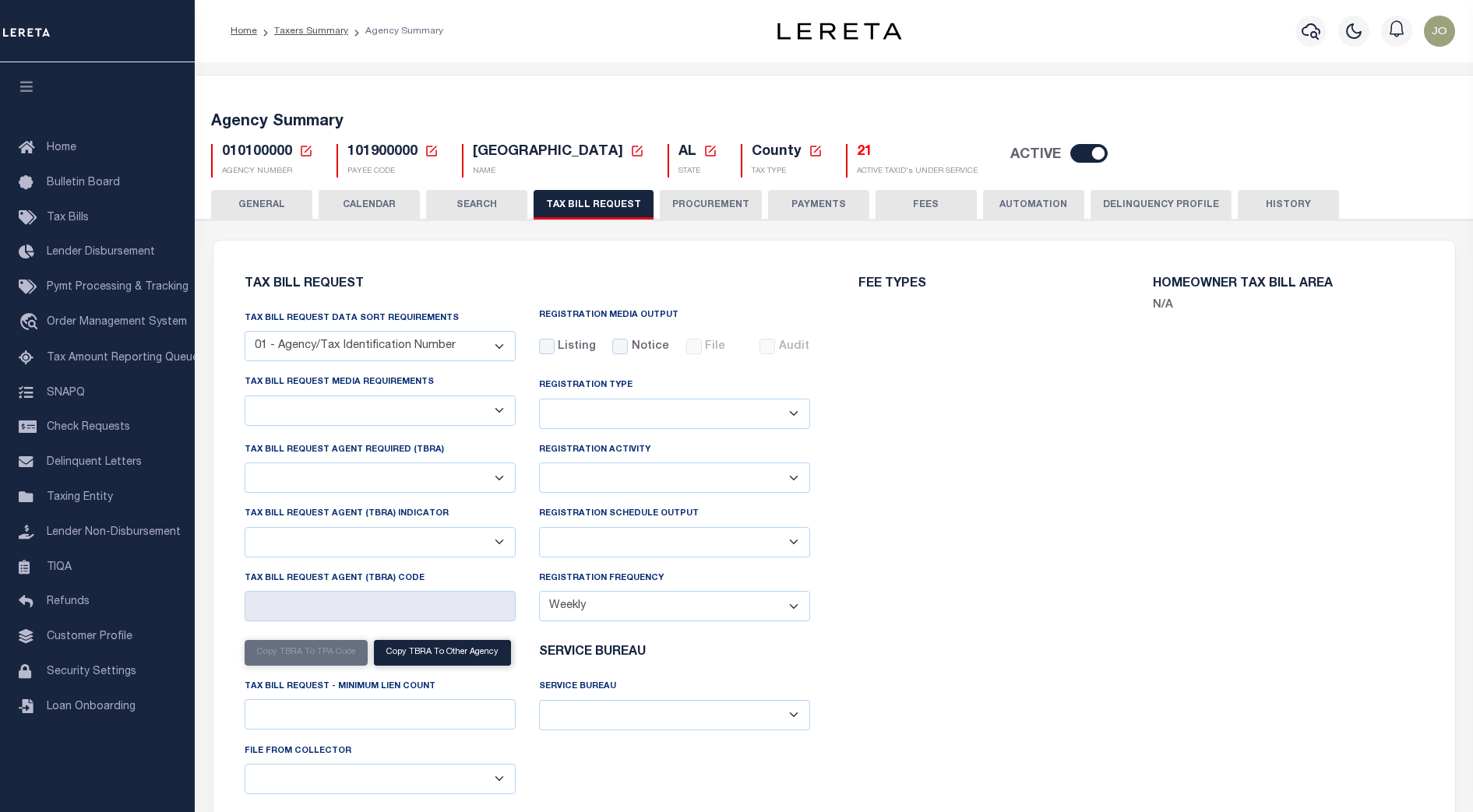
select select "27"
checkbox input "false"
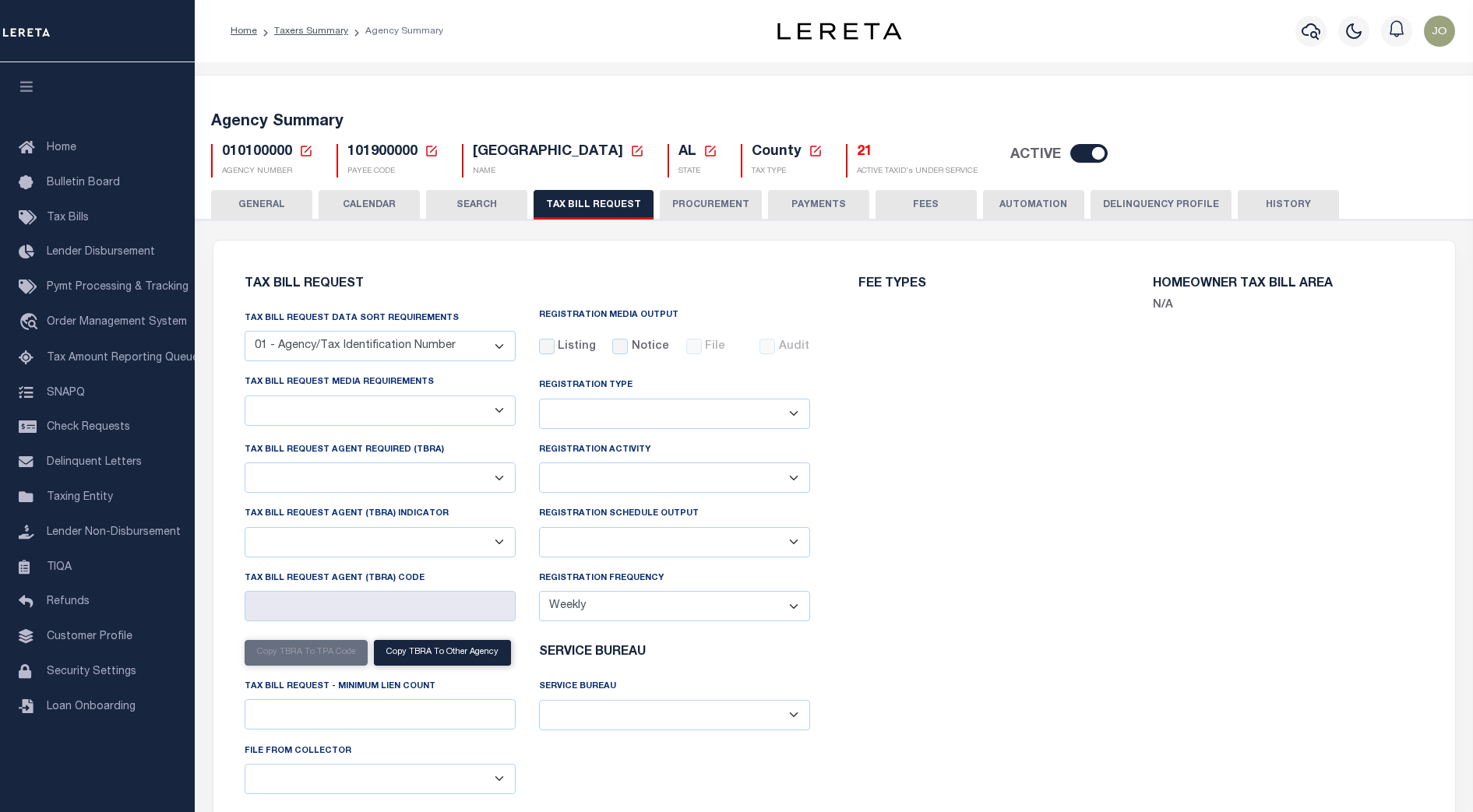
select select "23"
select select "false"
select select
click at [529, 475] on div "Registration Activity Installment Yearly" at bounding box center [674, 473] width 294 height 63
click at [492, 402] on select "A - Listing, File B - Blank Disk E - Notice, Listing F - Form G - Survey L - Li…" at bounding box center [380, 410] width 271 height 30
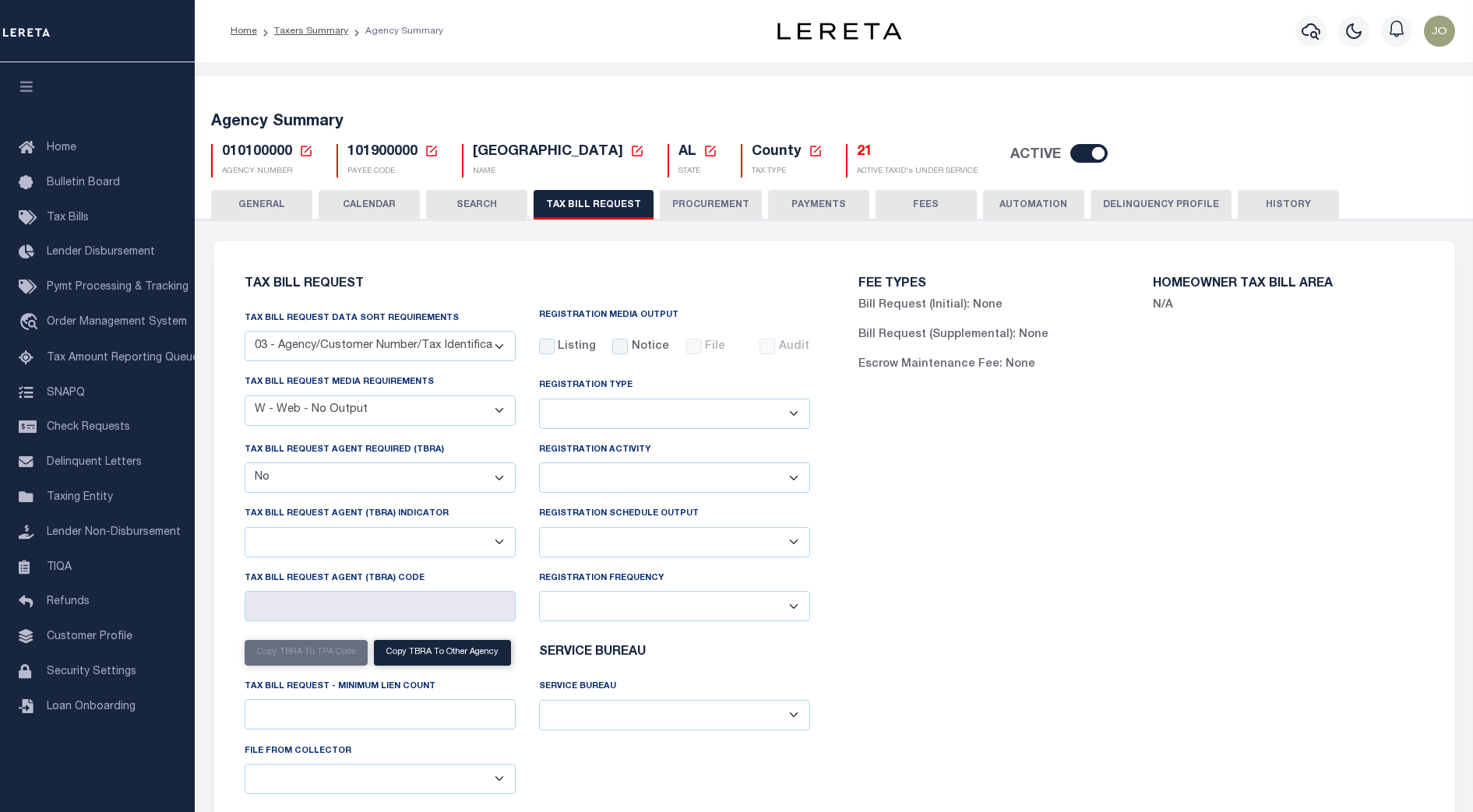
click at [492, 407] on select "A - Listing, File B - Blank Disk E - Notice, Listing F - Form G - Survey L - Li…" at bounding box center [380, 410] width 271 height 30
click at [1007, 481] on div "FEE TYPES Bill Request (Initial): None Bill Request (Supplemental): None Escrow…" at bounding box center [1141, 552] width 614 height 585
click at [325, 387] on label "Tax bill request media requirements" at bounding box center [339, 383] width 190 height 13
click at [325, 395] on select "A - Listing, File B - Blank Disk E - Notice, Listing F - Form G - Survey L - Li…" at bounding box center [380, 410] width 271 height 30
drag, startPoint x: 433, startPoint y: 382, endPoint x: 243, endPoint y: 385, distance: 190.0
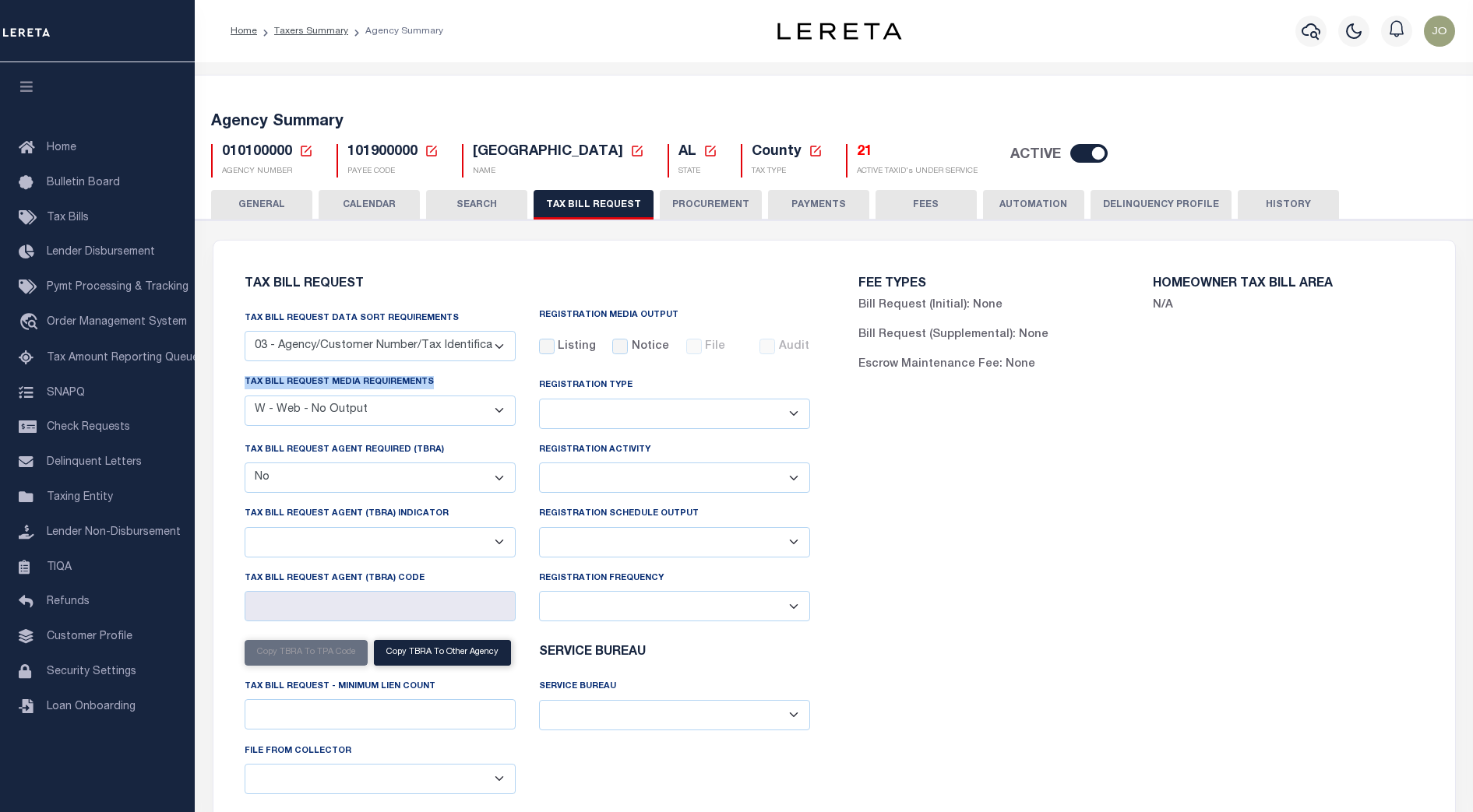
click at [243, 385] on div "Tax bill request media requirements A - Listing, File B - Blank Disk E - Notice…" at bounding box center [380, 406] width 294 height 67
copy label "Tax bill request media requirements"
click at [1089, 524] on div "FEE TYPES Bill Request (Initial): None Bill Request (Supplemental): None Escrow…" at bounding box center [1141, 552] width 614 height 585
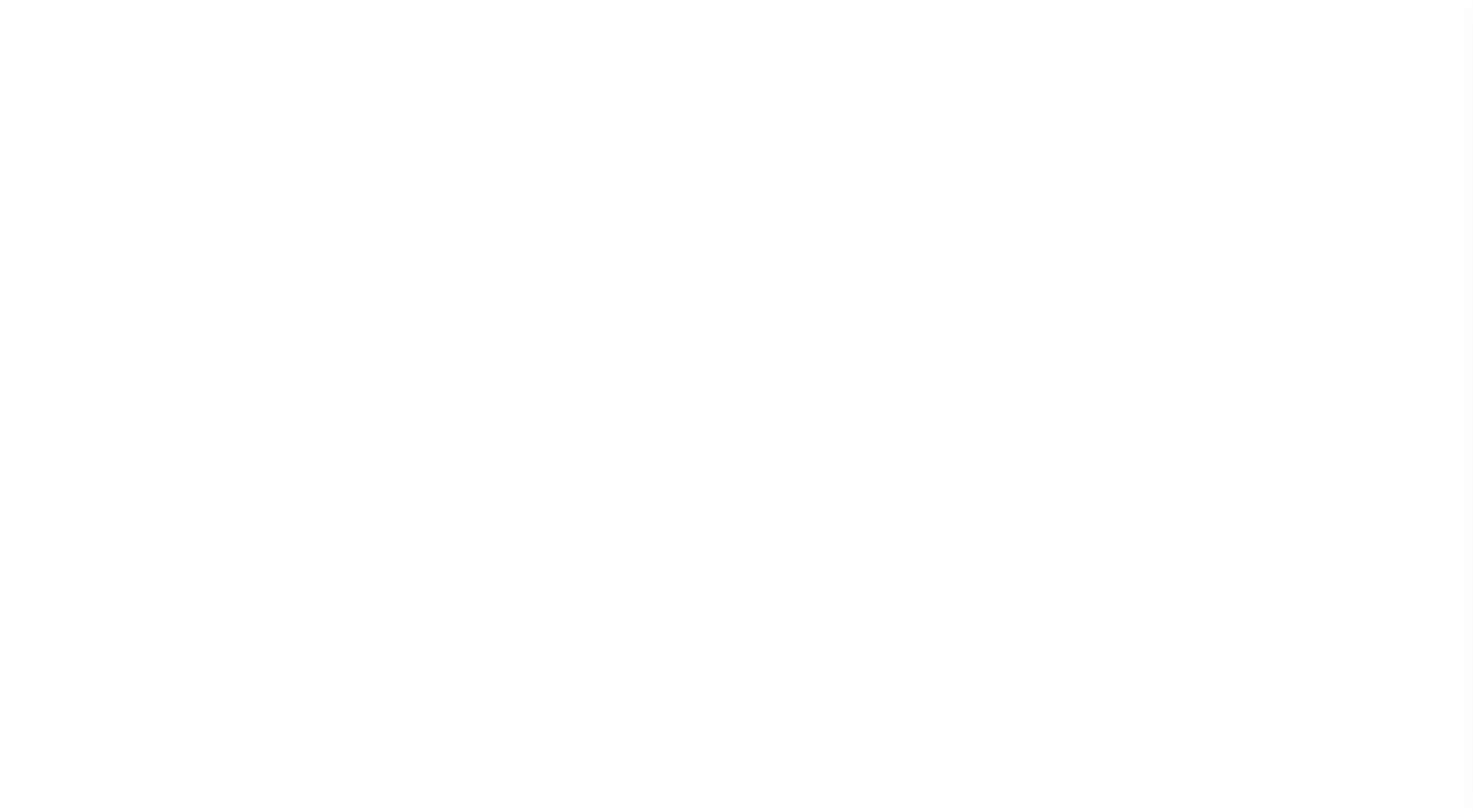
select select
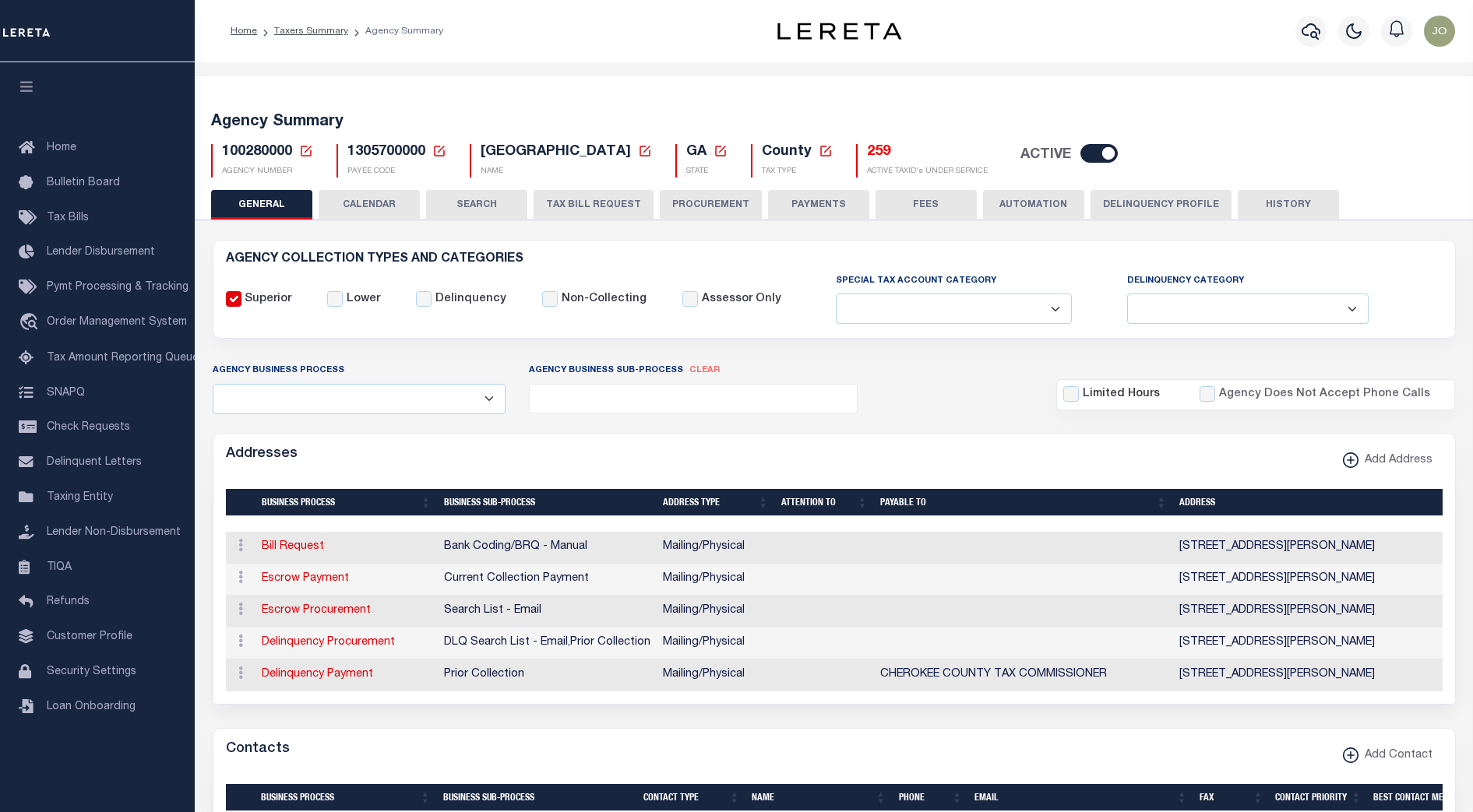
click at [558, 211] on button "TAX BILL REQUEST" at bounding box center [593, 205] width 120 height 29
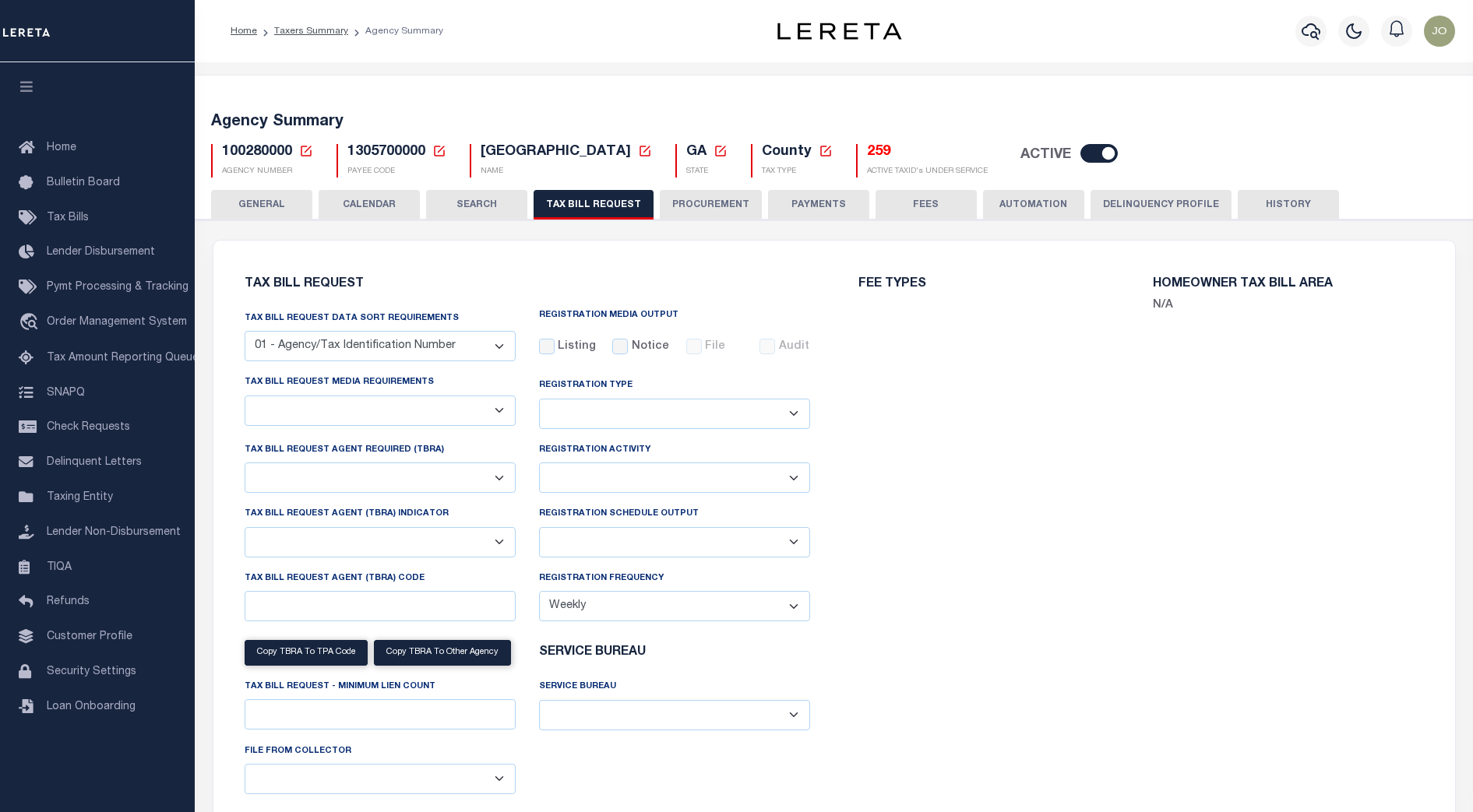
select select "30"
checkbox input "false"
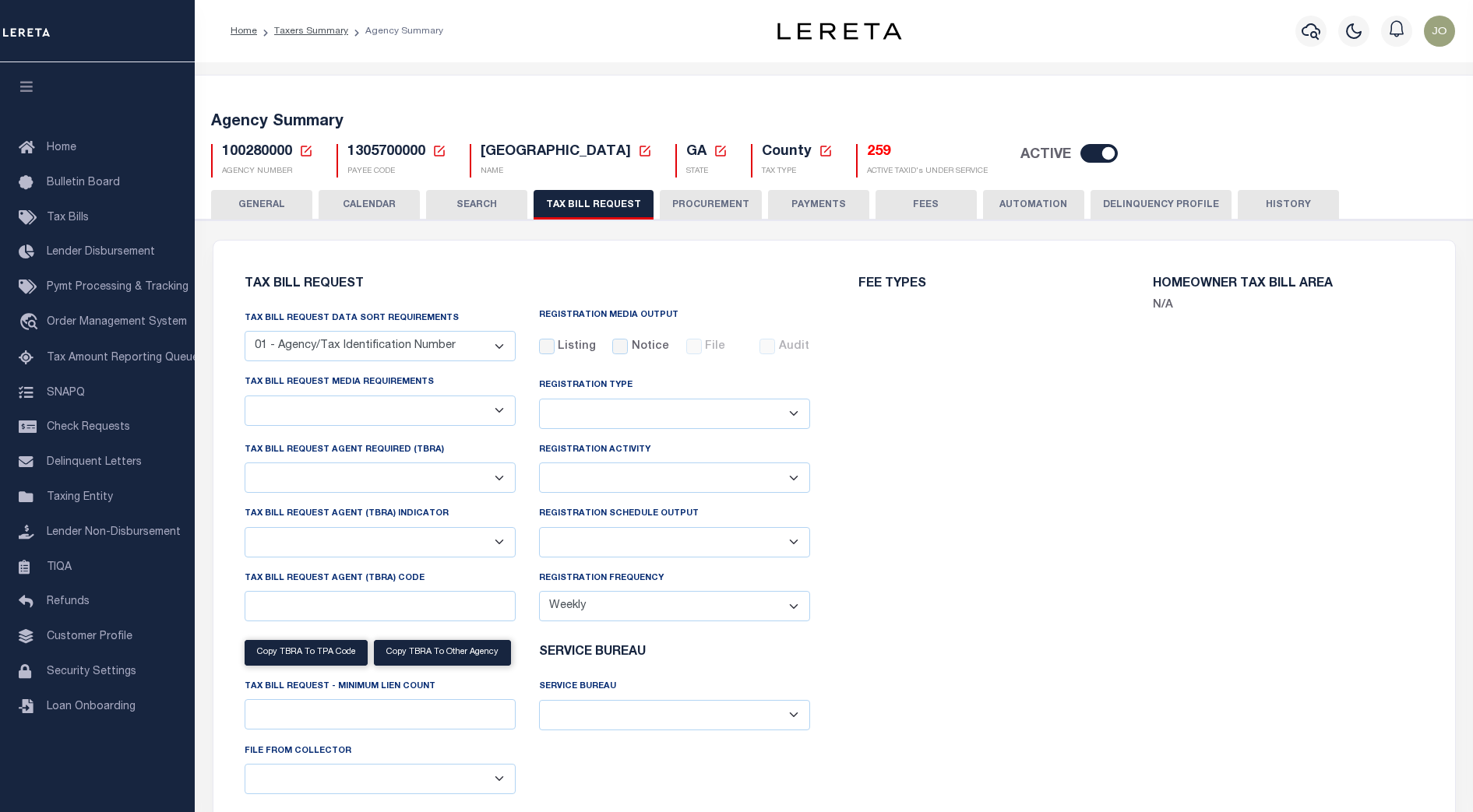
select select "23"
select select "true"
select select "13"
type input "LR0002"
select select
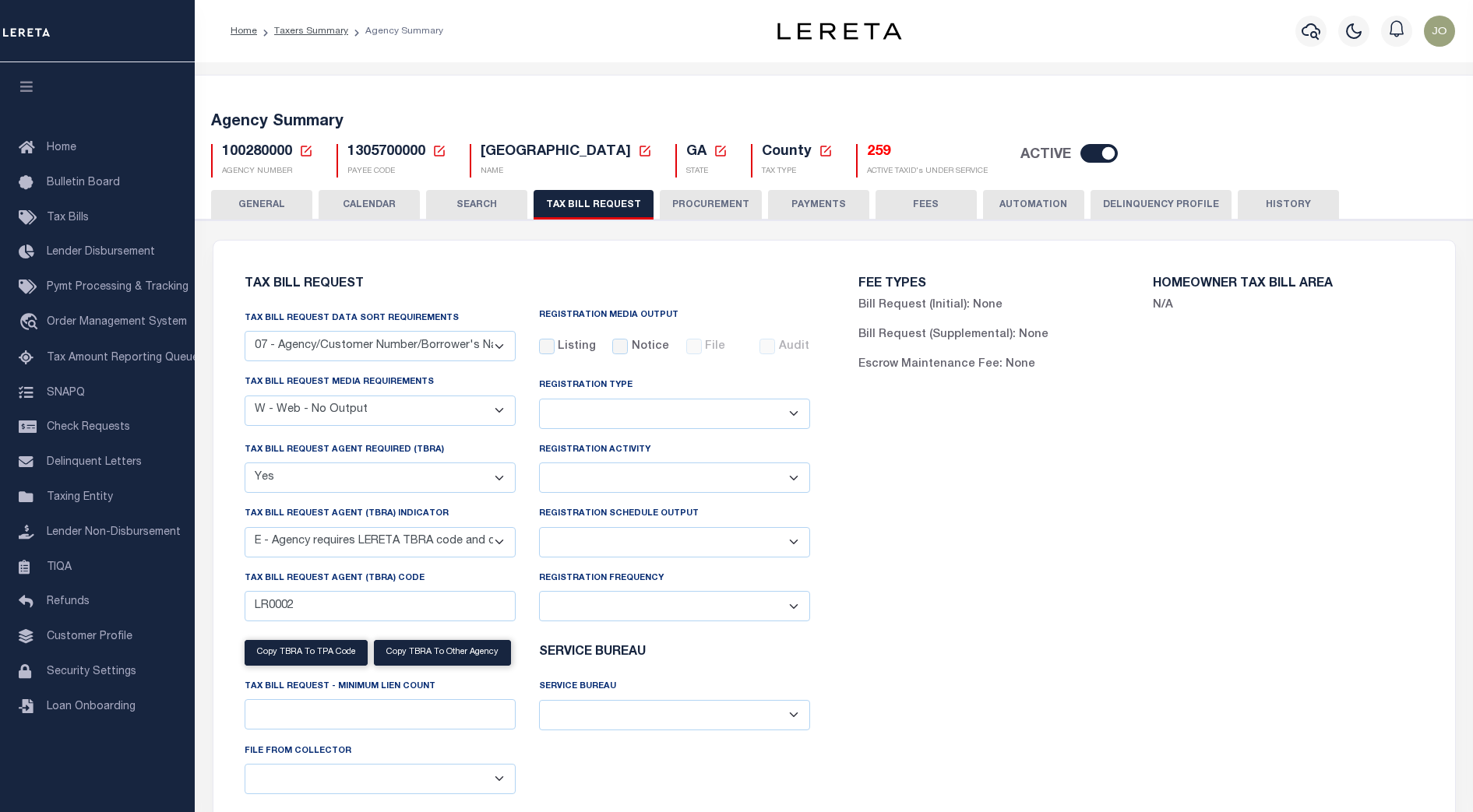
click at [497, 544] on select "A - Agency requires both customer TBRA code and LERETA TBRA code. B - Agency re…" at bounding box center [380, 542] width 271 height 30
click at [501, 543] on select "A - Agency requires both customer TBRA code and LERETA TBRA code. B - Agency re…" at bounding box center [380, 542] width 271 height 30
